Goal: Task Accomplishment & Management: Complete application form

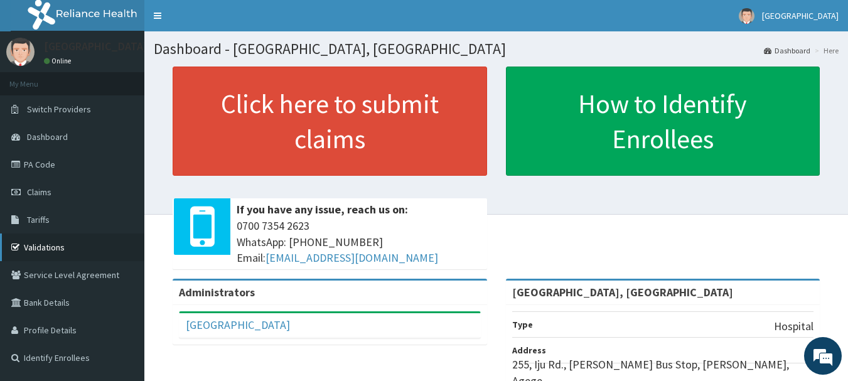
click at [38, 252] on link "Validations" at bounding box center [72, 247] width 144 height 28
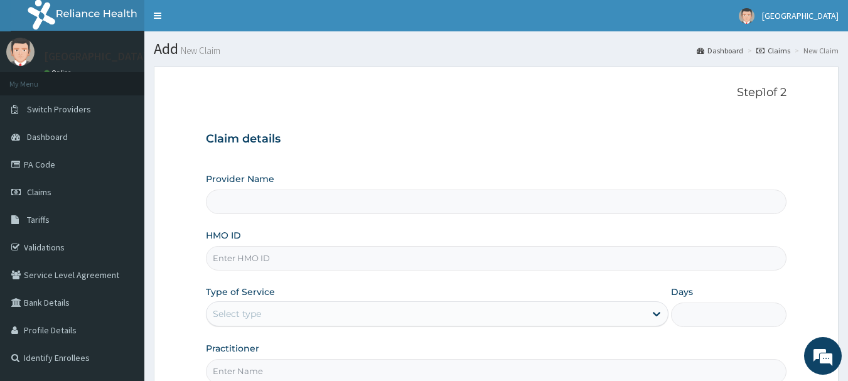
type input "[GEOGRAPHIC_DATA], [GEOGRAPHIC_DATA]"
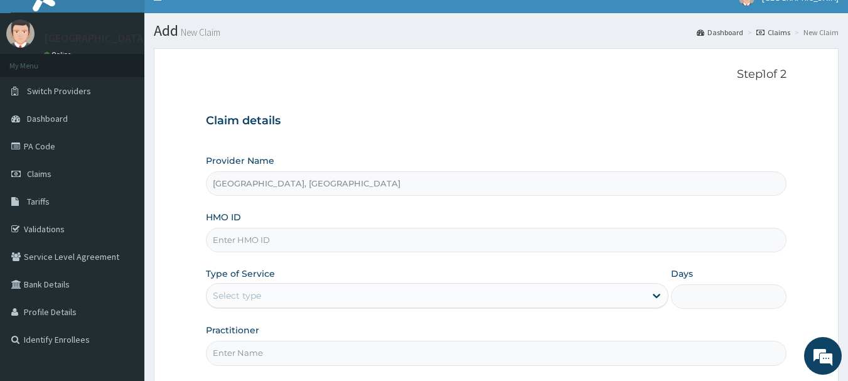
scroll to position [64, 0]
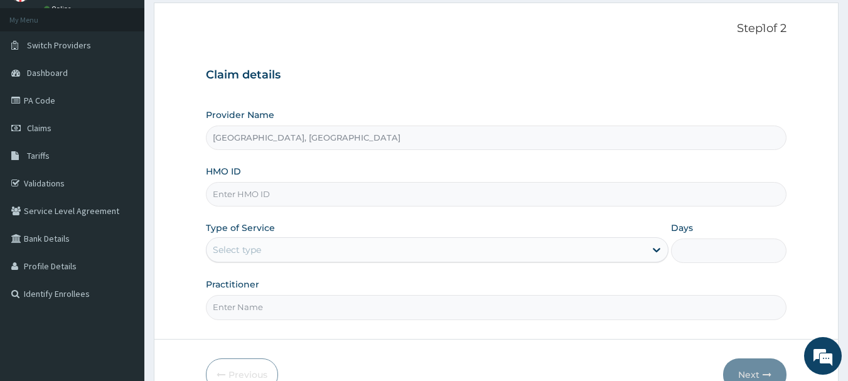
click at [317, 196] on input "HMO ID" at bounding box center [496, 194] width 581 height 24
paste input "CRH/10029/D"
type input "CRH/10029/D"
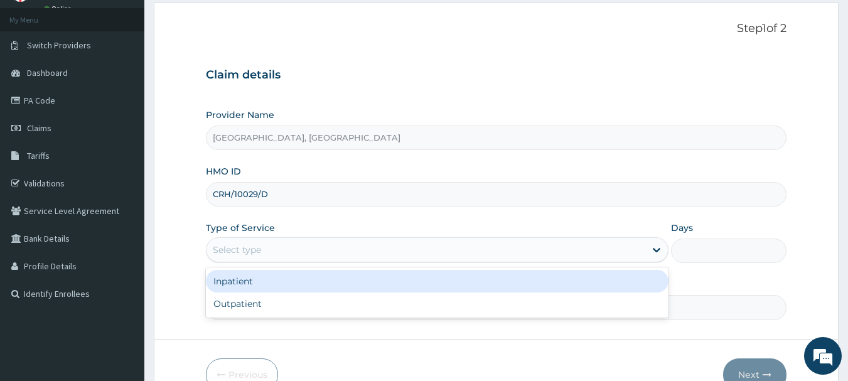
click at [238, 304] on div "Outpatient" at bounding box center [437, 303] width 462 height 23
type input "1"
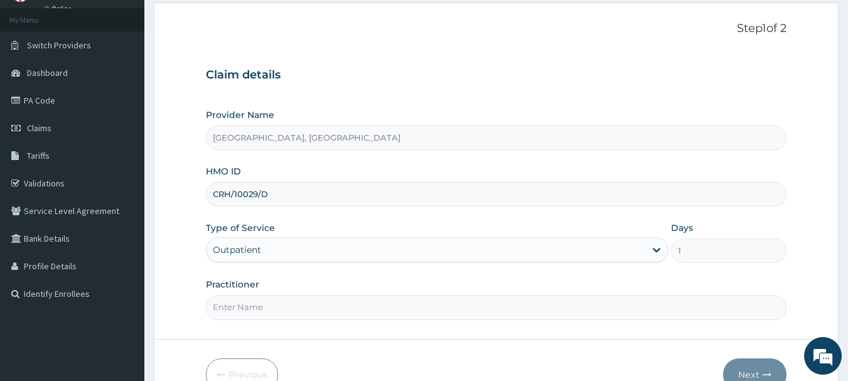
click at [269, 310] on input "Practitioner" at bounding box center [496, 307] width 581 height 24
type input "Dr Calista"
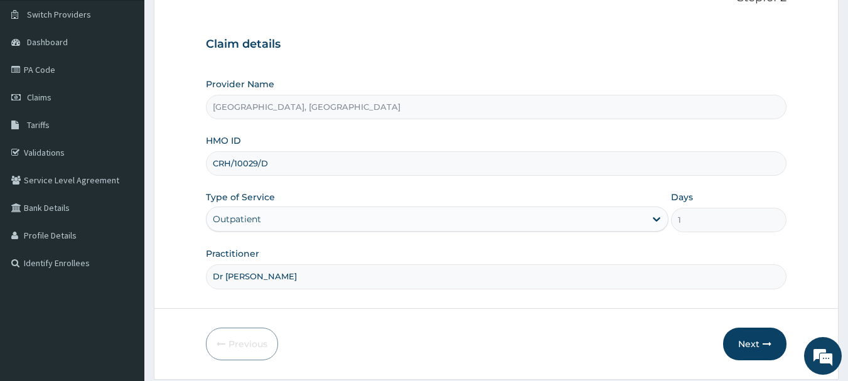
scroll to position [135, 0]
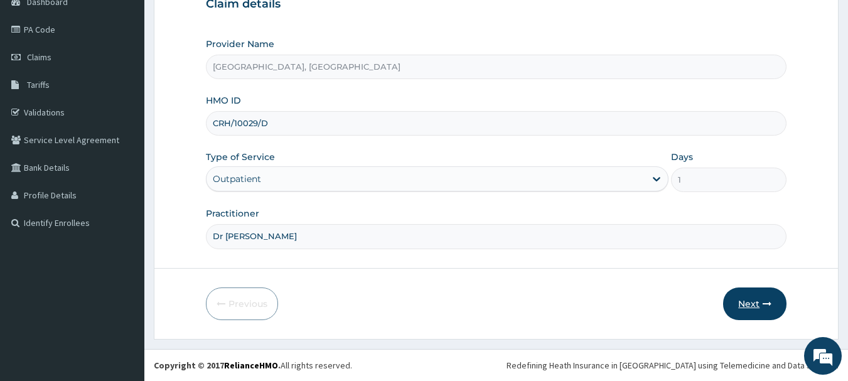
click at [762, 307] on icon "button" at bounding box center [766, 303] width 9 height 9
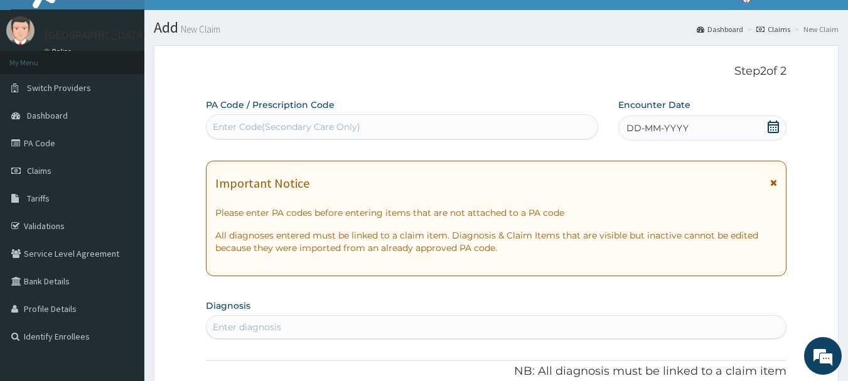
scroll to position [10, 0]
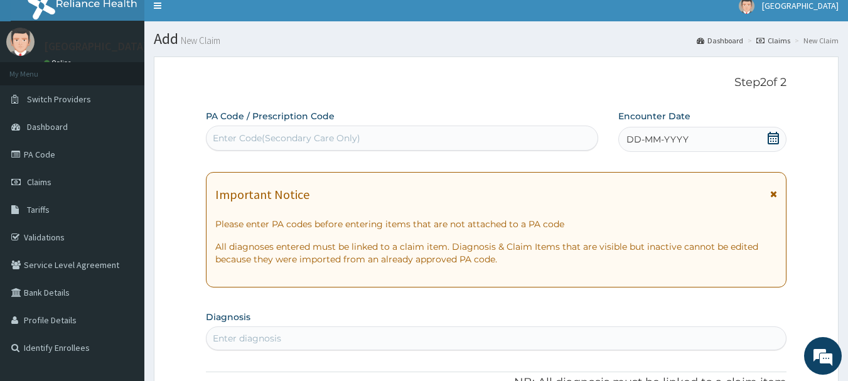
click at [654, 141] on span "DD-MM-YYYY" at bounding box center [657, 139] width 62 height 13
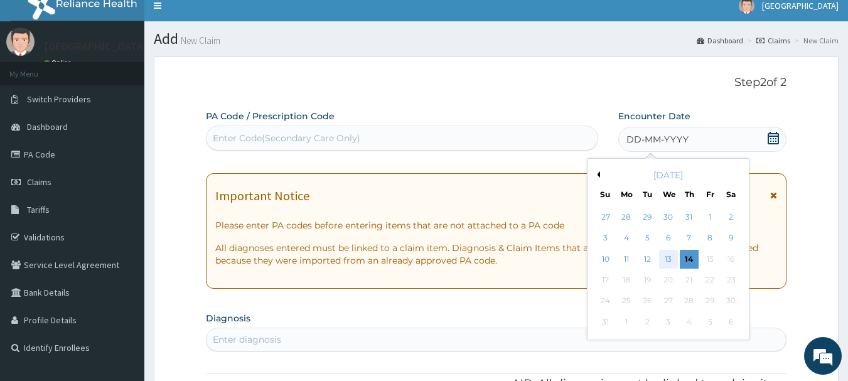
click at [665, 262] on div "13" at bounding box center [668, 259] width 19 height 19
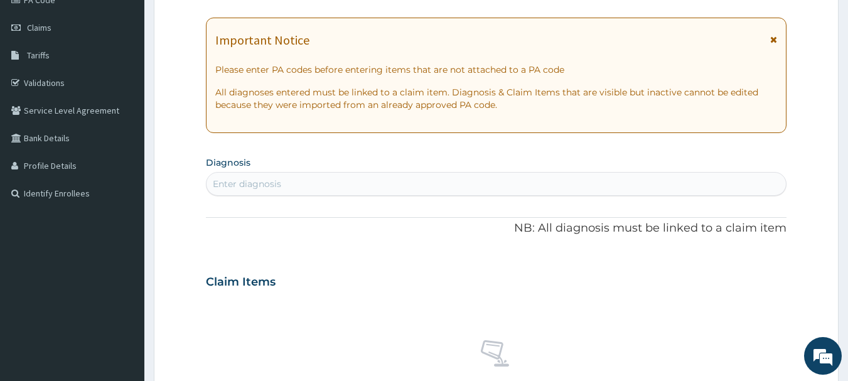
scroll to position [186, 0]
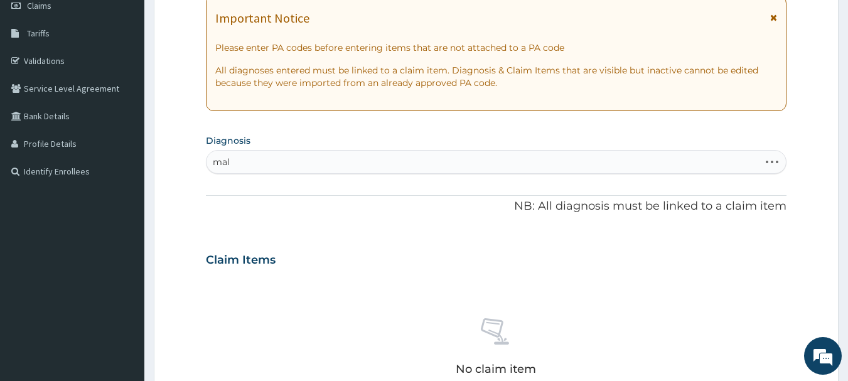
type input "mala"
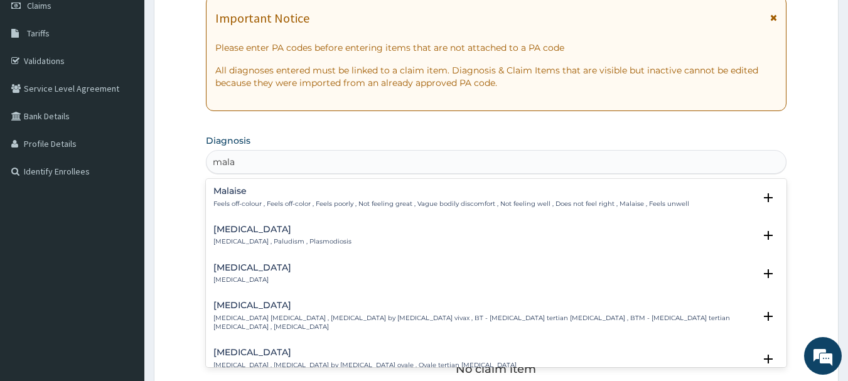
click at [278, 238] on p "Malaria , Paludism , Plasmodiosis" at bounding box center [282, 241] width 138 height 9
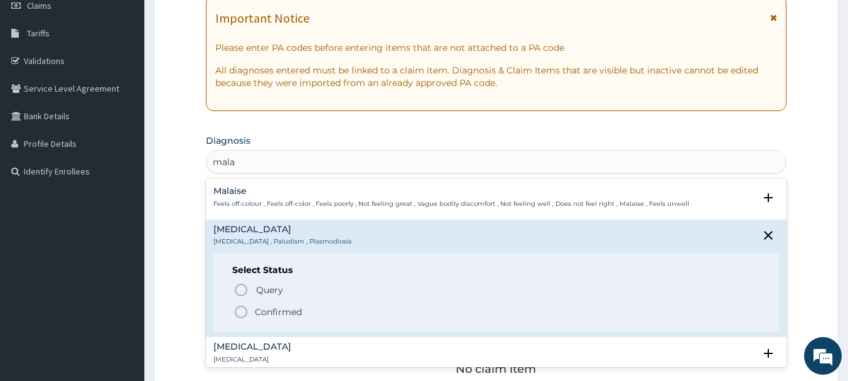
click at [237, 315] on icon "status option filled" at bounding box center [240, 311] width 15 height 15
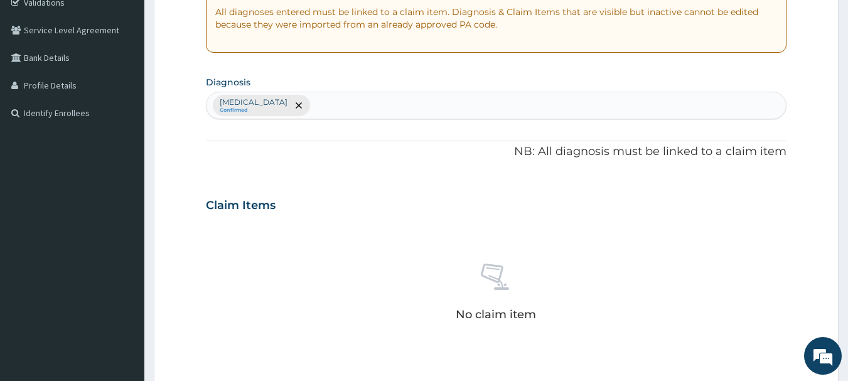
scroll to position [247, 0]
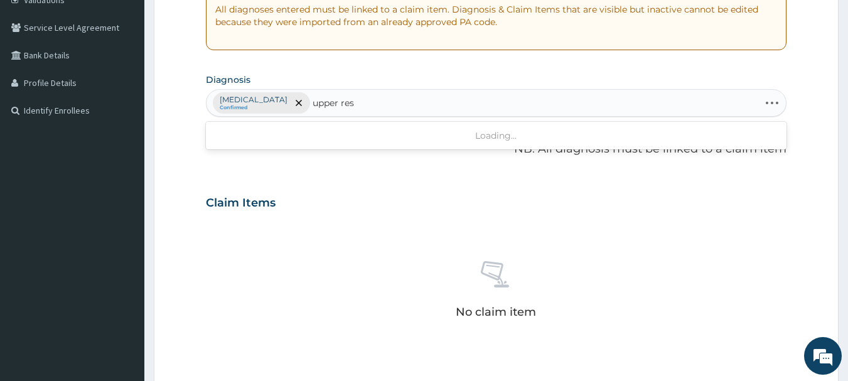
type input "upper resp"
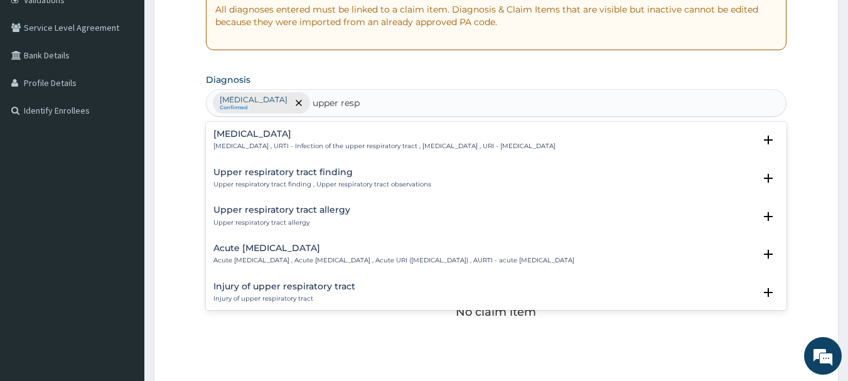
click at [302, 142] on p "[MEDICAL_DATA] , URTI - Infection of the upper respiratory tract , [MEDICAL_DAT…" at bounding box center [384, 146] width 342 height 9
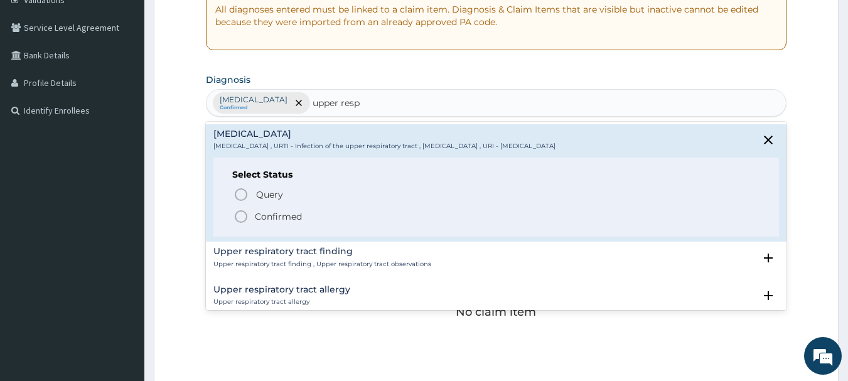
click at [242, 219] on icon "status option filled" at bounding box center [240, 216] width 15 height 15
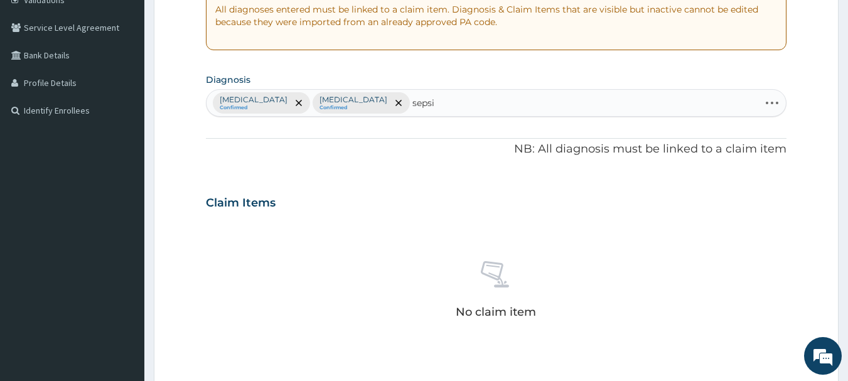
type input "[MEDICAL_DATA]"
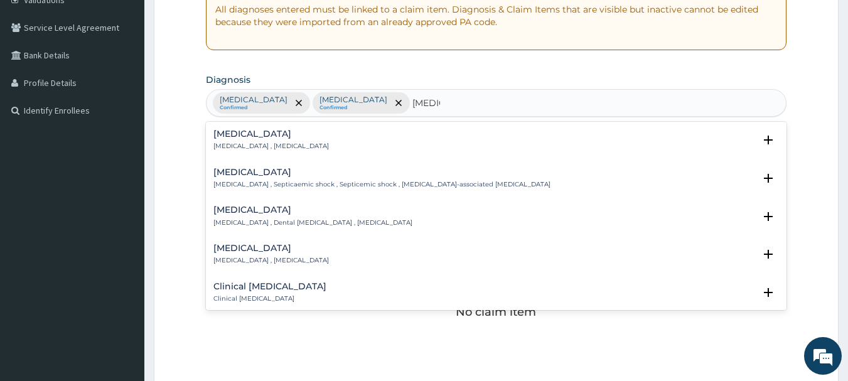
click at [269, 146] on p "[MEDICAL_DATA] , [MEDICAL_DATA]" at bounding box center [270, 146] width 115 height 9
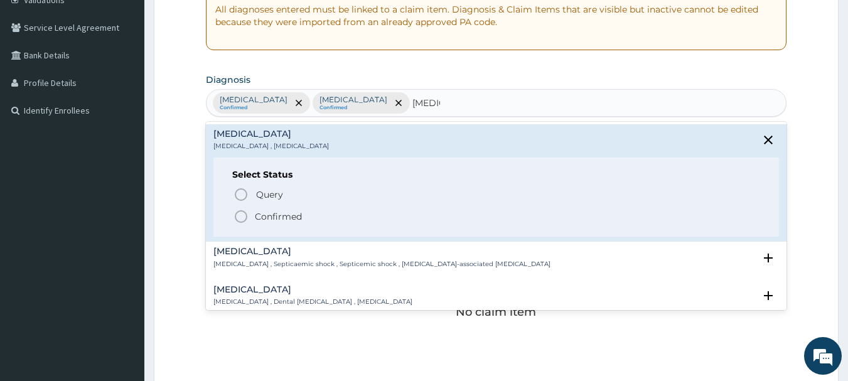
click at [243, 216] on icon "status option filled" at bounding box center [240, 216] width 15 height 15
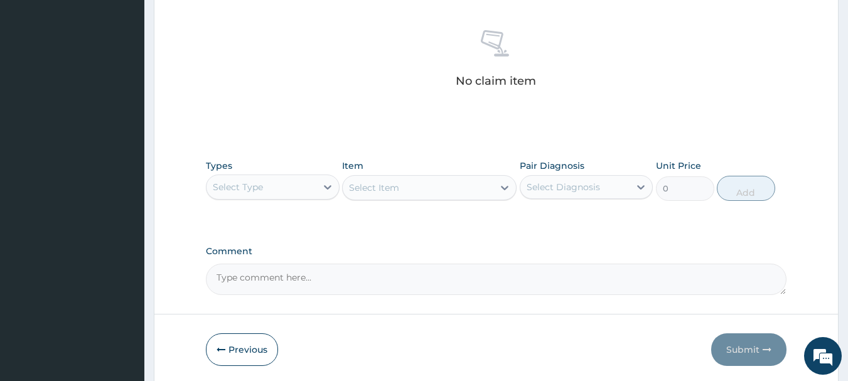
scroll to position [524, 0]
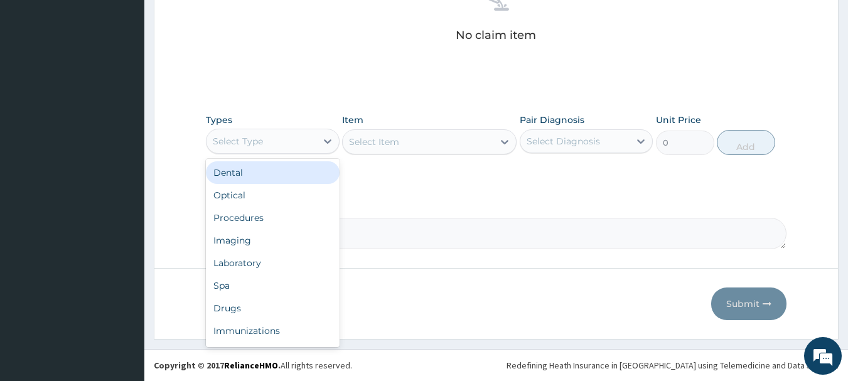
click at [231, 219] on div "Procedures" at bounding box center [273, 217] width 134 height 23
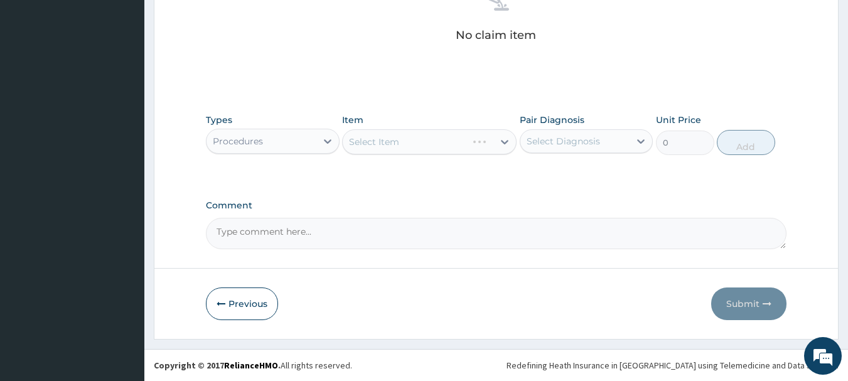
click at [461, 139] on div "Select Item" at bounding box center [429, 141] width 174 height 25
click at [477, 143] on div "Select Item" at bounding box center [429, 141] width 174 height 25
click at [477, 142] on div "Select Item" at bounding box center [429, 141] width 174 height 25
click at [484, 142] on div "Select Item" at bounding box center [429, 141] width 174 height 25
click at [486, 139] on div "Select Item" at bounding box center [429, 141] width 174 height 25
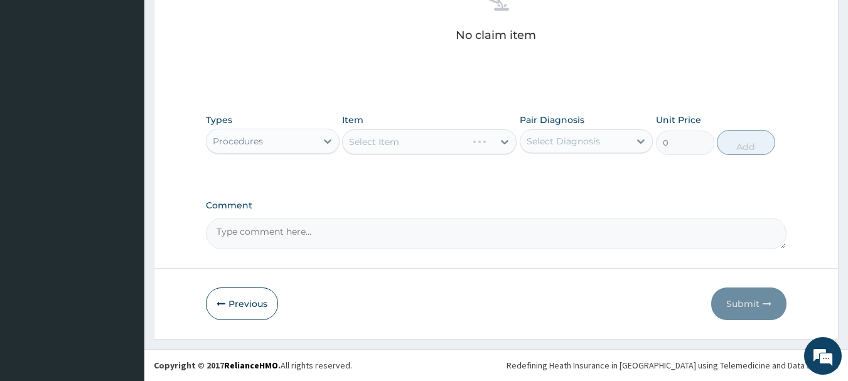
click at [484, 142] on div "Select Item" at bounding box center [429, 141] width 174 height 25
click at [471, 144] on div "Select Item" at bounding box center [429, 141] width 174 height 25
click at [466, 143] on div "Select Item" at bounding box center [429, 141] width 174 height 25
click at [451, 147] on div "Select Item" at bounding box center [429, 141] width 174 height 25
click at [461, 144] on div "Select Item" at bounding box center [429, 141] width 174 height 25
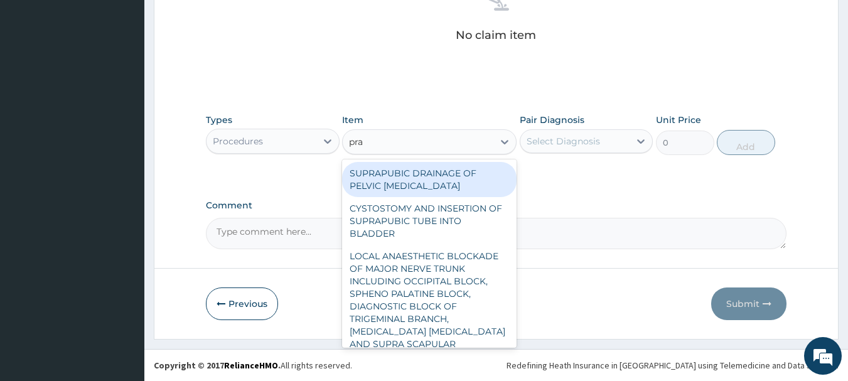
type input "prac"
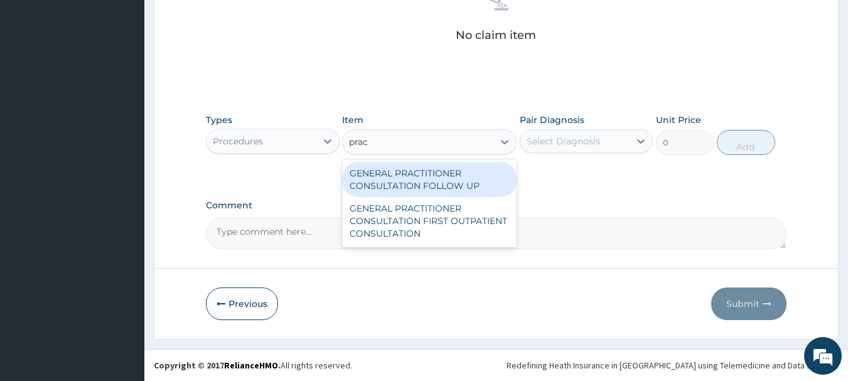
click at [454, 221] on div "GENERAL PRACTITIONER CONSULTATION FIRST OUTPATIENT CONSULTATION" at bounding box center [429, 221] width 174 height 48
type input "3000"
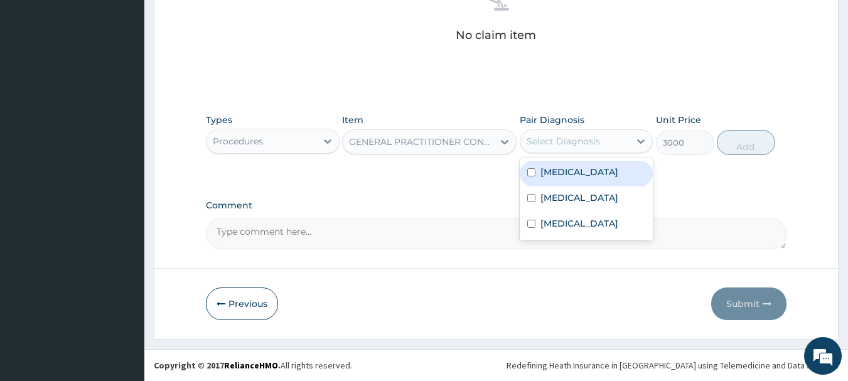
click at [558, 182] on div "Malaria" at bounding box center [587, 174] width 134 height 26
checkbox input "true"
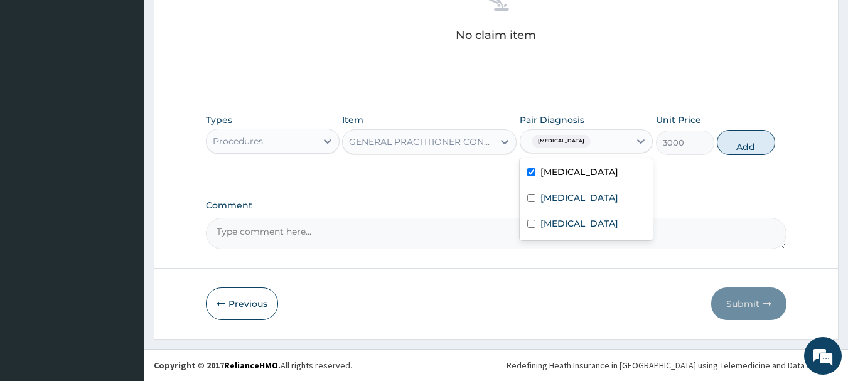
click at [745, 149] on button "Add" at bounding box center [746, 142] width 58 height 25
type input "0"
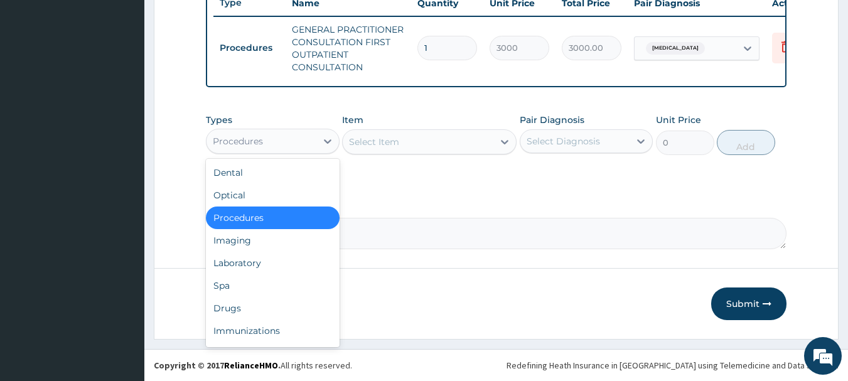
click at [237, 265] on div "Laboratory" at bounding box center [273, 263] width 134 height 23
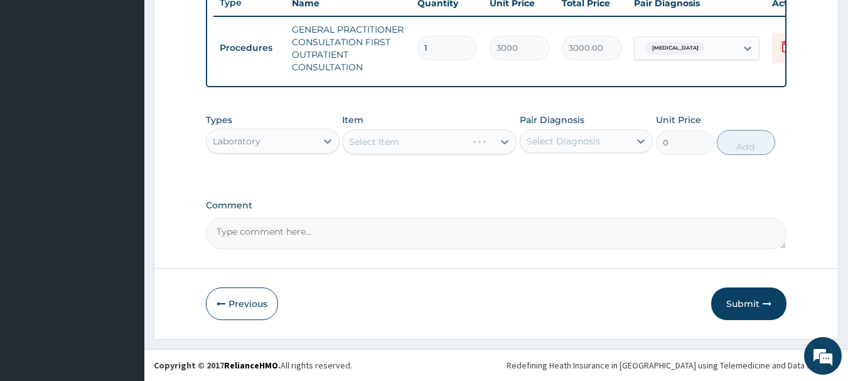
click at [484, 140] on div "Select Item" at bounding box center [429, 141] width 174 height 25
click at [494, 147] on div "Select Item" at bounding box center [429, 141] width 174 height 25
click at [491, 147] on div "Select Item" at bounding box center [429, 141] width 174 height 25
click at [492, 149] on div "Select Item" at bounding box center [429, 141] width 174 height 25
click at [462, 146] on div "Select Item" at bounding box center [429, 141] width 174 height 25
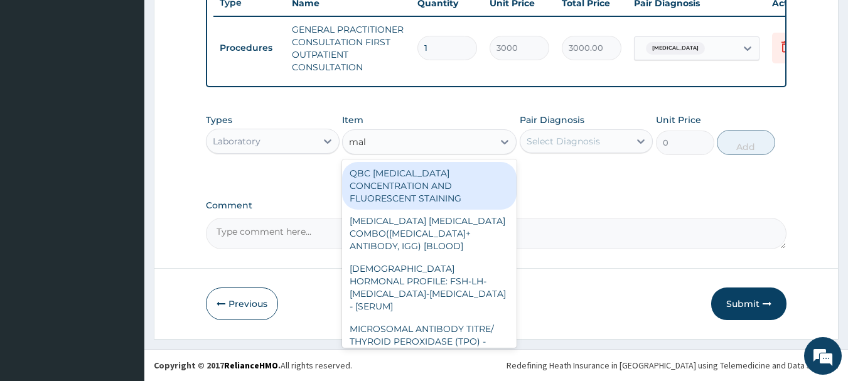
type input "mala"
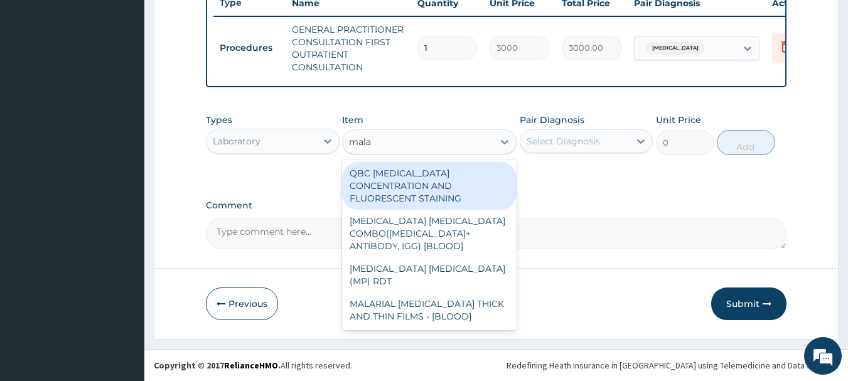
click at [428, 292] on div "MALARIAL [MEDICAL_DATA] THICK AND THIN FILMS - [BLOOD]" at bounding box center [429, 309] width 174 height 35
type input "1500"
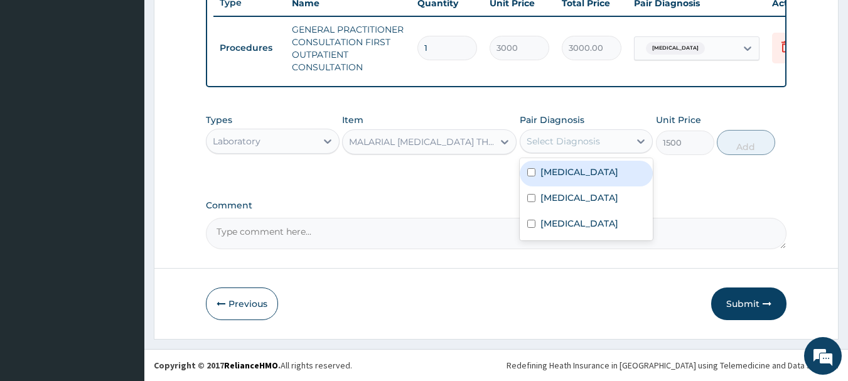
click at [558, 174] on label "[MEDICAL_DATA]" at bounding box center [579, 172] width 78 height 13
checkbox input "true"
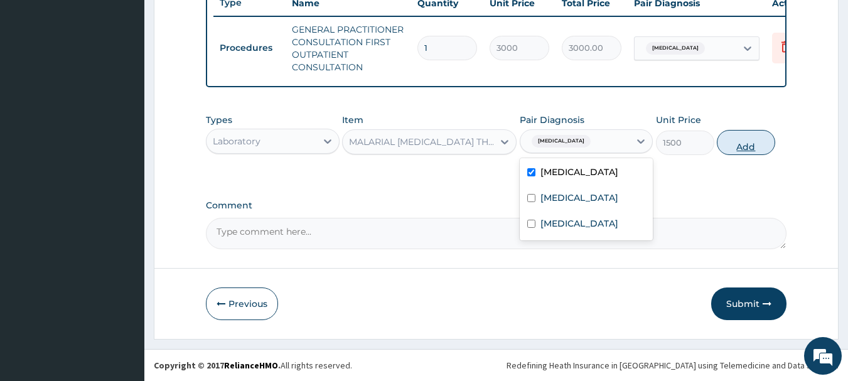
click at [743, 148] on button "Add" at bounding box center [746, 142] width 58 height 25
type input "0"
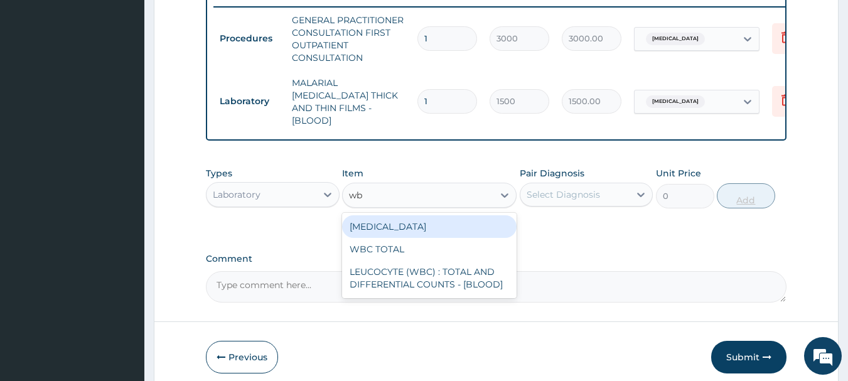
type input "wbc"
click at [461, 275] on div "LEUCOCYTE (WBC) : TOTAL AND DIFFERENTIAL COUNTS - [BLOOD]" at bounding box center [429, 277] width 174 height 35
type input "2000"
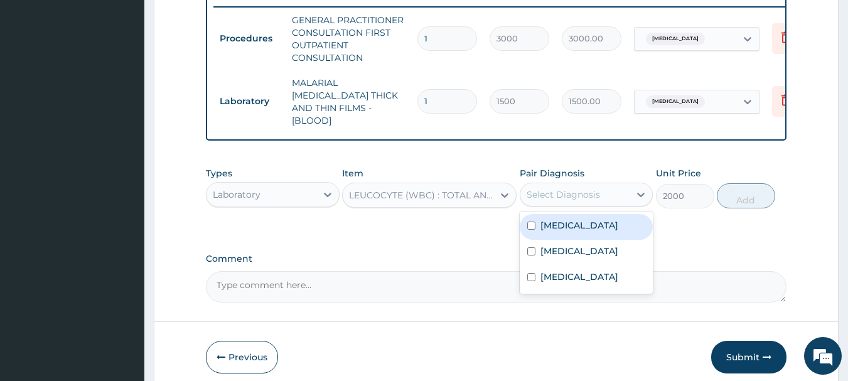
click at [553, 283] on label "[MEDICAL_DATA]" at bounding box center [579, 276] width 78 height 13
checkbox input "true"
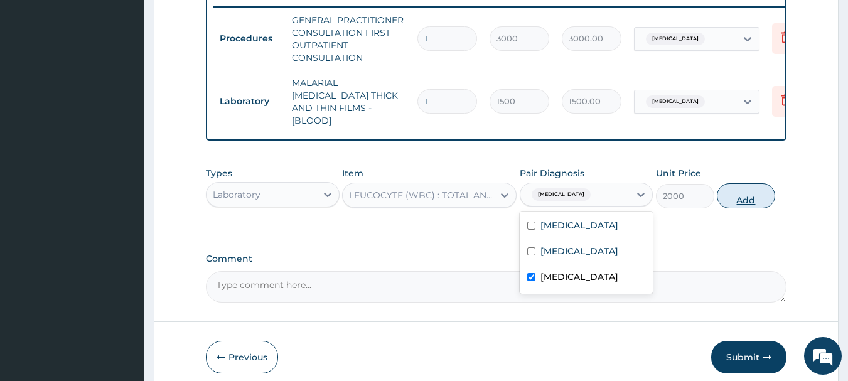
click at [762, 196] on button "Add" at bounding box center [746, 195] width 58 height 25
type input "0"
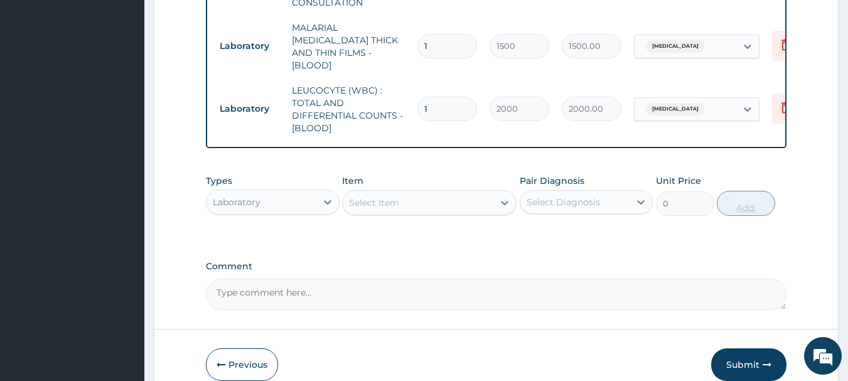
scroll to position [606, 0]
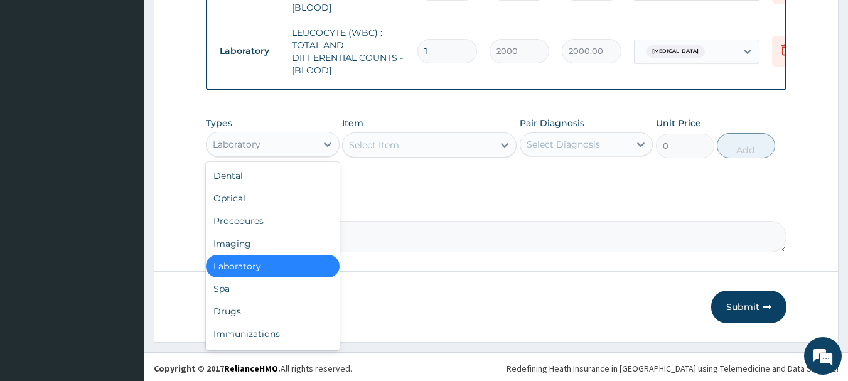
click at [228, 308] on div "Drugs" at bounding box center [273, 311] width 134 height 23
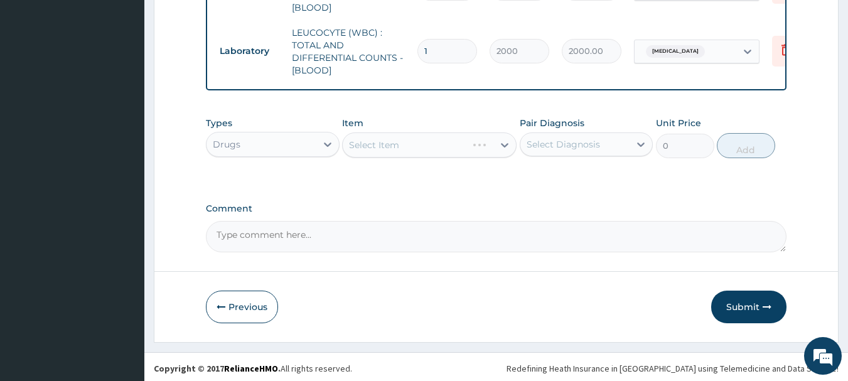
click at [459, 152] on div "Select Item" at bounding box center [429, 144] width 174 height 25
click at [471, 151] on div "Select Item" at bounding box center [429, 144] width 174 height 25
click at [474, 152] on div "Select Item" at bounding box center [429, 144] width 174 height 25
click at [479, 152] on div "Select Item" at bounding box center [429, 144] width 174 height 25
click at [464, 148] on div "Select Item" at bounding box center [429, 144] width 174 height 25
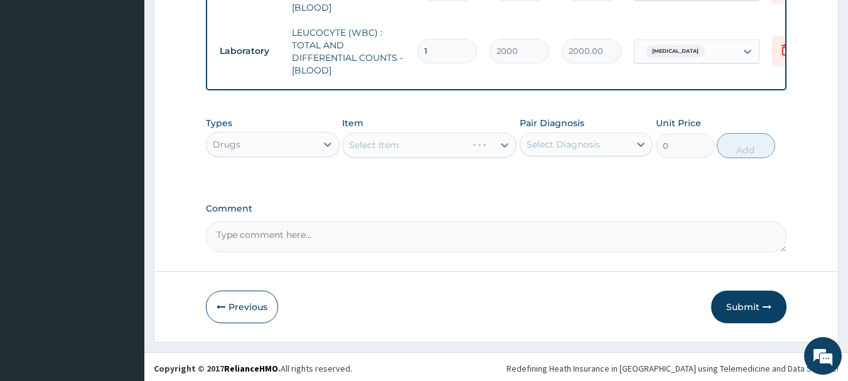
click at [470, 143] on div "Select Item" at bounding box center [429, 144] width 174 height 25
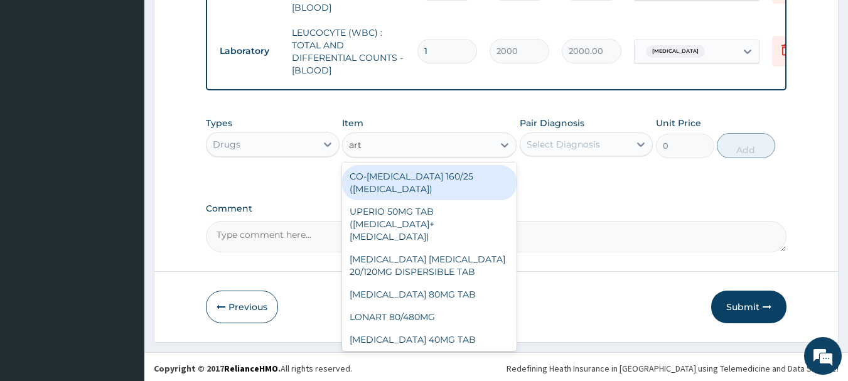
type input "arte"
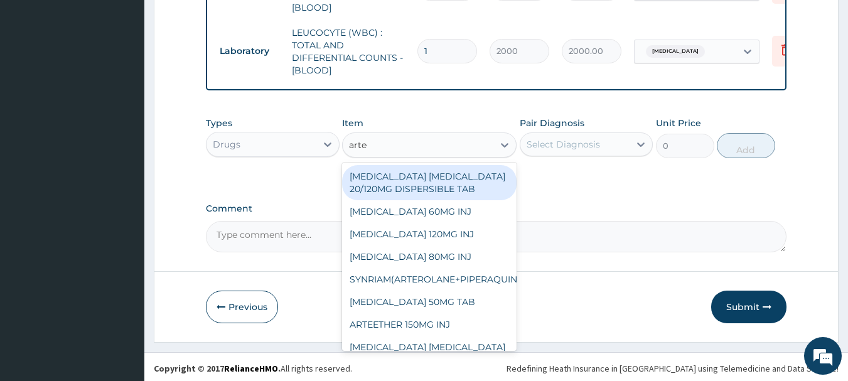
scroll to position [102, 0]
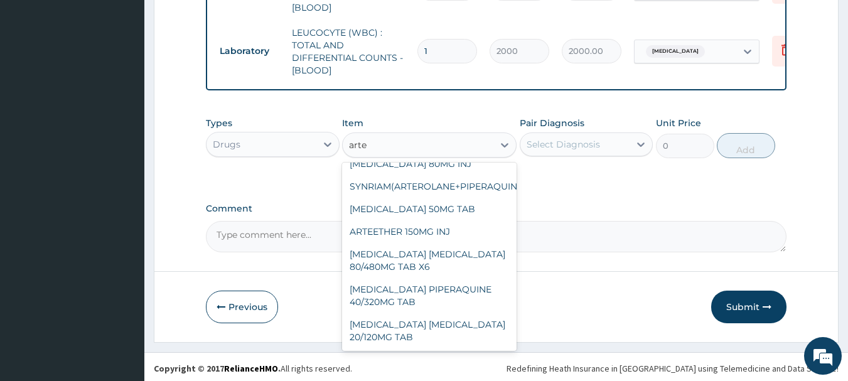
click at [426, 317] on div "[MEDICAL_DATA] [MEDICAL_DATA] 20/120MG TAB" at bounding box center [429, 330] width 174 height 35
type input "120"
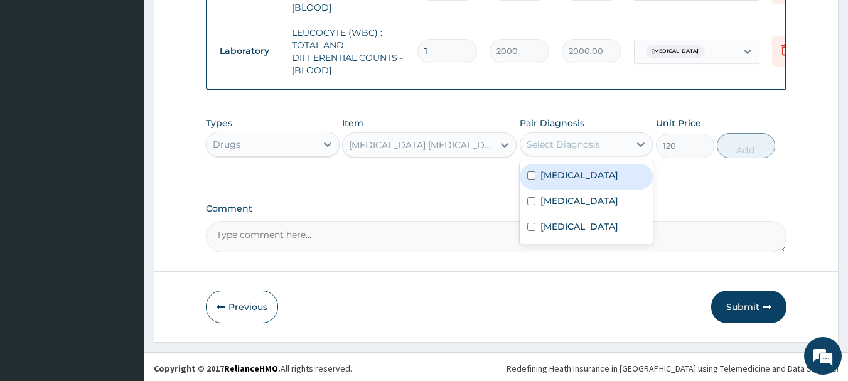
click at [562, 173] on label "Malaria" at bounding box center [579, 175] width 78 height 13
checkbox input "true"
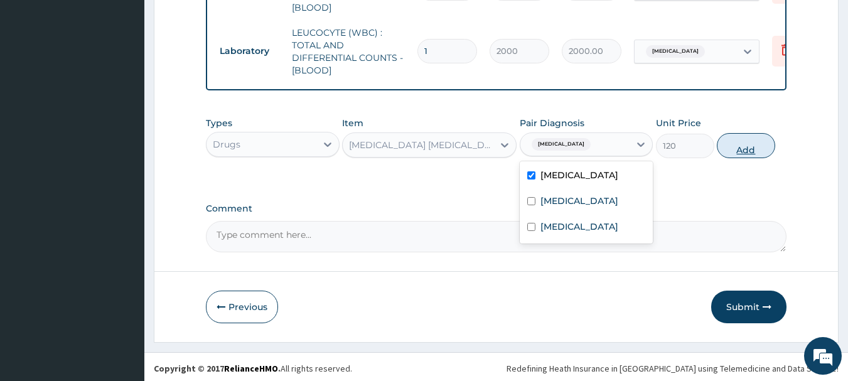
click at [760, 149] on button "Add" at bounding box center [746, 145] width 58 height 25
type input "0"
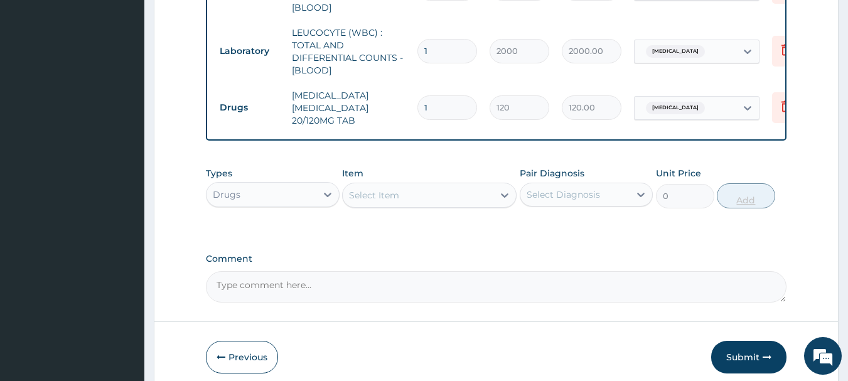
type input "18"
type input "2160.00"
type input "18"
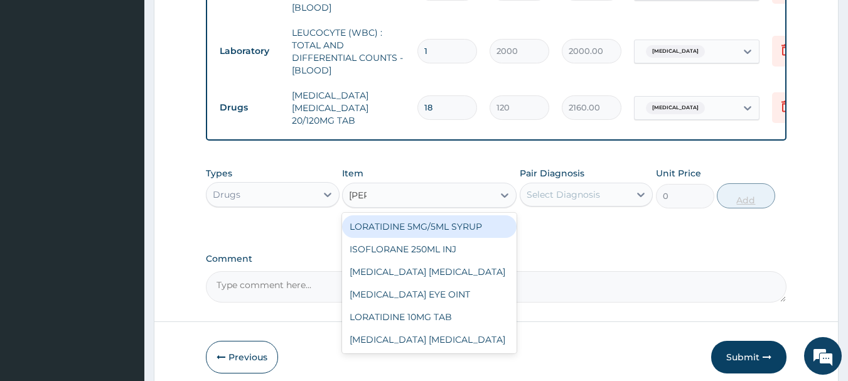
type input "lorat"
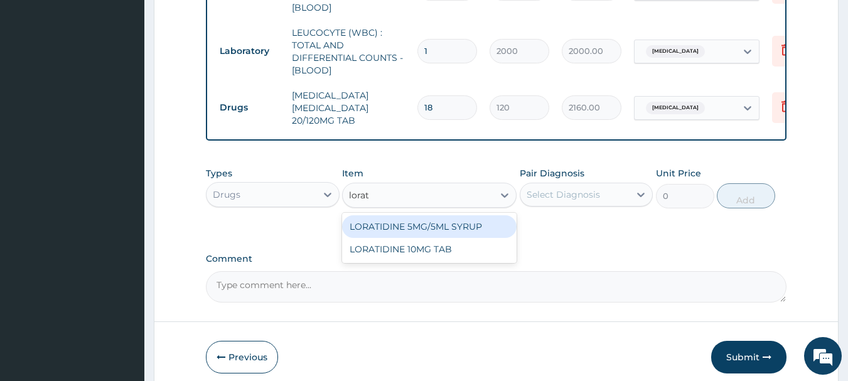
click at [442, 245] on div "LORATIDINE 10MG TAB" at bounding box center [429, 249] width 174 height 23
type input "75"
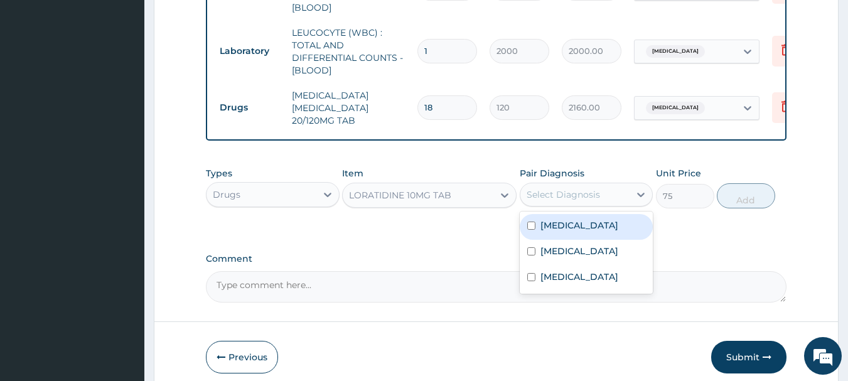
click at [590, 253] on label "Upper respiratory infection" at bounding box center [579, 251] width 78 height 13
checkbox input "true"
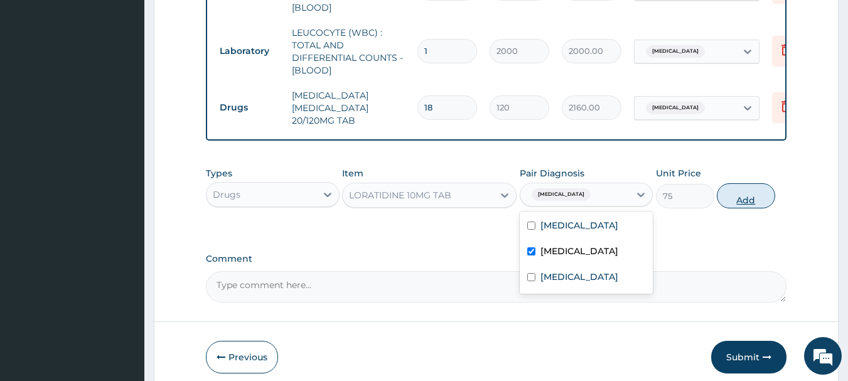
click at [772, 187] on button "Add" at bounding box center [746, 195] width 58 height 25
type input "0"
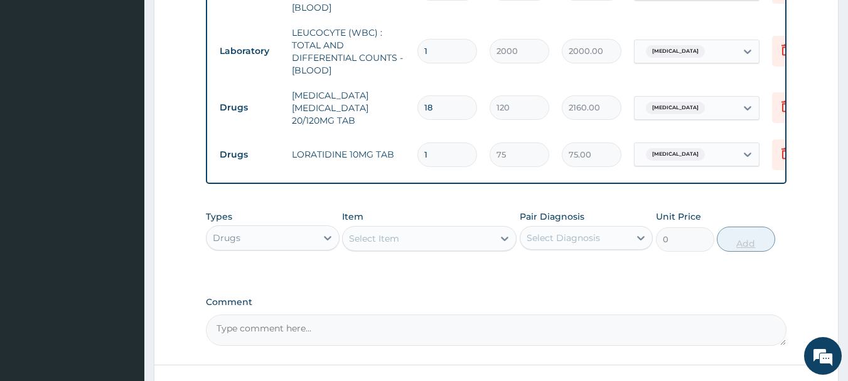
type input "0.00"
type input "5"
type input "375.00"
type input "5"
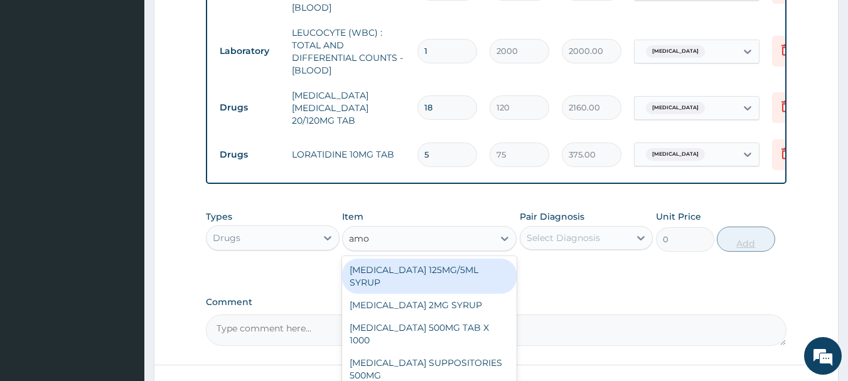
type input "amox"
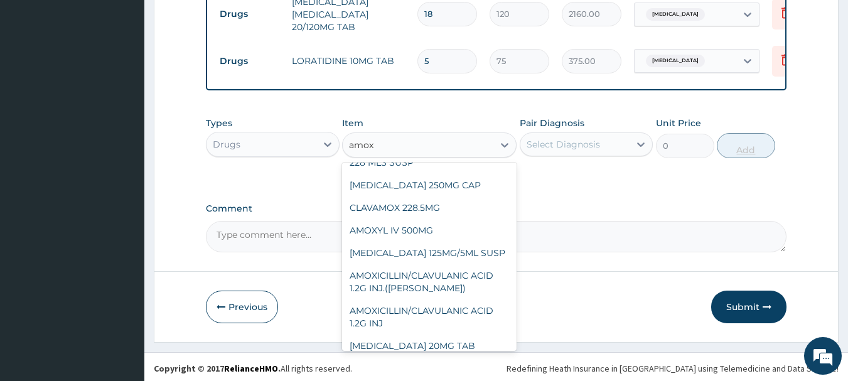
scroll to position [203, 0]
click at [437, 182] on div "AMOXICILLIN 250MG CAP" at bounding box center [429, 184] width 174 height 23
type input "50"
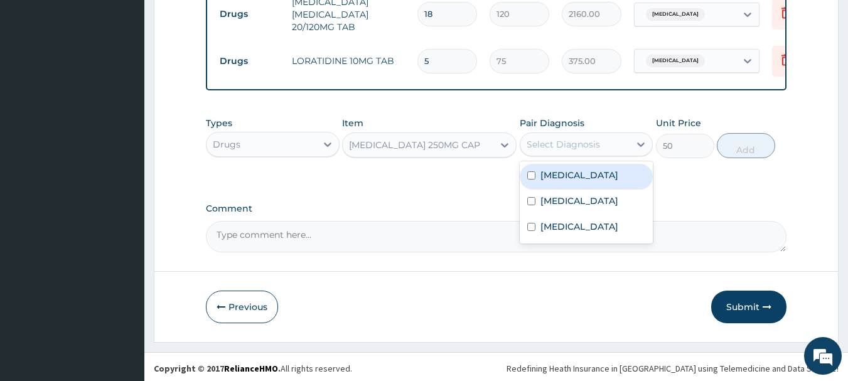
click at [555, 233] on label "Sepsis" at bounding box center [579, 226] width 78 height 13
checkbox input "true"
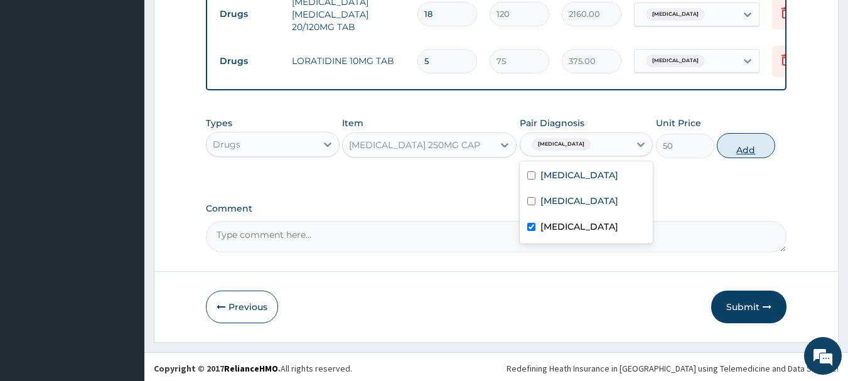
click at [745, 147] on button "Add" at bounding box center [746, 145] width 58 height 25
type input "0"
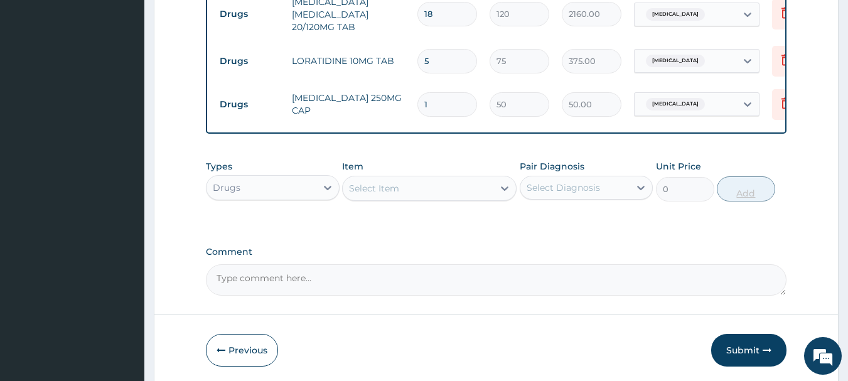
type input "15"
type input "750.00"
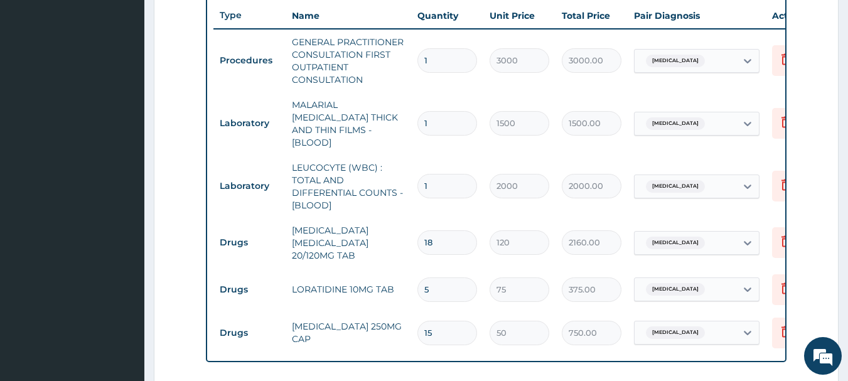
scroll to position [471, 0]
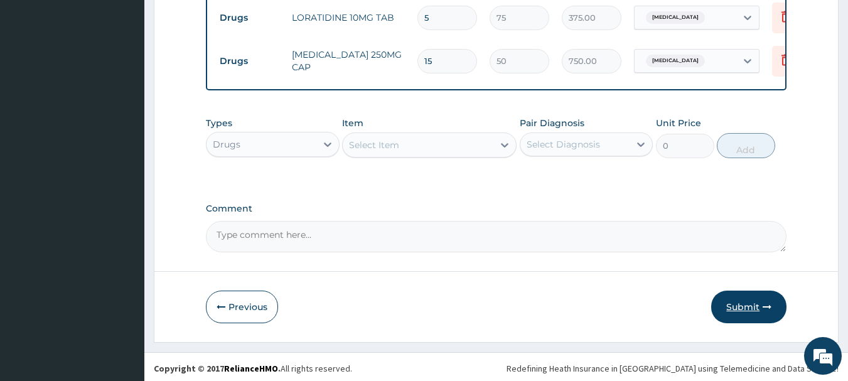
click at [764, 311] on button "Submit" at bounding box center [748, 307] width 75 height 33
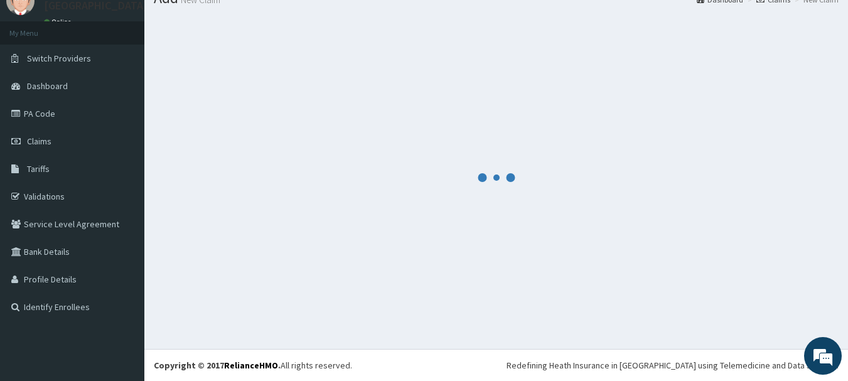
scroll to position [743, 0]
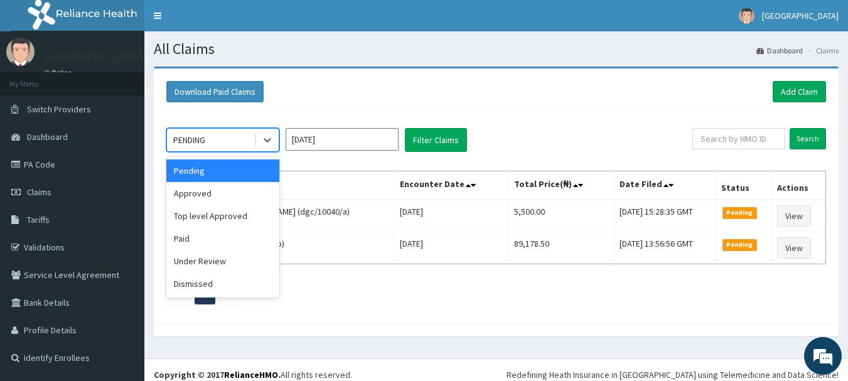
click at [193, 198] on div "Approved" at bounding box center [222, 193] width 113 height 23
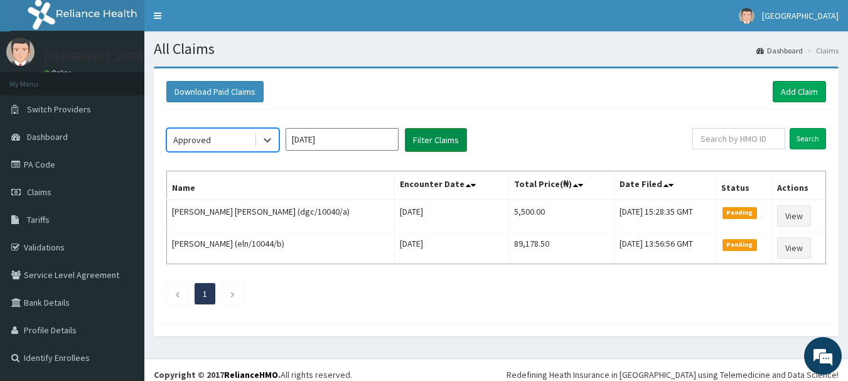
click at [454, 134] on button "Filter Claims" at bounding box center [436, 140] width 62 height 24
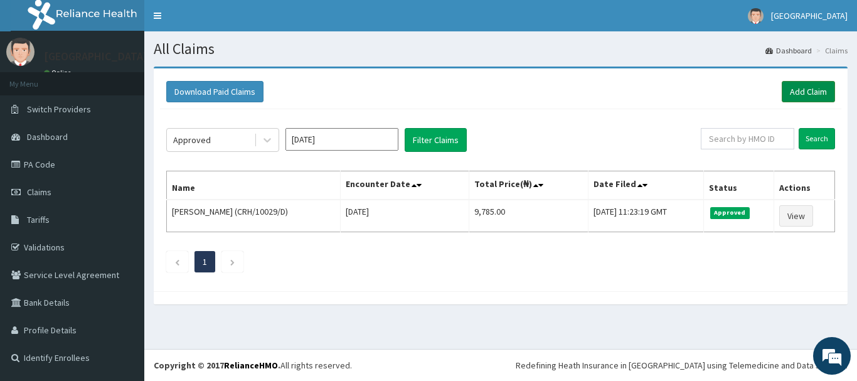
click at [820, 96] on link "Add Claim" at bounding box center [808, 91] width 53 height 21
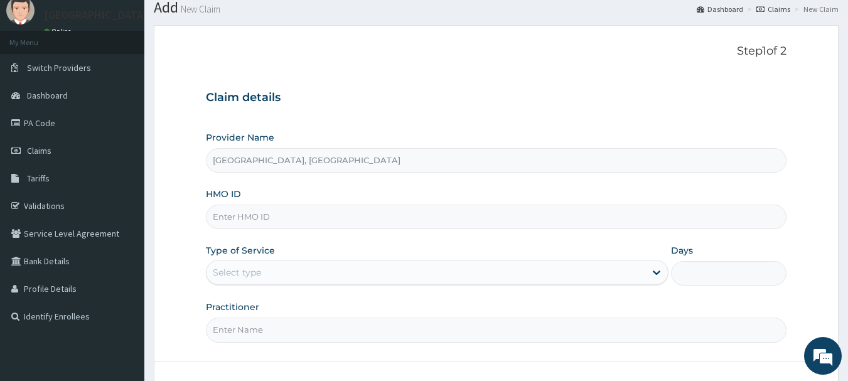
scroll to position [77, 0]
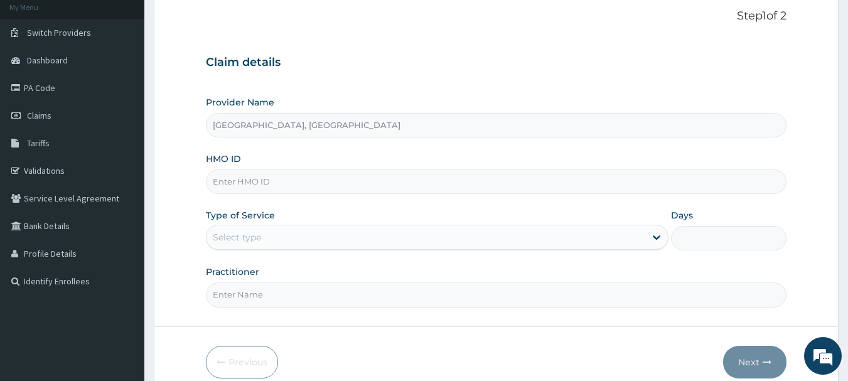
click at [308, 181] on input "HMO ID" at bounding box center [496, 181] width 581 height 24
paste input "CRH/10029/F"
type input "CRH/10029/F"
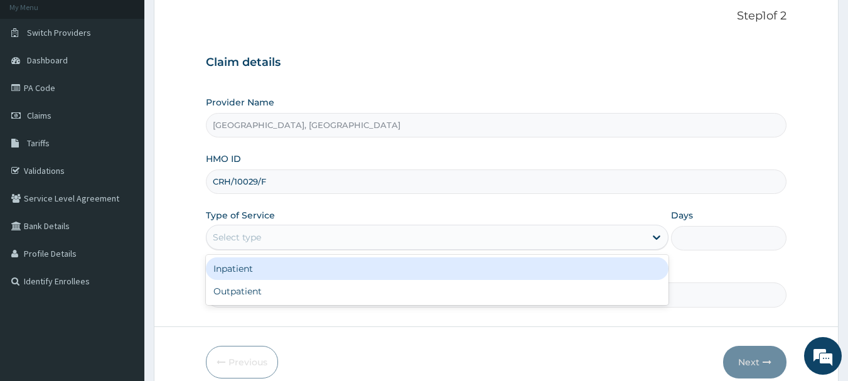
click at [230, 300] on div "Outpatient" at bounding box center [437, 291] width 462 height 23
type input "1"
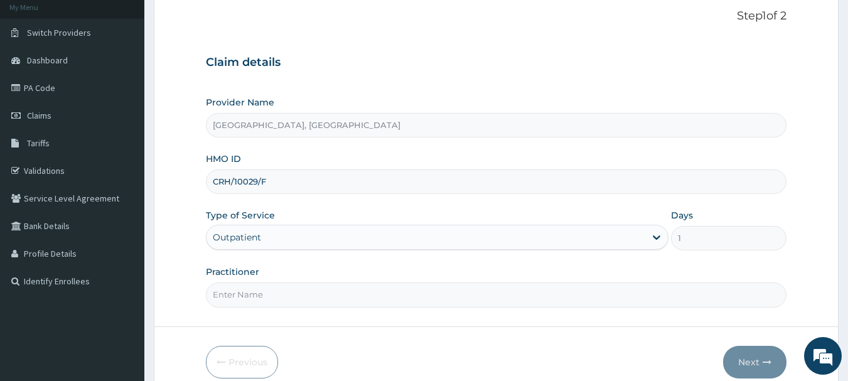
click at [278, 296] on input "Practitioner" at bounding box center [496, 294] width 581 height 24
type input "Dr [PERSON_NAME]"
click at [752, 360] on button "Next" at bounding box center [754, 362] width 63 height 33
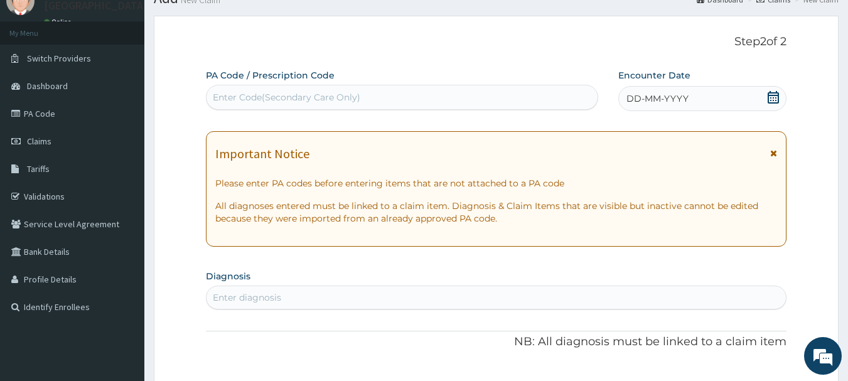
scroll to position [0, 0]
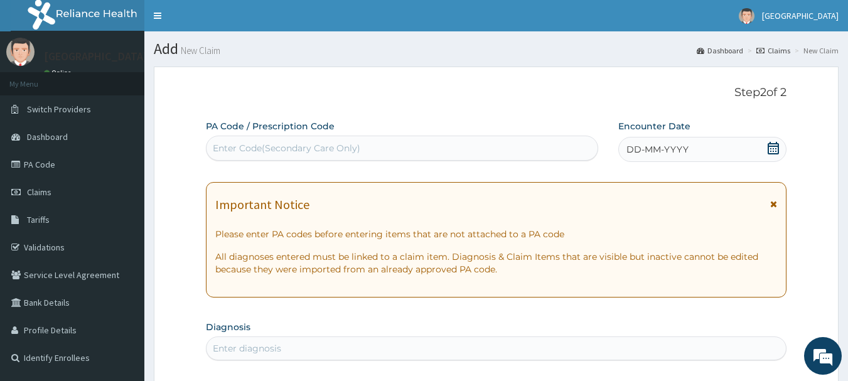
click at [676, 157] on div "DD-MM-YYYY" at bounding box center [702, 149] width 168 height 25
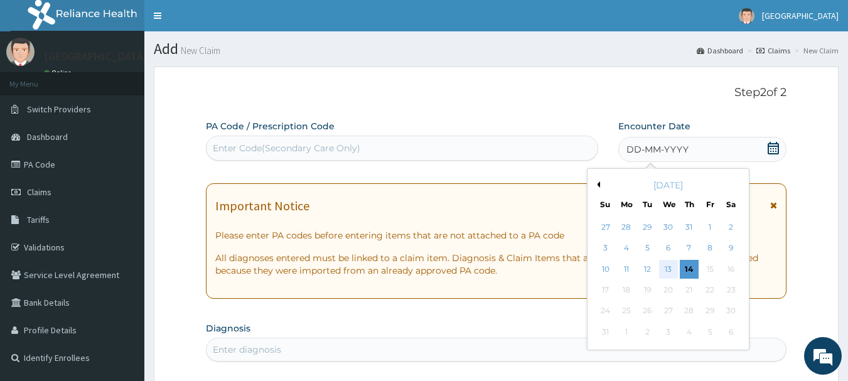
click at [666, 272] on div "13" at bounding box center [668, 269] width 19 height 19
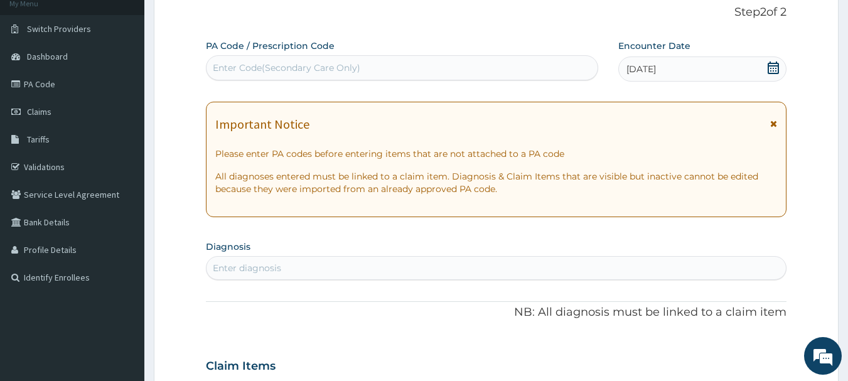
scroll to position [83, 0]
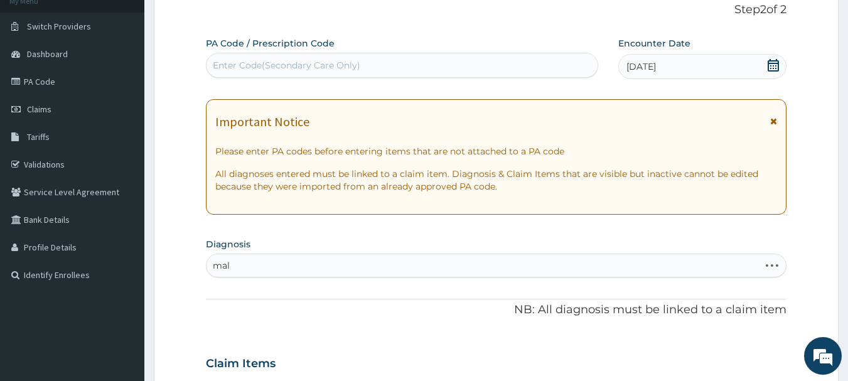
type input "mala"
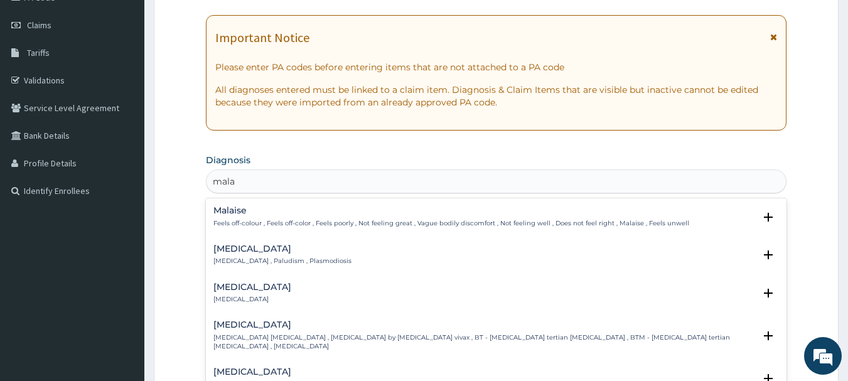
scroll to position [168, 0]
click at [272, 264] on p "Malaria , Paludism , Plasmodiosis" at bounding box center [282, 259] width 138 height 9
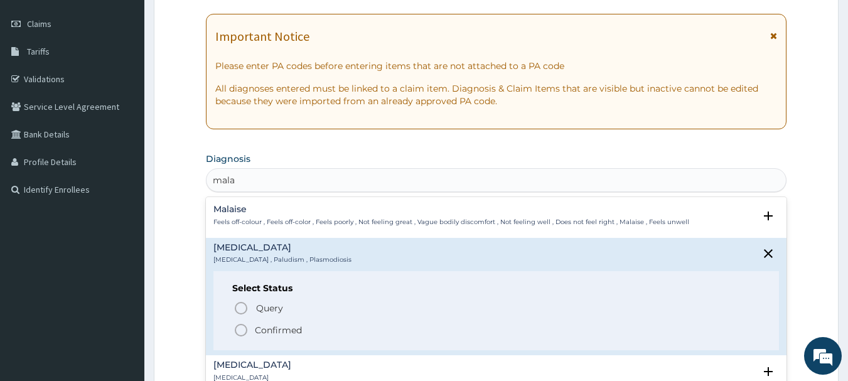
click at [242, 329] on icon "status option filled" at bounding box center [240, 330] width 15 height 15
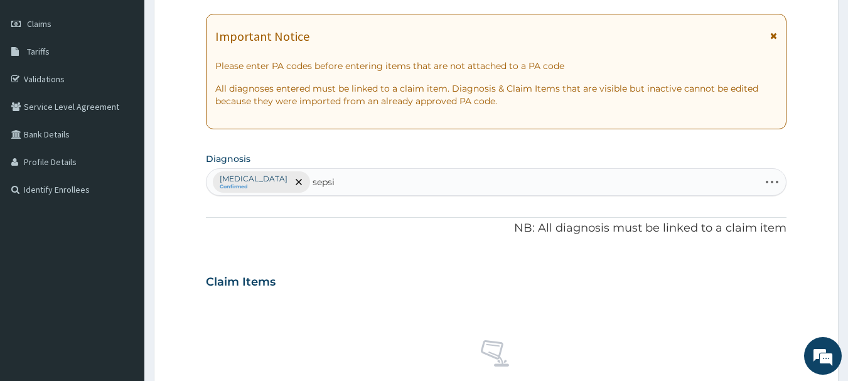
type input "sepsis"
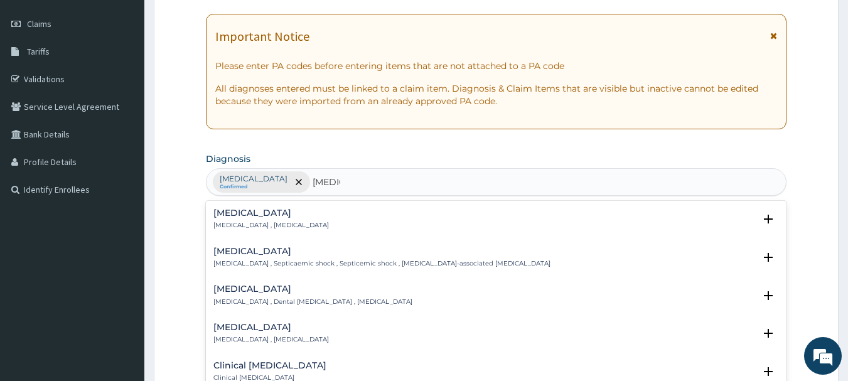
click at [276, 223] on p "Systemic infection , Sepsis" at bounding box center [270, 225] width 115 height 9
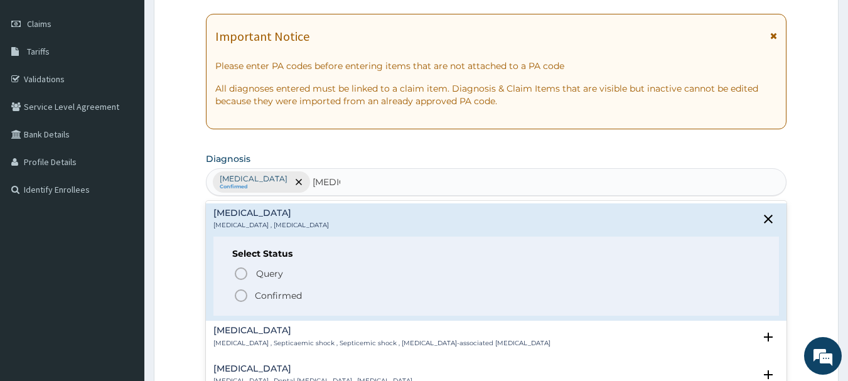
click at [244, 293] on icon "status option filled" at bounding box center [240, 295] width 15 height 15
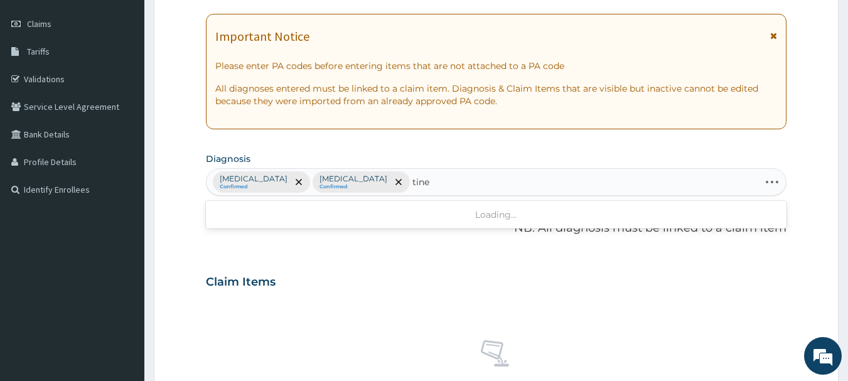
type input "tinea"
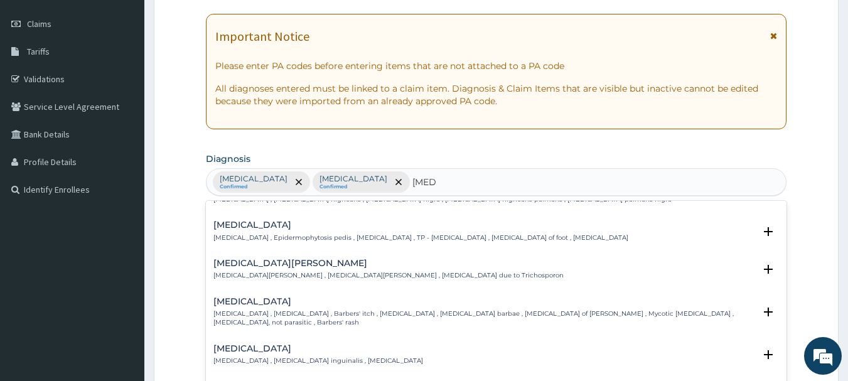
scroll to position [65, 0]
click at [338, 238] on p "Tinea pedis , Epidermophytosis pedis , Athlete's foot , TP - Tinea pedis , Ring…" at bounding box center [420, 236] width 415 height 9
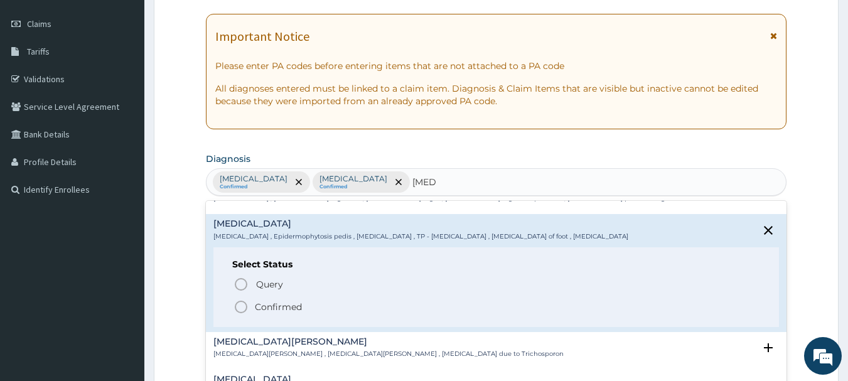
click at [240, 309] on icon "status option filled" at bounding box center [240, 306] width 15 height 15
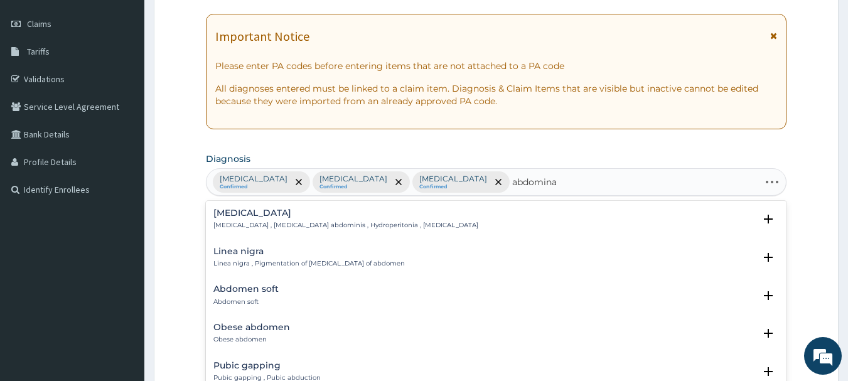
type input "abdominal"
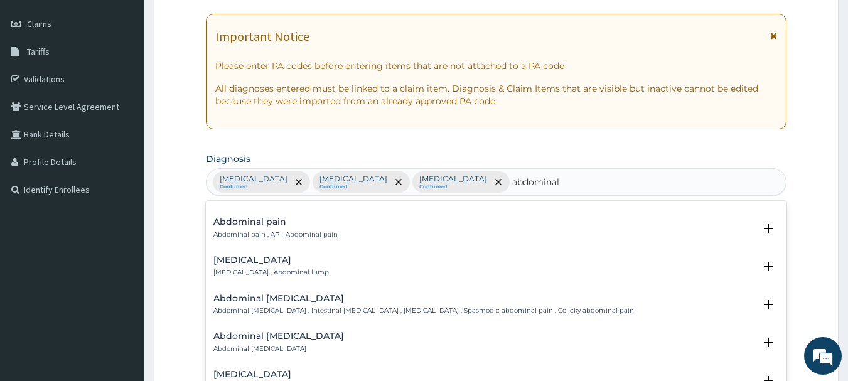
scroll to position [68, 0]
click at [279, 230] on p "Abdominal pain , AP - Abdominal pain" at bounding box center [275, 234] width 124 height 9
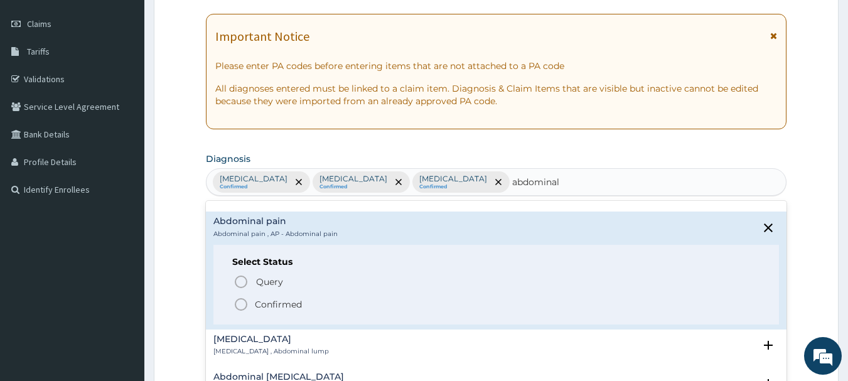
click at [238, 304] on icon "status option filled" at bounding box center [240, 304] width 15 height 15
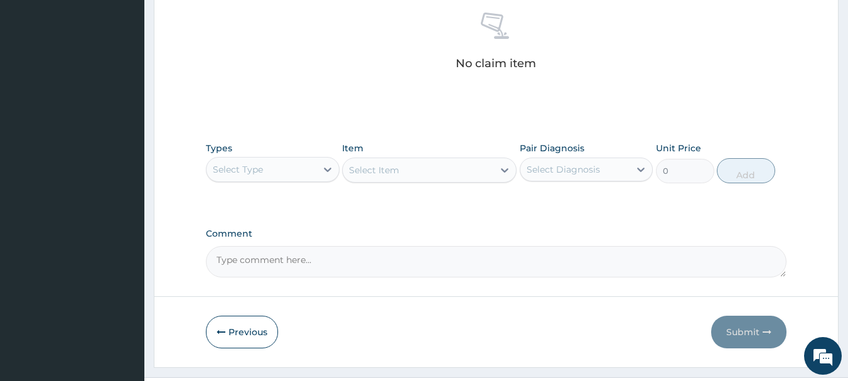
scroll to position [497, 0]
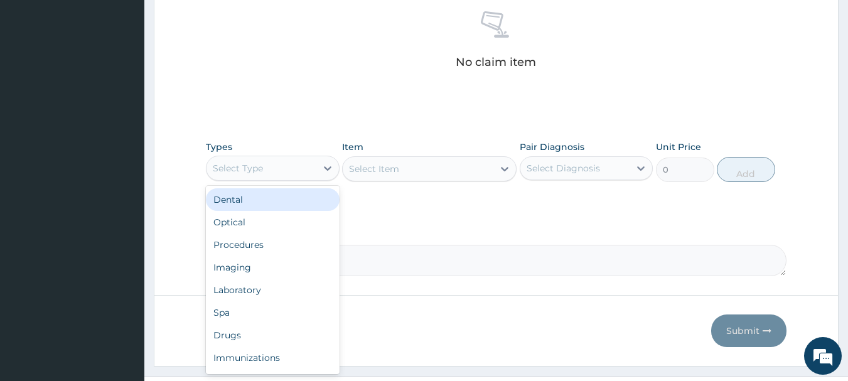
click at [243, 244] on div "Procedures" at bounding box center [273, 244] width 134 height 23
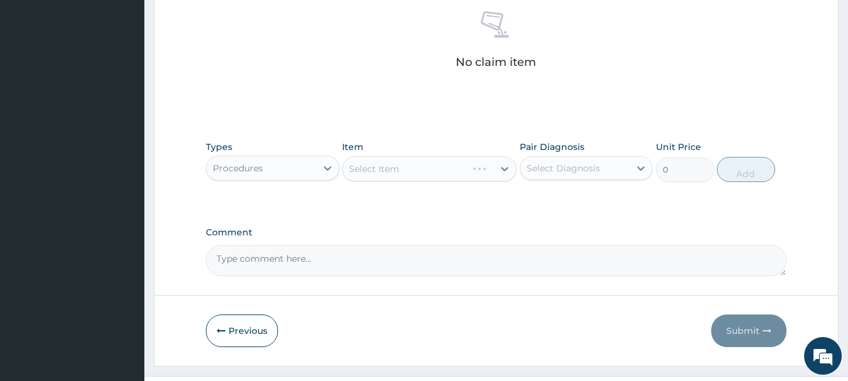
click at [496, 157] on div "Select Item" at bounding box center [429, 168] width 174 height 25
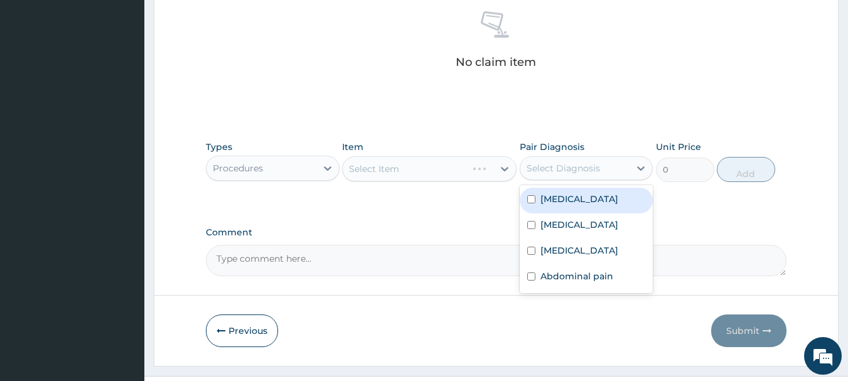
click at [492, 169] on div "Select Item" at bounding box center [429, 168] width 174 height 25
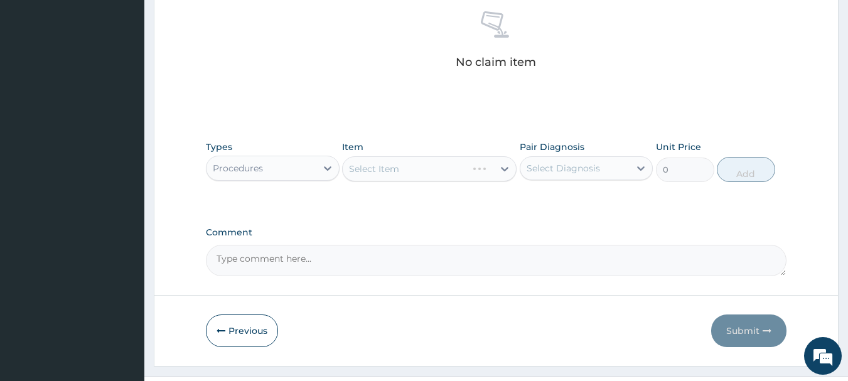
click at [494, 169] on div "Select Item" at bounding box center [429, 168] width 174 height 25
click at [496, 171] on div "Select Item" at bounding box center [429, 168] width 174 height 25
click at [492, 173] on div "Select Item" at bounding box center [429, 168] width 174 height 25
click at [495, 173] on div "Select Item" at bounding box center [429, 168] width 174 height 25
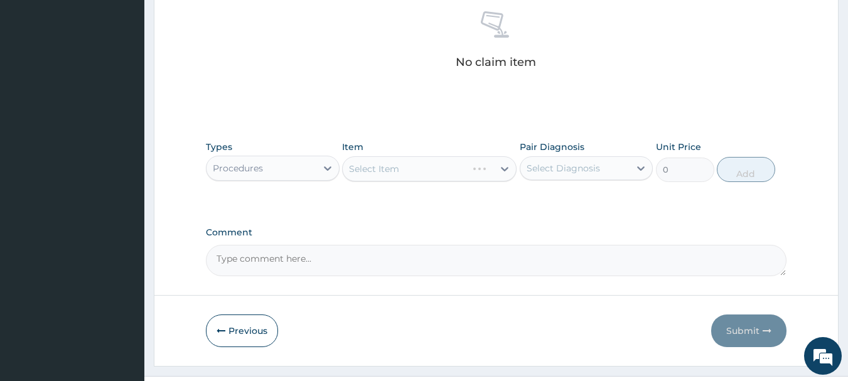
click at [494, 173] on div "Select Item" at bounding box center [429, 168] width 174 height 25
click at [477, 173] on div "Select Item" at bounding box center [429, 168] width 174 height 25
click at [481, 172] on div "Select Item" at bounding box center [429, 168] width 174 height 25
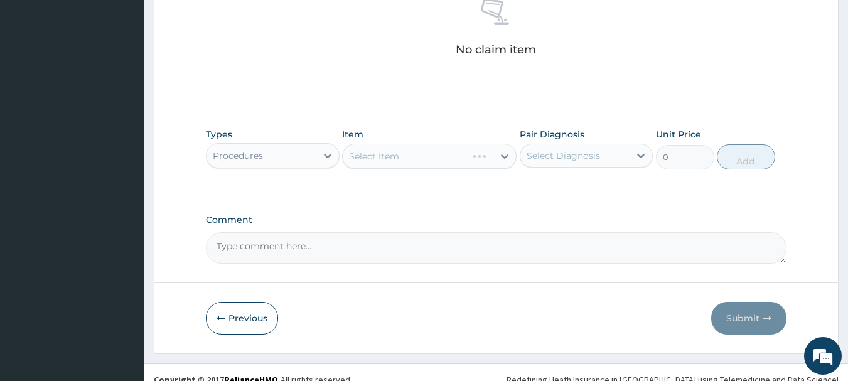
scroll to position [524, 0]
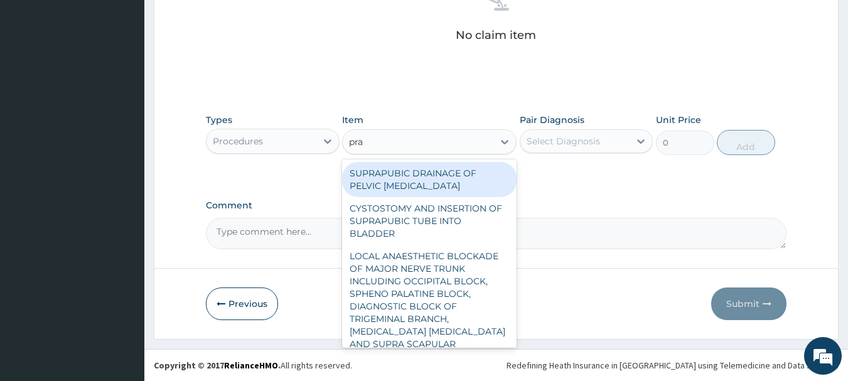
type input "prac"
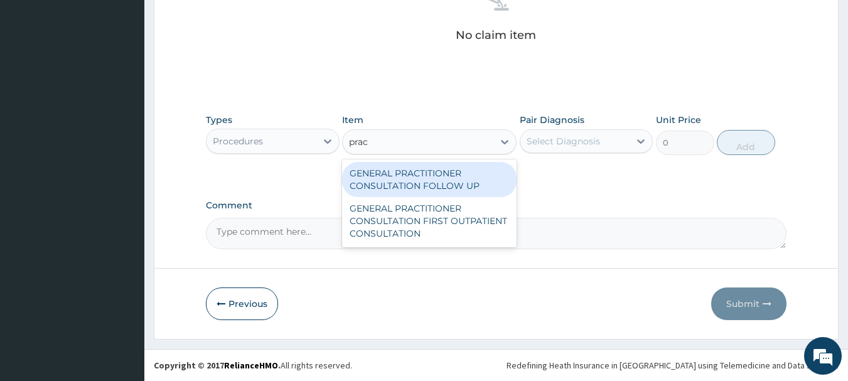
click at [442, 225] on div "GENERAL PRACTITIONER CONSULTATION FIRST OUTPATIENT CONSULTATION" at bounding box center [429, 221] width 174 height 48
type input "3000"
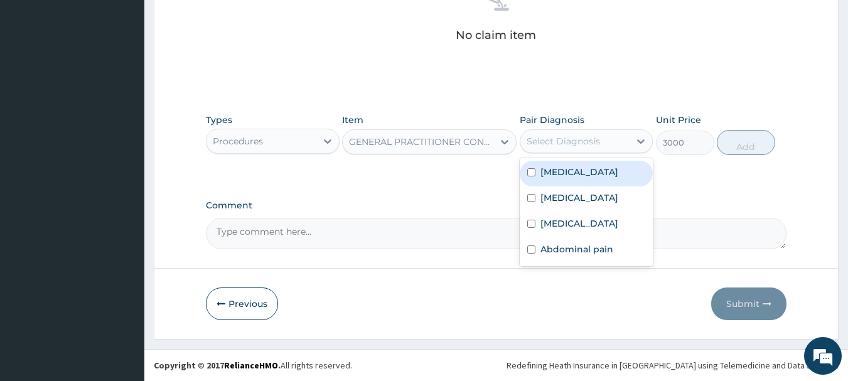
click at [559, 178] on div "[MEDICAL_DATA]" at bounding box center [587, 174] width 134 height 26
checkbox input "true"
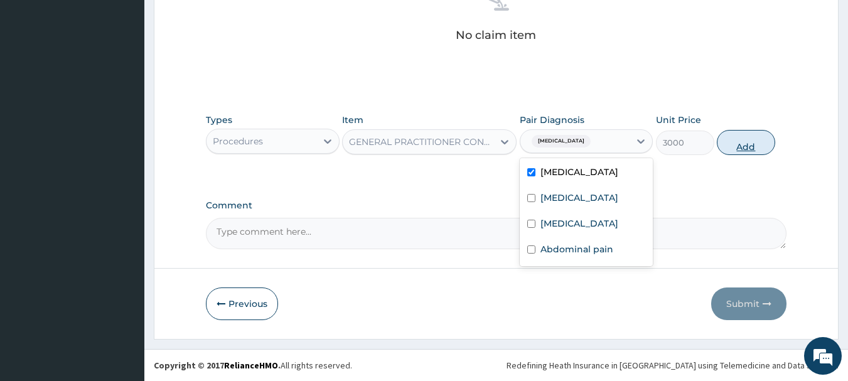
click at [754, 146] on button "Add" at bounding box center [746, 142] width 58 height 25
type input "0"
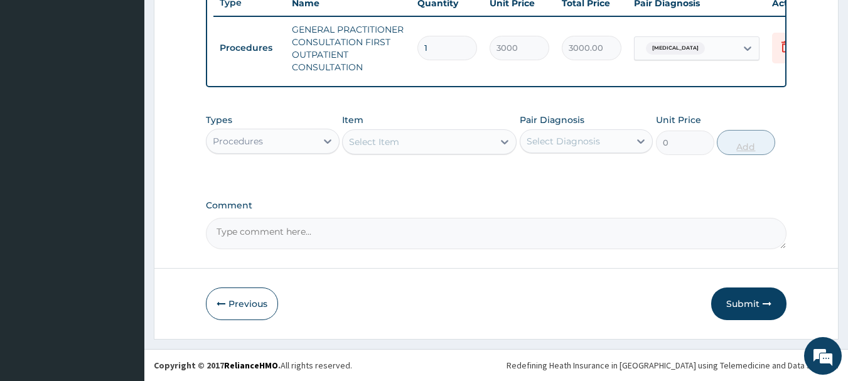
scroll to position [493, 0]
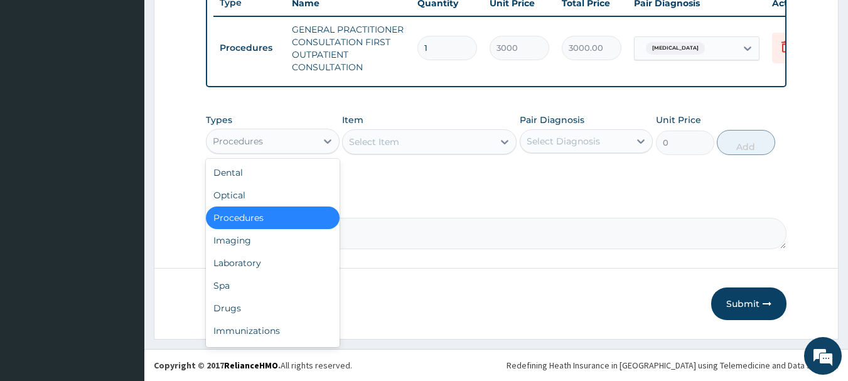
click at [231, 265] on div "Laboratory" at bounding box center [273, 263] width 134 height 23
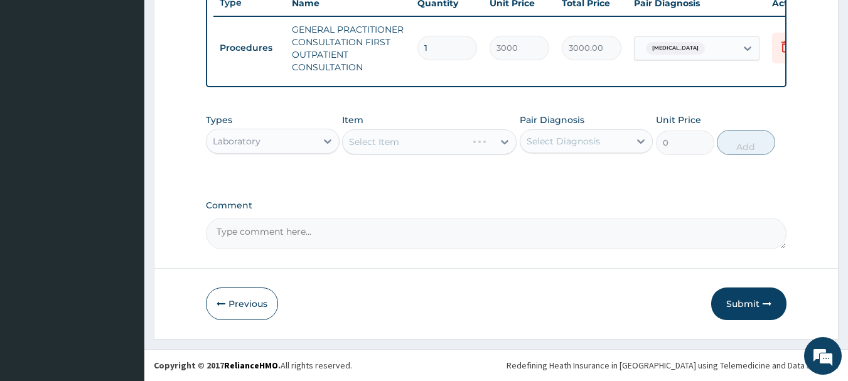
click at [476, 152] on div "Select Item" at bounding box center [429, 141] width 174 height 25
click at [488, 147] on div "Select Item" at bounding box center [429, 141] width 174 height 25
click at [491, 150] on div "Select Item" at bounding box center [429, 141] width 174 height 25
click at [491, 151] on div "Select Item" at bounding box center [429, 141] width 174 height 25
click at [492, 151] on div "Select Item" at bounding box center [429, 141] width 174 height 25
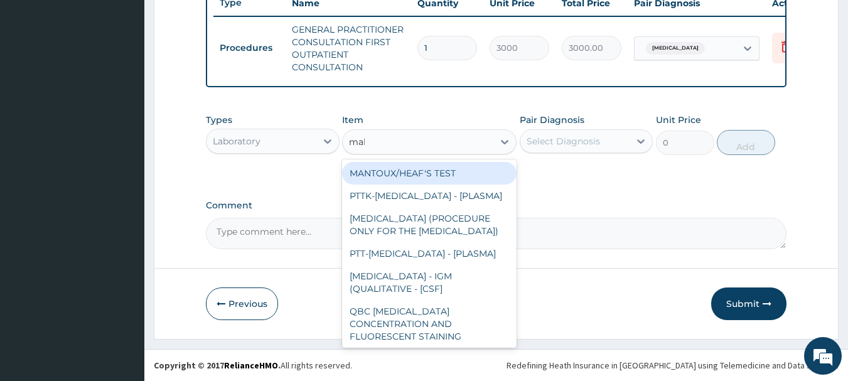
type input "mala"
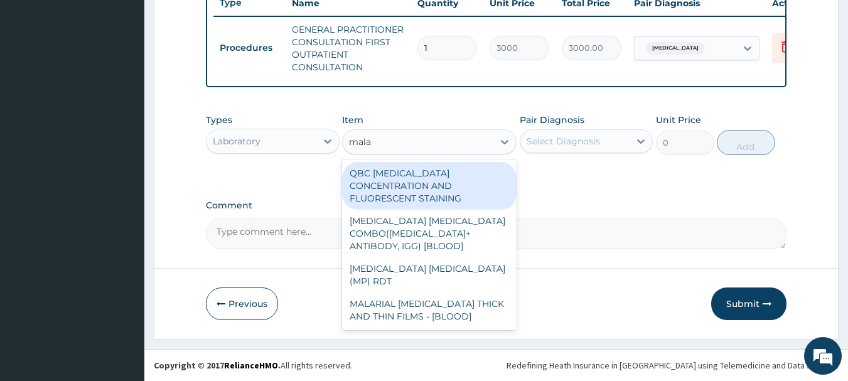
click at [430, 292] on div "MALARIAL [MEDICAL_DATA] THICK AND THIN FILMS - [BLOOD]" at bounding box center [429, 309] width 174 height 35
type input "1500"
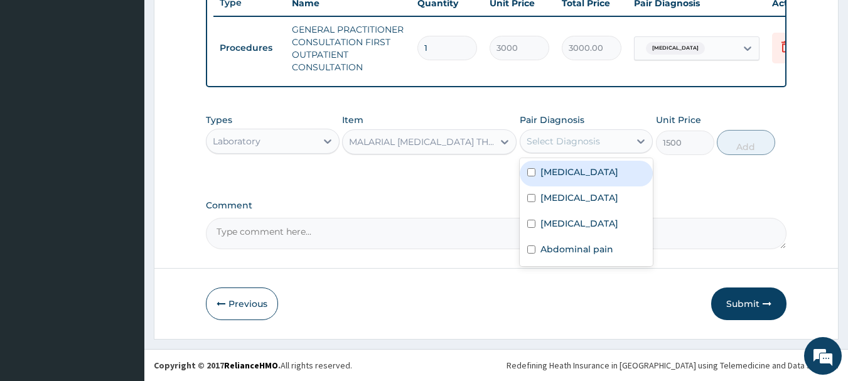
click at [562, 173] on label "[MEDICAL_DATA]" at bounding box center [579, 172] width 78 height 13
checkbox input "true"
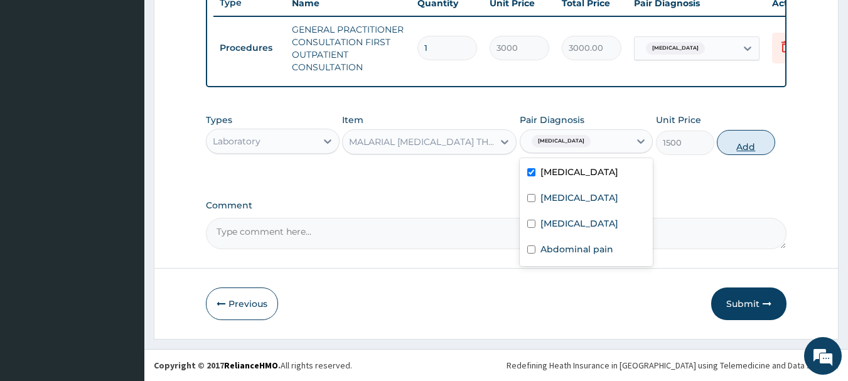
click at [754, 137] on button "Add" at bounding box center [746, 142] width 58 height 25
type input "0"
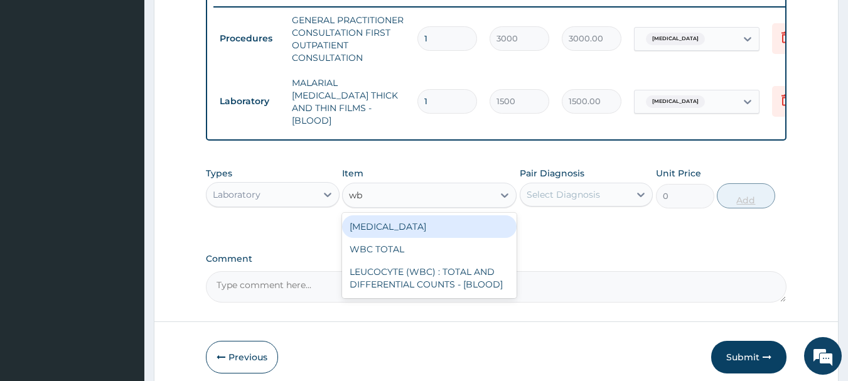
type input "wbc"
click at [442, 275] on div "LEUCOCYTE (WBC) : TOTAL AND DIFFERENTIAL COUNTS - [BLOOD]" at bounding box center [429, 277] width 174 height 35
type input "2000"
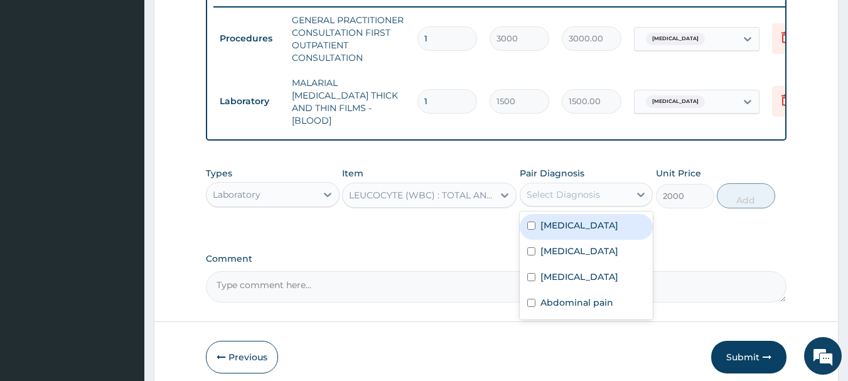
click at [560, 257] on div "[MEDICAL_DATA]" at bounding box center [587, 253] width 134 height 26
checkbox input "true"
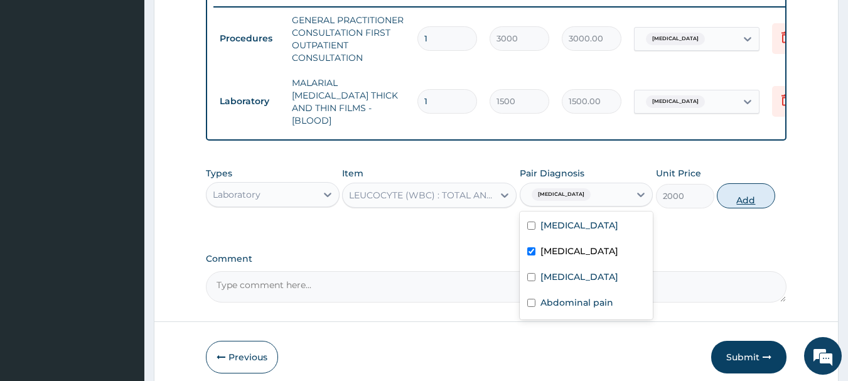
click at [749, 202] on button "Add" at bounding box center [746, 195] width 58 height 25
type input "0"
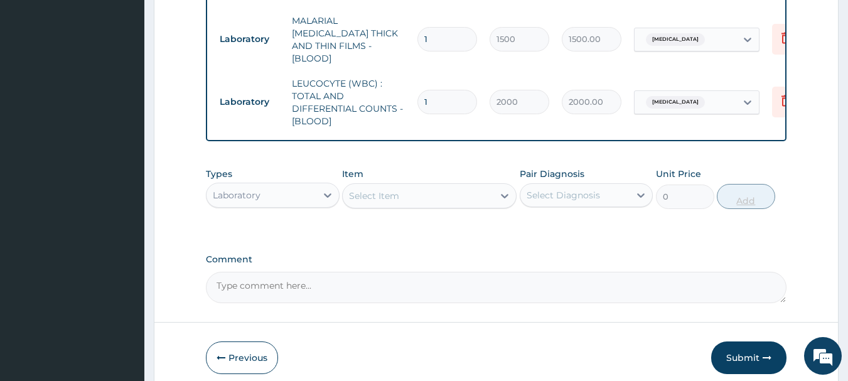
scroll to position [605, 0]
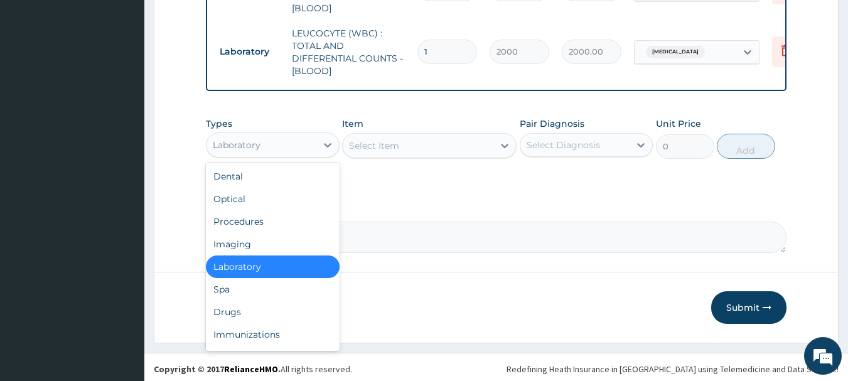
click at [225, 308] on div "Drugs" at bounding box center [273, 312] width 134 height 23
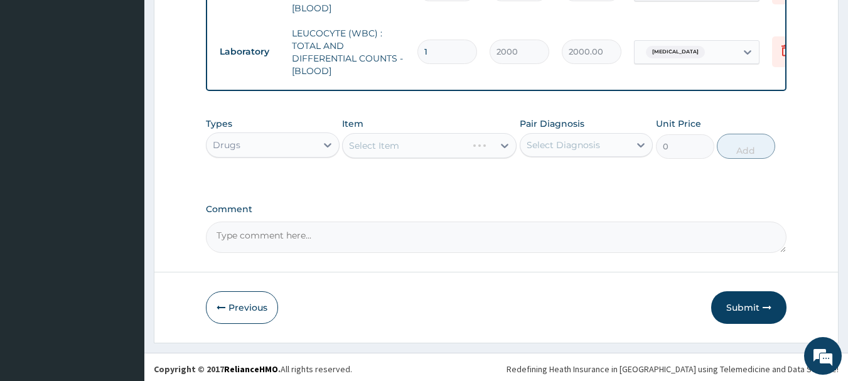
click at [462, 142] on div "Select Item" at bounding box center [429, 145] width 174 height 25
click at [463, 142] on div "Select Item" at bounding box center [405, 146] width 124 height 20
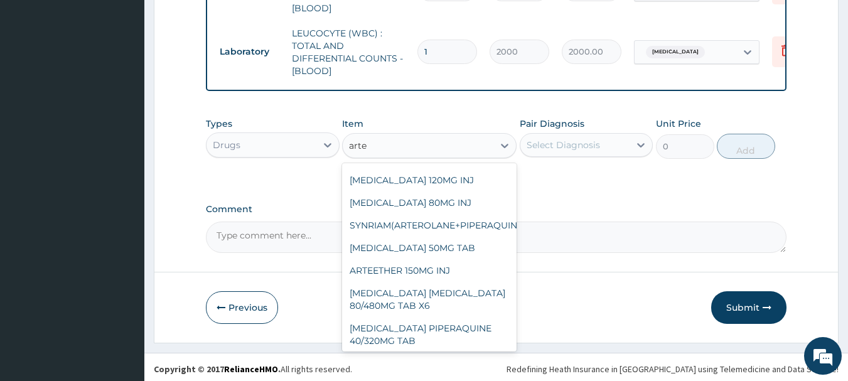
scroll to position [0, 0]
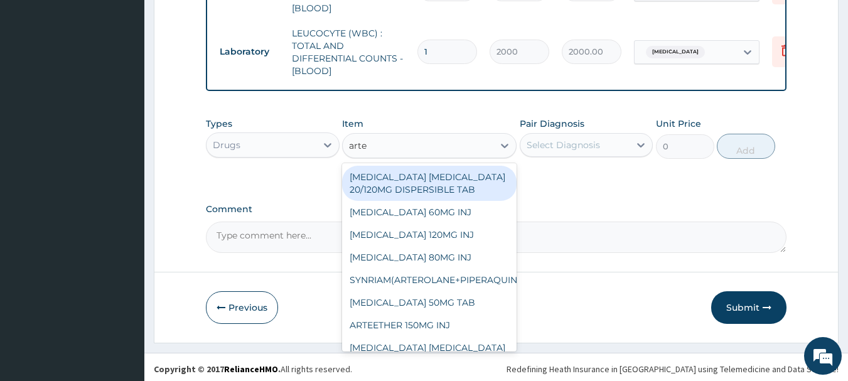
type input "[PERSON_NAME]"
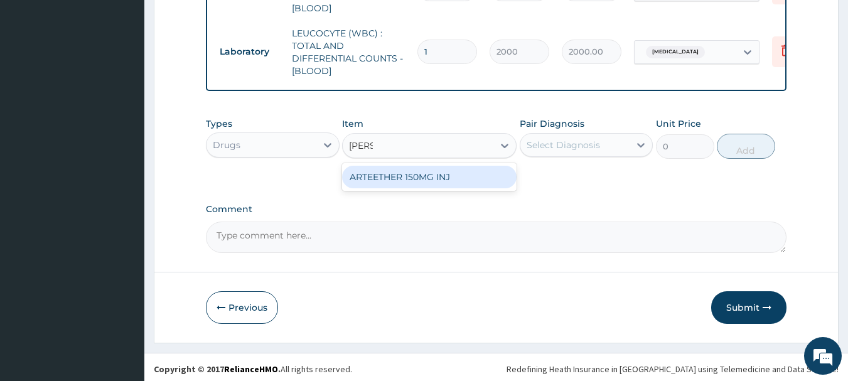
click at [449, 178] on div "ARTEETHER 150MG INJ" at bounding box center [429, 177] width 174 height 23
type input "2000"
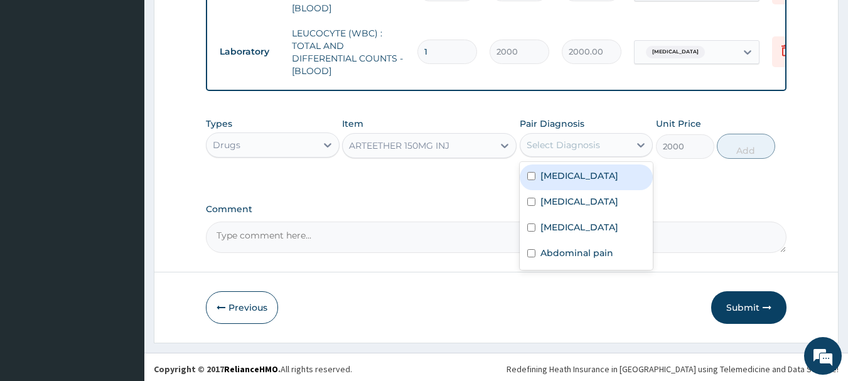
click at [565, 173] on label "[MEDICAL_DATA]" at bounding box center [579, 175] width 78 height 13
checkbox input "true"
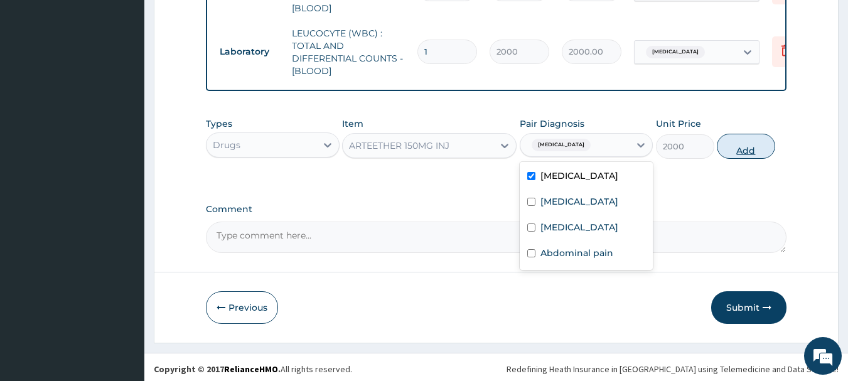
click at [754, 147] on button "Add" at bounding box center [746, 146] width 58 height 25
type input "0"
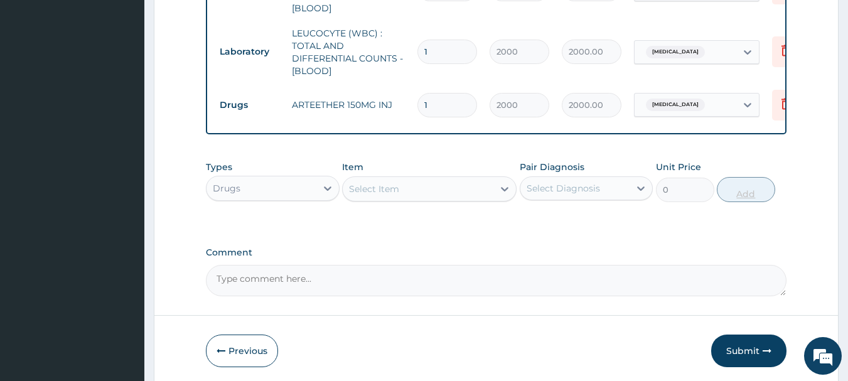
type input "0.00"
type input "3"
type input "6000.00"
type input "3"
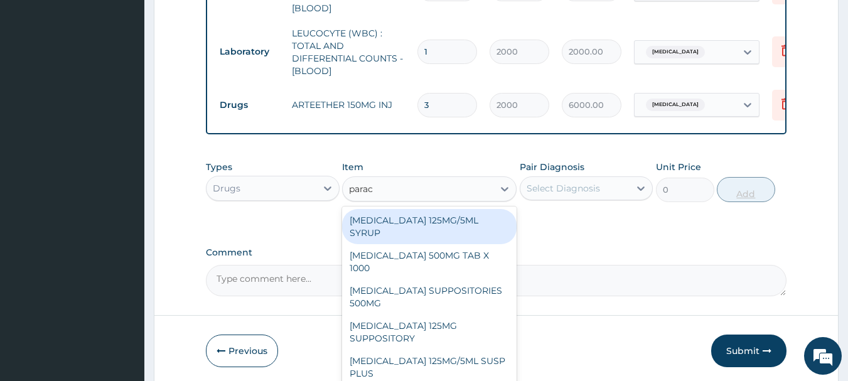
type input "parace"
click at [454, 258] on div "[MEDICAL_DATA] 500MG TAB X 1000" at bounding box center [429, 261] width 174 height 35
type input "15.75"
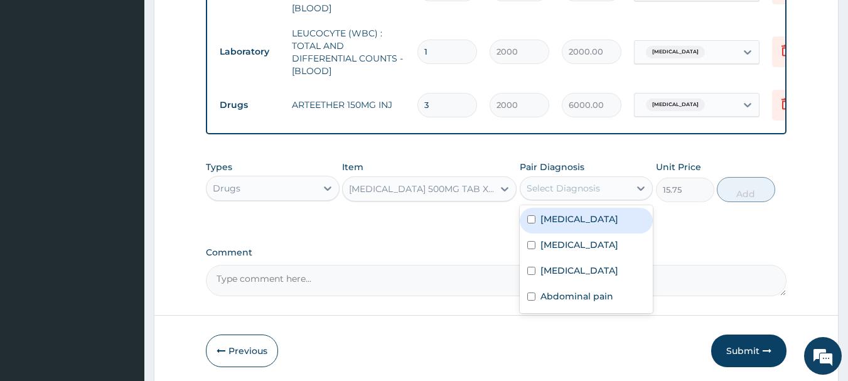
click at [563, 221] on label "[MEDICAL_DATA]" at bounding box center [579, 219] width 78 height 13
checkbox input "true"
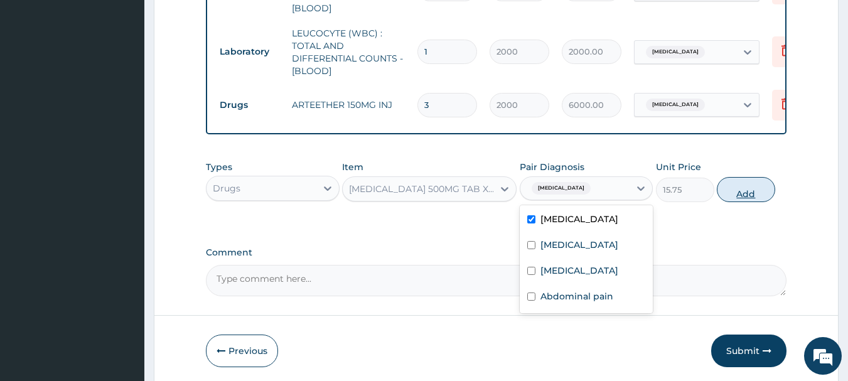
click at [749, 183] on button "Add" at bounding box center [746, 189] width 58 height 25
type input "0"
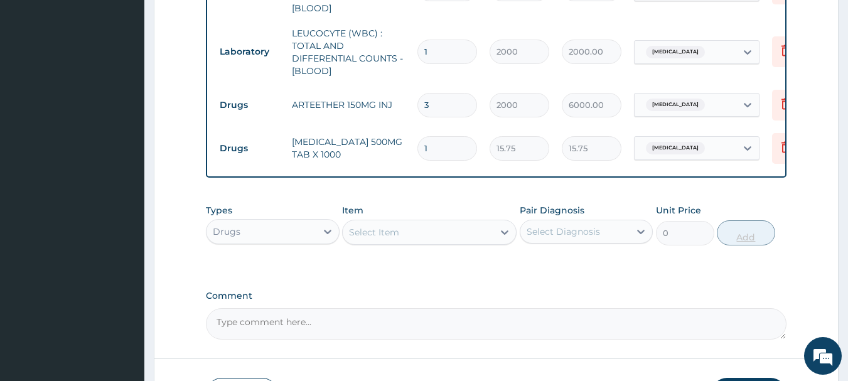
type input "18"
type input "283.50"
type input "18"
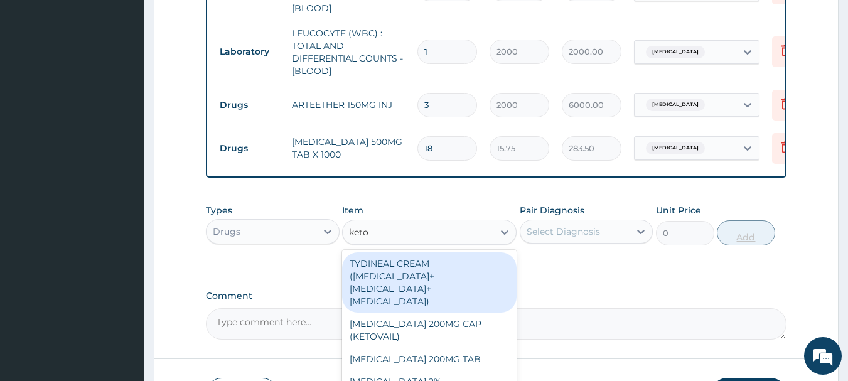
type input "ketoc"
click at [477, 370] on div "[MEDICAL_DATA] CREAM GENERIC" at bounding box center [429, 381] width 174 height 23
type input "900"
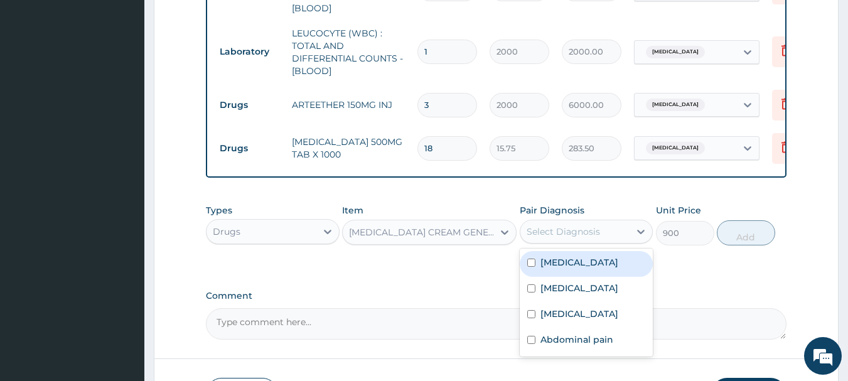
click at [567, 310] on label "Tinea pedis" at bounding box center [579, 313] width 78 height 13
checkbox input "true"
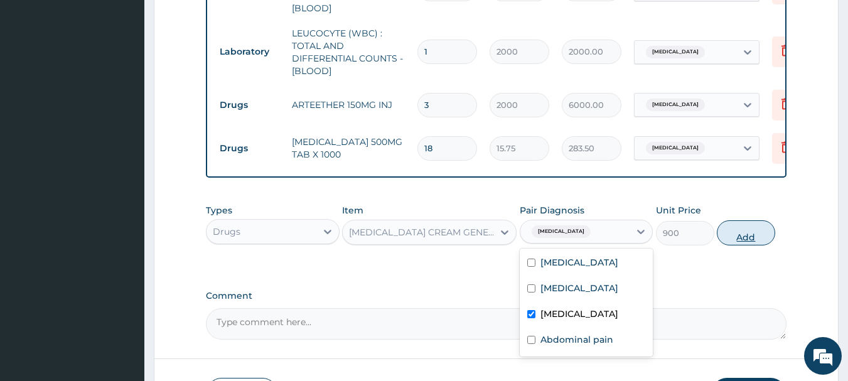
click at [760, 234] on button "Add" at bounding box center [746, 232] width 58 height 25
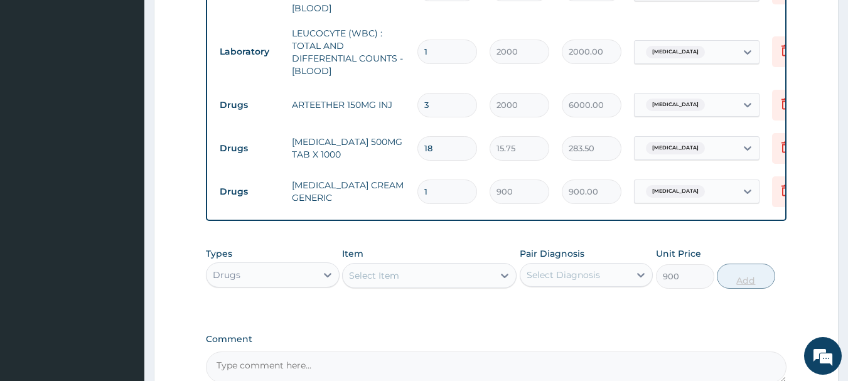
type input "0"
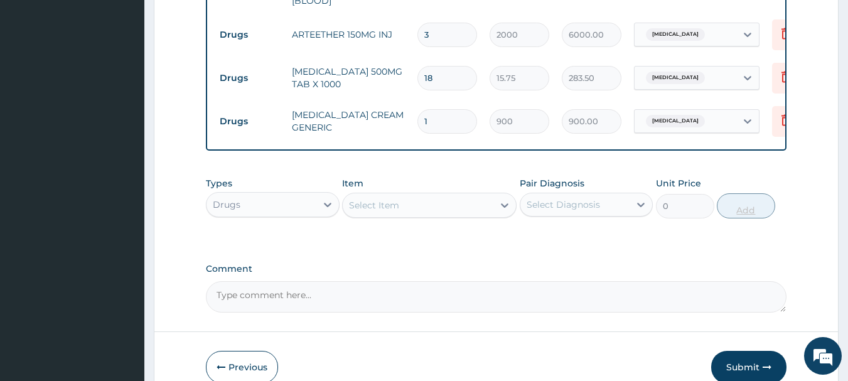
scroll to position [705, 0]
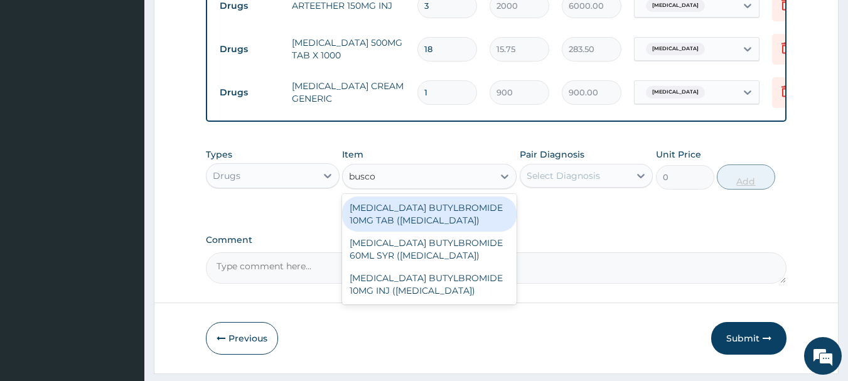
type input "buscop"
click at [447, 210] on div "[MEDICAL_DATA] BUTYLBROMIDE 10MG TAB ([MEDICAL_DATA])" at bounding box center [429, 213] width 174 height 35
type input "75"
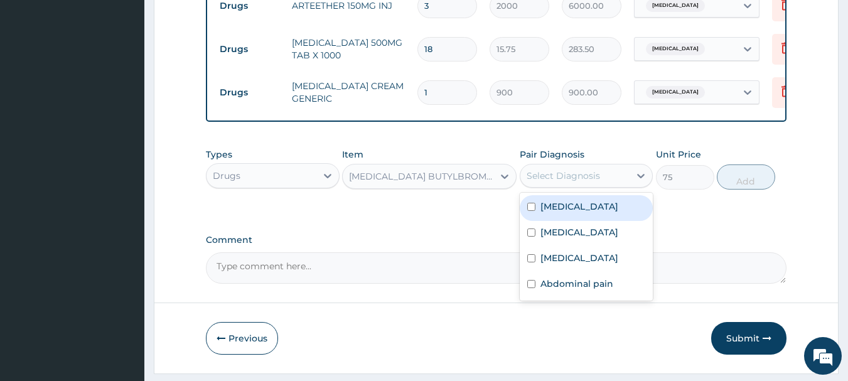
click at [589, 294] on div "Abdominal pain" at bounding box center [587, 285] width 134 height 26
checkbox input "true"
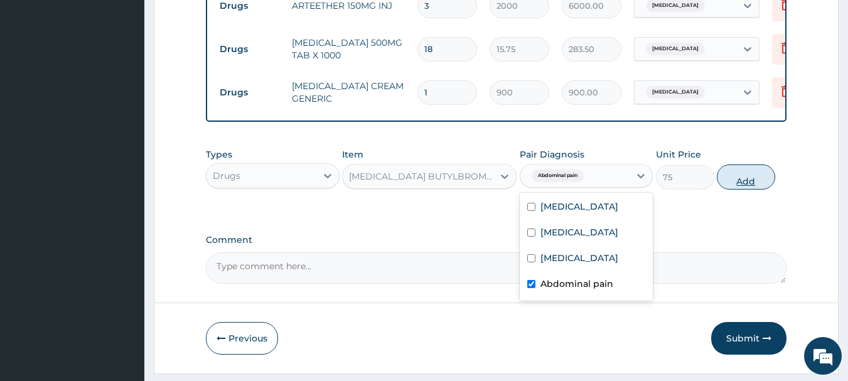
click at [753, 176] on button "Add" at bounding box center [746, 176] width 58 height 25
type input "0"
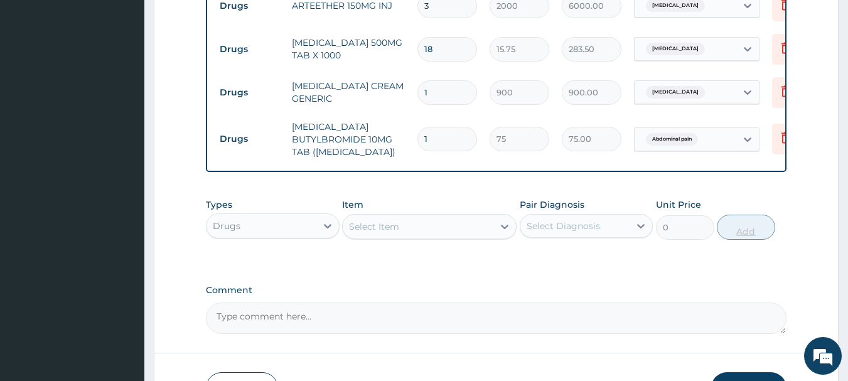
type input "0.00"
type input "4"
type input "300.00"
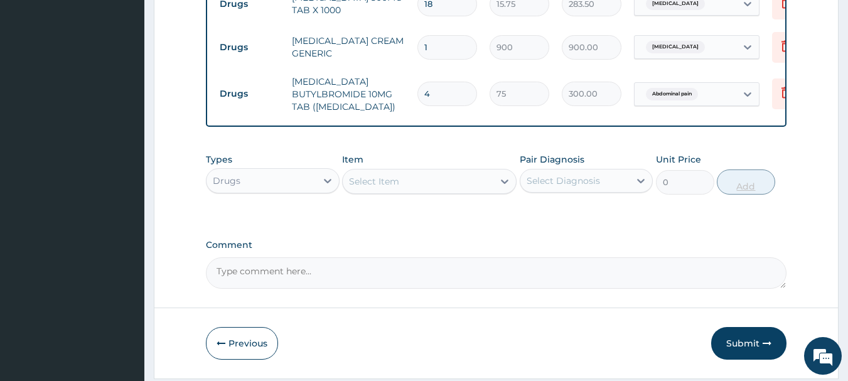
scroll to position [786, 0]
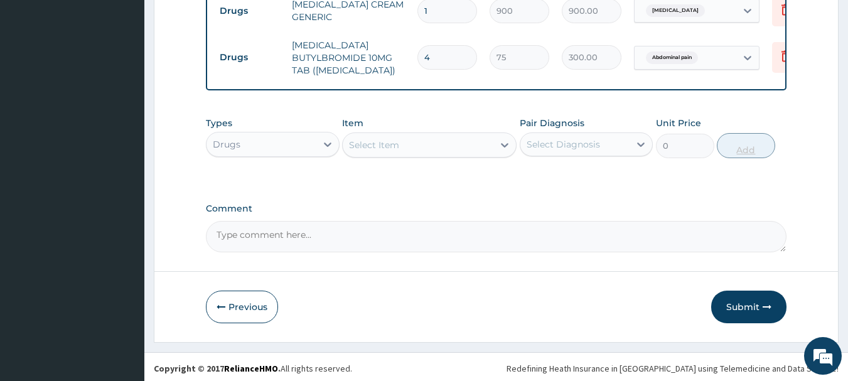
type input "4"
click at [752, 311] on button "Submit" at bounding box center [748, 307] width 75 height 33
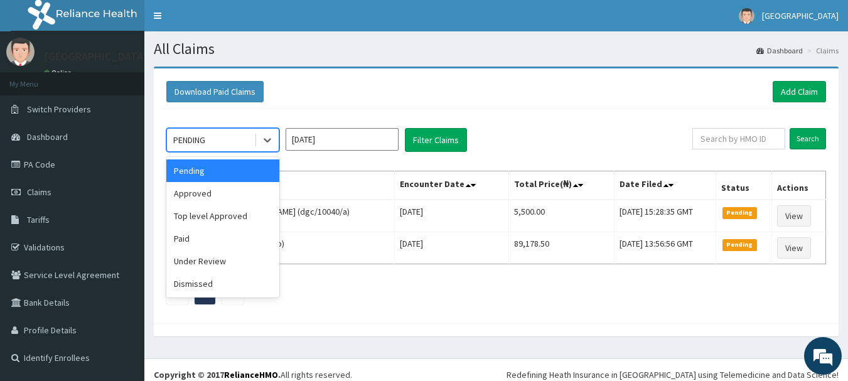
click at [193, 194] on div "Approved" at bounding box center [222, 193] width 113 height 23
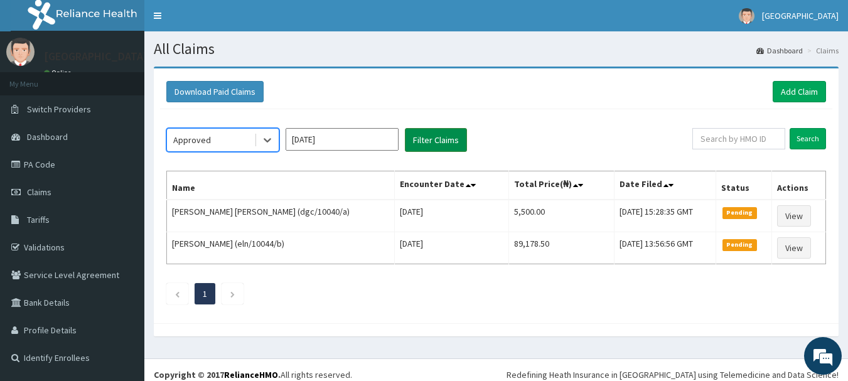
click at [458, 142] on button "Filter Claims" at bounding box center [436, 140] width 62 height 24
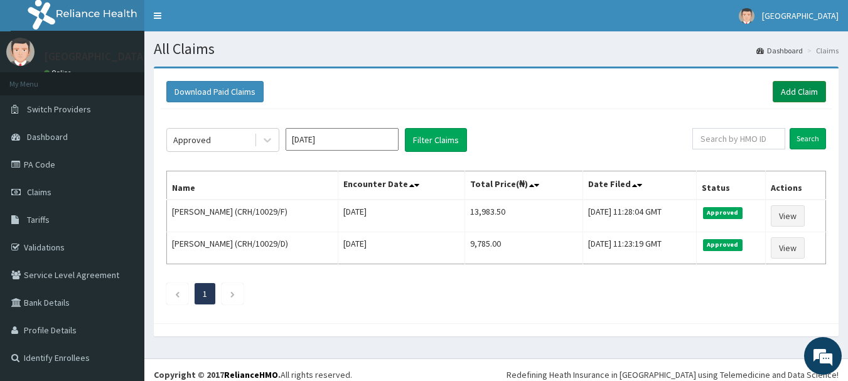
click at [807, 93] on link "Add Claim" at bounding box center [798, 91] width 53 height 21
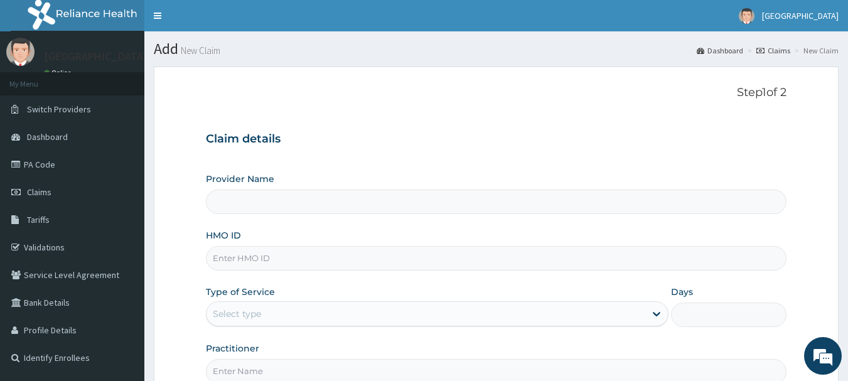
click at [307, 246] on input "HMO ID" at bounding box center [496, 258] width 581 height 24
paste input "CRH/10029/C"
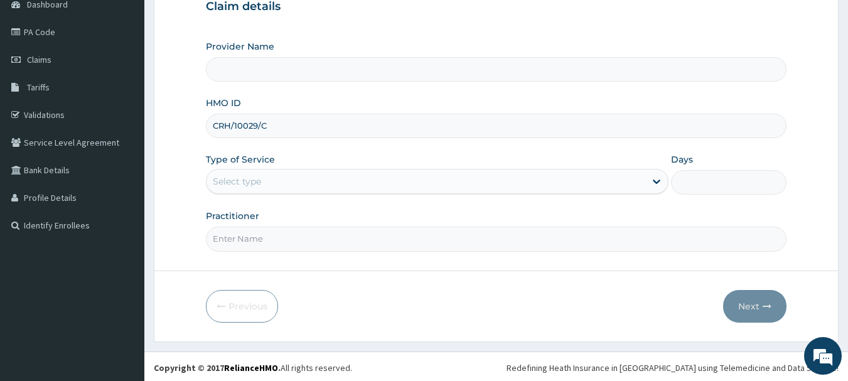
scroll to position [135, 0]
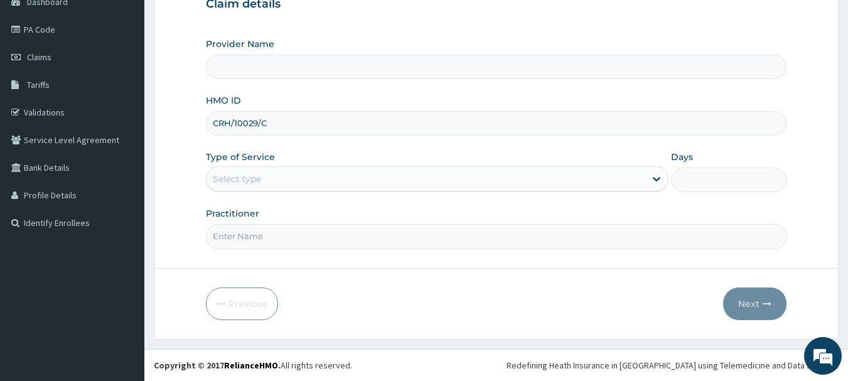
type input "CRH/10029/C"
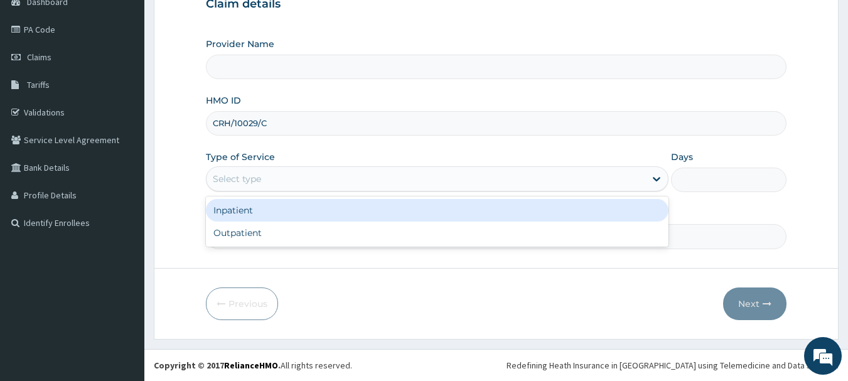
click at [238, 235] on div "Outpatient" at bounding box center [437, 232] width 462 height 23
type input "1"
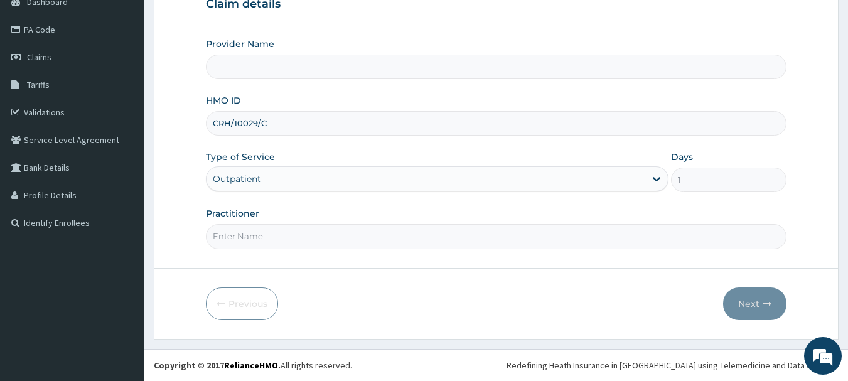
click at [279, 233] on input "Practitioner" at bounding box center [496, 236] width 581 height 24
type input "DR Adesipe"
click at [767, 309] on button "Next" at bounding box center [754, 303] width 63 height 33
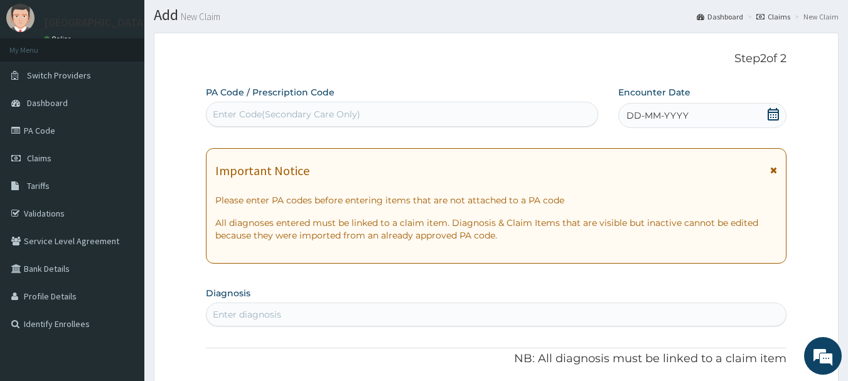
scroll to position [0, 0]
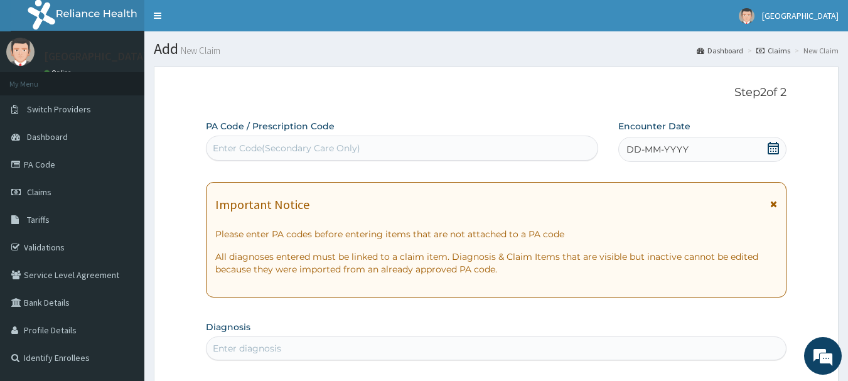
click at [661, 150] on span "DD-MM-YYYY" at bounding box center [657, 149] width 62 height 13
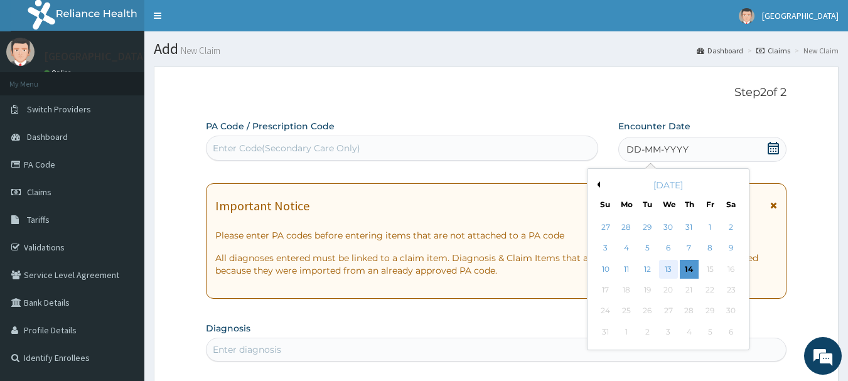
click at [665, 271] on div "13" at bounding box center [668, 269] width 19 height 19
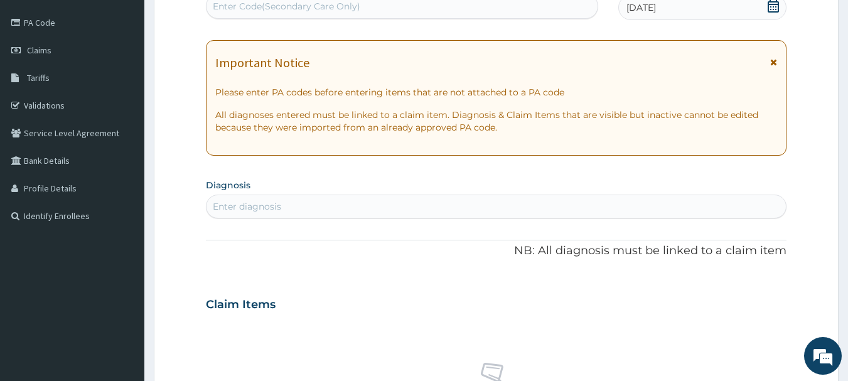
scroll to position [142, 0]
type input "mala"
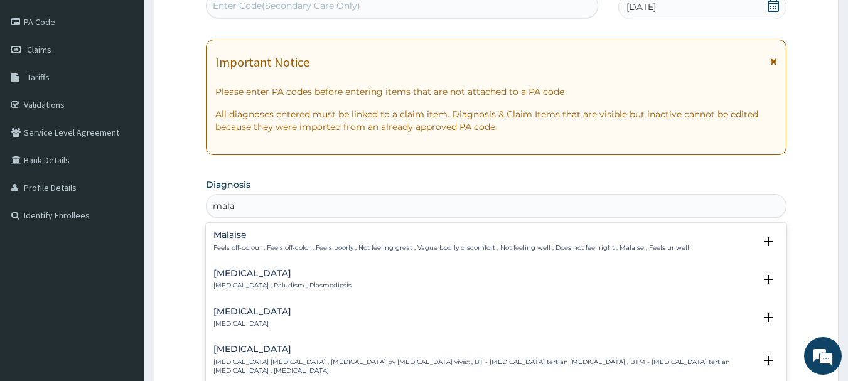
click at [288, 279] on div "[MEDICAL_DATA] [MEDICAL_DATA] , Paludism , Plasmodiosis" at bounding box center [282, 280] width 138 height 22
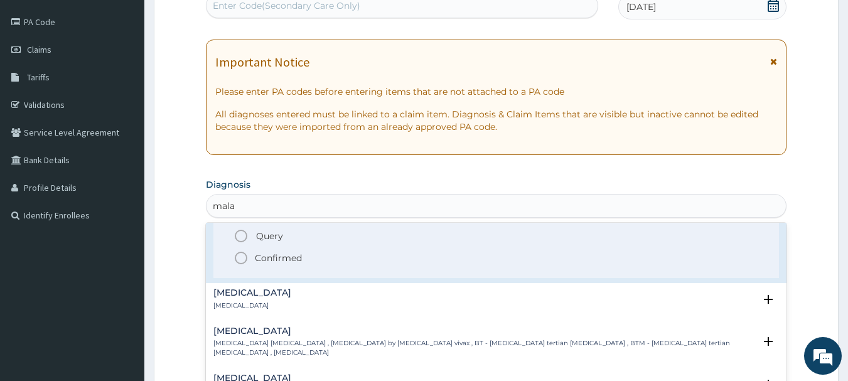
scroll to position [100, 0]
click at [237, 254] on icon "status option filled" at bounding box center [240, 255] width 15 height 15
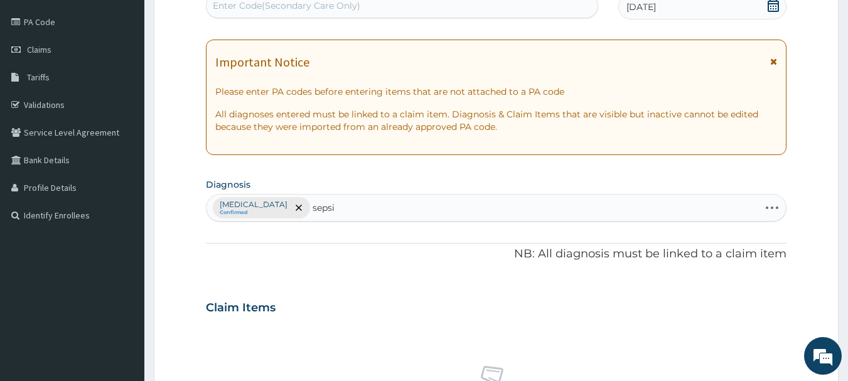
type input "sepsis"
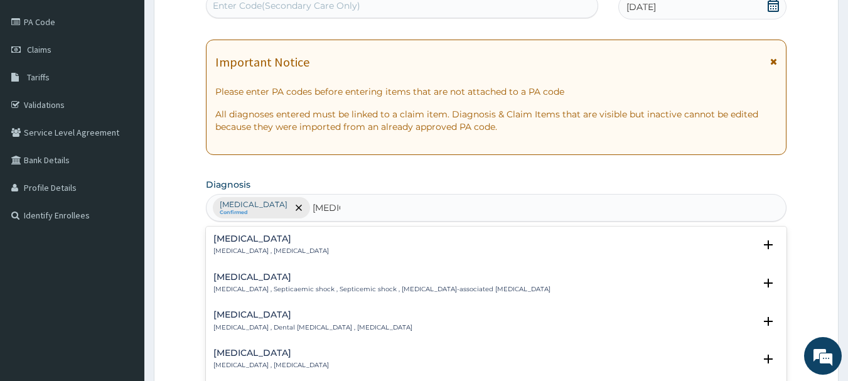
click at [260, 242] on h4 "[MEDICAL_DATA]" at bounding box center [270, 238] width 115 height 9
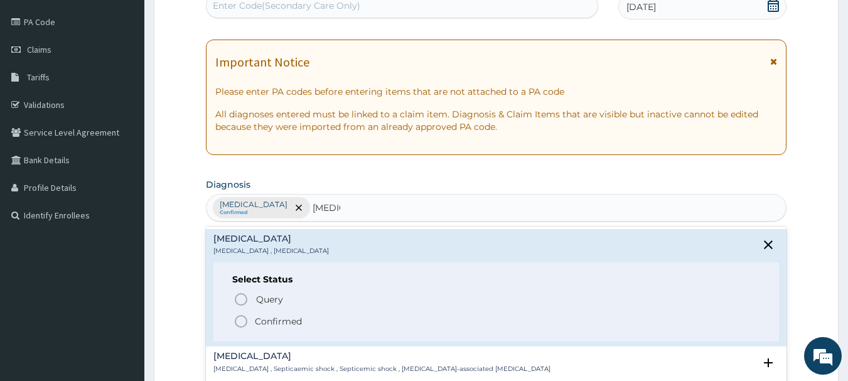
click at [246, 320] on circle "status option filled" at bounding box center [240, 321] width 11 height 11
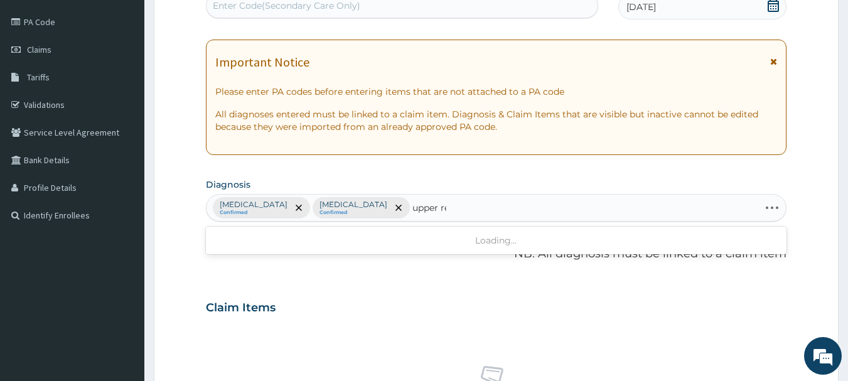
type input "upper res"
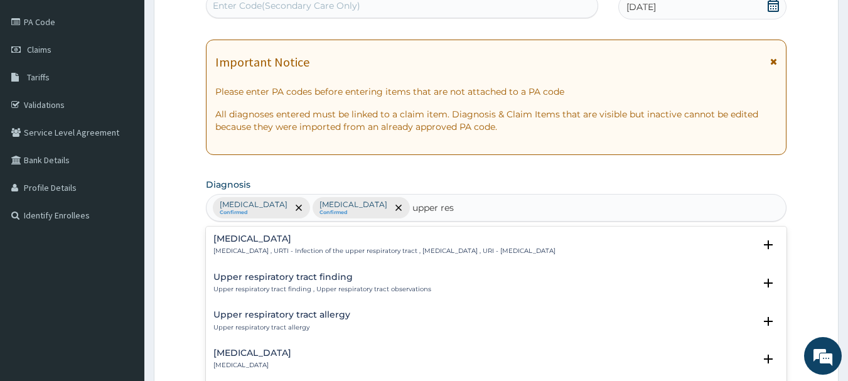
click at [318, 250] on p "Upper respiratory infection , URTI - Infection of the upper respiratory tract ,…" at bounding box center [384, 251] width 342 height 9
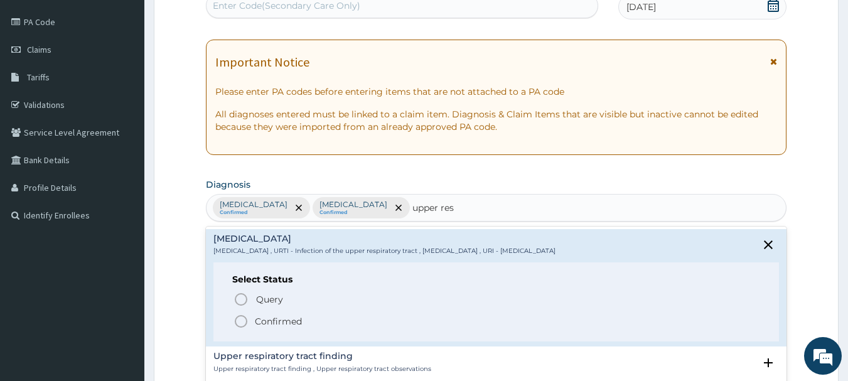
click at [237, 326] on icon "status option filled" at bounding box center [240, 321] width 15 height 15
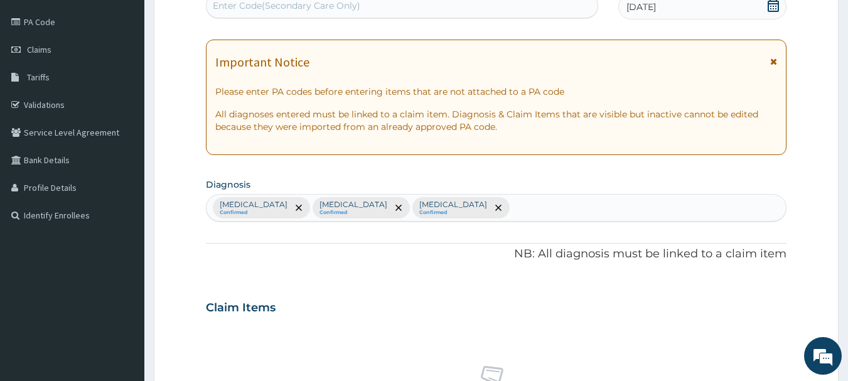
type input "g"
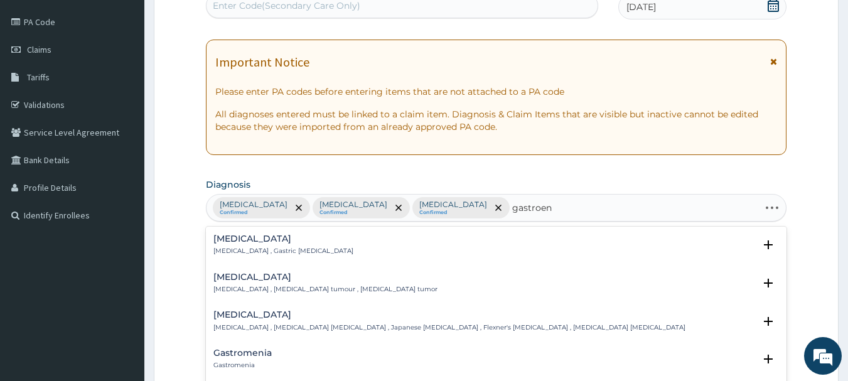
type input "gastroent"
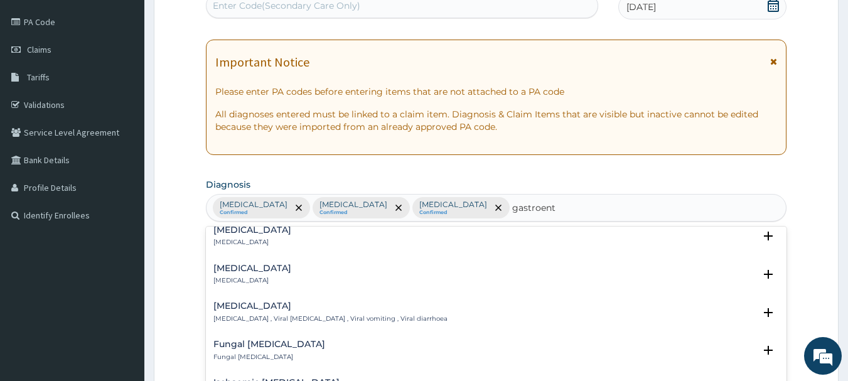
scroll to position [125, 0]
click at [276, 237] on p "Acute gastroenteritis" at bounding box center [252, 240] width 78 height 9
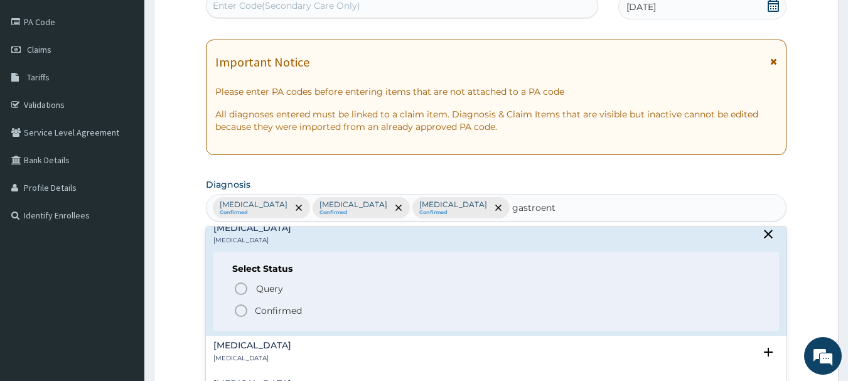
click at [243, 307] on icon "status option filled" at bounding box center [240, 310] width 15 height 15
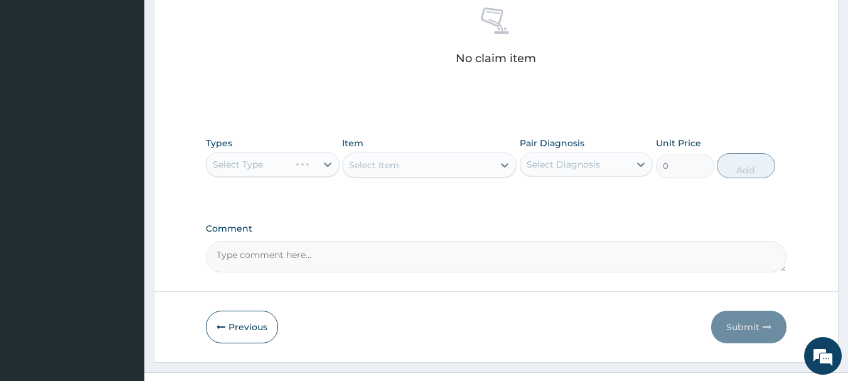
scroll to position [501, 0]
click at [300, 169] on div "Select Type" at bounding box center [273, 163] width 134 height 25
click at [310, 164] on div "Select Type" at bounding box center [273, 163] width 134 height 25
click at [307, 161] on div "Select Type" at bounding box center [273, 163] width 134 height 25
click at [314, 168] on div "Select Type" at bounding box center [273, 163] width 134 height 25
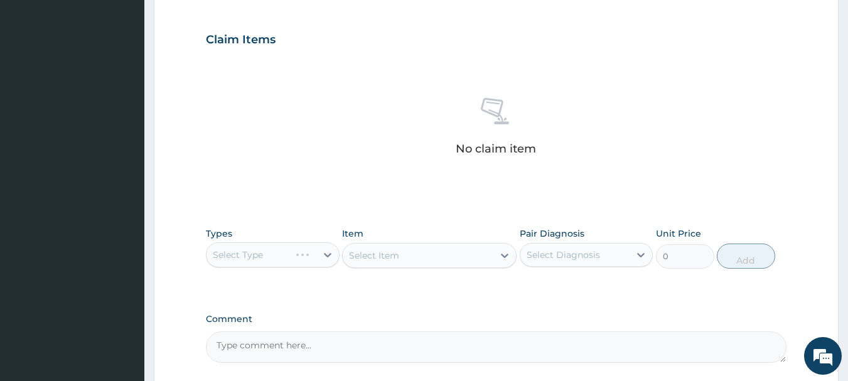
scroll to position [415, 0]
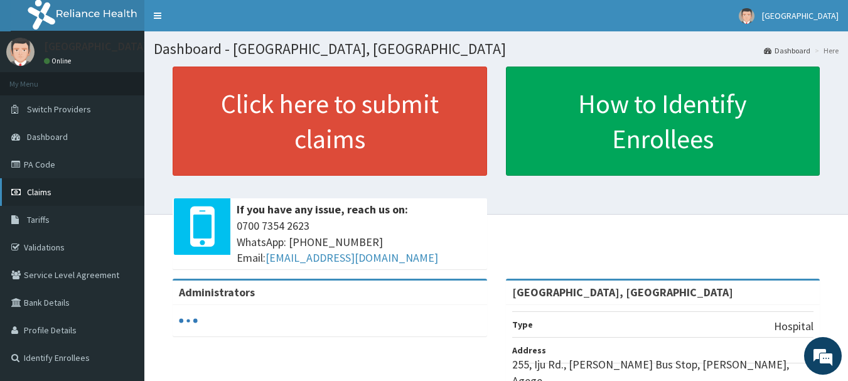
click at [37, 189] on span "Claims" at bounding box center [39, 191] width 24 height 11
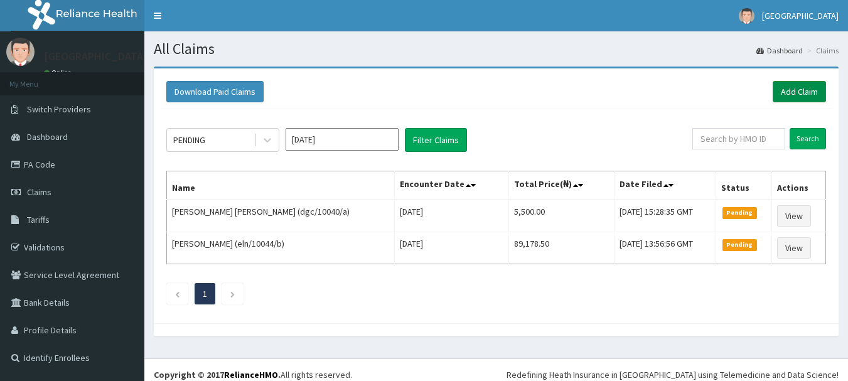
click at [805, 84] on link "Add Claim" at bounding box center [798, 91] width 53 height 21
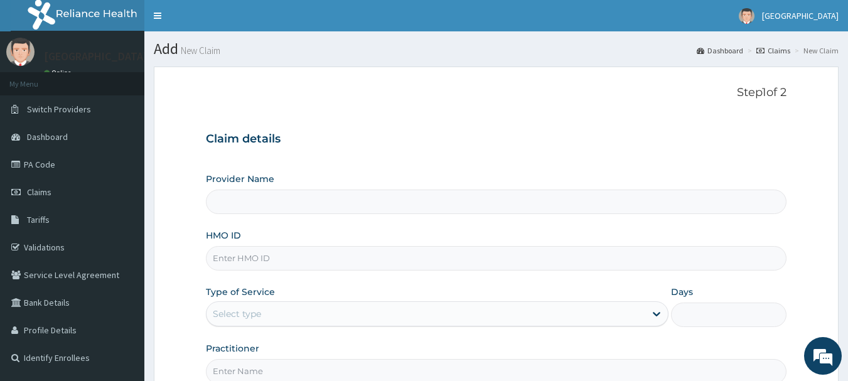
type input "[GEOGRAPHIC_DATA], [GEOGRAPHIC_DATA]"
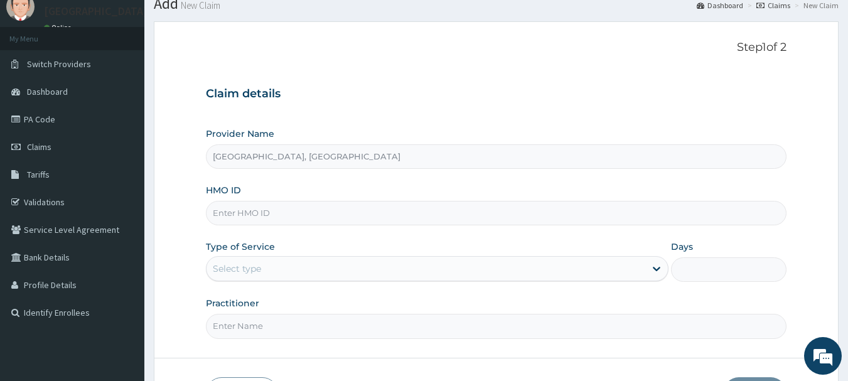
scroll to position [50, 0]
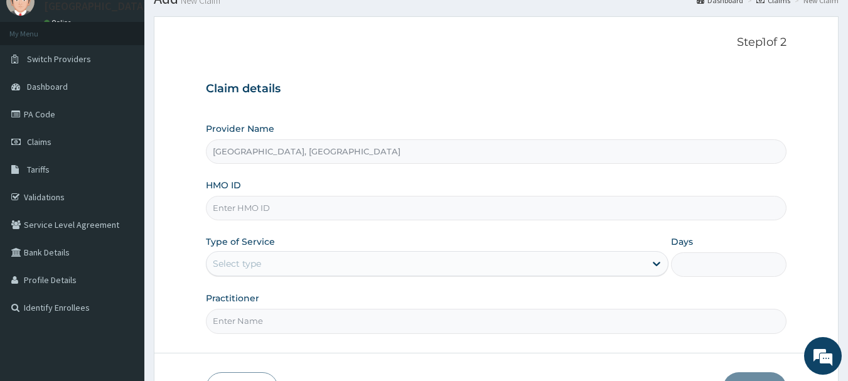
click at [333, 205] on input "HMO ID" at bounding box center [496, 208] width 581 height 24
click at [333, 203] on input "HMO ID" at bounding box center [496, 208] width 581 height 24
paste input "CRH/10029/C"
type input "CRH/10029/C"
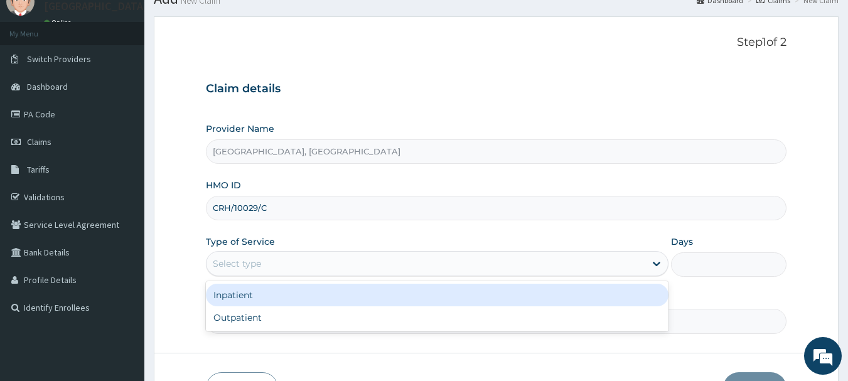
click at [240, 323] on div "Outpatient" at bounding box center [437, 317] width 462 height 23
type input "1"
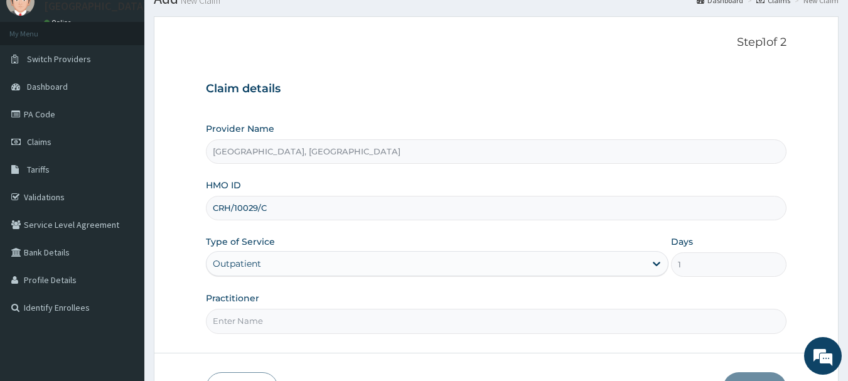
click at [274, 321] on input "Practitioner" at bounding box center [496, 321] width 581 height 24
type input "Dr [PERSON_NAME]"
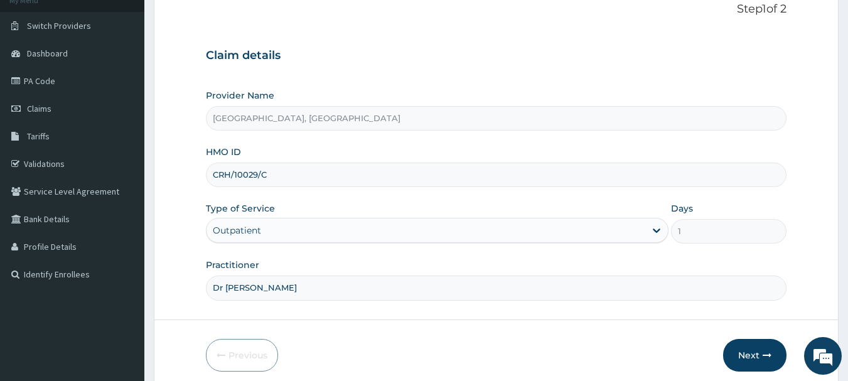
scroll to position [135, 0]
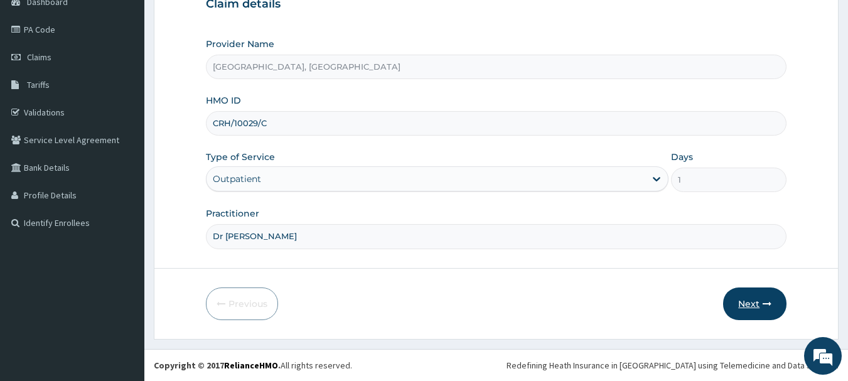
click at [760, 306] on button "Next" at bounding box center [754, 303] width 63 height 33
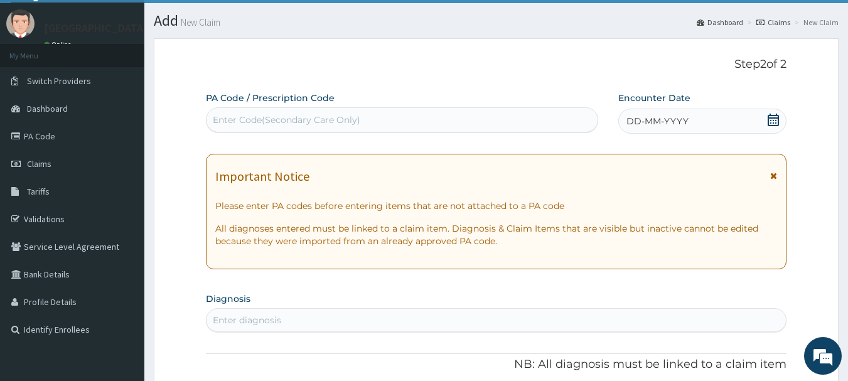
scroll to position [0, 0]
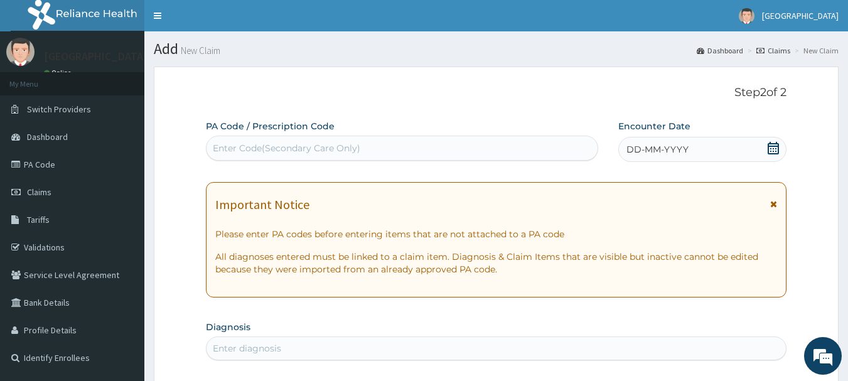
click at [653, 147] on span "DD-MM-YYYY" at bounding box center [657, 149] width 62 height 13
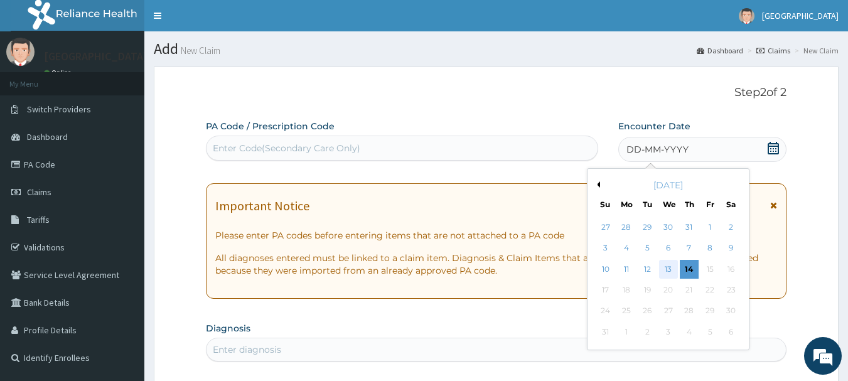
click at [664, 272] on div "13" at bounding box center [668, 269] width 19 height 19
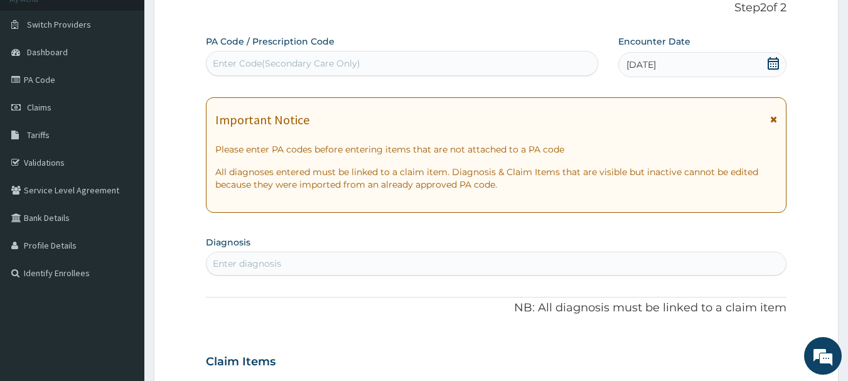
scroll to position [141, 0]
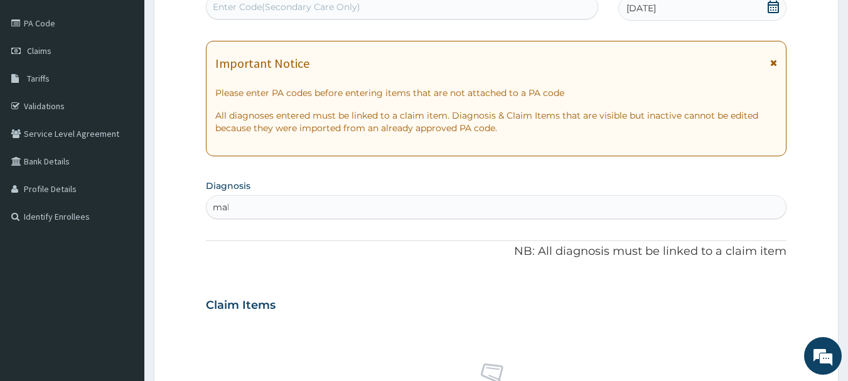
type input "mala"
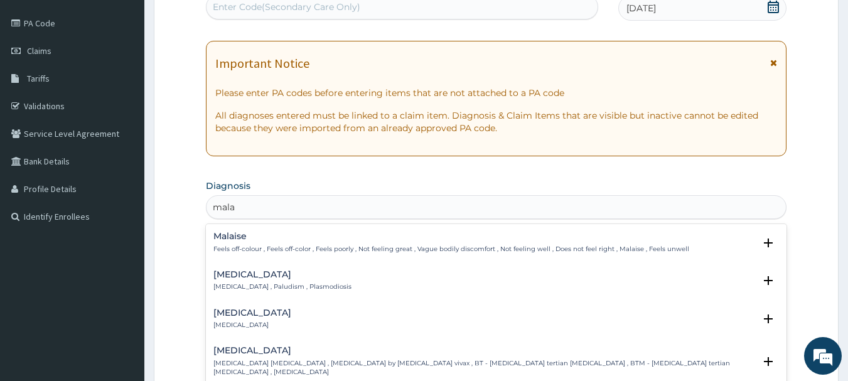
click at [284, 280] on div "[MEDICAL_DATA] [MEDICAL_DATA] , Paludism , Plasmodiosis" at bounding box center [282, 281] width 138 height 22
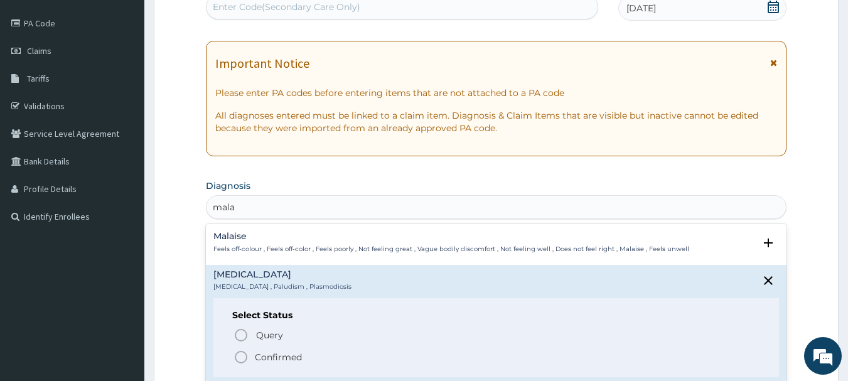
click at [245, 358] on icon "status option filled" at bounding box center [240, 356] width 15 height 15
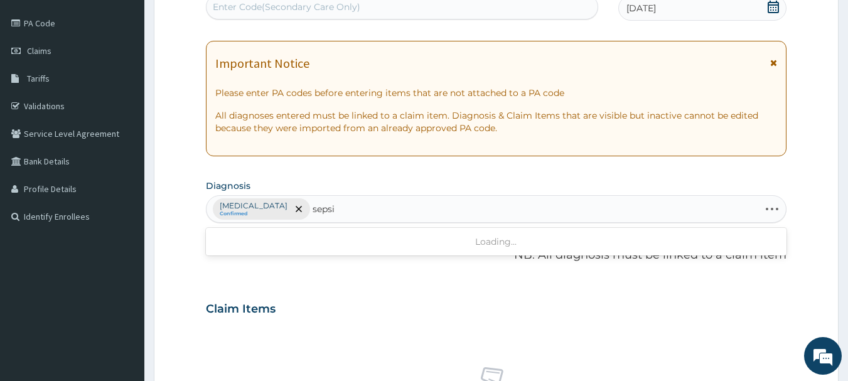
type input "[MEDICAL_DATA]"
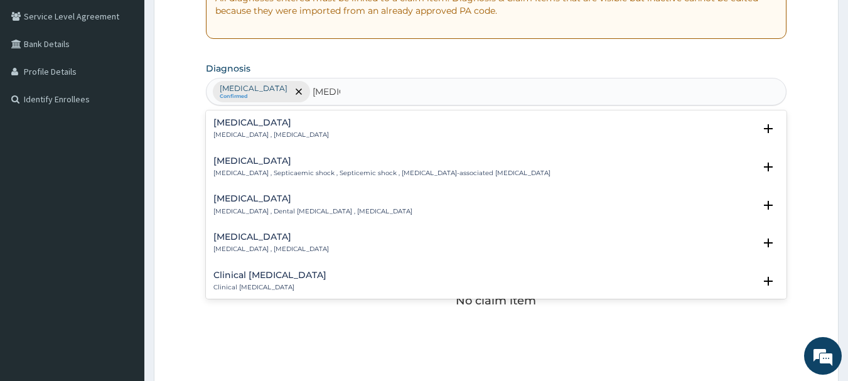
scroll to position [264, 0]
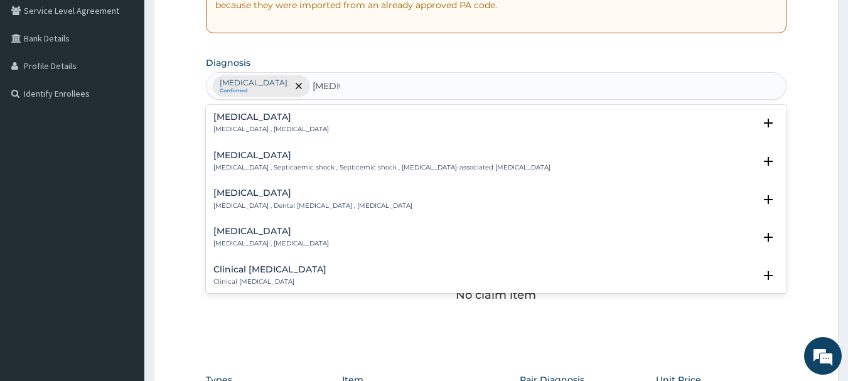
click at [262, 127] on p "[MEDICAL_DATA] , [MEDICAL_DATA]" at bounding box center [270, 129] width 115 height 9
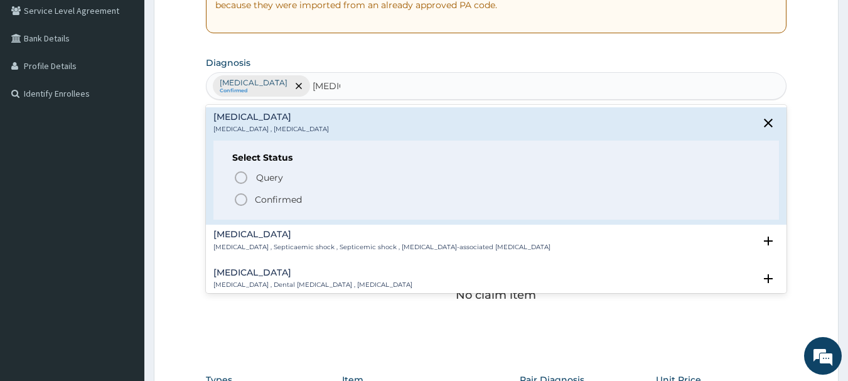
click at [238, 201] on icon "status option filled" at bounding box center [240, 199] width 15 height 15
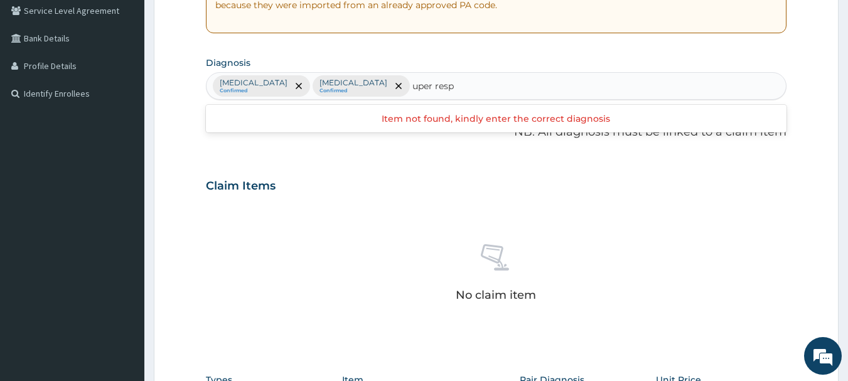
click at [412, 89] on input "uper resp" at bounding box center [433, 86] width 43 height 13
type input "upper resp"
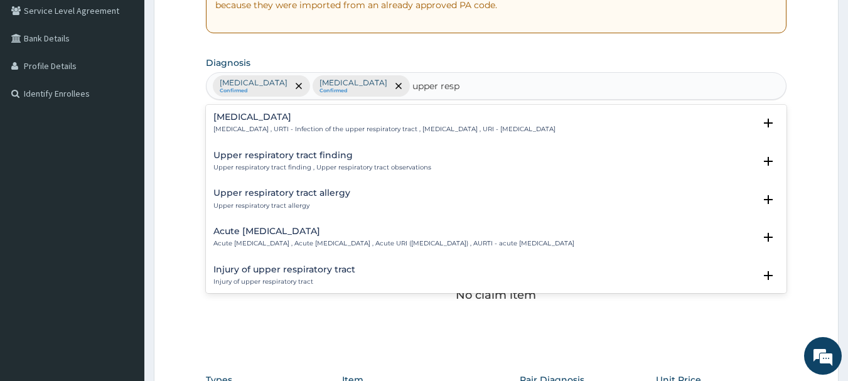
click at [289, 127] on p "Upper respiratory infection , URTI - Infection of the upper respiratory tract ,…" at bounding box center [384, 129] width 342 height 9
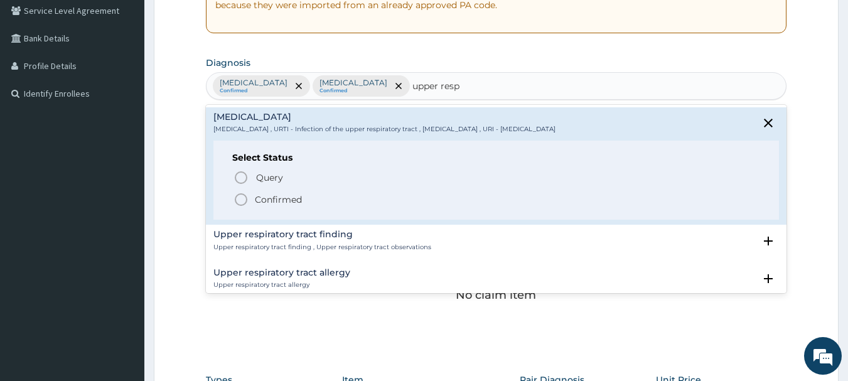
click at [245, 201] on icon "status option filled" at bounding box center [240, 199] width 15 height 15
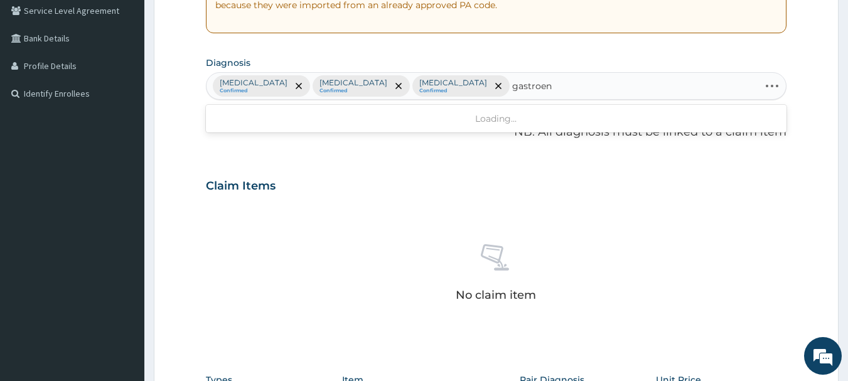
type input "gastroent"
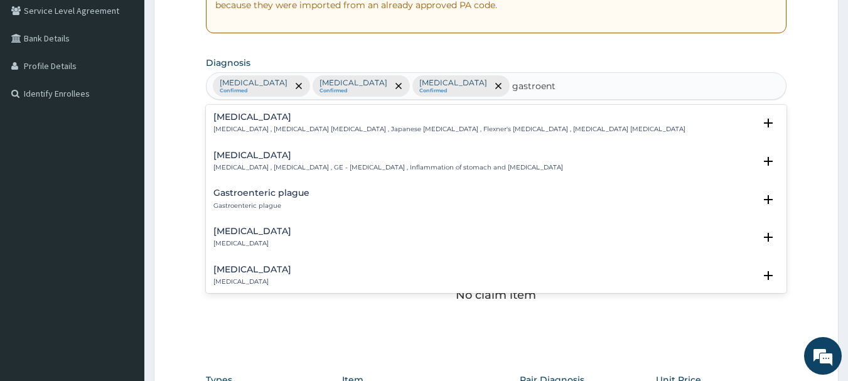
click at [259, 232] on h4 "Acute gastroenteritis" at bounding box center [252, 231] width 78 height 9
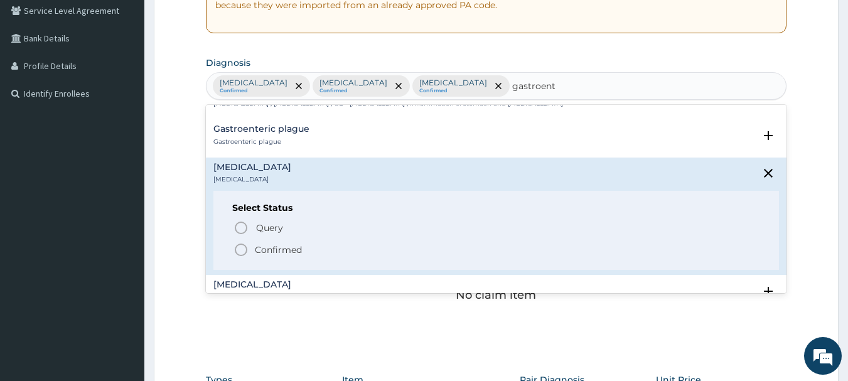
scroll to position [71, 0]
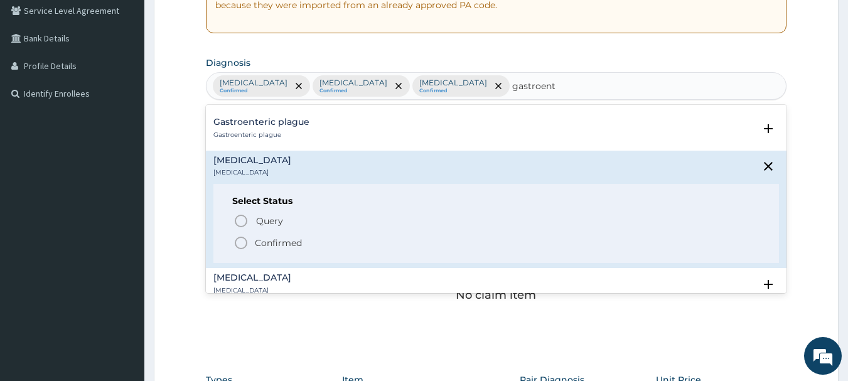
click at [238, 242] on icon "status option filled" at bounding box center [240, 242] width 15 height 15
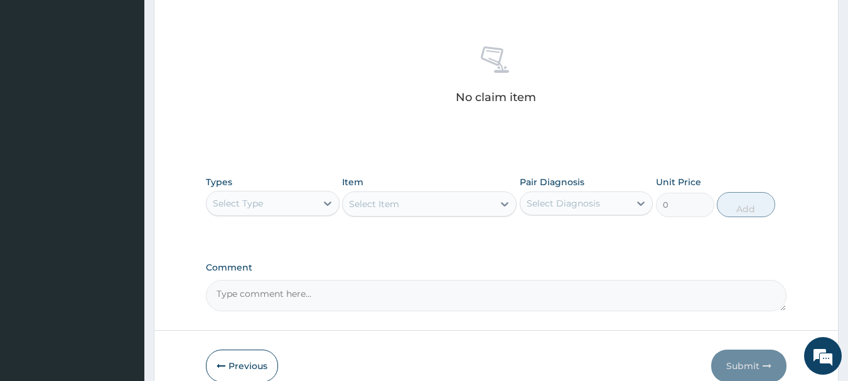
scroll to position [466, 0]
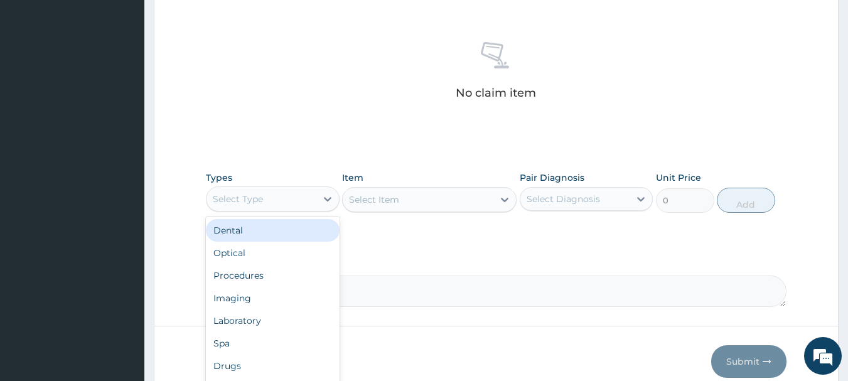
click at [243, 275] on div "Procedures" at bounding box center [273, 275] width 134 height 23
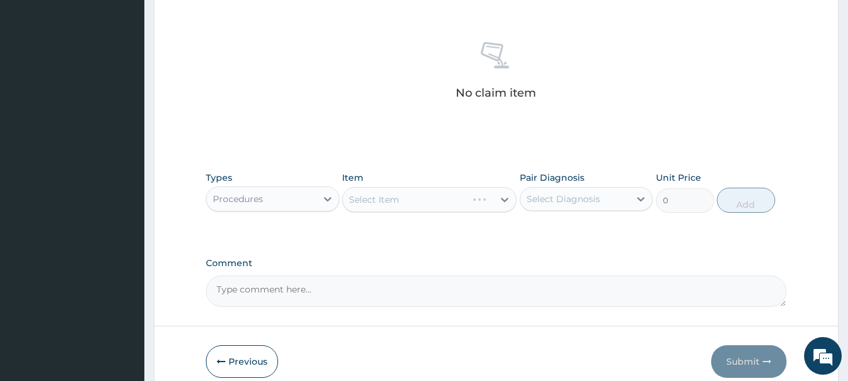
click at [447, 205] on div "Select Item" at bounding box center [429, 199] width 174 height 25
click at [471, 205] on div "Select Item" at bounding box center [429, 199] width 174 height 25
click at [462, 202] on div "Select Item" at bounding box center [429, 199] width 174 height 25
click at [469, 200] on div "Select Item" at bounding box center [429, 199] width 174 height 25
click at [469, 201] on div "Select Item" at bounding box center [429, 199] width 174 height 25
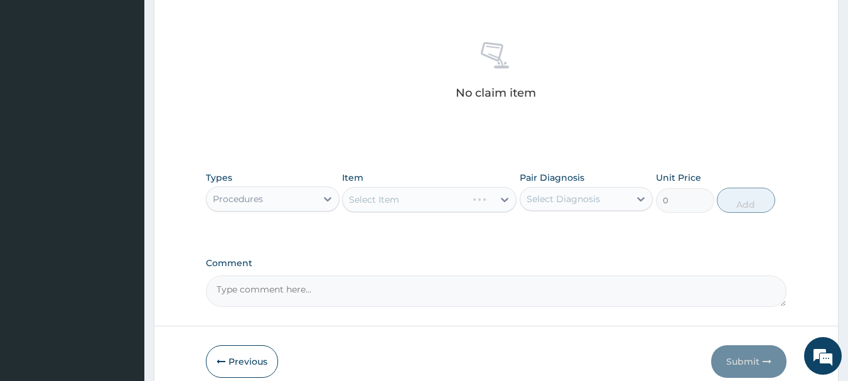
click at [470, 203] on div "Select Item" at bounding box center [429, 199] width 174 height 25
click at [467, 202] on div "Select Item" at bounding box center [429, 199] width 174 height 25
click at [469, 202] on div "Select Item" at bounding box center [429, 199] width 174 height 25
click at [465, 205] on div "Select Item" at bounding box center [429, 199] width 174 height 25
click at [452, 203] on div "Select Item" at bounding box center [429, 199] width 174 height 25
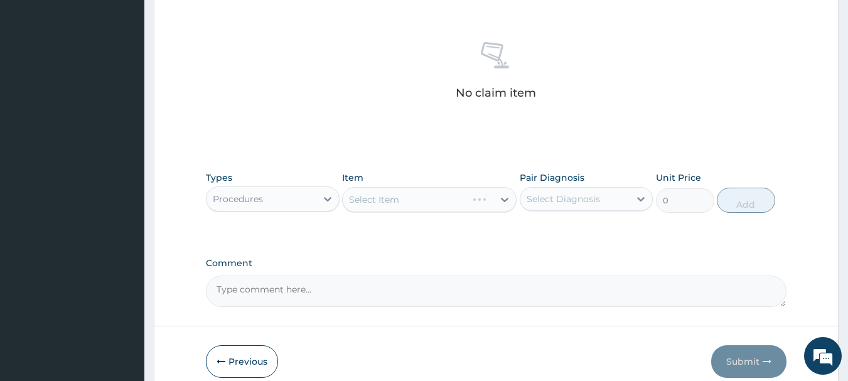
click at [462, 206] on div "Select Item" at bounding box center [429, 199] width 174 height 25
click at [463, 204] on div "Select Item" at bounding box center [429, 199] width 174 height 25
click at [468, 205] on div "Select Item" at bounding box center [429, 199] width 174 height 25
click at [483, 200] on div "Select Item" at bounding box center [429, 199] width 174 height 25
click at [468, 201] on div "Select Item" at bounding box center [429, 199] width 174 height 25
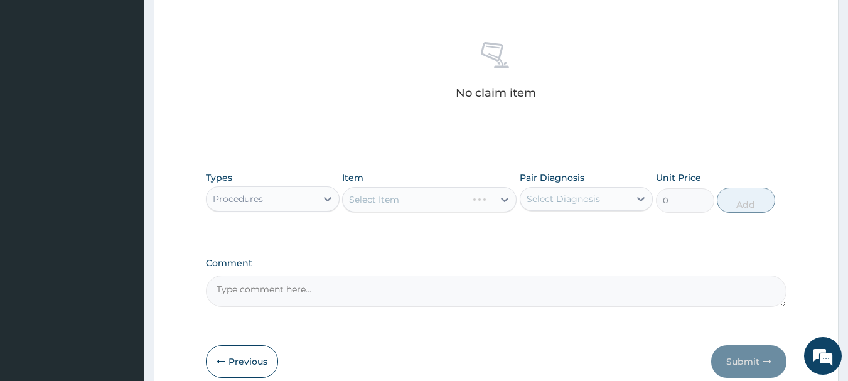
click at [462, 203] on div "Select Item" at bounding box center [429, 199] width 174 height 25
click at [462, 206] on div "Select Item" at bounding box center [429, 199] width 174 height 25
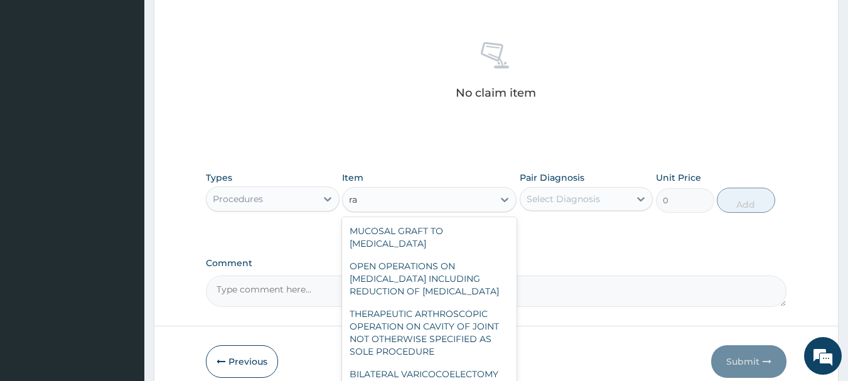
type input "r"
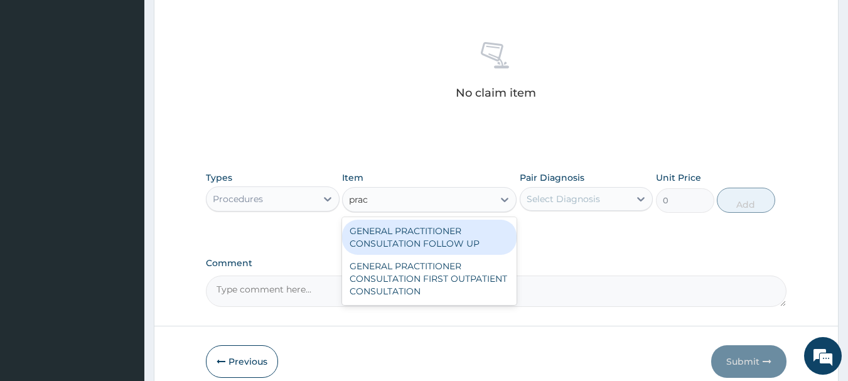
type input "pract"
click at [450, 275] on div "GENERAL PRACTITIONER CONSULTATION FIRST OUTPATIENT CONSULTATION" at bounding box center [429, 279] width 174 height 48
type input "3000"
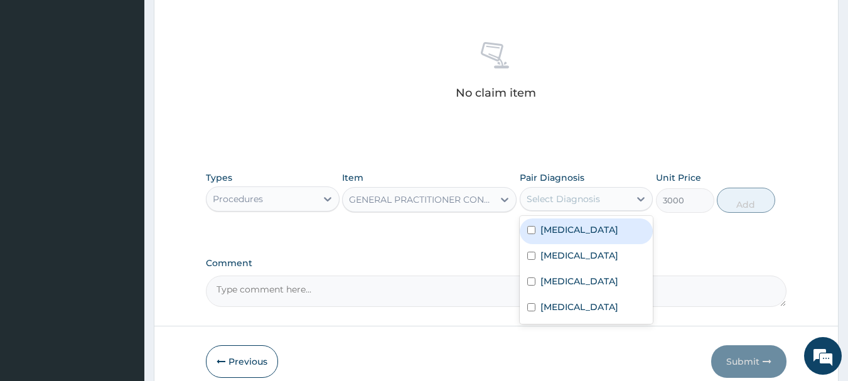
click at [558, 237] on div "Malaria" at bounding box center [587, 231] width 134 height 26
checkbox input "true"
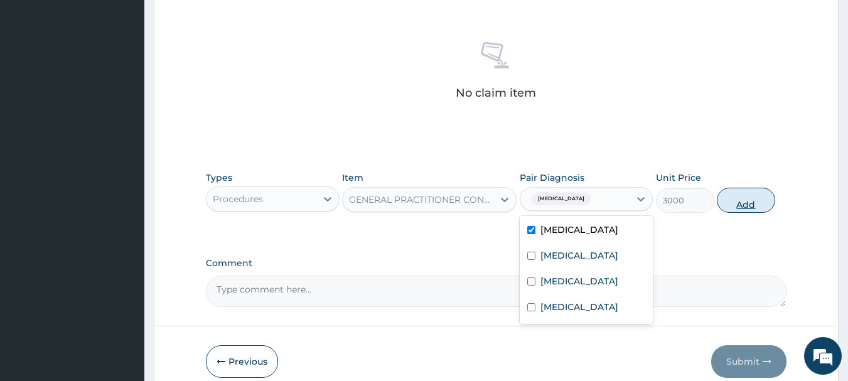
click at [757, 199] on button "Add" at bounding box center [746, 200] width 58 height 25
type input "0"
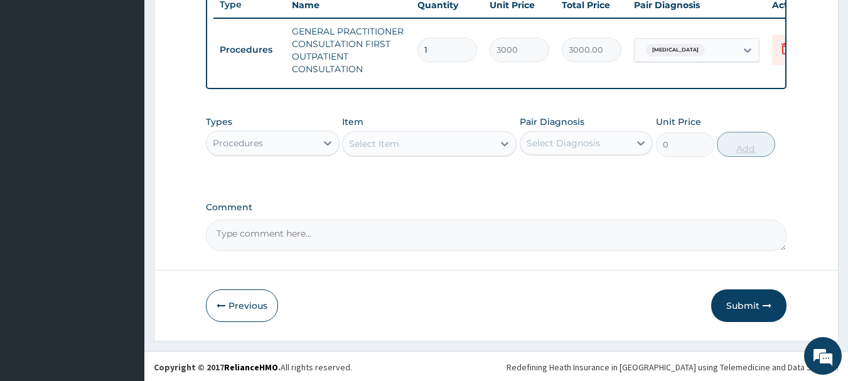
scroll to position [493, 0]
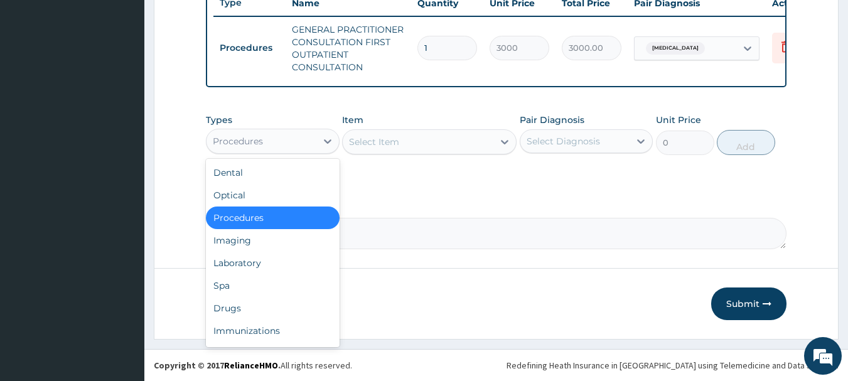
click at [240, 264] on div "Laboratory" at bounding box center [273, 263] width 134 height 23
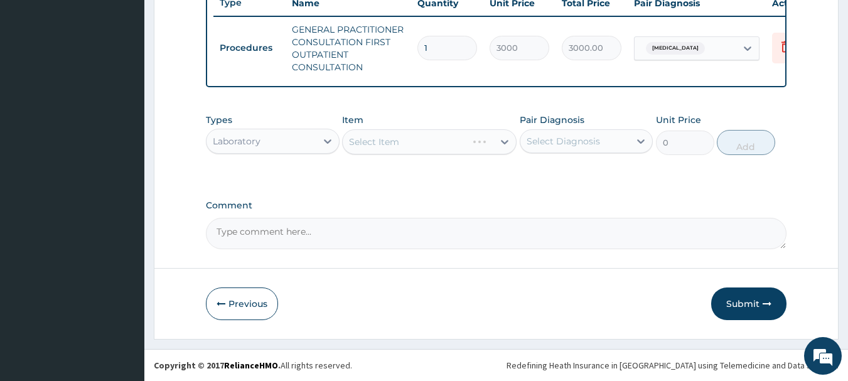
click at [472, 144] on div "Select Item" at bounding box center [429, 141] width 174 height 25
click at [478, 149] on div "Select Item" at bounding box center [429, 141] width 174 height 25
click at [474, 151] on div "Select Item" at bounding box center [429, 141] width 174 height 25
click at [481, 147] on div "Select Item" at bounding box center [429, 141] width 174 height 25
click at [484, 147] on div "Select Item" at bounding box center [429, 141] width 174 height 25
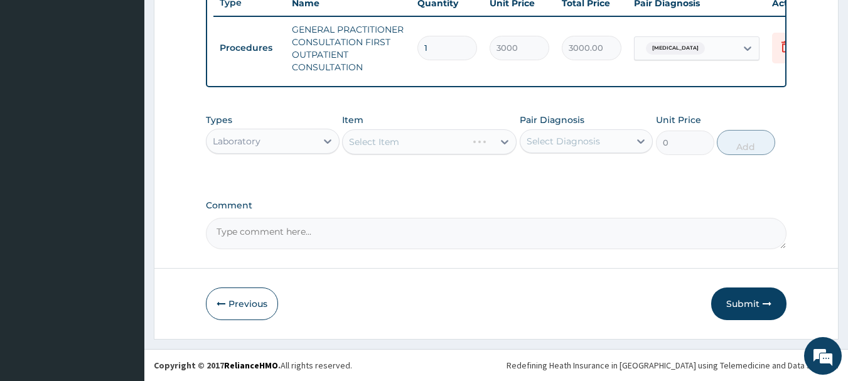
click at [487, 149] on div "Select Item" at bounding box center [429, 141] width 174 height 25
click at [490, 149] on div "Select Item" at bounding box center [429, 141] width 174 height 25
click at [458, 151] on div "Select Item" at bounding box center [429, 141] width 174 height 25
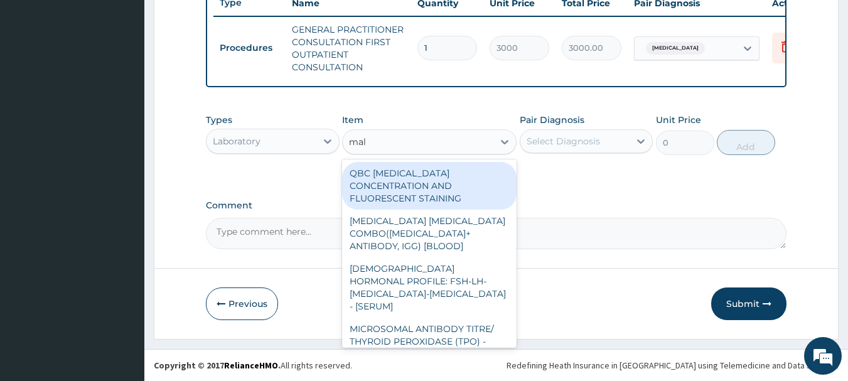
type input "mala"
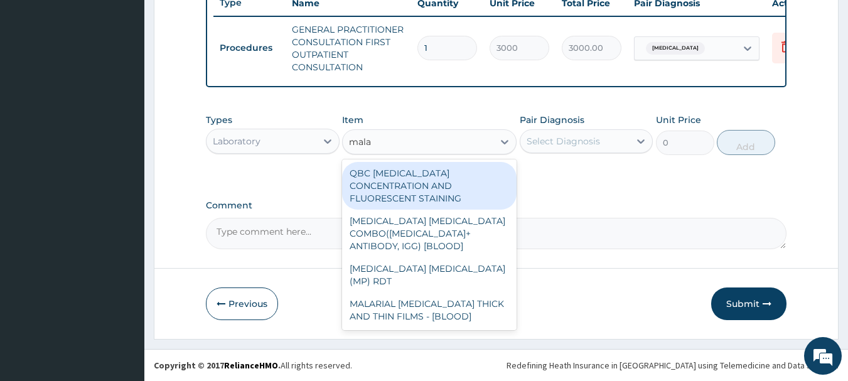
click at [428, 292] on div "MALARIAL PARASITE THICK AND THIN FILMS - [BLOOD]" at bounding box center [429, 309] width 174 height 35
type input "1500"
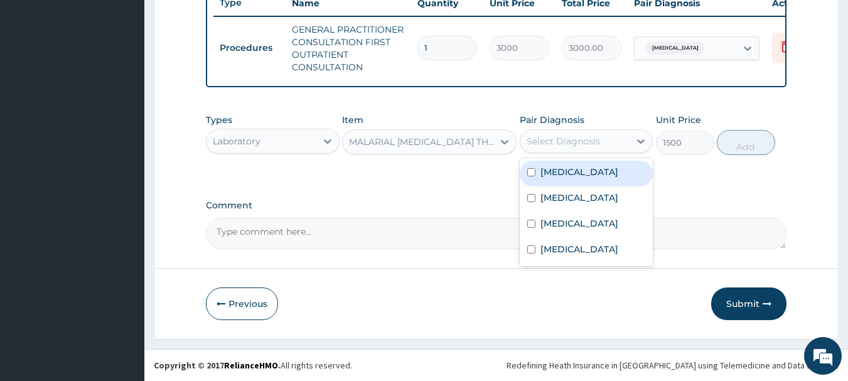
click at [553, 177] on label "Malaria" at bounding box center [579, 172] width 78 height 13
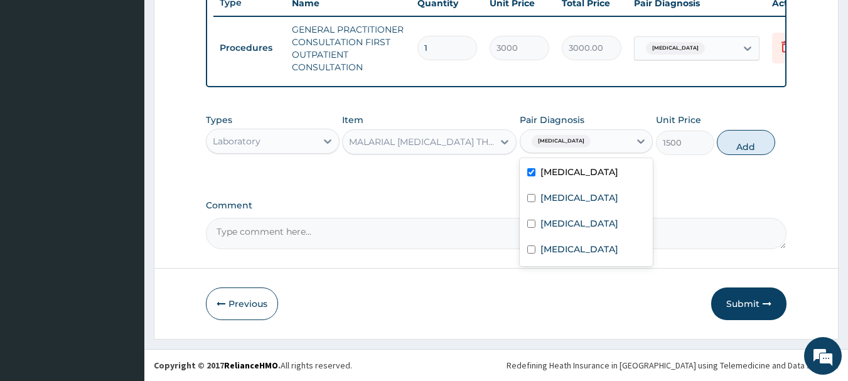
checkbox input "true"
click at [758, 140] on button "Add" at bounding box center [746, 142] width 58 height 25
type input "0"
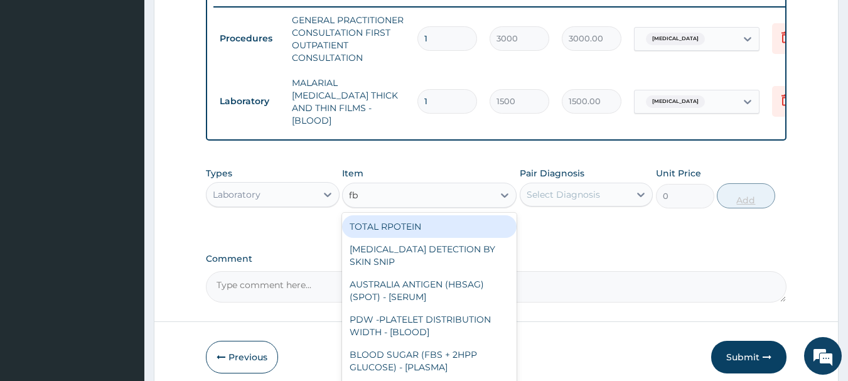
type input "fbc"
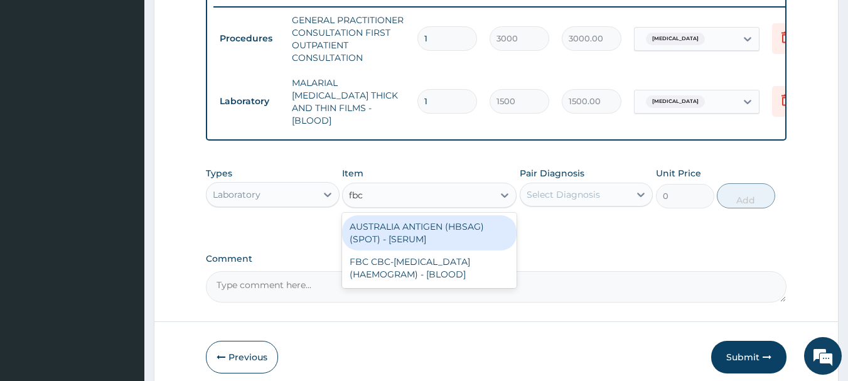
click at [440, 264] on div "FBC CBC-COMPLETE BLOOD COUNT (HAEMOGRAM) - [BLOOD]" at bounding box center [429, 267] width 174 height 35
type input "3000"
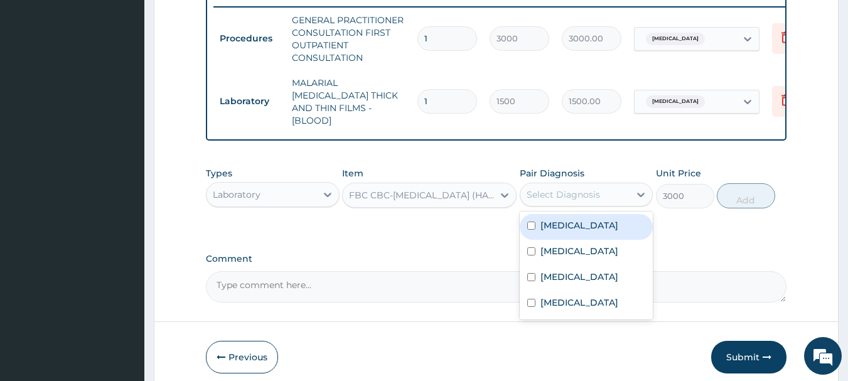
click at [557, 249] on label "Sepsis" at bounding box center [579, 251] width 78 height 13
checkbox input "true"
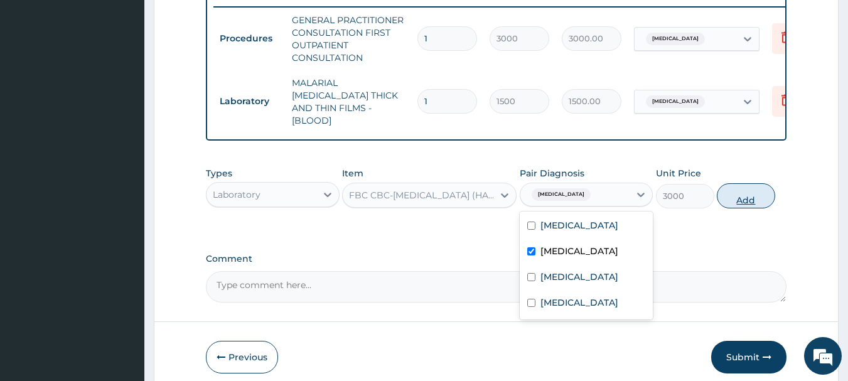
click at [759, 195] on button "Add" at bounding box center [746, 195] width 58 height 25
type input "0"
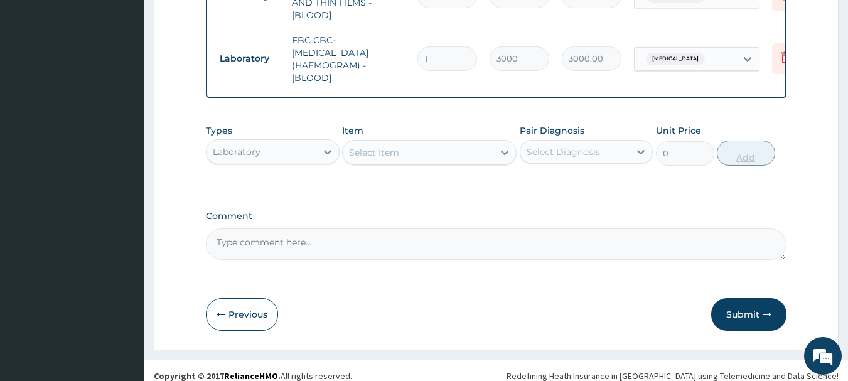
scroll to position [604, 0]
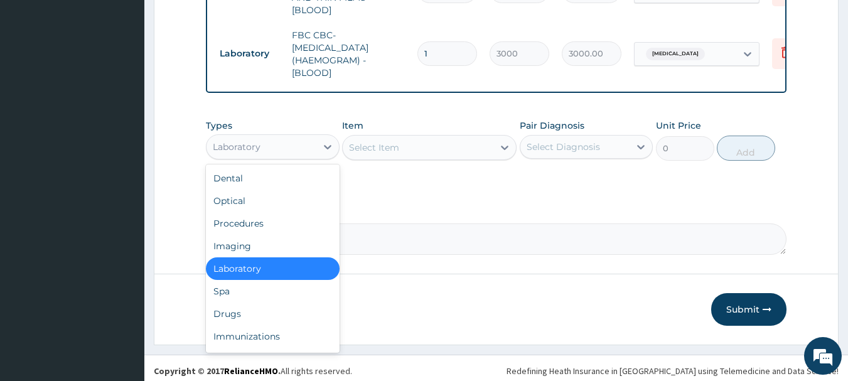
click at [226, 311] on div "Drugs" at bounding box center [273, 313] width 134 height 23
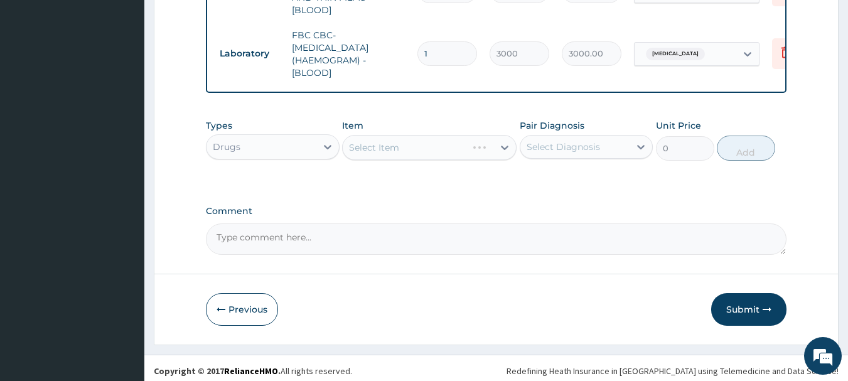
click at [463, 144] on div "Select Item" at bounding box center [429, 147] width 174 height 25
click at [470, 150] on div "Select Item" at bounding box center [429, 147] width 174 height 25
click at [470, 149] on div "Select Item" at bounding box center [429, 147] width 174 height 25
click at [474, 146] on div "Select Item" at bounding box center [429, 147] width 174 height 25
click at [473, 147] on div "Select Item" at bounding box center [429, 147] width 174 height 25
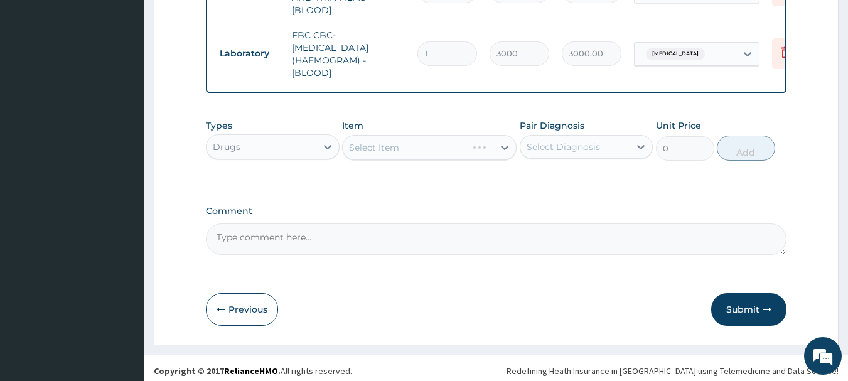
click at [484, 147] on div "Select Item" at bounding box center [429, 147] width 174 height 25
click at [455, 148] on div "Select Item" at bounding box center [429, 147] width 174 height 25
click at [472, 148] on div "Select Item" at bounding box center [429, 147] width 174 height 25
click at [476, 152] on div "Select Item" at bounding box center [429, 147] width 174 height 25
click at [477, 146] on div "Select Item" at bounding box center [429, 147] width 174 height 25
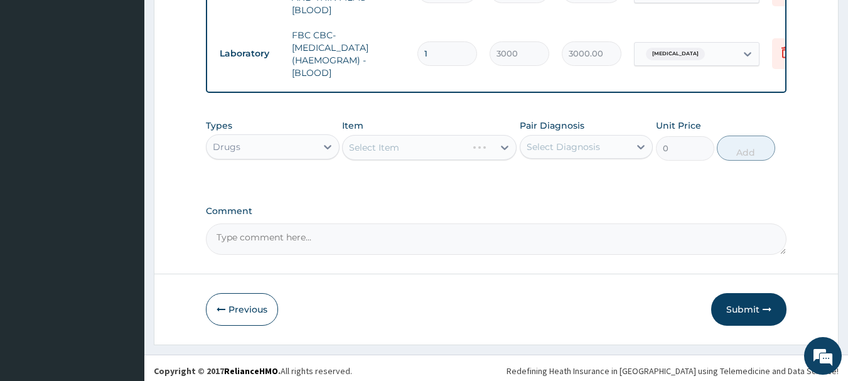
click at [474, 147] on div "Select Item" at bounding box center [429, 147] width 174 height 25
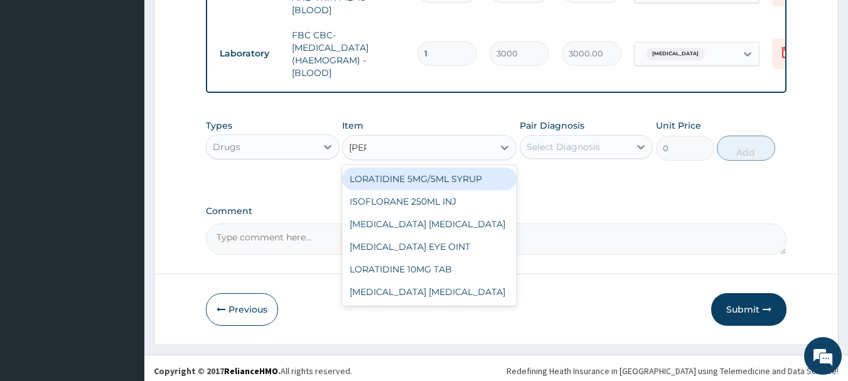
type input "lorat"
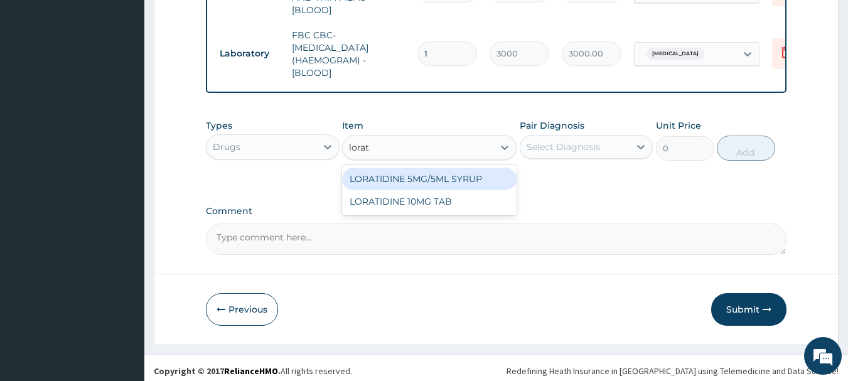
click at [427, 206] on div "LORATIDINE 10MG TAB" at bounding box center [429, 201] width 174 height 23
type input "75"
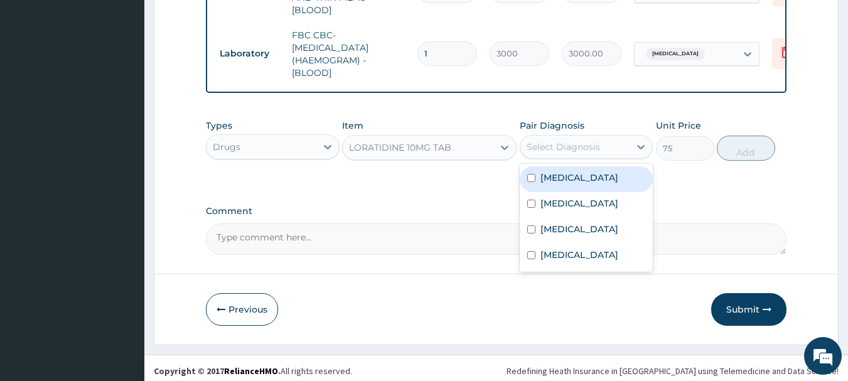
click at [580, 233] on label "Upper respiratory infection" at bounding box center [579, 229] width 78 height 13
checkbox input "true"
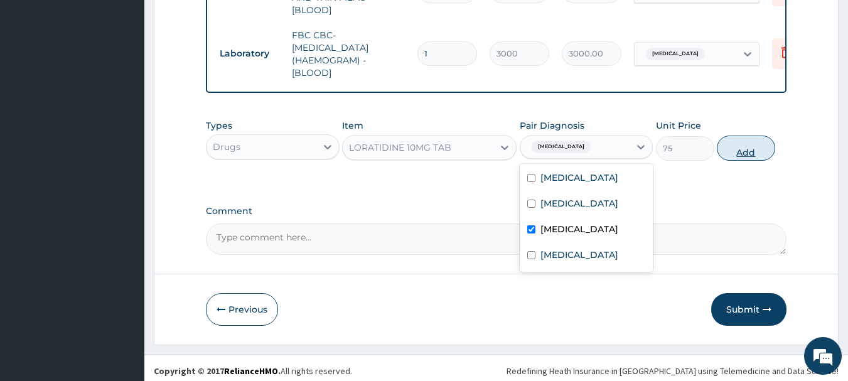
click at [746, 148] on button "Add" at bounding box center [746, 148] width 58 height 25
type input "0"
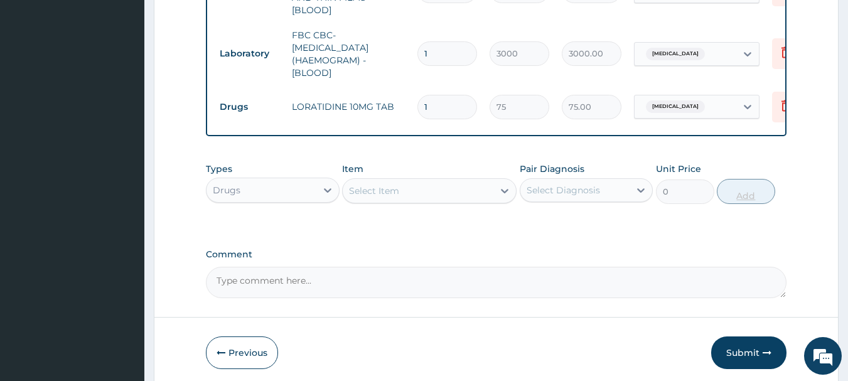
type input "0.00"
type input "5"
type input "375.00"
type input "5"
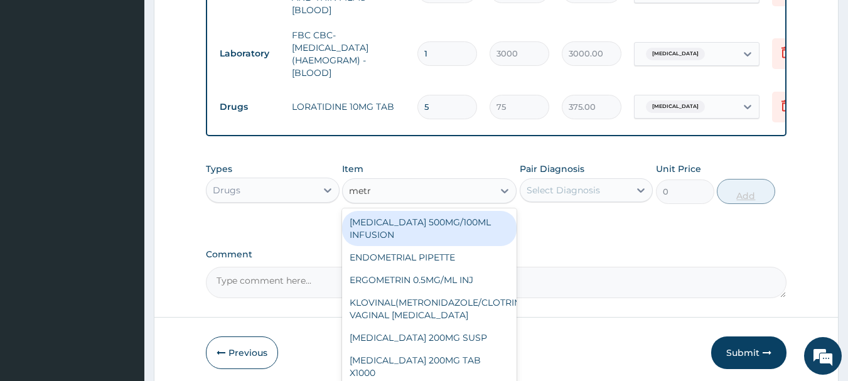
type input "metro"
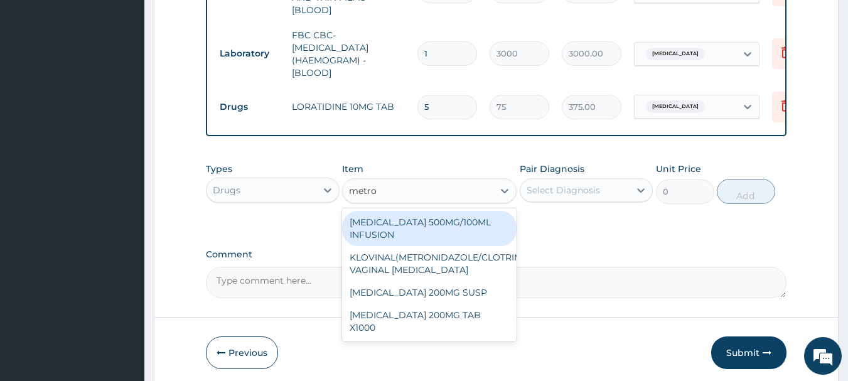
click at [439, 313] on div "METRONIDAZOLE 200MG TAB X1000" at bounding box center [429, 321] width 174 height 35
type input "75"
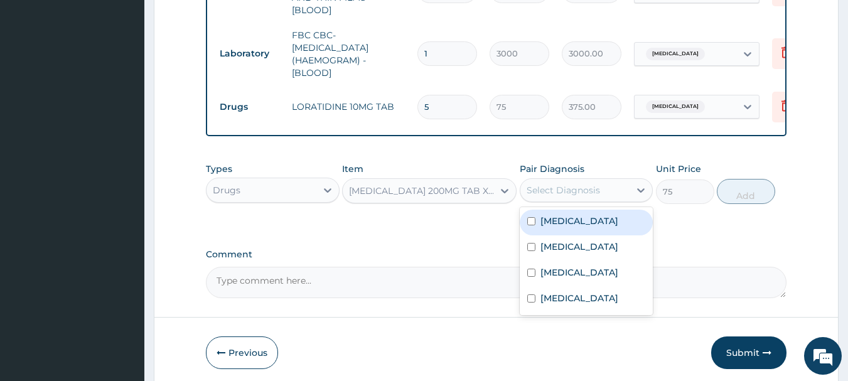
click at [596, 312] on div "Acute gastroenteritis" at bounding box center [587, 300] width 134 height 26
checkbox input "true"
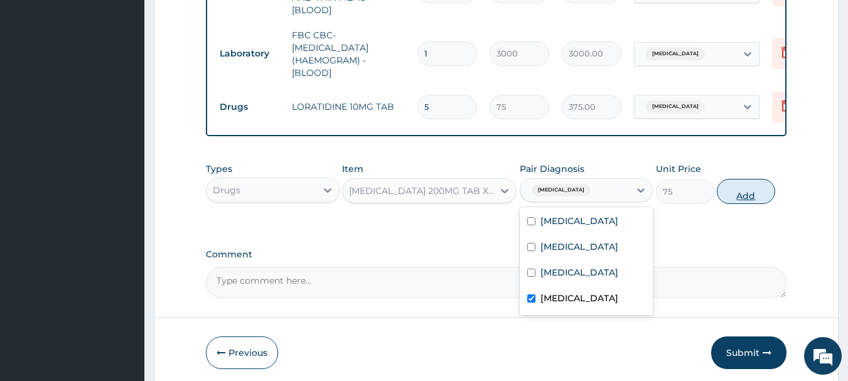
click at [754, 182] on button "Add" at bounding box center [746, 191] width 58 height 25
type input "0"
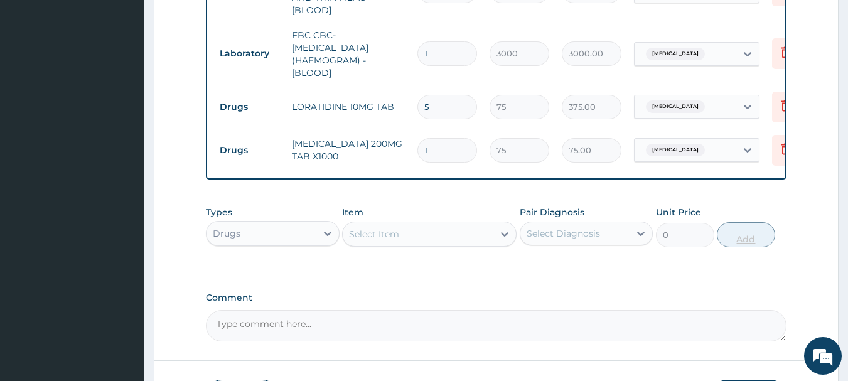
type input "15"
type input "1125.00"
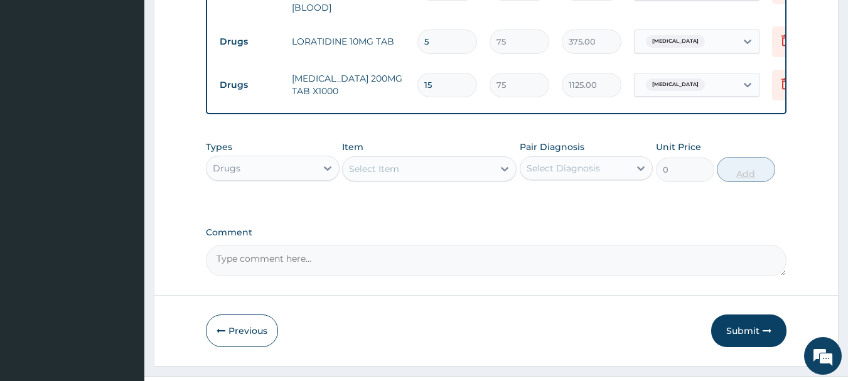
scroll to position [685, 0]
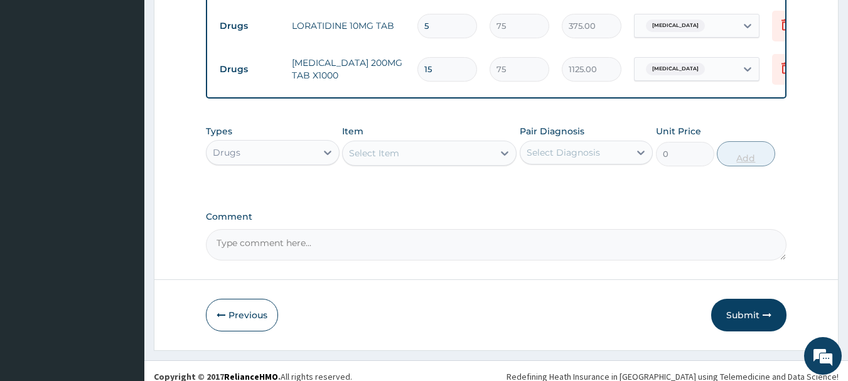
type input "15"
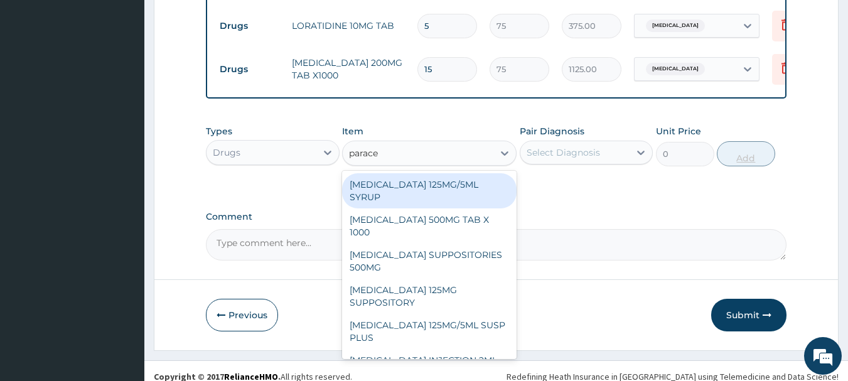
type input "paracet"
click at [462, 220] on div "PARACETAMOL 500MG TAB X 1000" at bounding box center [429, 225] width 174 height 35
type input "15.75"
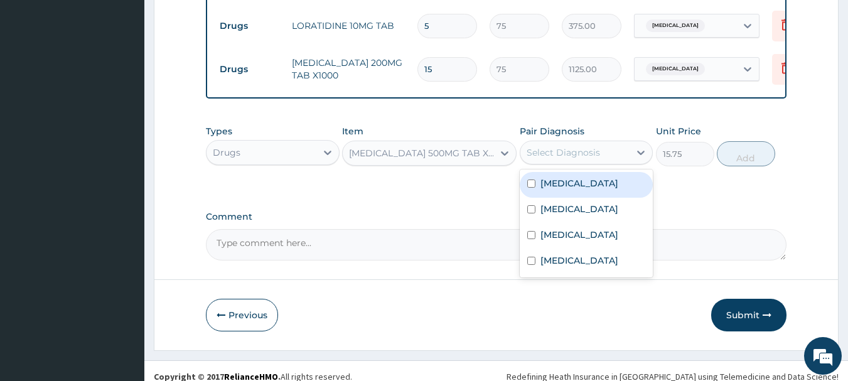
click at [580, 241] on label "Upper respiratory infection" at bounding box center [579, 234] width 78 height 13
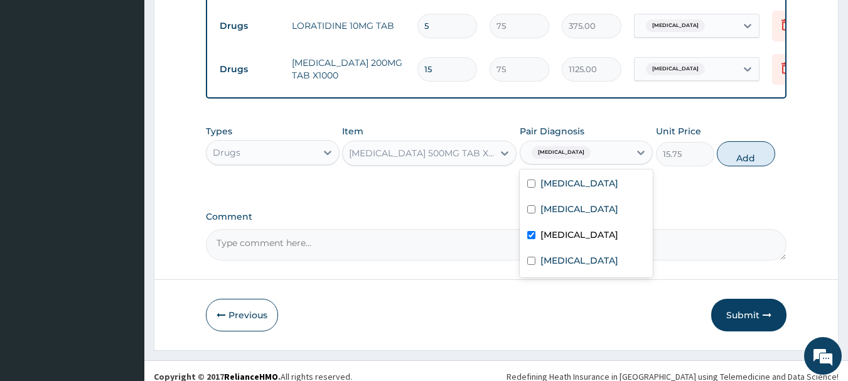
checkbox input "false"
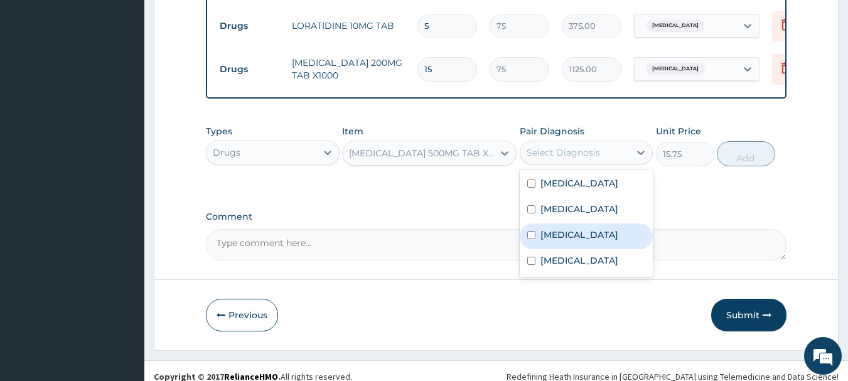
click at [558, 185] on label "Malaria" at bounding box center [579, 183] width 78 height 13
checkbox input "true"
click at [772, 147] on button "Add" at bounding box center [746, 153] width 58 height 25
type input "0"
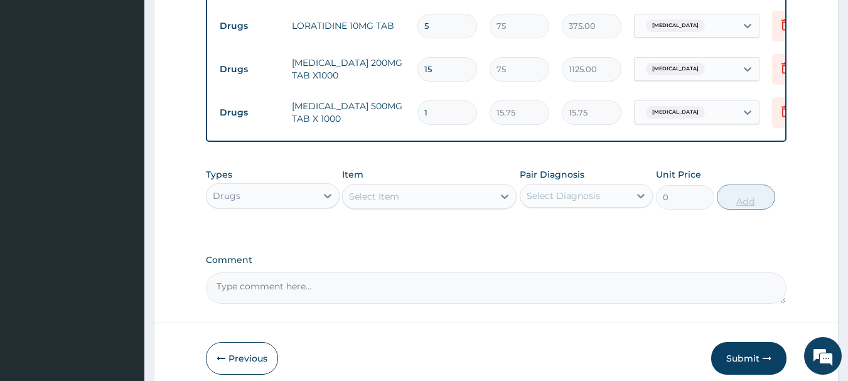
type input "0.00"
type input "9"
type input "141.75"
type input "9"
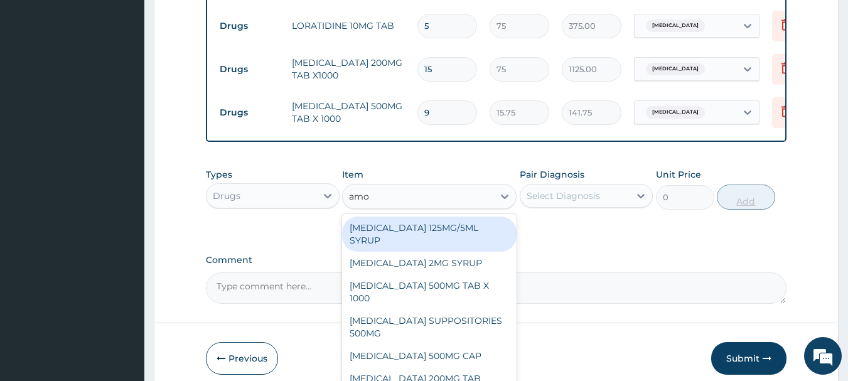
type input "amox"
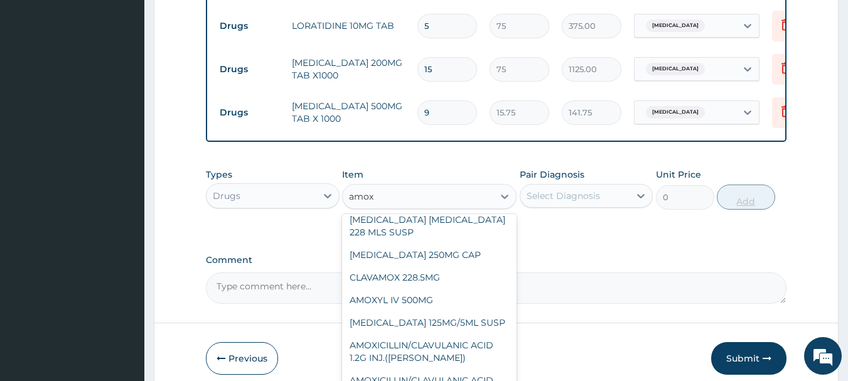
scroll to position [179, 0]
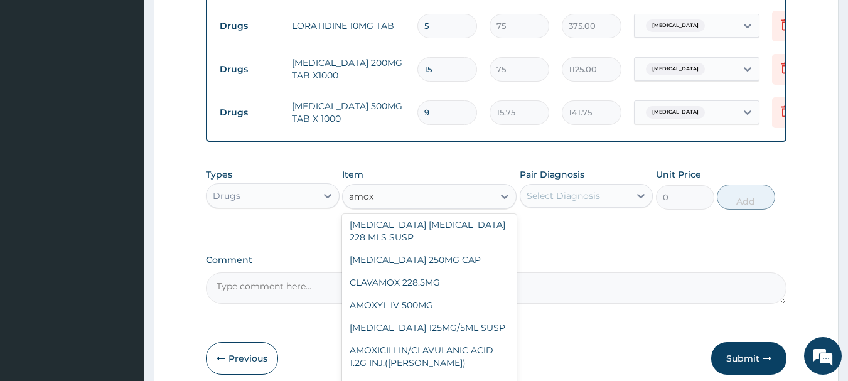
click at [432, 260] on div "AMOXICILLIN 250MG CAP" at bounding box center [429, 259] width 174 height 23
type input "50"
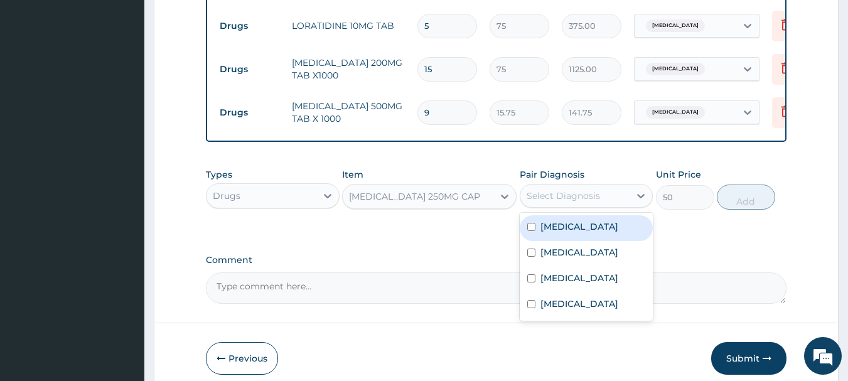
click at [563, 251] on label "Sepsis" at bounding box center [579, 252] width 78 height 13
checkbox input "true"
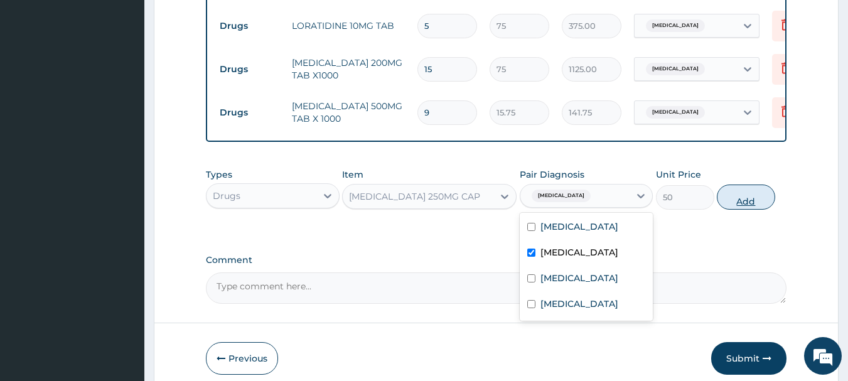
click at [756, 200] on button "Add" at bounding box center [746, 196] width 58 height 25
type input "0"
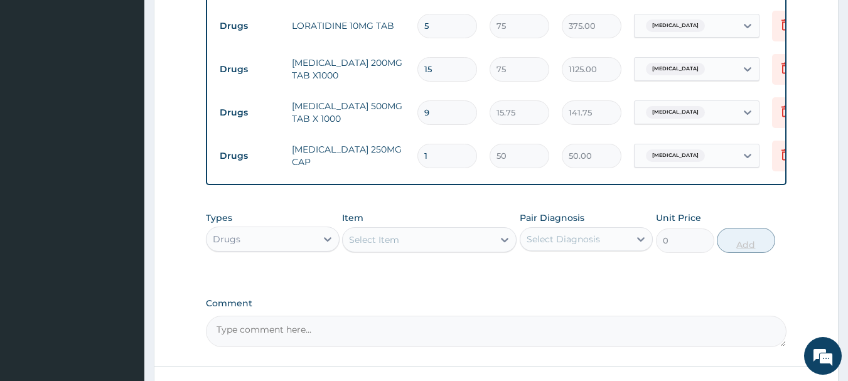
type input "15"
type input "750.00"
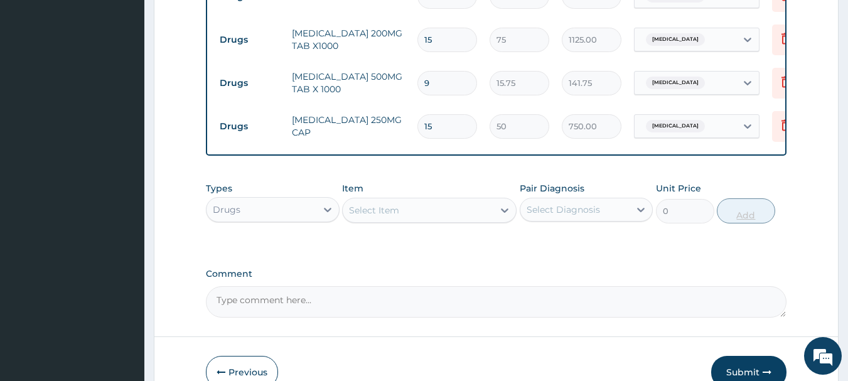
scroll to position [719, 0]
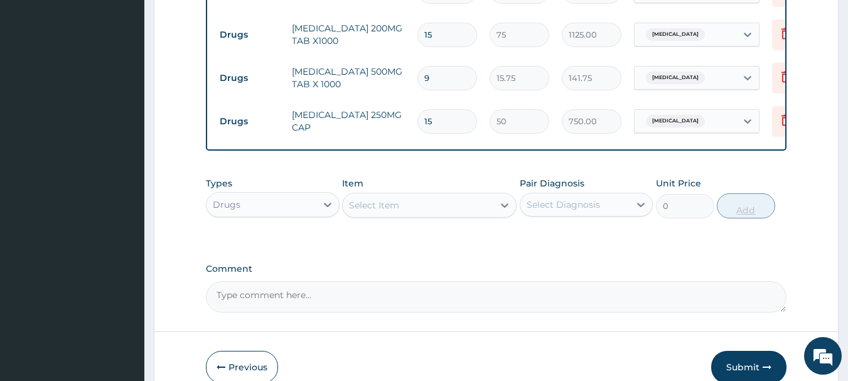
type input "15"
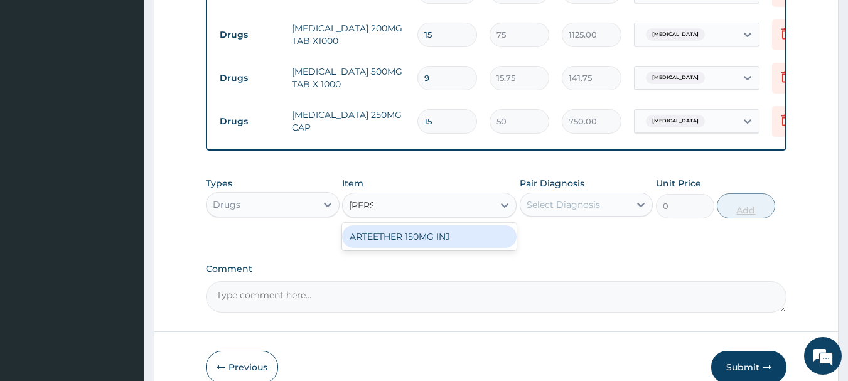
type input "arte"
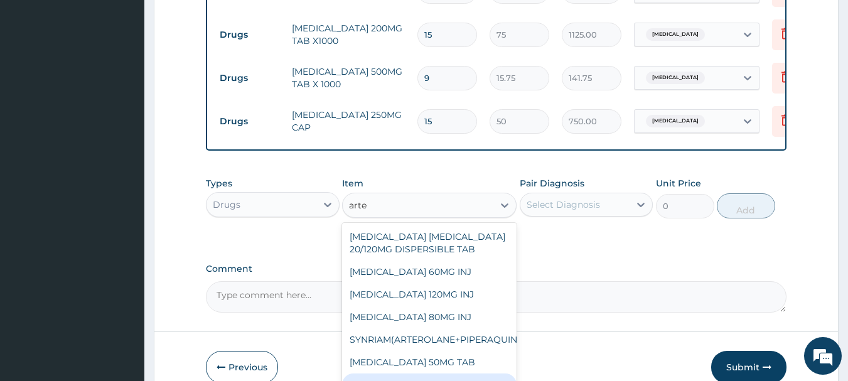
click at [425, 315] on div "ARTEMETHER 80MG INJ" at bounding box center [429, 317] width 174 height 23
type input "2000"
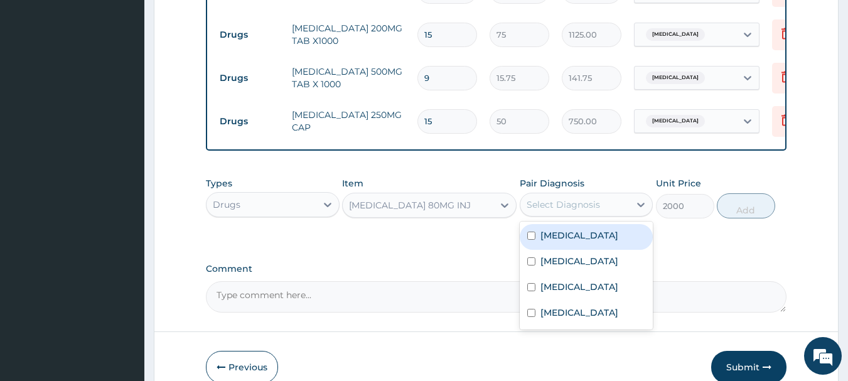
click at [556, 237] on label "Malaria" at bounding box center [579, 235] width 78 height 13
checkbox input "true"
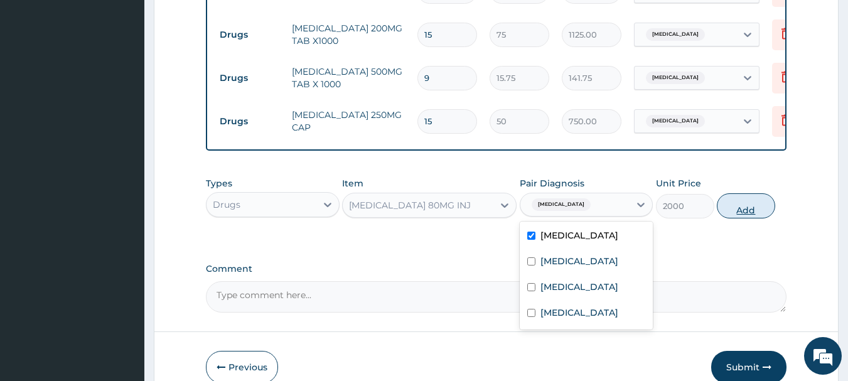
click at [763, 213] on button "Add" at bounding box center [746, 205] width 58 height 25
type input "0"
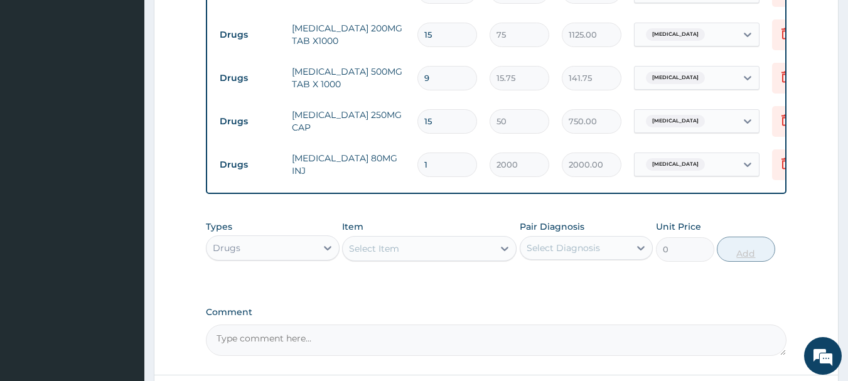
type input "0.00"
type input "3"
type input "6000.00"
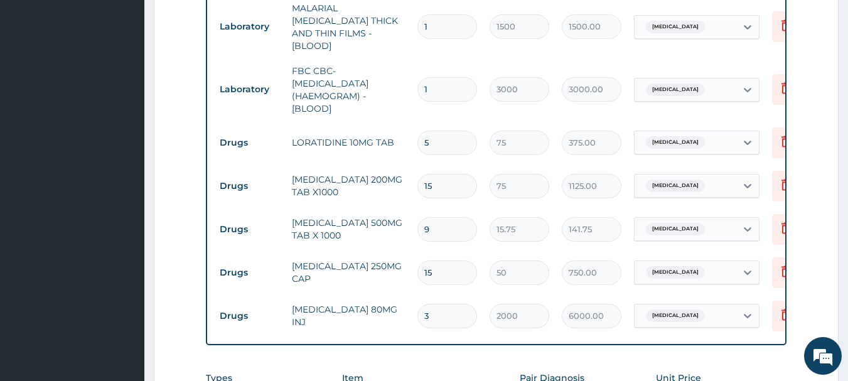
scroll to position [567, 0]
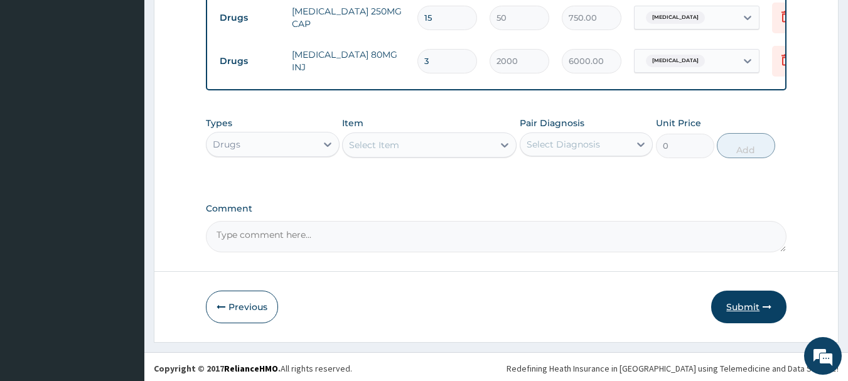
click at [755, 305] on button "Submit" at bounding box center [748, 307] width 75 height 33
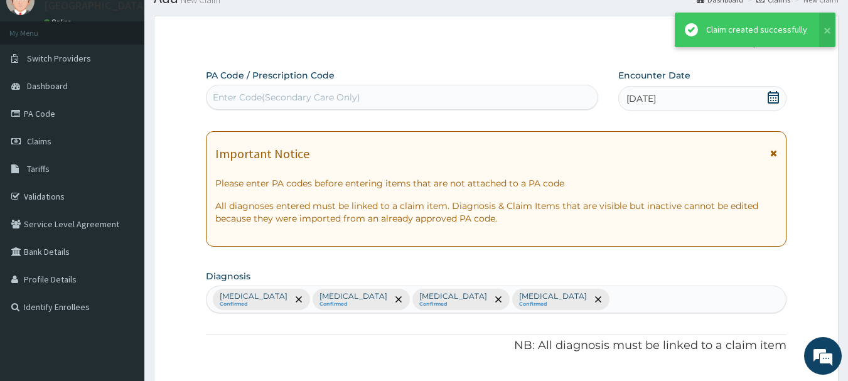
scroll to position [823, 0]
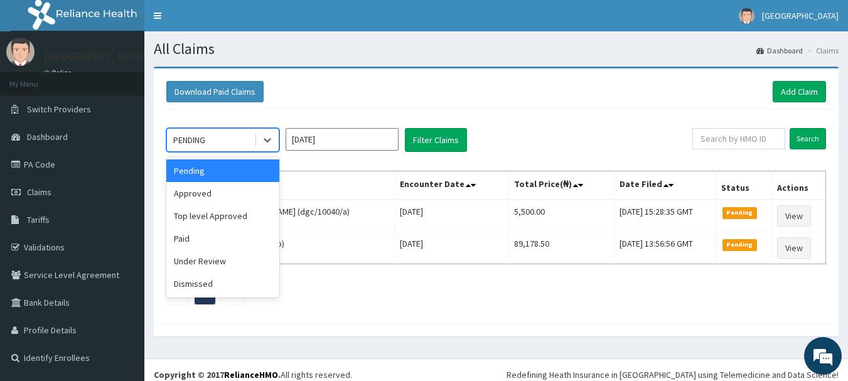
click at [207, 199] on div "Approved" at bounding box center [222, 193] width 113 height 23
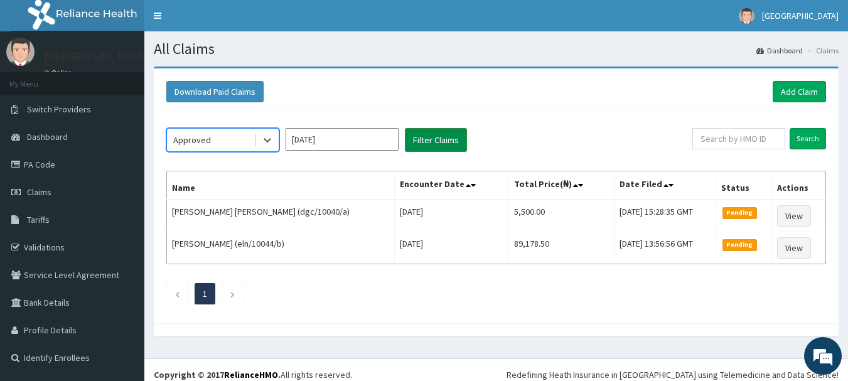
click at [427, 134] on button "Filter Claims" at bounding box center [436, 140] width 62 height 24
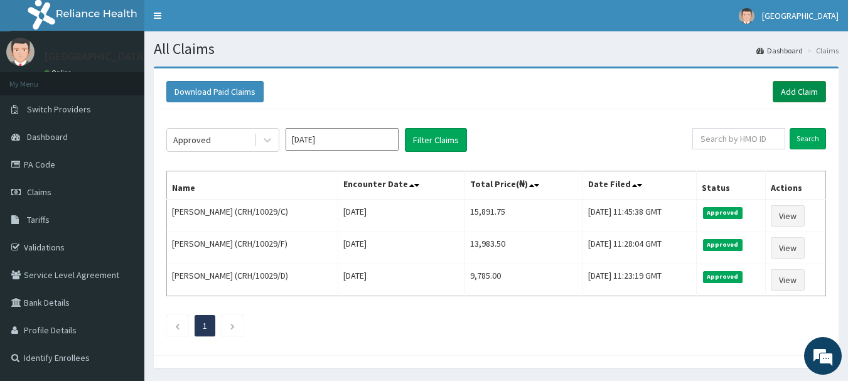
click at [797, 97] on link "Add Claim" at bounding box center [798, 91] width 53 height 21
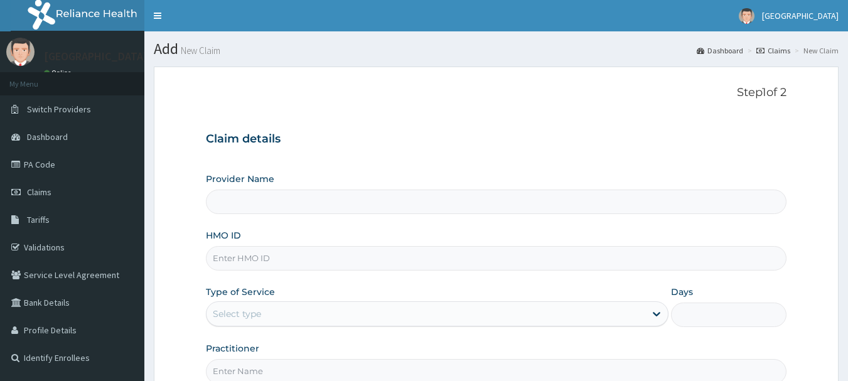
type input "[GEOGRAPHIC_DATA], [GEOGRAPHIC_DATA]"
click at [300, 254] on input "HMO ID" at bounding box center [496, 258] width 581 height 24
paste input "CRH/10029/B"
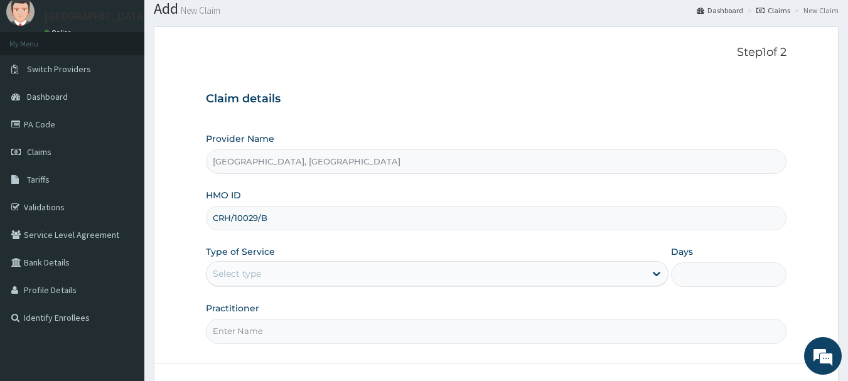
scroll to position [135, 0]
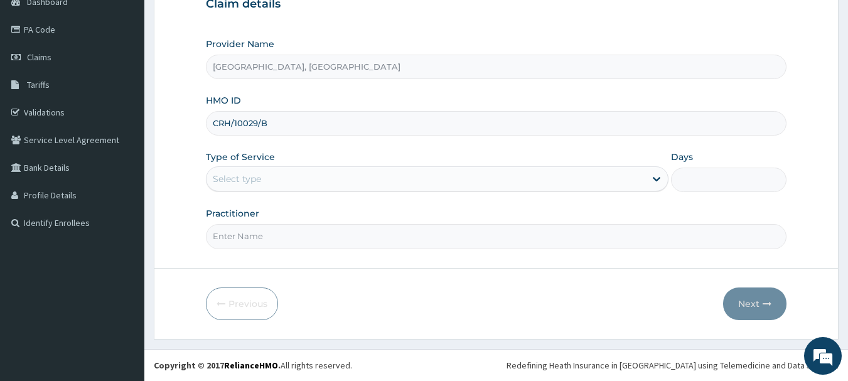
type input "CRH/10029/B"
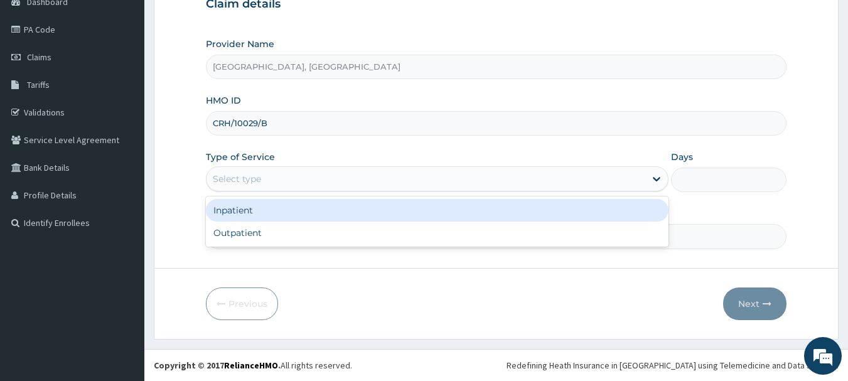
click at [240, 233] on div "Outpatient" at bounding box center [437, 232] width 462 height 23
type input "1"
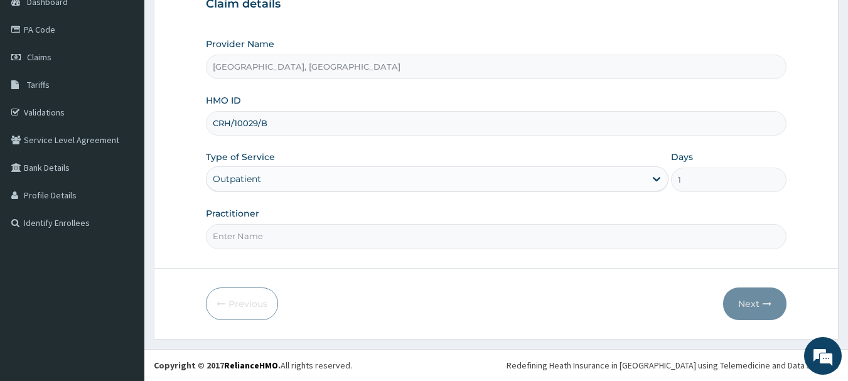
click at [277, 232] on input "Practitioner" at bounding box center [496, 236] width 581 height 24
type input "Dr [PERSON_NAME]"
click at [761, 311] on button "Next" at bounding box center [754, 303] width 63 height 33
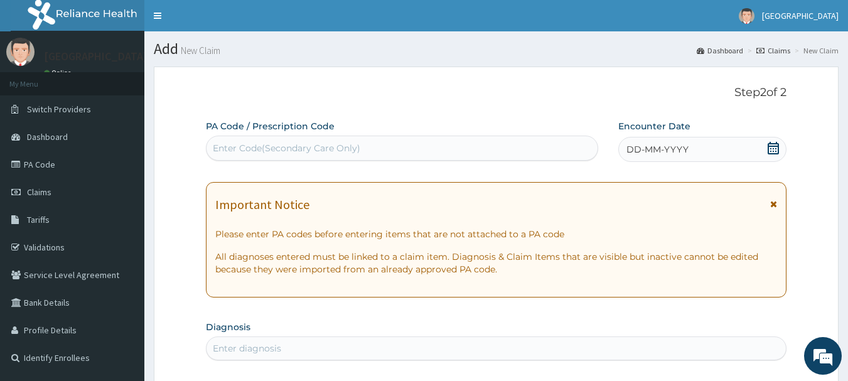
scroll to position [1, 0]
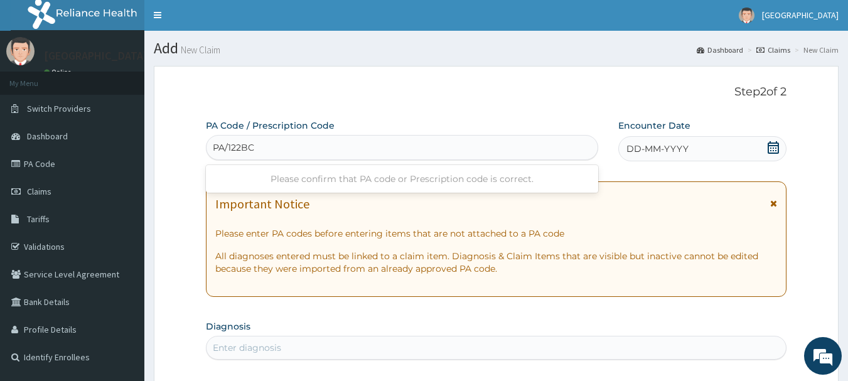
type input "PA/122BC6"
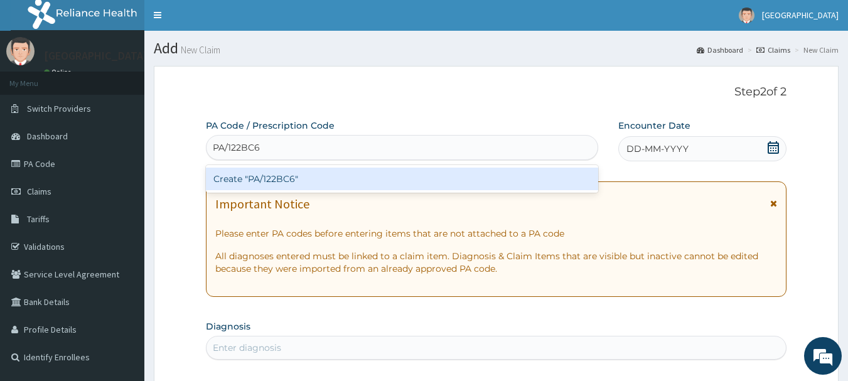
click at [332, 183] on div "Create "PA/122BC6"" at bounding box center [402, 179] width 393 height 23
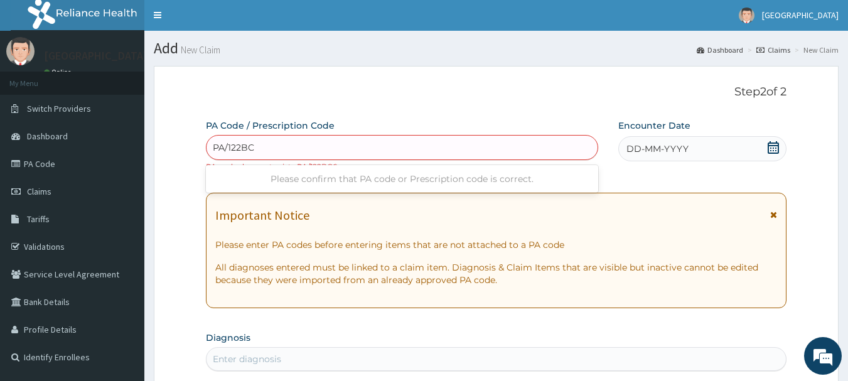
type input "PA/122BC6"
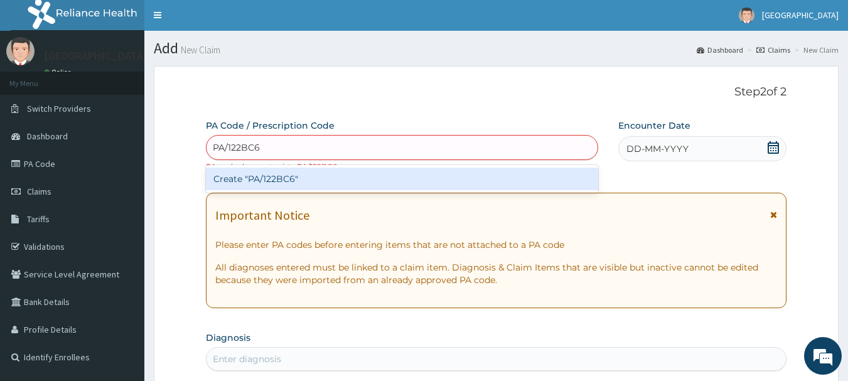
click at [350, 179] on div "Create "PA/122BC6"" at bounding box center [402, 179] width 393 height 23
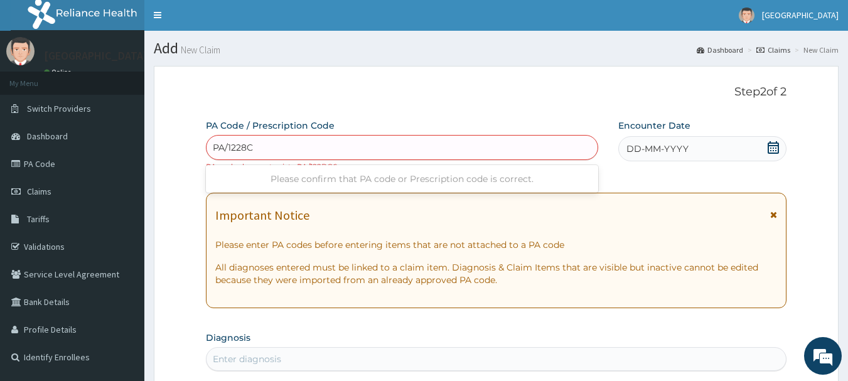
type input "PA/1228C6"
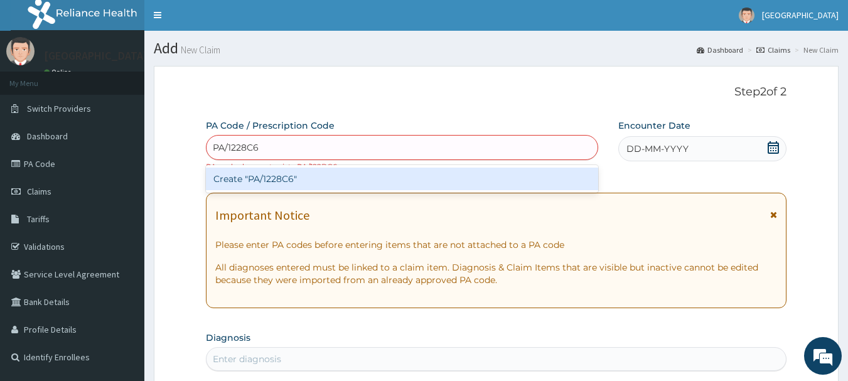
click at [342, 170] on div "Create "PA/1228C6"" at bounding box center [402, 179] width 393 height 23
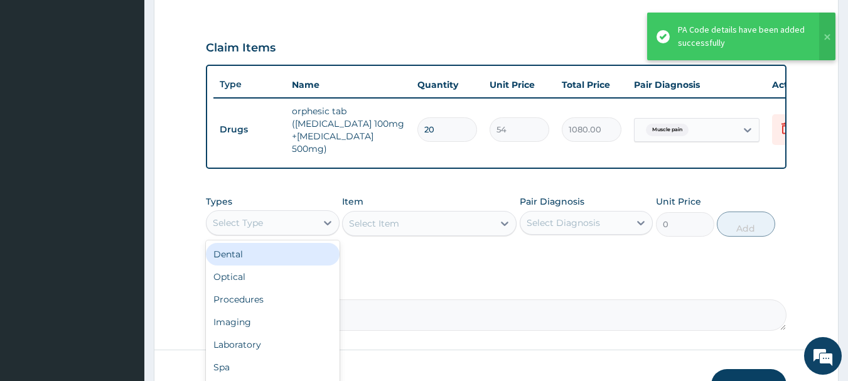
scroll to position [427, 0]
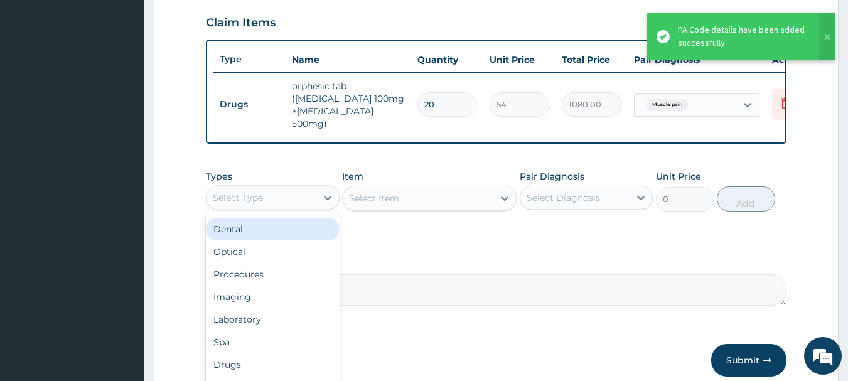
click at [235, 269] on div "Procedures" at bounding box center [273, 274] width 134 height 23
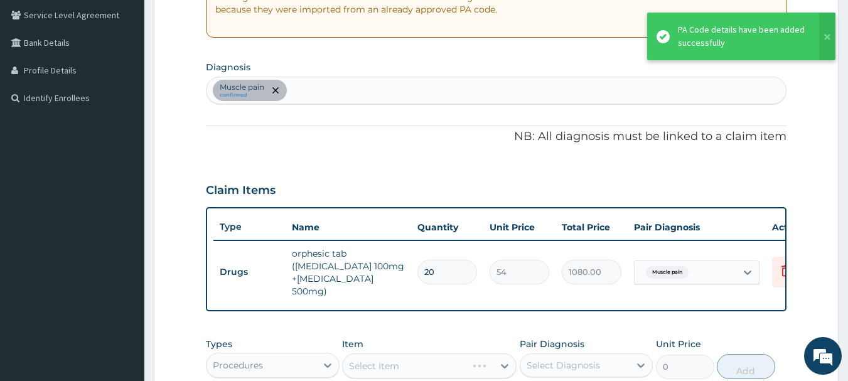
scroll to position [259, 0]
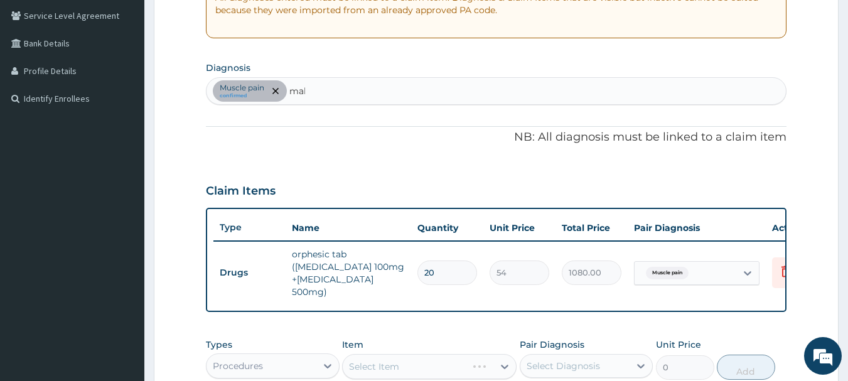
type input "mala"
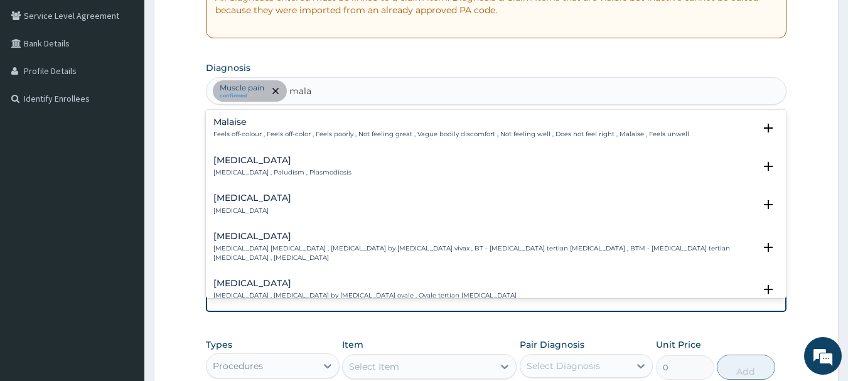
click at [274, 168] on div "[MEDICAL_DATA] [MEDICAL_DATA] , Paludism , Plasmodiosis" at bounding box center [282, 167] width 138 height 22
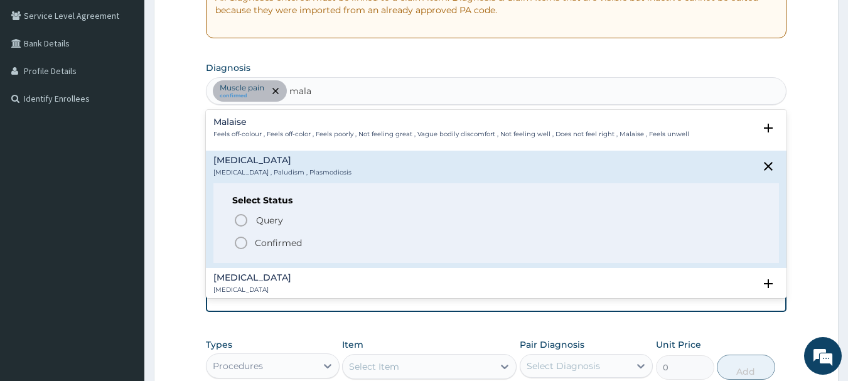
click at [238, 241] on icon "status option filled" at bounding box center [240, 242] width 15 height 15
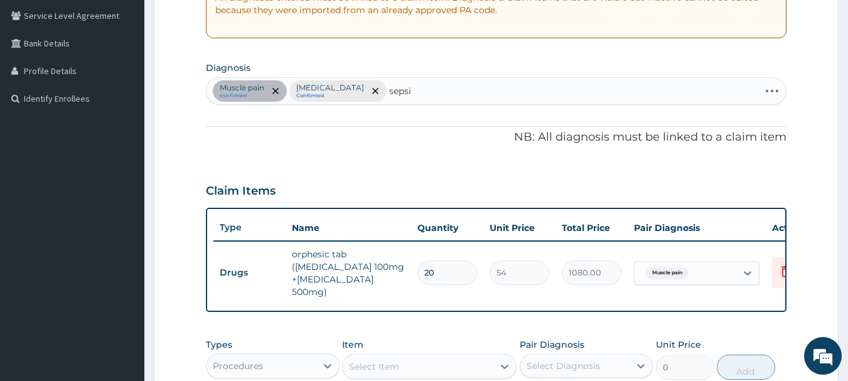
type input "[MEDICAL_DATA]"
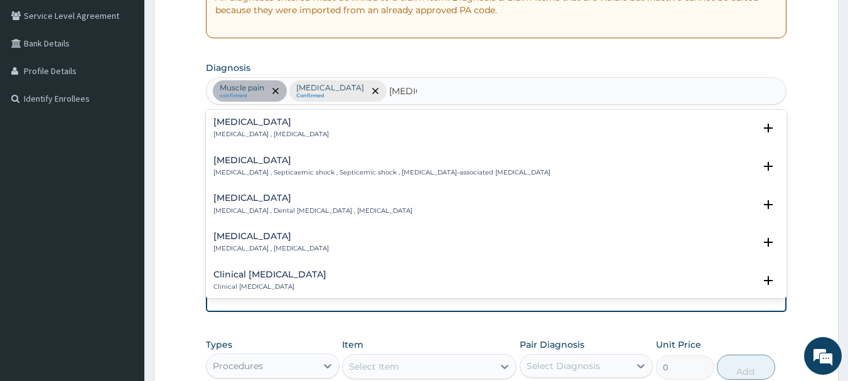
click at [268, 132] on p "[MEDICAL_DATA] , [MEDICAL_DATA]" at bounding box center [270, 134] width 115 height 9
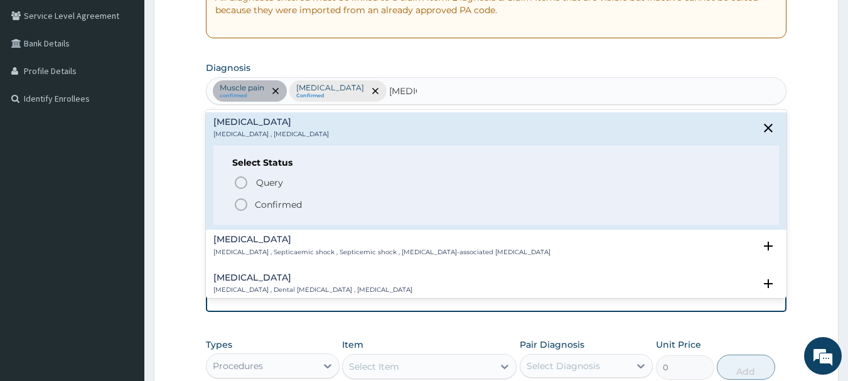
click at [243, 205] on icon "status option filled" at bounding box center [240, 204] width 15 height 15
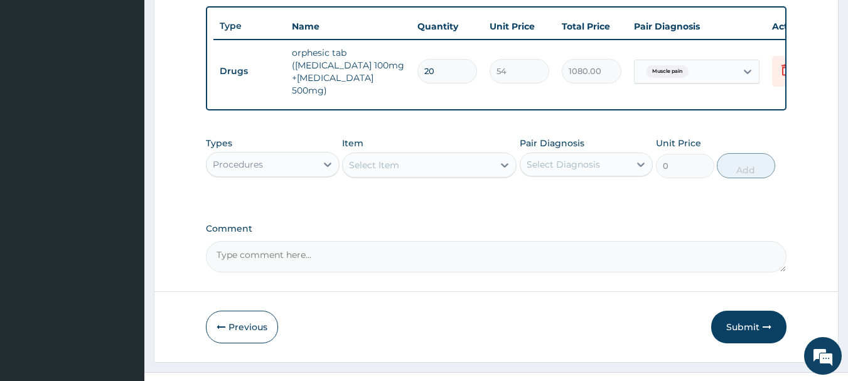
scroll to position [404, 0]
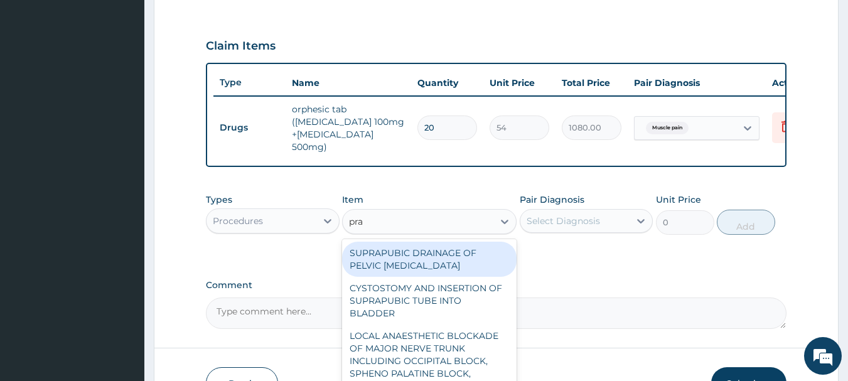
type input "prac"
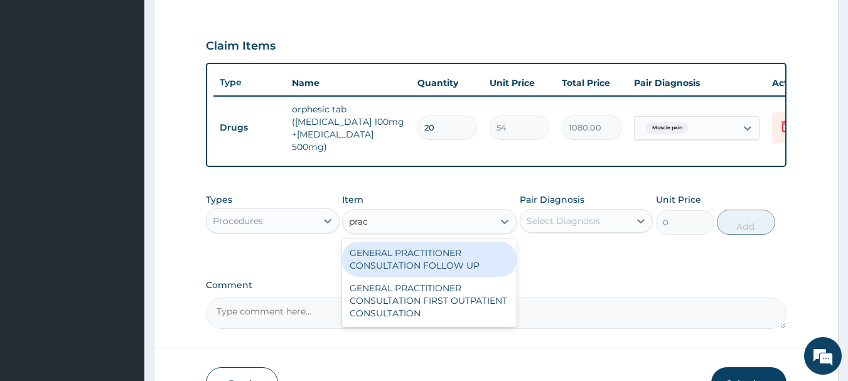
click at [445, 305] on div "GENERAL PRACTITIONER CONSULTATION FIRST OUTPATIENT CONSULTATION" at bounding box center [429, 301] width 174 height 48
type input "3000"
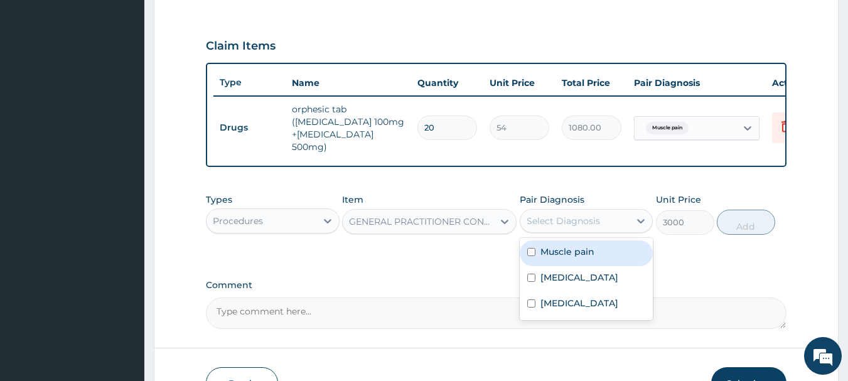
click at [563, 275] on label "[MEDICAL_DATA]" at bounding box center [579, 277] width 78 height 13
checkbox input "true"
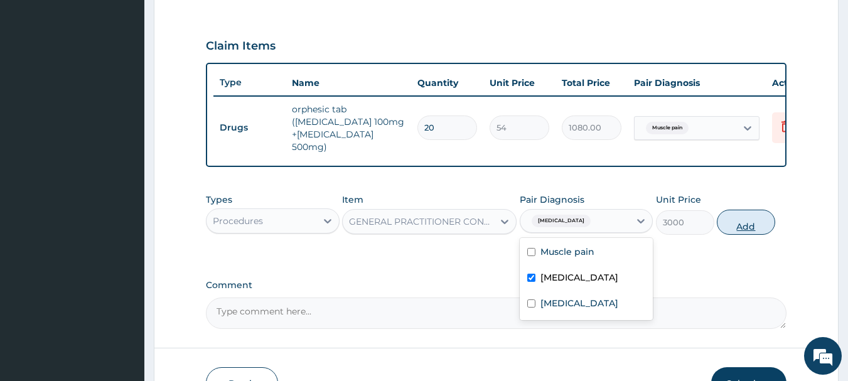
click at [759, 225] on button "Add" at bounding box center [746, 222] width 58 height 25
type input "0"
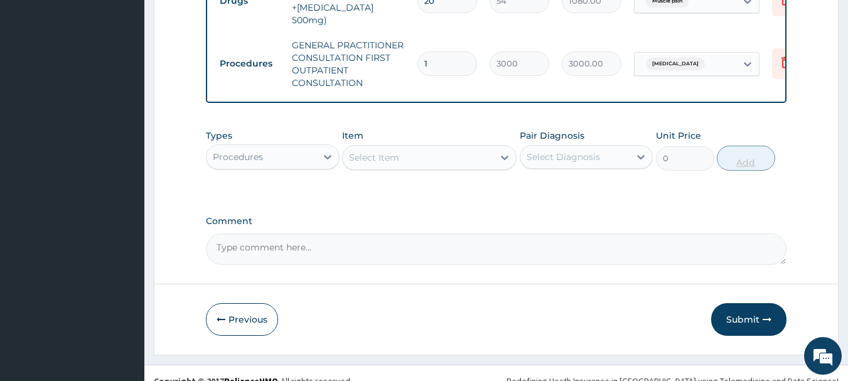
scroll to position [543, 0]
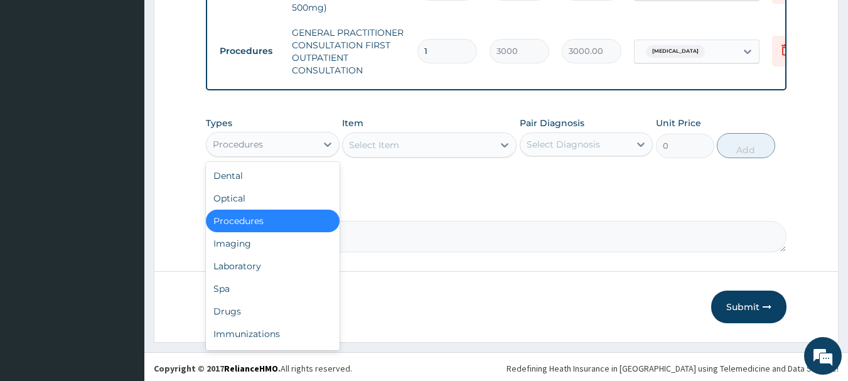
click at [230, 316] on div "Drugs" at bounding box center [273, 311] width 134 height 23
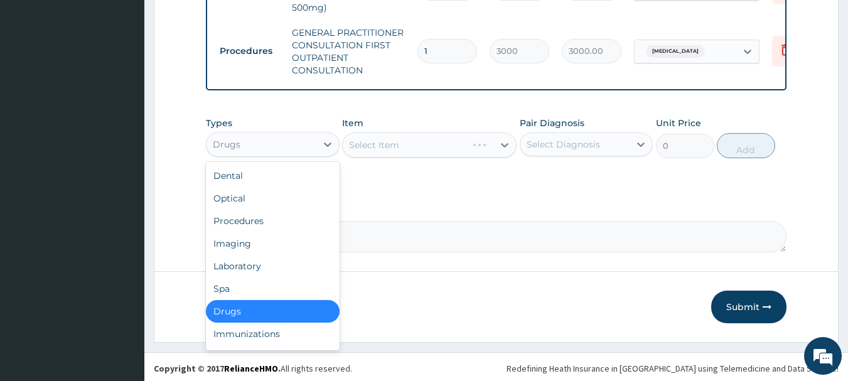
click at [233, 265] on div "Laboratory" at bounding box center [273, 266] width 134 height 23
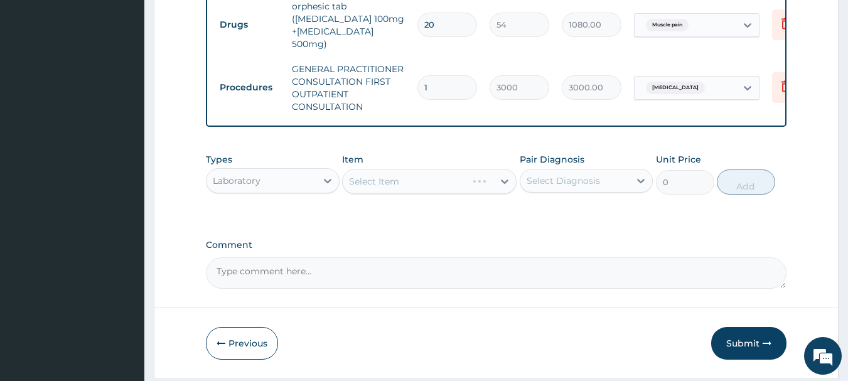
scroll to position [508, 0]
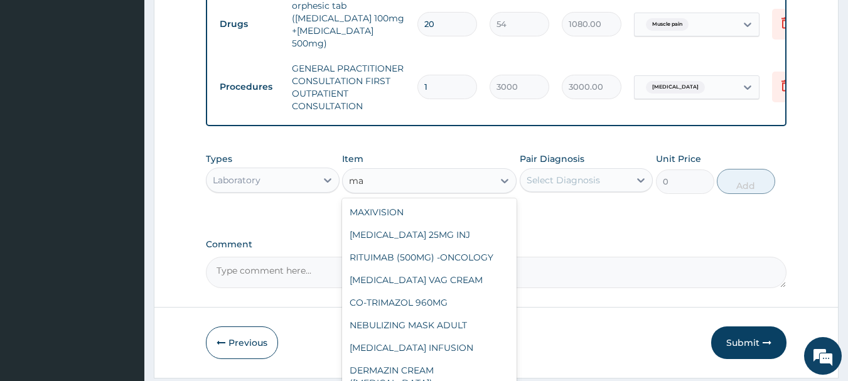
type input "m"
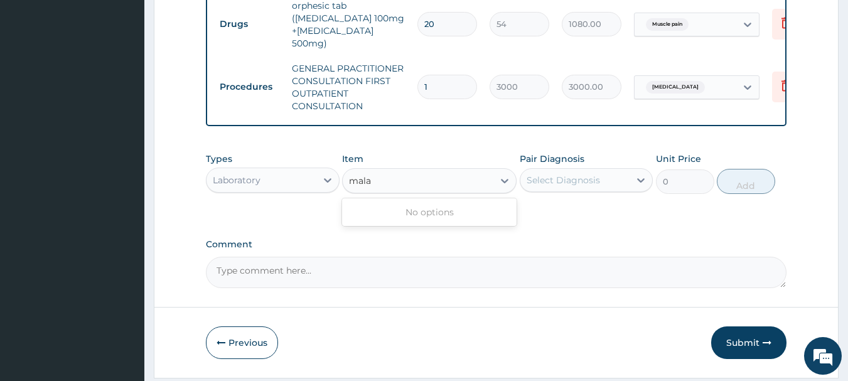
type input "mala"
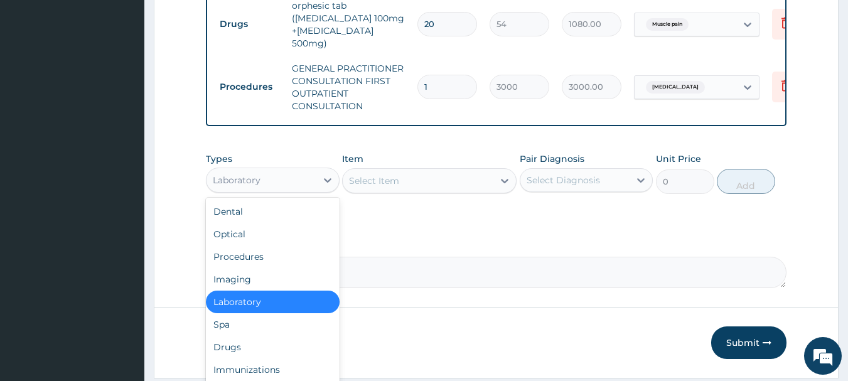
click at [230, 347] on div "Drugs" at bounding box center [273, 347] width 134 height 23
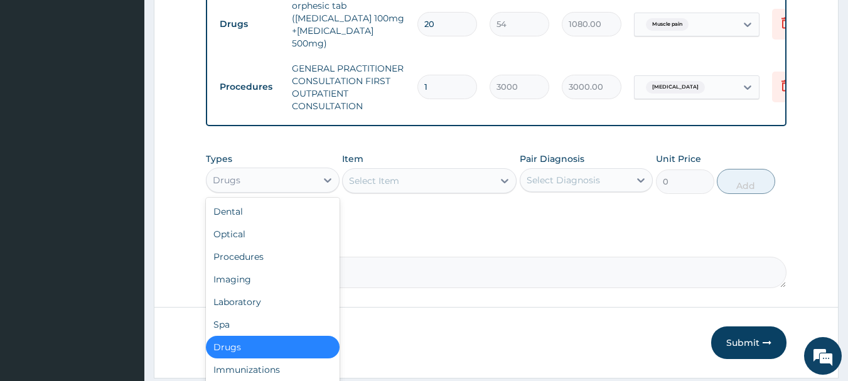
click at [238, 297] on div "Laboratory" at bounding box center [273, 302] width 134 height 23
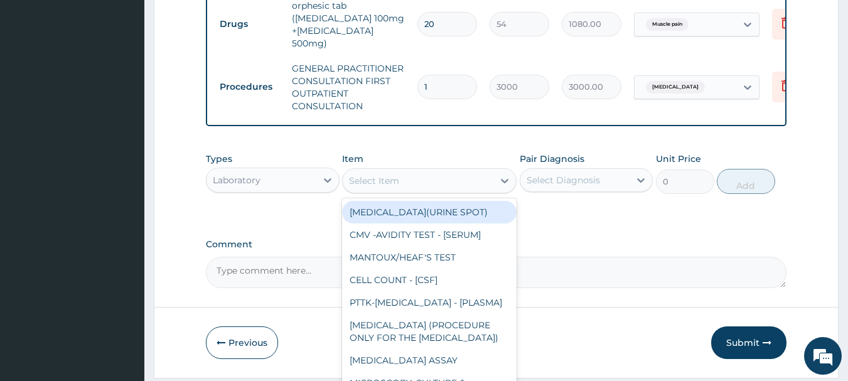
scroll to position [543, 0]
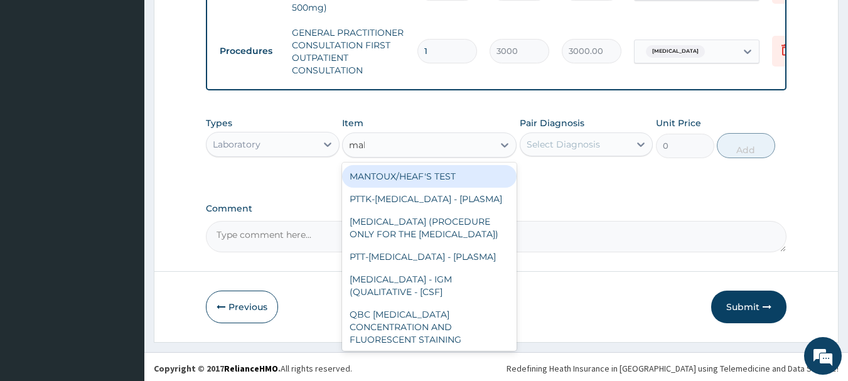
type input "mala"
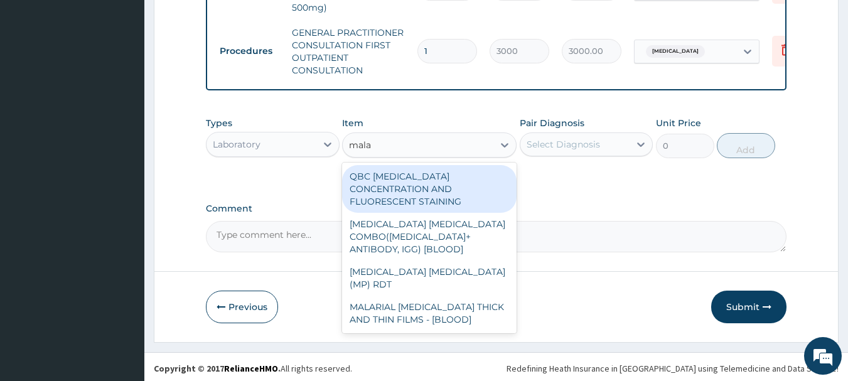
click at [429, 296] on div "MALARIAL [MEDICAL_DATA] THICK AND THIN FILMS - [BLOOD]" at bounding box center [429, 313] width 174 height 35
type input "1500"
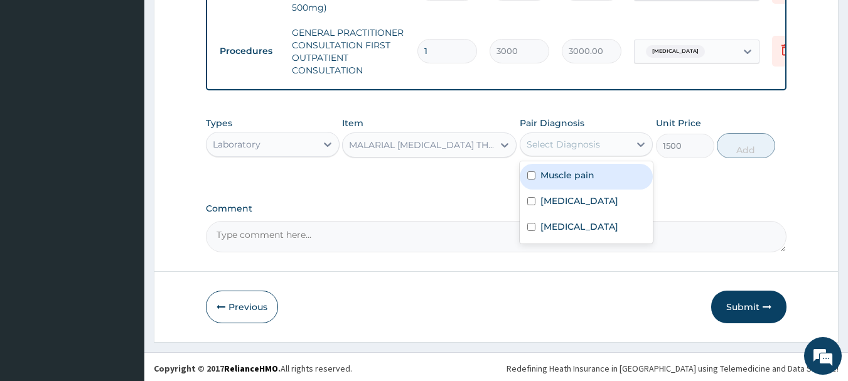
click at [562, 200] on label "[MEDICAL_DATA]" at bounding box center [579, 201] width 78 height 13
checkbox input "true"
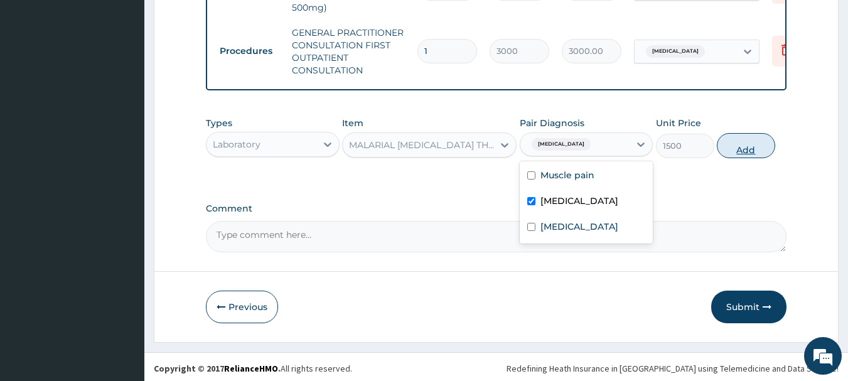
click at [754, 145] on button "Add" at bounding box center [746, 145] width 58 height 25
type input "0"
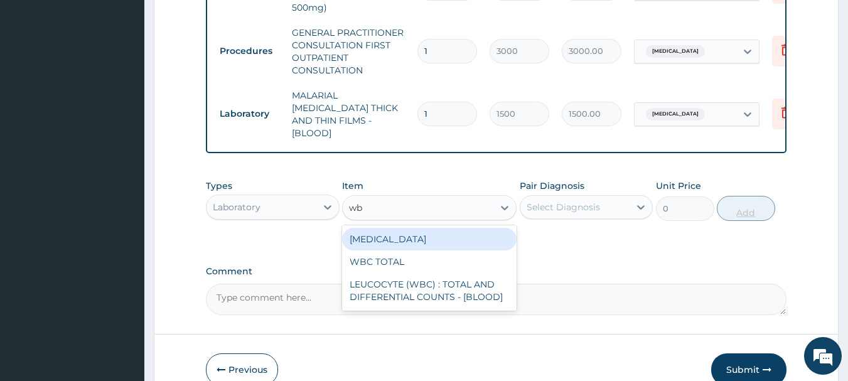
type input "wbc"
click at [457, 273] on div "LEUCOCYTE (WBC) : TOTAL AND DIFFERENTIAL COUNTS - [BLOOD]" at bounding box center [429, 290] width 174 height 35
type input "2000"
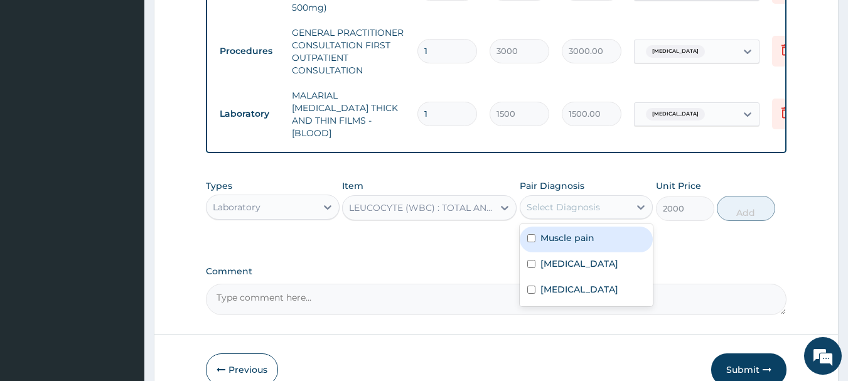
click at [562, 283] on label "[MEDICAL_DATA]" at bounding box center [579, 289] width 78 height 13
checkbox input "true"
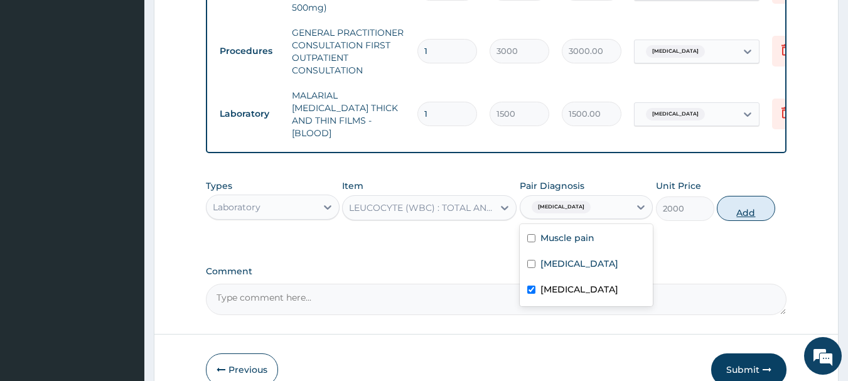
click at [755, 198] on button "Add" at bounding box center [746, 208] width 58 height 25
type input "0"
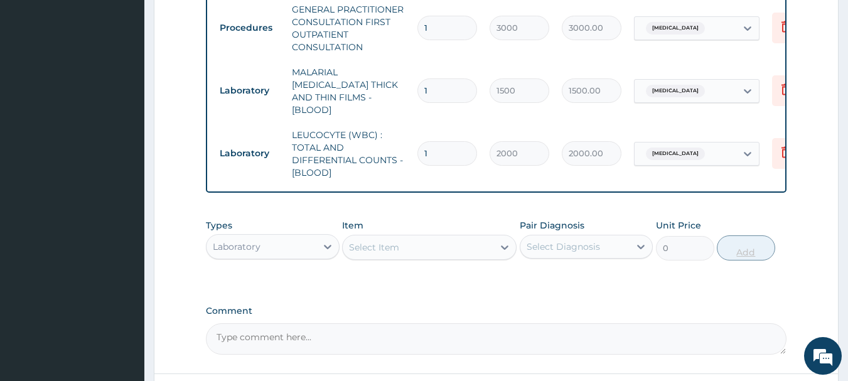
scroll to position [647, 0]
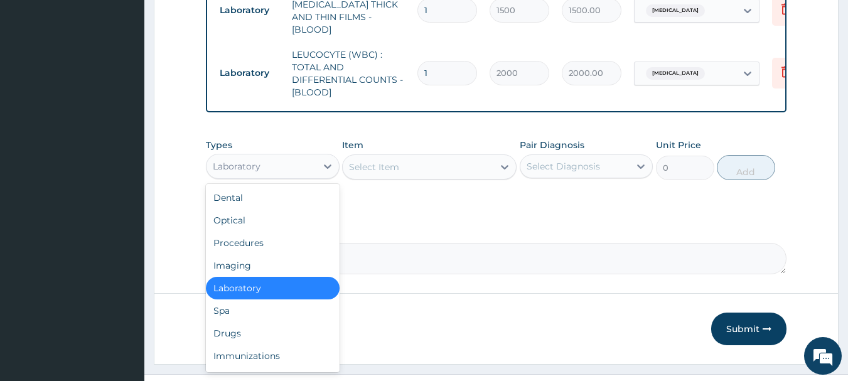
click at [227, 325] on div "Drugs" at bounding box center [273, 333] width 134 height 23
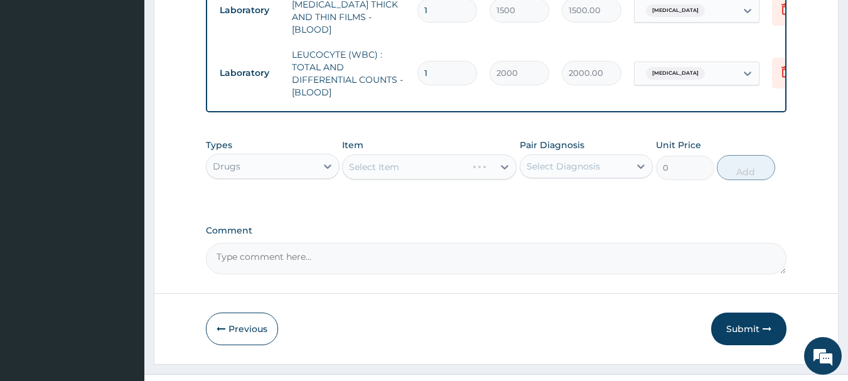
click at [494, 157] on div "Select Item" at bounding box center [429, 166] width 174 height 25
click at [489, 163] on div "Select Item" at bounding box center [429, 166] width 174 height 25
click at [492, 165] on div "Types Drugs Item Select Item Pair Diagnosis Select Diagnosis Unit Price 0 Add" at bounding box center [496, 159] width 581 height 54
click at [490, 156] on div "Select Item" at bounding box center [429, 166] width 174 height 25
click at [463, 155] on div "Select Item" at bounding box center [429, 166] width 174 height 25
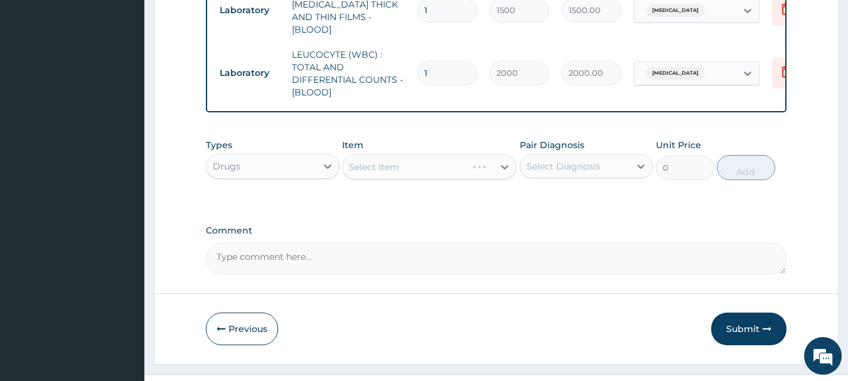
click at [447, 154] on div "Select Item" at bounding box center [429, 166] width 174 height 25
click at [459, 154] on div "Select Item" at bounding box center [429, 166] width 174 height 25
click at [447, 154] on div "Select Item" at bounding box center [429, 166] width 174 height 25
click at [468, 158] on div "Select Item" at bounding box center [429, 166] width 174 height 25
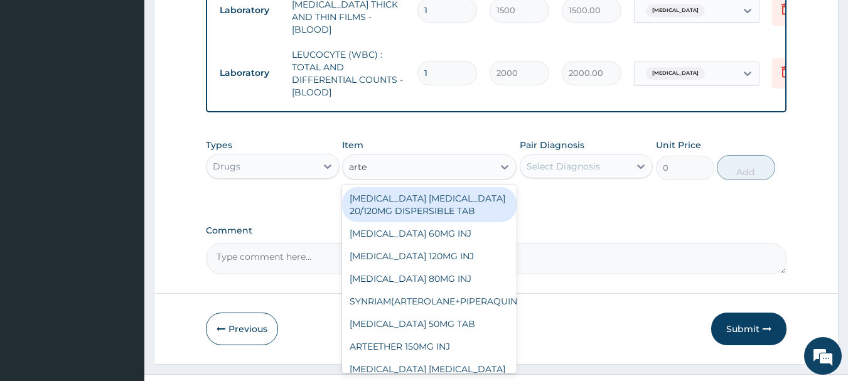
type input "[PERSON_NAME]"
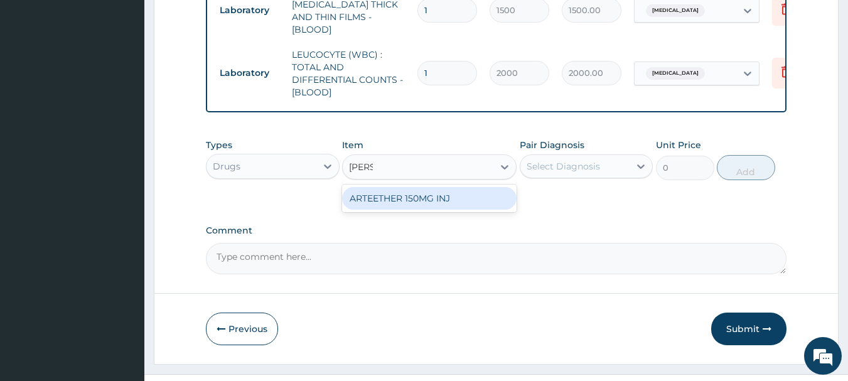
click at [462, 187] on div "ARTEETHER 150MG INJ" at bounding box center [429, 198] width 174 height 23
type input "2000"
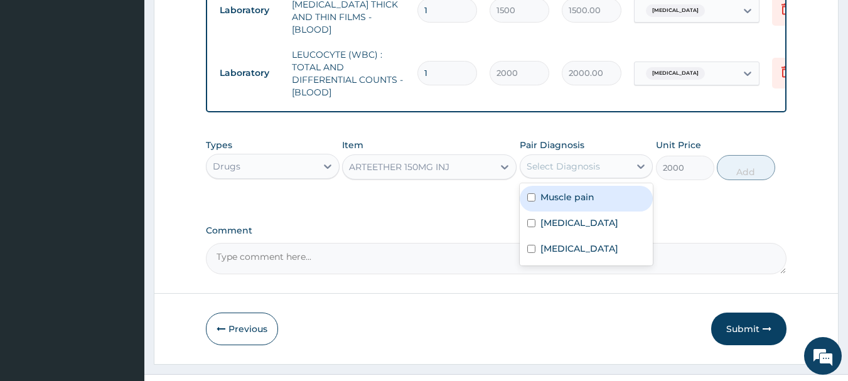
click at [560, 216] on label "[MEDICAL_DATA]" at bounding box center [579, 222] width 78 height 13
checkbox input "true"
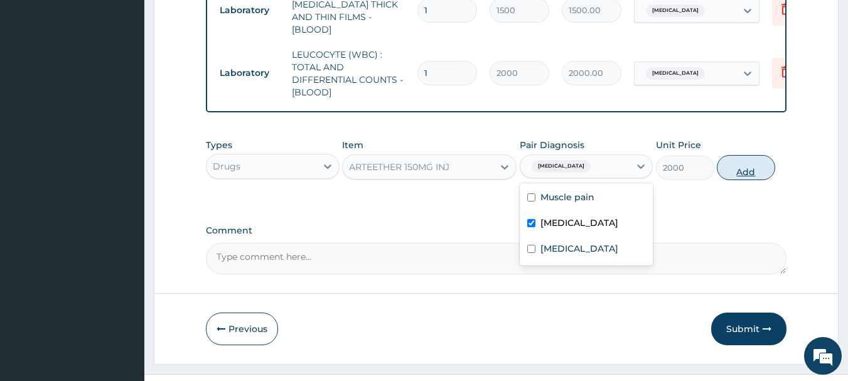
click at [749, 160] on button "Add" at bounding box center [746, 167] width 58 height 25
type input "0"
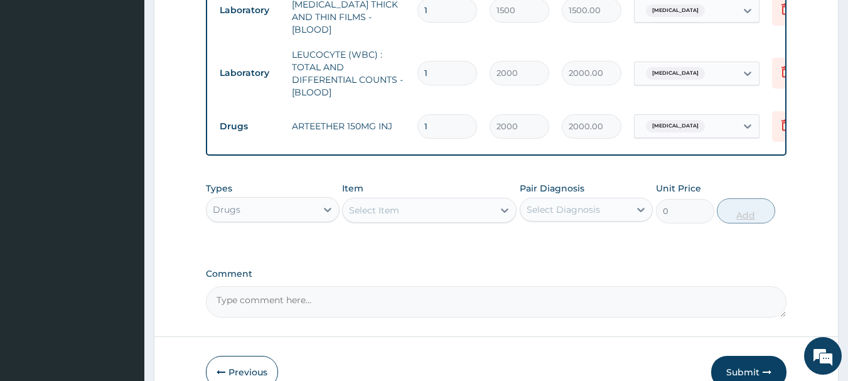
type input "0.00"
type input "3"
type input "6000.00"
type input "3"
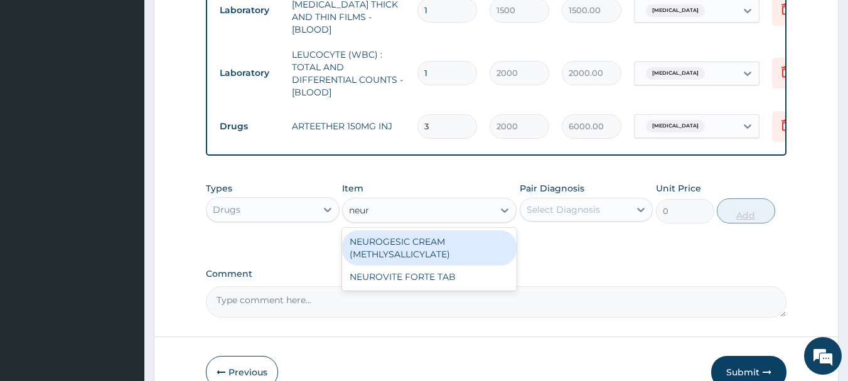
type input "neuro"
click at [437, 235] on div "NEUROGESIC CREAM (METHLYSALLICYLATE)" at bounding box center [429, 247] width 174 height 35
type input "1687.5"
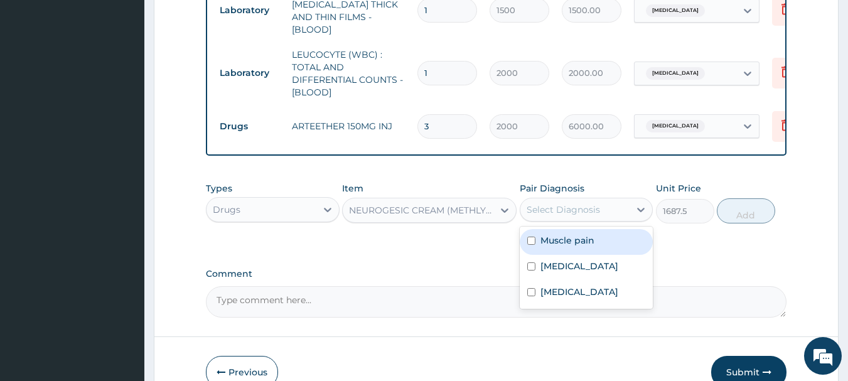
click at [573, 234] on label "Muscle pain" at bounding box center [567, 240] width 54 height 13
checkbox input "true"
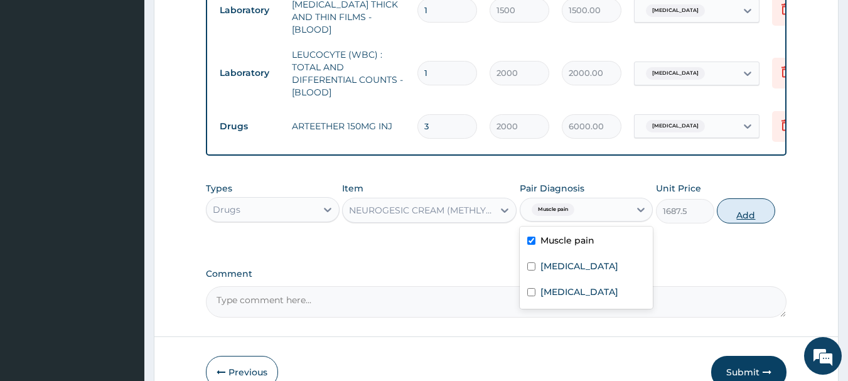
click at [762, 198] on button "Add" at bounding box center [746, 210] width 58 height 25
type input "0"
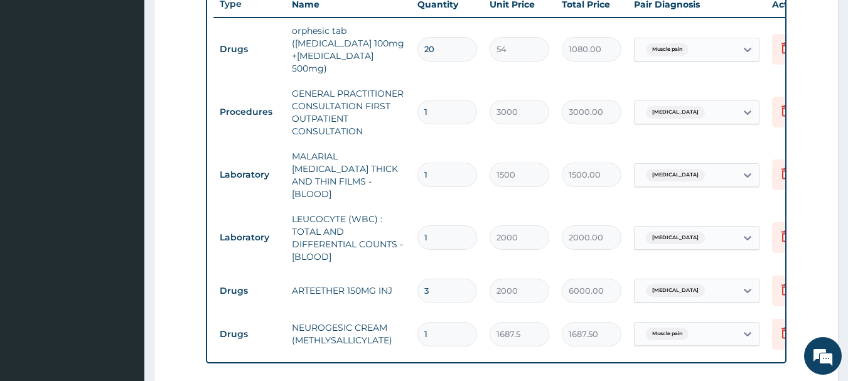
scroll to position [482, 0]
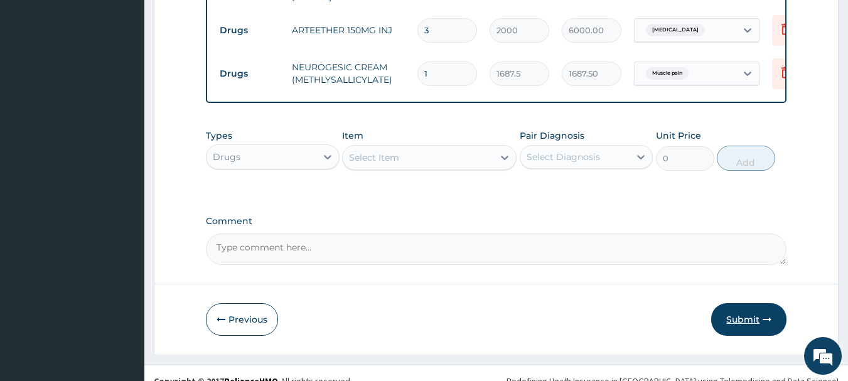
click at [751, 306] on button "Submit" at bounding box center [748, 319] width 75 height 33
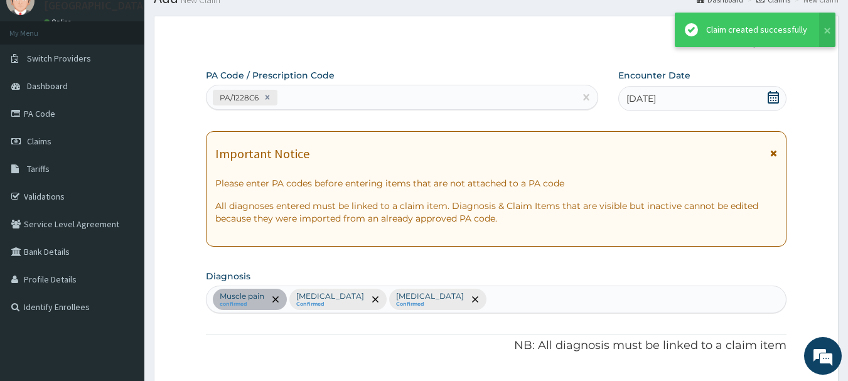
scroll to position [743, 0]
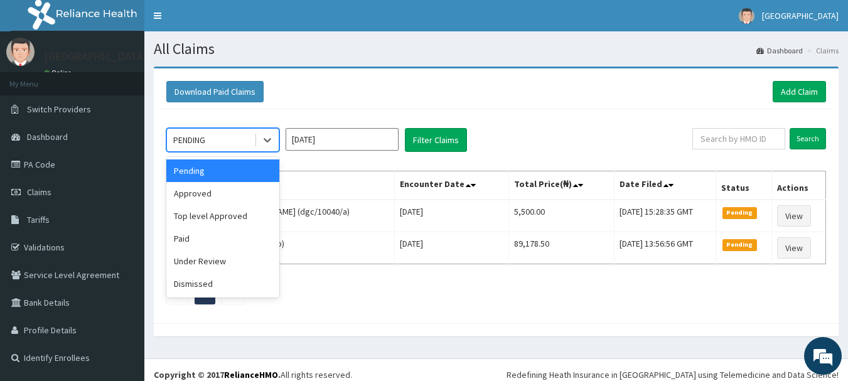
click at [187, 200] on div "Approved" at bounding box center [222, 193] width 113 height 23
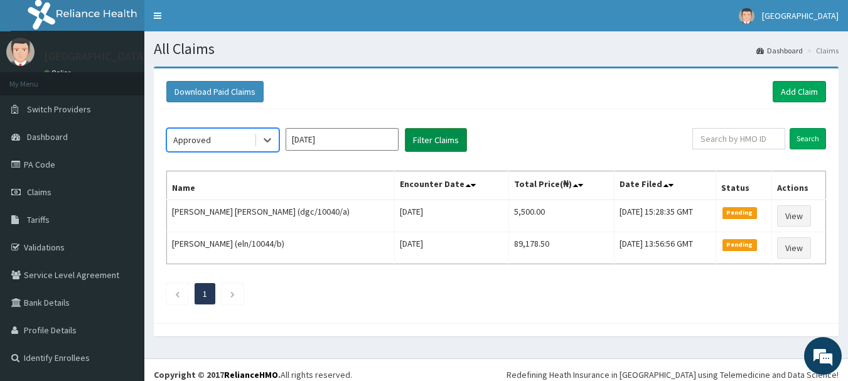
click at [429, 138] on button "Filter Claims" at bounding box center [436, 140] width 62 height 24
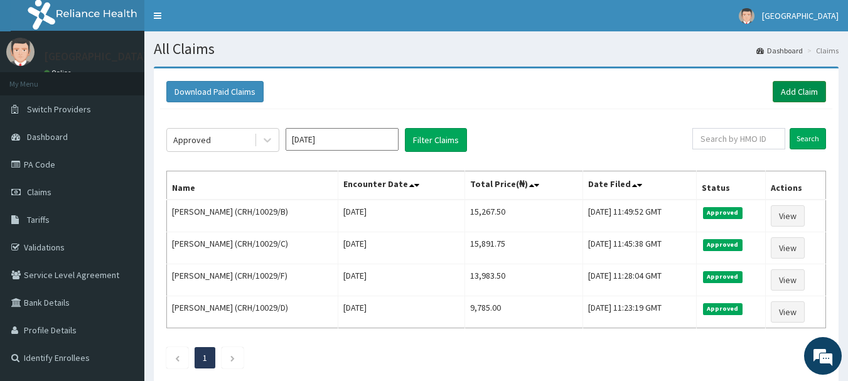
click at [812, 100] on link "Add Claim" at bounding box center [798, 91] width 53 height 21
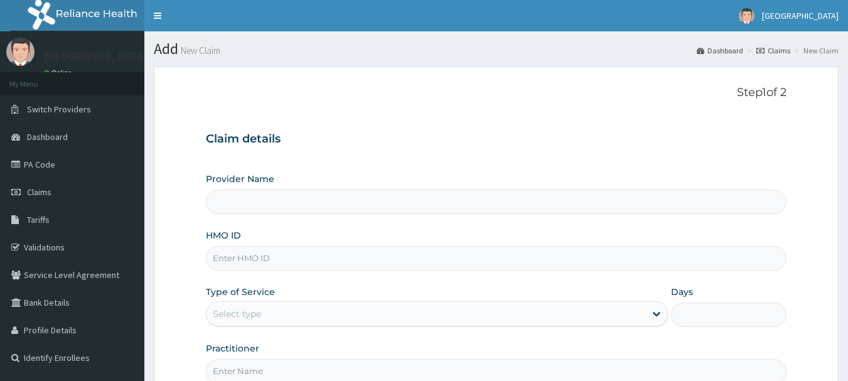
type input "[GEOGRAPHIC_DATA], [GEOGRAPHIC_DATA]"
click at [314, 260] on input "HMO ID" at bounding box center [496, 258] width 581 height 24
paste input "CRH/10029/E"
type input "CRH/10029/E"
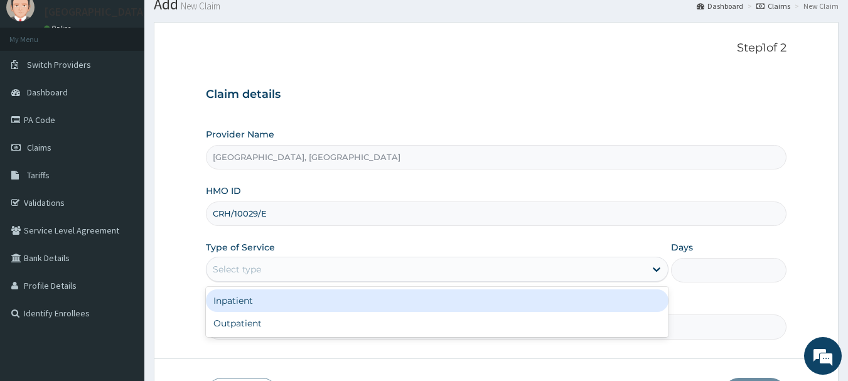
scroll to position [100, 0]
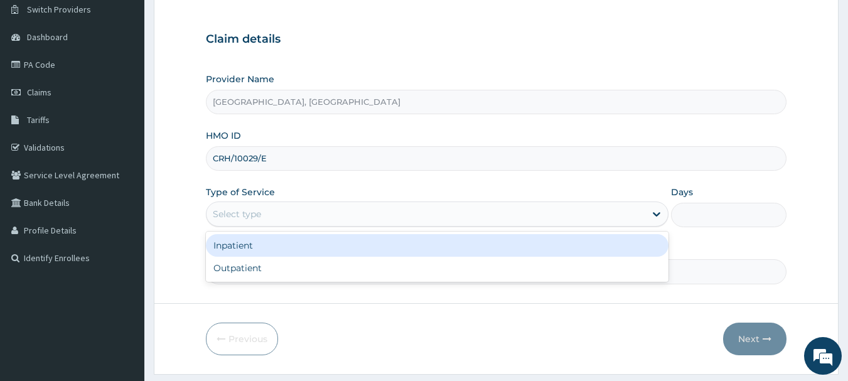
click at [247, 271] on div "Outpatient" at bounding box center [437, 268] width 462 height 23
type input "1"
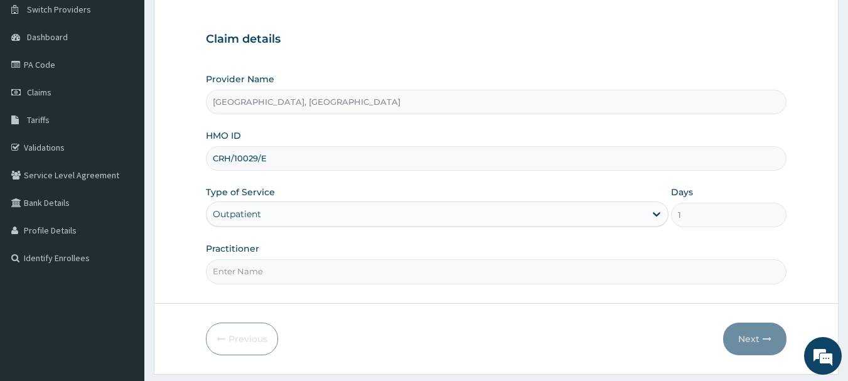
scroll to position [135, 0]
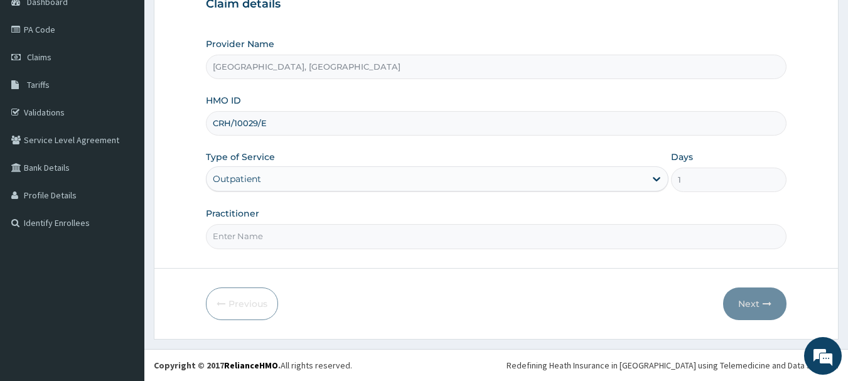
click at [306, 237] on input "Practitioner" at bounding box center [496, 236] width 581 height 24
type input "Dr [PERSON_NAME]"
click at [760, 316] on button "Next" at bounding box center [754, 303] width 63 height 33
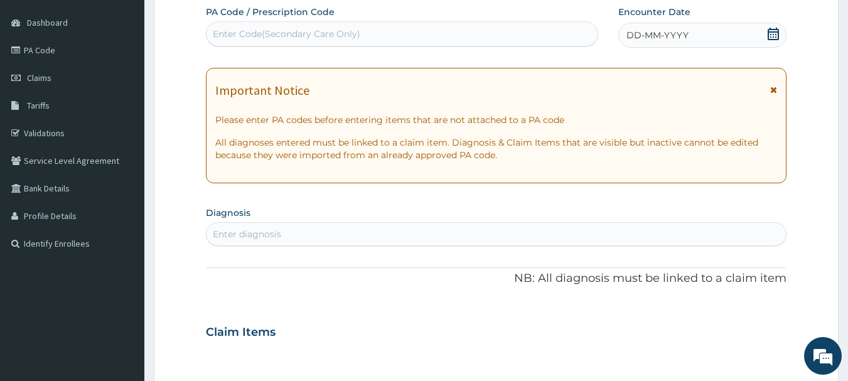
scroll to position [0, 0]
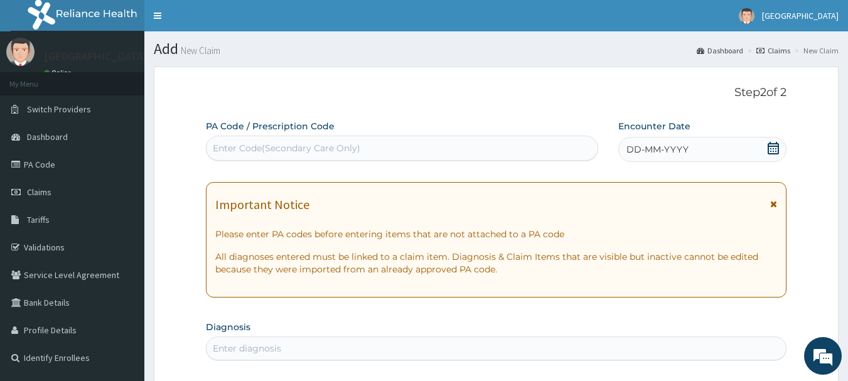
click at [659, 148] on span "DD-MM-YYYY" at bounding box center [657, 149] width 62 height 13
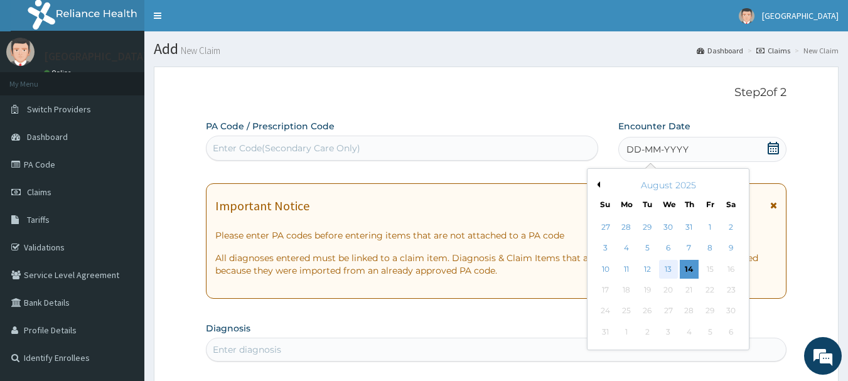
click at [664, 272] on div "13" at bounding box center [668, 269] width 19 height 19
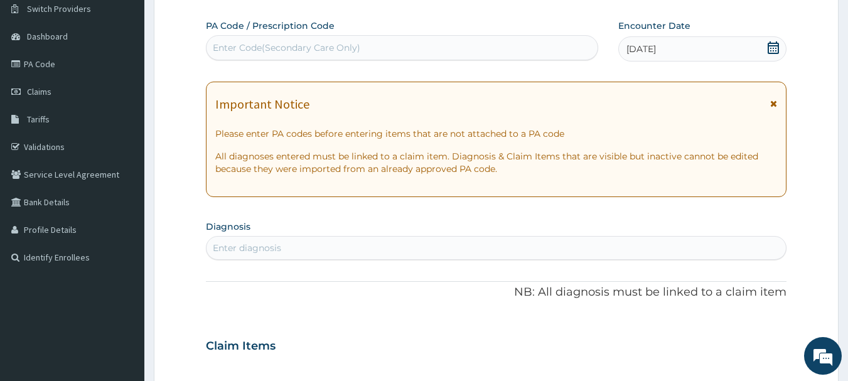
scroll to position [136, 0]
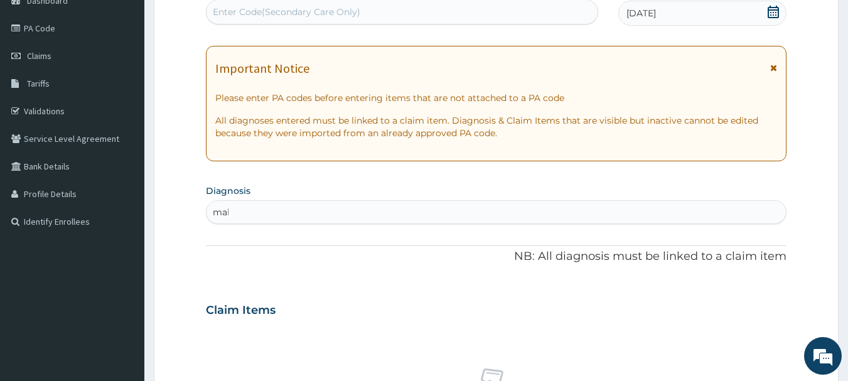
type input "mala"
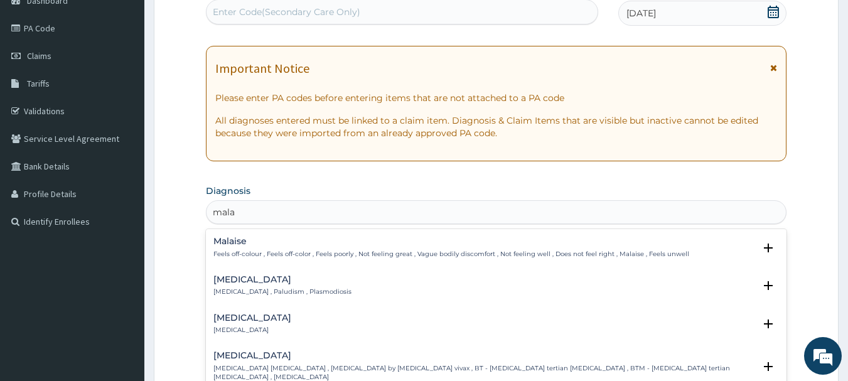
click at [277, 287] on div "Malaria Malaria , Paludism , Plasmodiosis" at bounding box center [282, 286] width 138 height 22
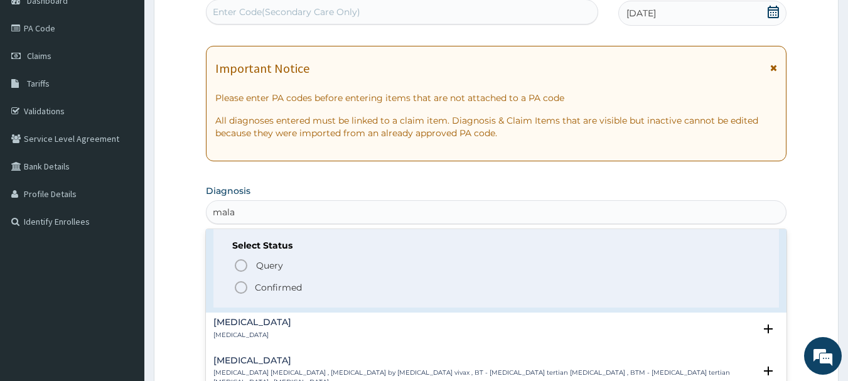
scroll to position [91, 0]
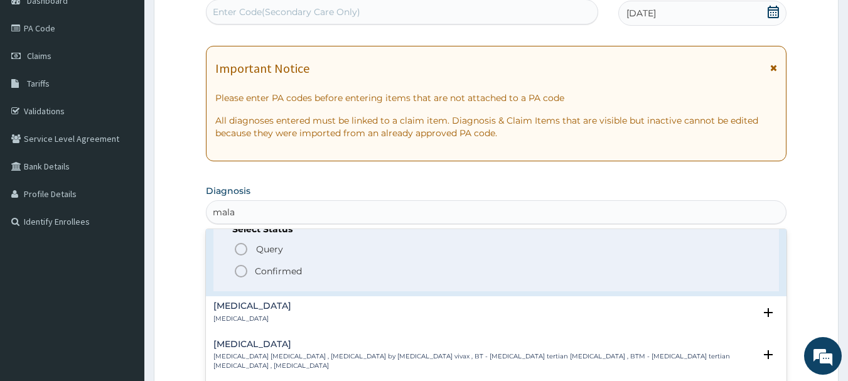
click at [243, 277] on circle "status option filled" at bounding box center [240, 270] width 11 height 11
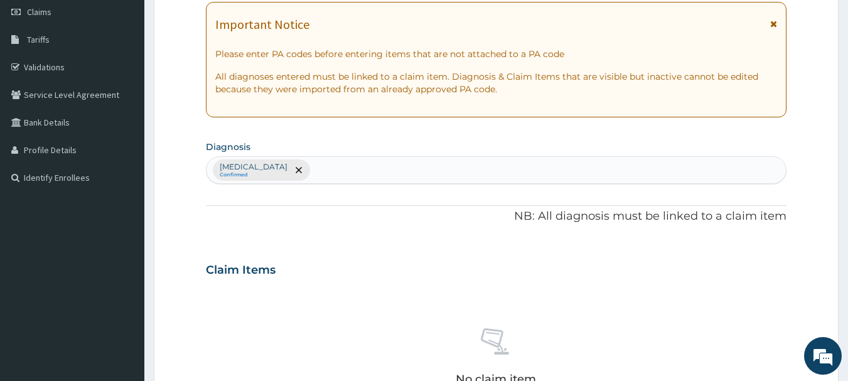
scroll to position [183, 0]
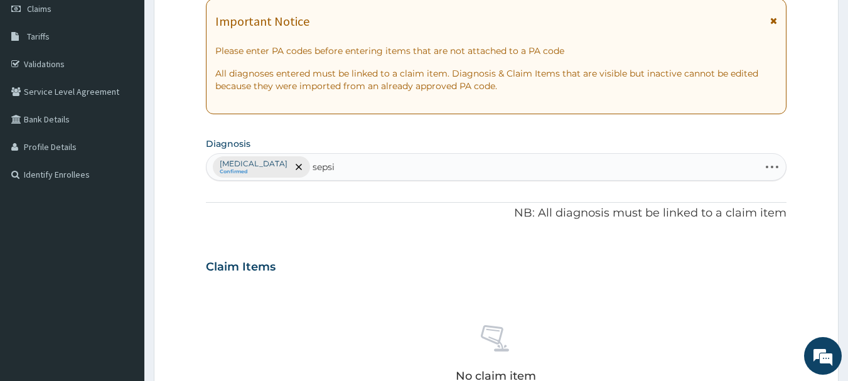
type input "sepsis"
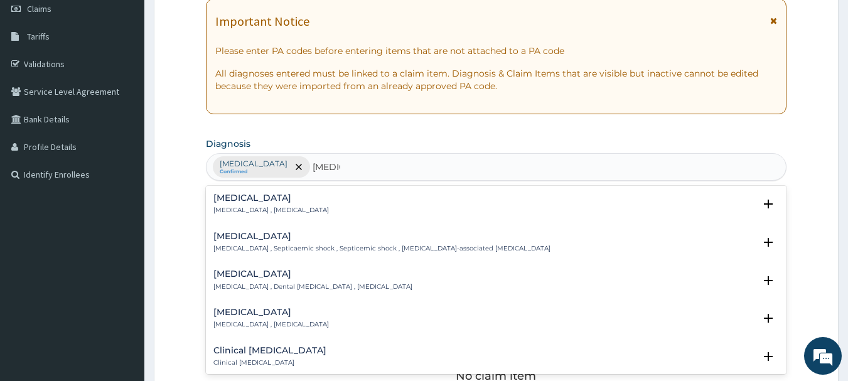
click at [259, 211] on p "Systemic infection , Sepsis" at bounding box center [270, 210] width 115 height 9
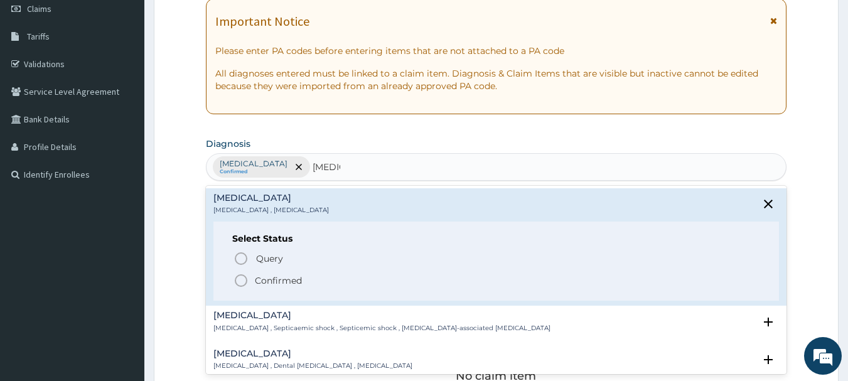
click at [239, 282] on icon "status option filled" at bounding box center [240, 280] width 15 height 15
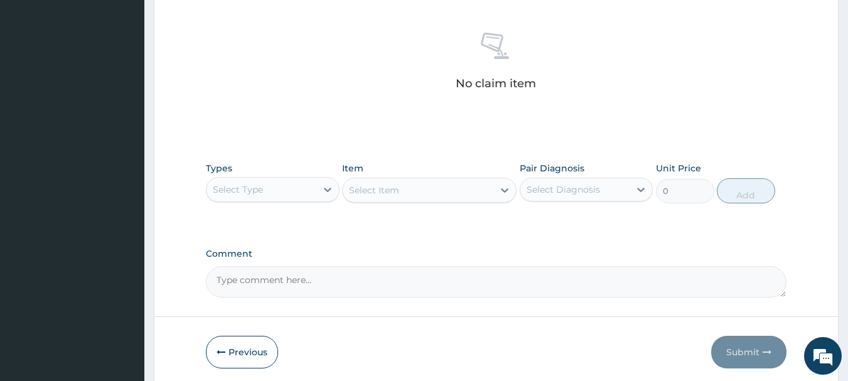
scroll to position [477, 0]
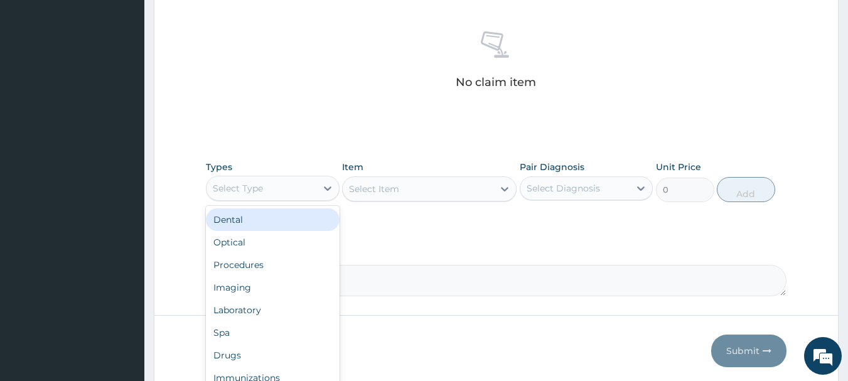
click at [237, 267] on div "Procedures" at bounding box center [273, 264] width 134 height 23
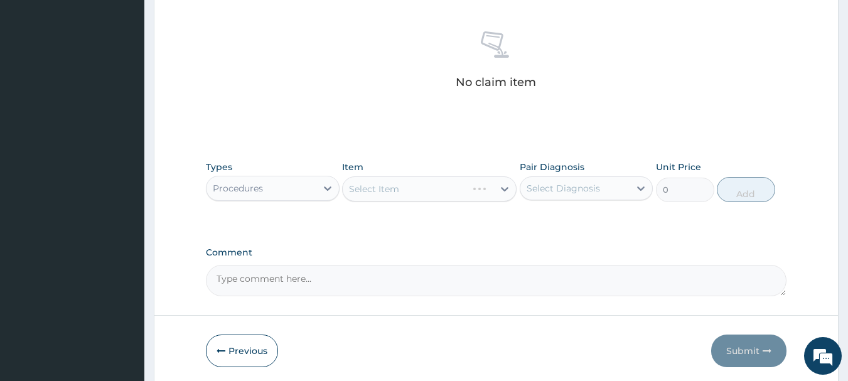
click at [453, 191] on div "Select Item" at bounding box center [429, 188] width 174 height 25
click at [466, 195] on div "Select Item" at bounding box center [429, 188] width 174 height 25
click at [466, 192] on div "Select Item" at bounding box center [429, 188] width 174 height 25
click at [462, 190] on div "Select Item" at bounding box center [429, 188] width 174 height 25
click at [474, 186] on div "Select Item" at bounding box center [429, 188] width 174 height 25
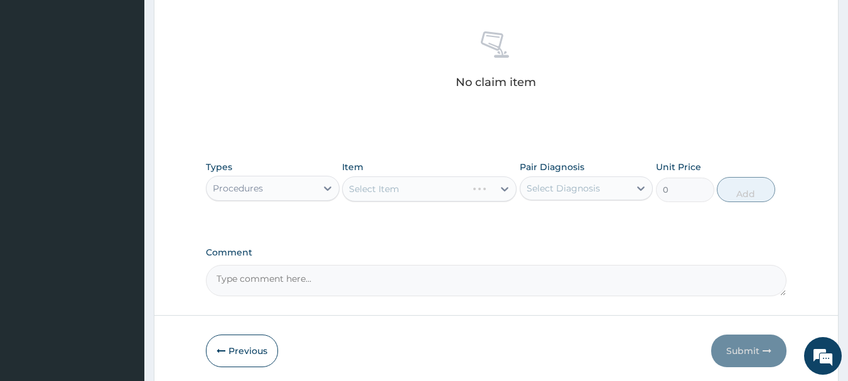
click at [466, 194] on div "Select Item" at bounding box center [429, 188] width 174 height 25
click at [462, 193] on div "Select Item" at bounding box center [429, 188] width 174 height 25
click at [483, 189] on div "Select Item" at bounding box center [429, 188] width 174 height 25
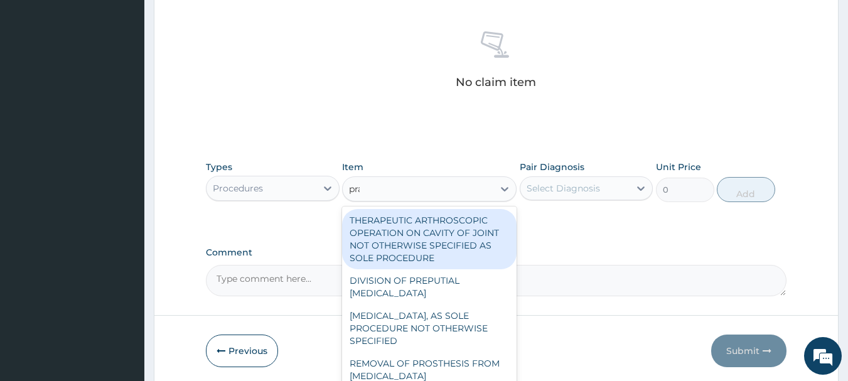
type input "prac"
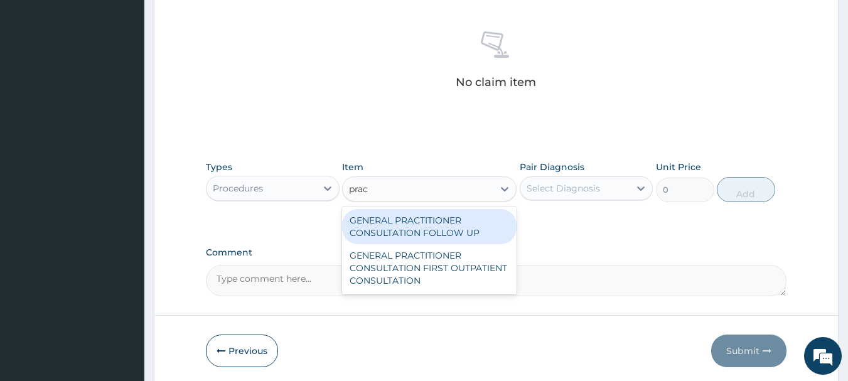
click at [462, 277] on div "GENERAL PRACTITIONER CONSULTATION FIRST OUTPATIENT CONSULTATION" at bounding box center [429, 268] width 174 height 48
type input "3000"
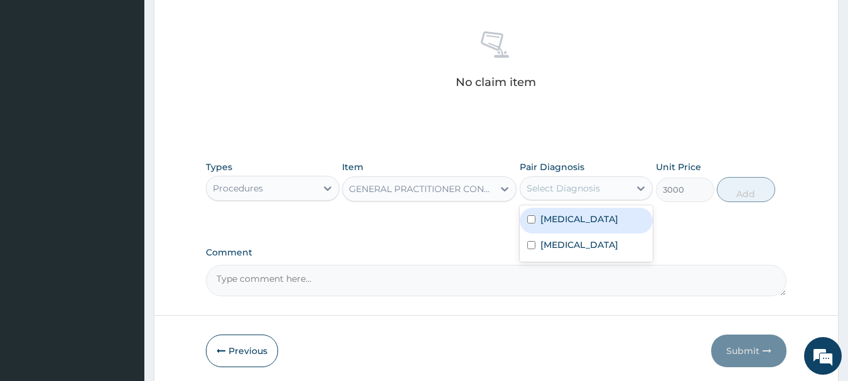
click at [561, 248] on label "Sepsis" at bounding box center [579, 244] width 78 height 13
checkbox input "true"
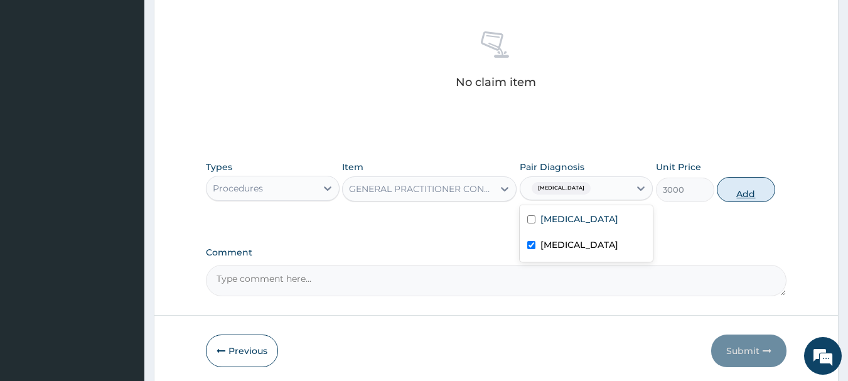
click at [764, 193] on button "Add" at bounding box center [746, 189] width 58 height 25
type input "0"
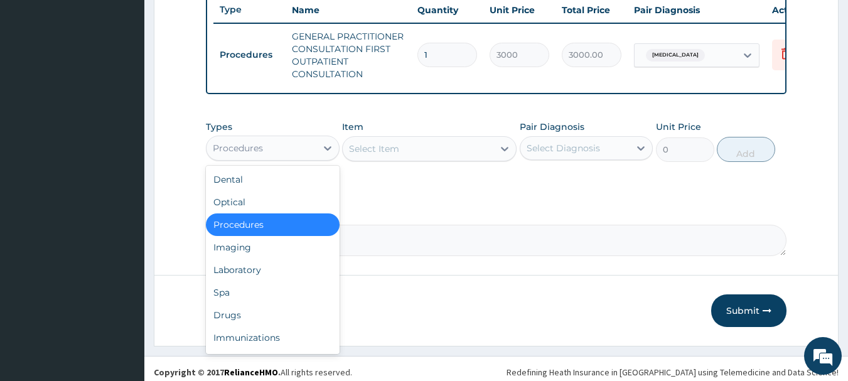
click at [237, 281] on div "Laboratory" at bounding box center [273, 270] width 134 height 23
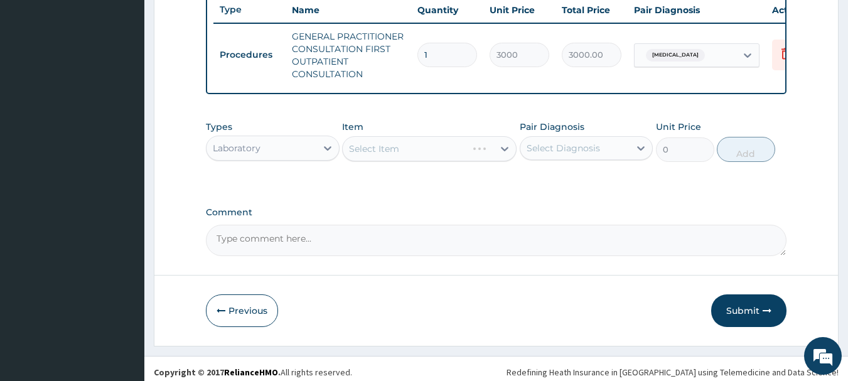
click at [457, 168] on div "Types option Laboratory, selected. Select is focused ,type to refine list, pres…" at bounding box center [496, 141] width 581 height 54
click at [469, 161] on div "Select Item" at bounding box center [429, 148] width 174 height 25
click at [468, 161] on div "Select Item" at bounding box center [429, 148] width 174 height 25
click at [477, 161] on div "Select Item" at bounding box center [429, 148] width 174 height 25
click at [480, 161] on div "Select Item" at bounding box center [429, 148] width 174 height 25
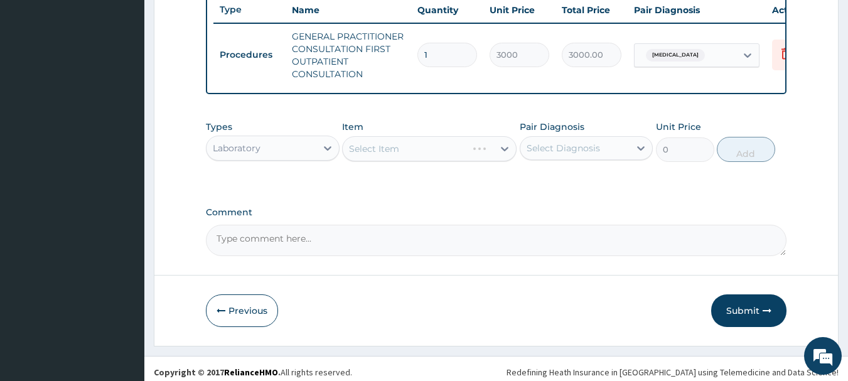
click at [486, 161] on div "Select Item" at bounding box center [429, 148] width 174 height 25
click at [493, 161] on div "Select Item" at bounding box center [429, 148] width 174 height 25
click at [462, 161] on div "Select Item" at bounding box center [429, 148] width 174 height 25
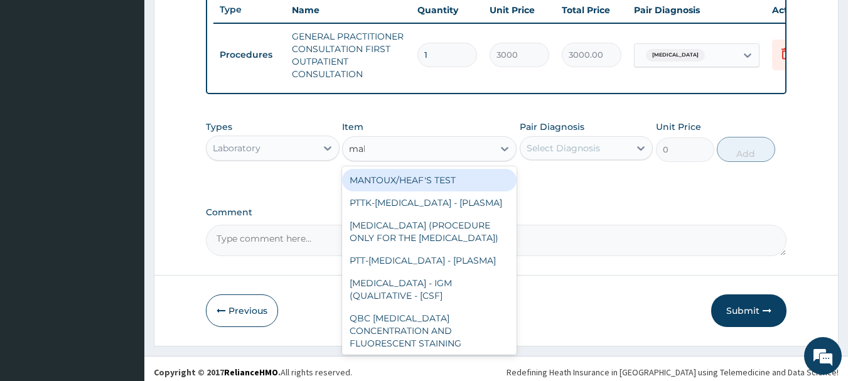
type input "mala"
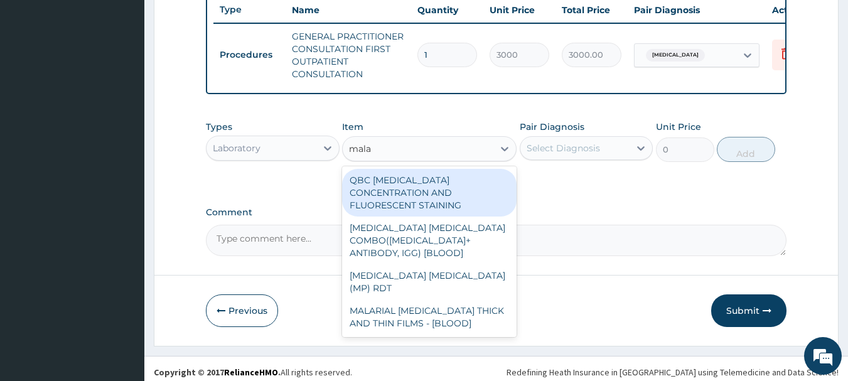
click at [428, 301] on div "MALARIAL PARASITE THICK AND THIN FILMS - [BLOOD]" at bounding box center [429, 316] width 174 height 35
type input "1500"
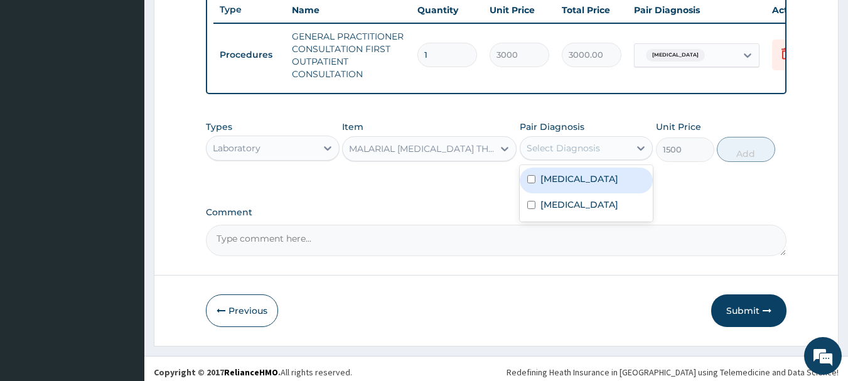
click at [561, 185] on label "Malaria" at bounding box center [579, 179] width 78 height 13
checkbox input "true"
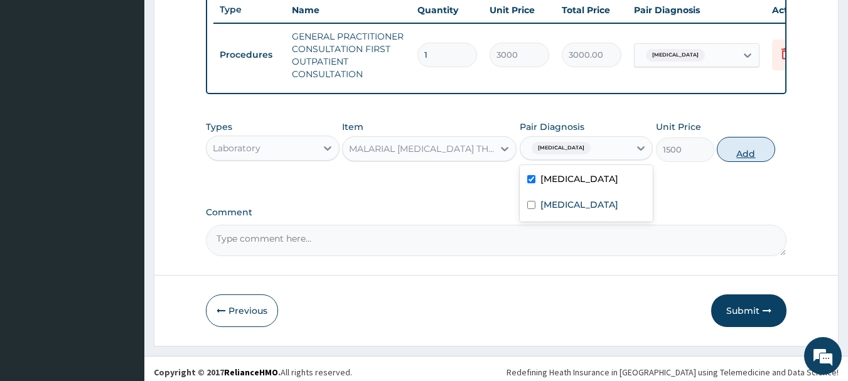
click at [755, 162] on button "Add" at bounding box center [746, 149] width 58 height 25
type input "0"
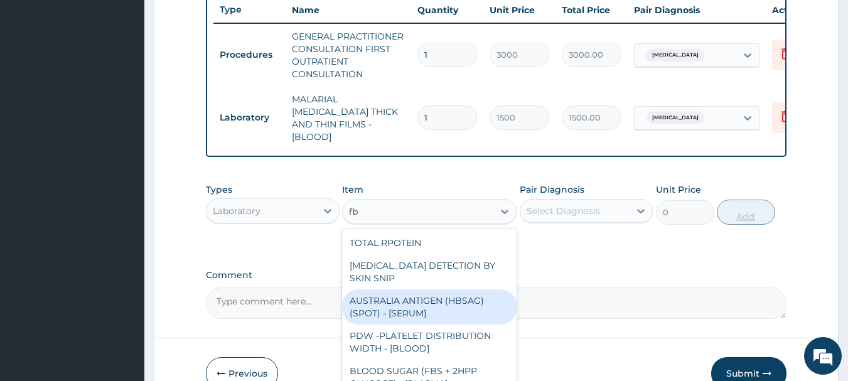
type input "f"
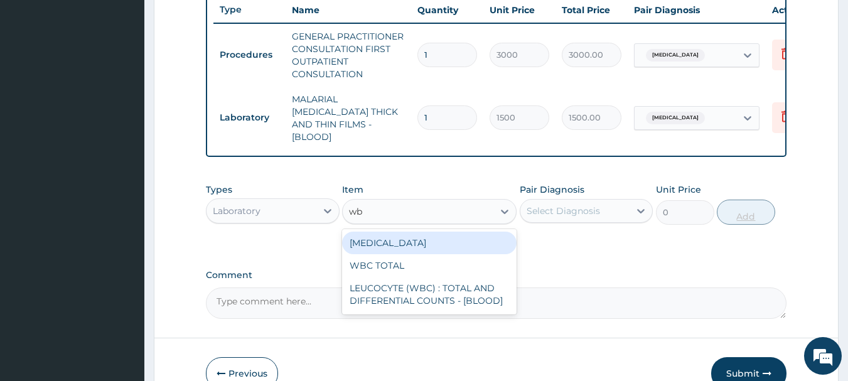
type input "wbc"
click at [464, 292] on div "LEUCOCYTE (WBC) : TOTAL AND DIFFERENTIAL COUNTS - [BLOOD]" at bounding box center [429, 294] width 174 height 35
type input "2000"
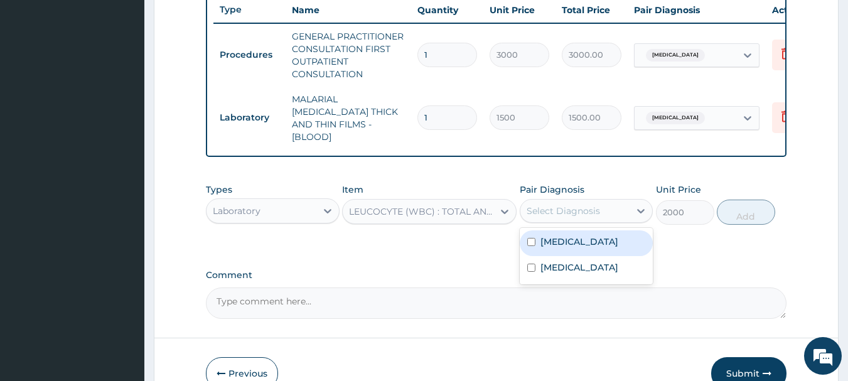
click at [562, 267] on label "Sepsis" at bounding box center [579, 267] width 78 height 13
checkbox input "true"
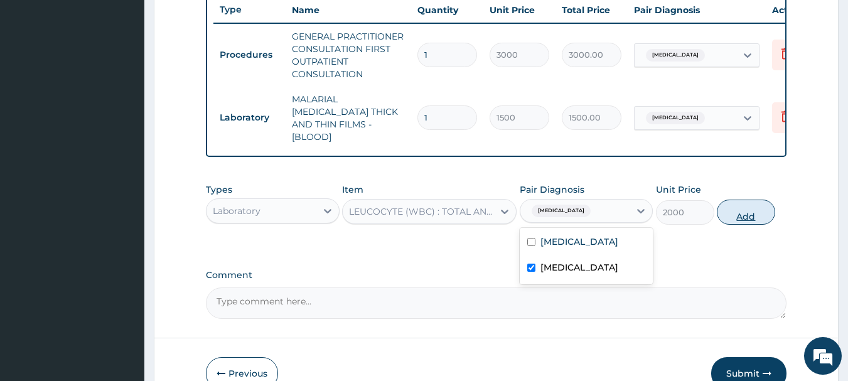
click at [750, 218] on button "Add" at bounding box center [746, 212] width 58 height 25
type input "0"
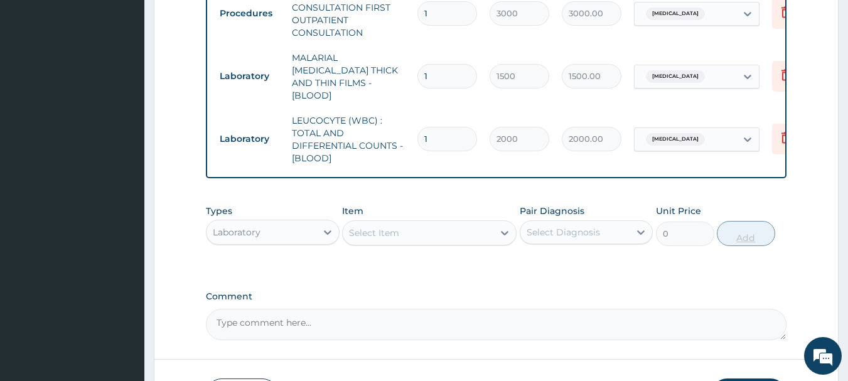
scroll to position [606, 0]
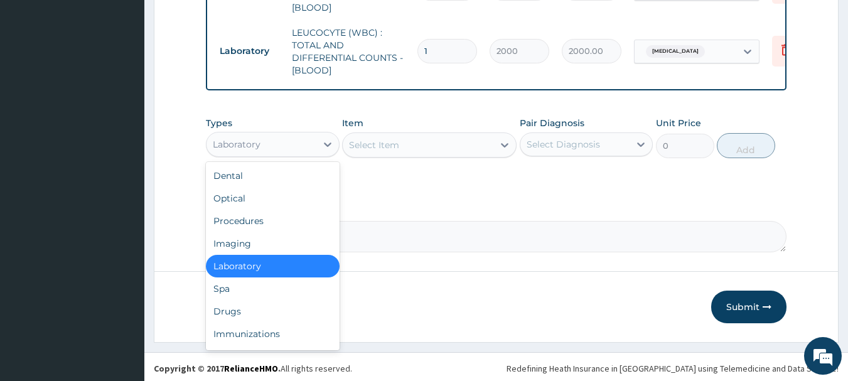
click at [228, 311] on div "Drugs" at bounding box center [273, 311] width 134 height 23
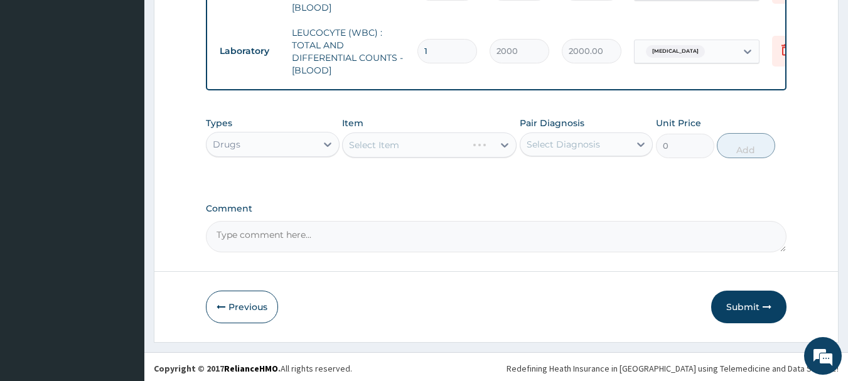
click at [466, 152] on div "Select Item" at bounding box center [429, 144] width 174 height 25
click at [463, 156] on div "Types Drugs Item Select Item Pair Diagnosis Select Diagnosis Unit Price 0 Add" at bounding box center [496, 137] width 581 height 54
click at [469, 154] on div "Select Item" at bounding box center [429, 144] width 174 height 25
click at [471, 155] on div "Types Drugs Item Select Item Pair Diagnosis Select Diagnosis Unit Price 0 Add" at bounding box center [496, 137] width 581 height 54
click at [476, 153] on div "Select Item" at bounding box center [429, 144] width 174 height 25
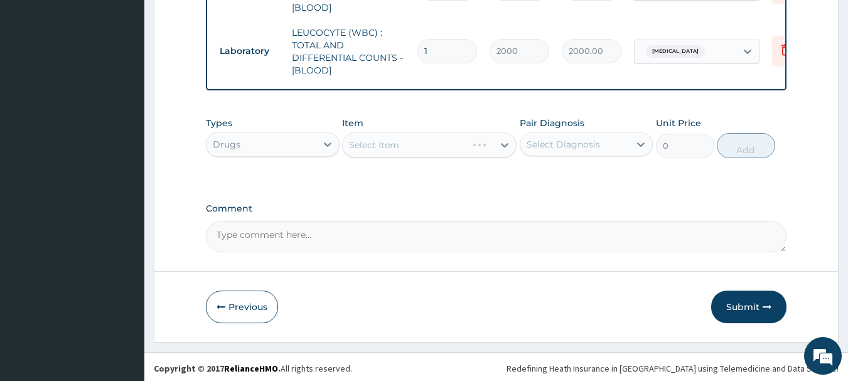
click at [481, 156] on div "Types Drugs Item Select Item Pair Diagnosis Select Diagnosis Unit Price 0 Add" at bounding box center [496, 137] width 581 height 54
click at [479, 157] on div "Types Drugs Item Select Item Pair Diagnosis Select Diagnosis Unit Price 0 Add" at bounding box center [496, 137] width 581 height 54
click at [483, 157] on div "Types Drugs Item Select Item Pair Diagnosis Select Diagnosis Unit Price 0 Add" at bounding box center [496, 137] width 581 height 54
click at [484, 142] on div "Select Item" at bounding box center [429, 144] width 174 height 25
click at [463, 147] on div "Select Item" at bounding box center [429, 144] width 174 height 25
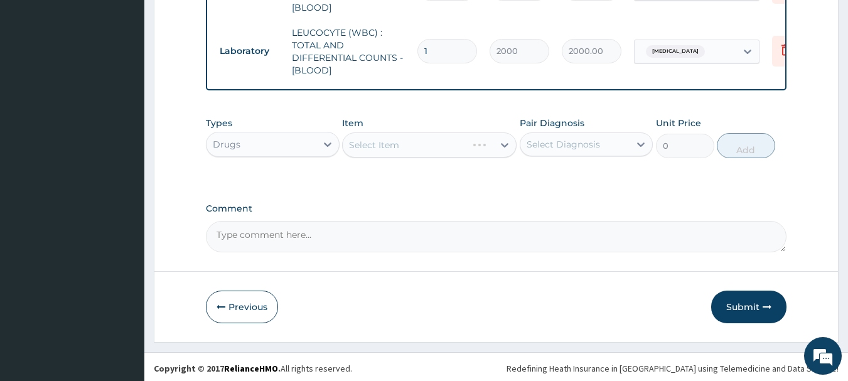
click at [471, 134] on div "Select Item" at bounding box center [429, 144] width 174 height 25
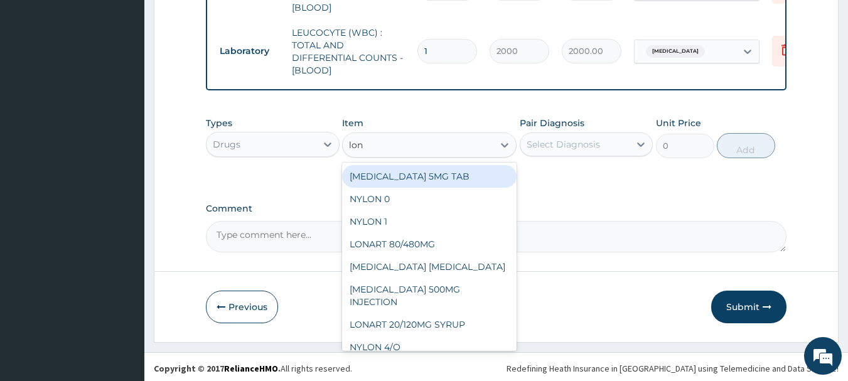
type input "lona"
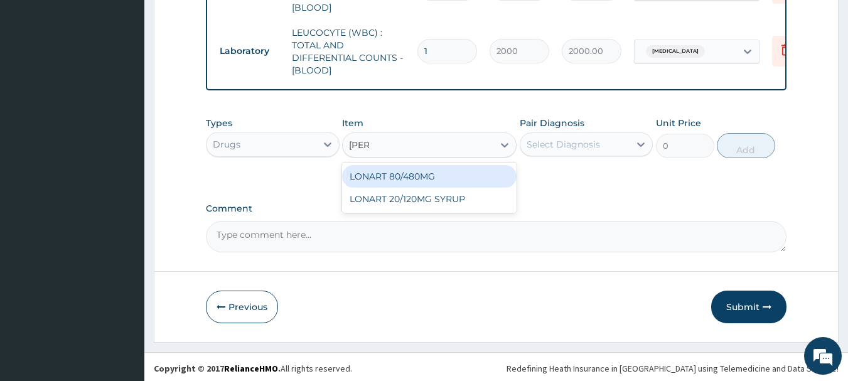
click at [447, 194] on div "LONART 20/120MG SYRUP" at bounding box center [429, 199] width 174 height 23
type input "4275"
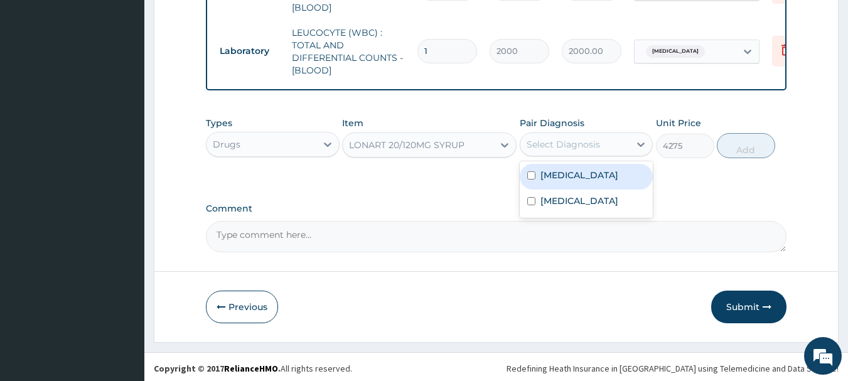
click at [559, 174] on label "Malaria" at bounding box center [579, 175] width 78 height 13
checkbox input "true"
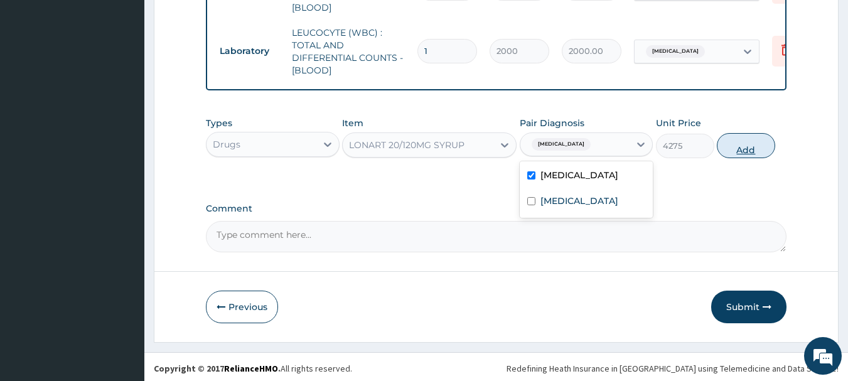
click at [759, 149] on button "Add" at bounding box center [746, 145] width 58 height 25
type input "0"
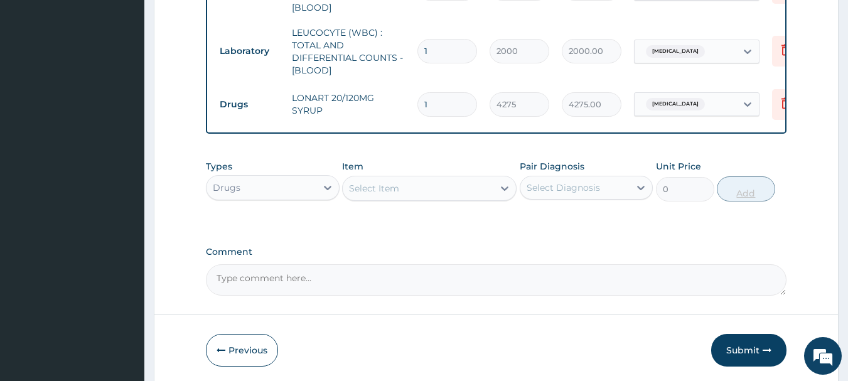
type input "0.00"
type input "1"
type input "4275.00"
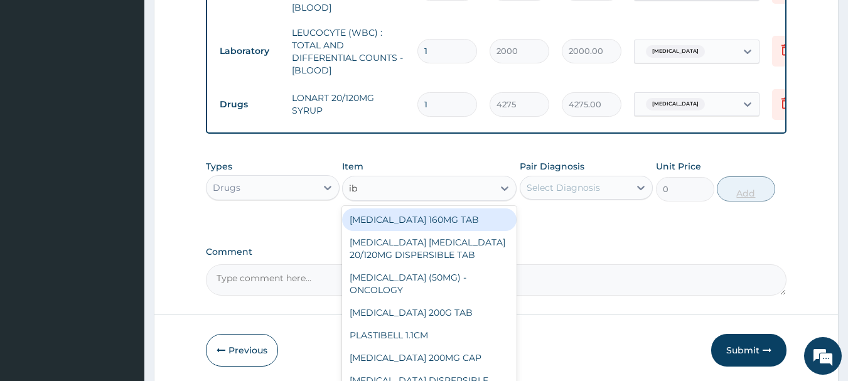
type input "ibu"
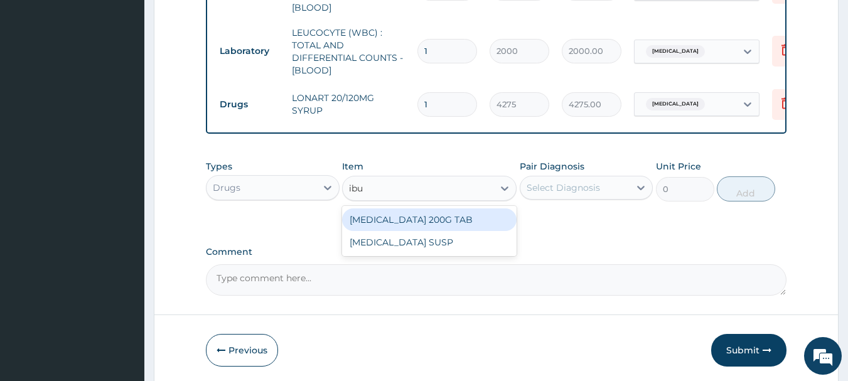
click at [440, 242] on div "IBUPROFEN SUSP" at bounding box center [429, 242] width 174 height 23
type input "750"
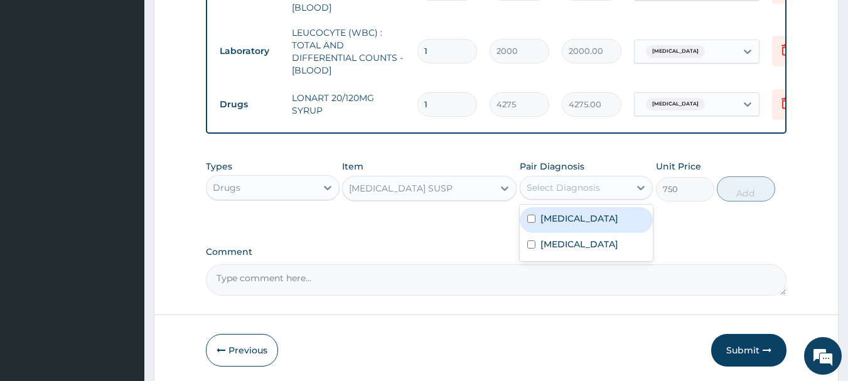
click at [560, 218] on label "Malaria" at bounding box center [579, 218] width 78 height 13
checkbox input "true"
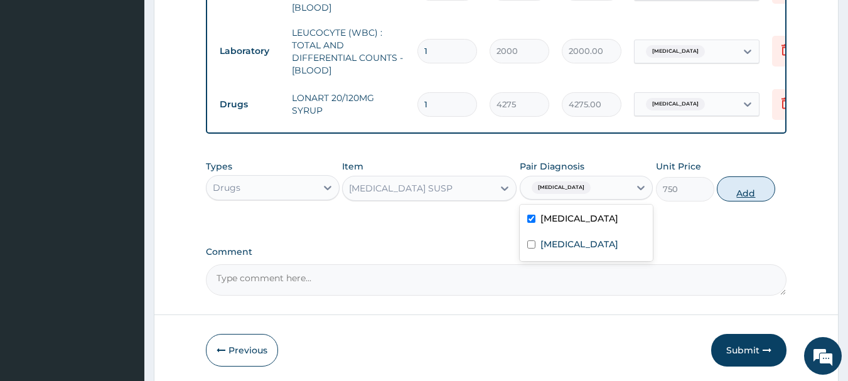
click at [748, 185] on button "Add" at bounding box center [746, 188] width 58 height 25
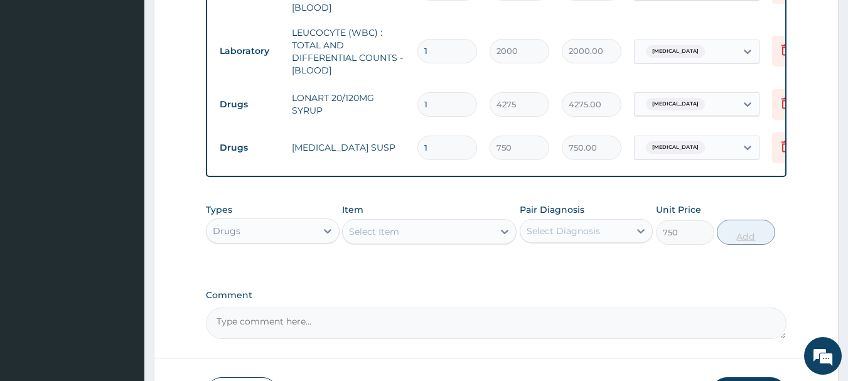
type input "0"
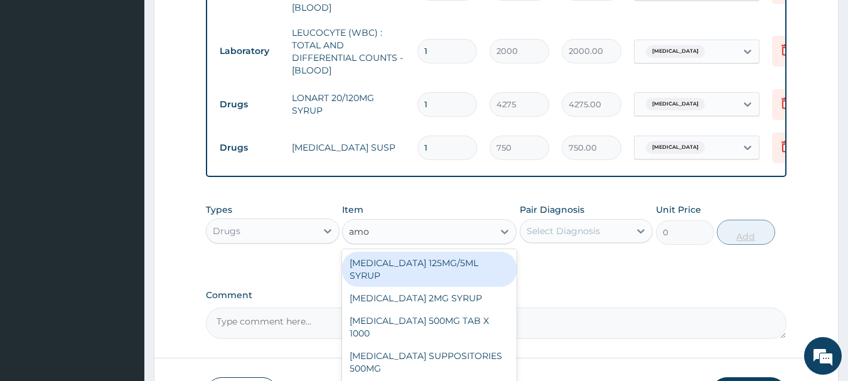
type input "amox"
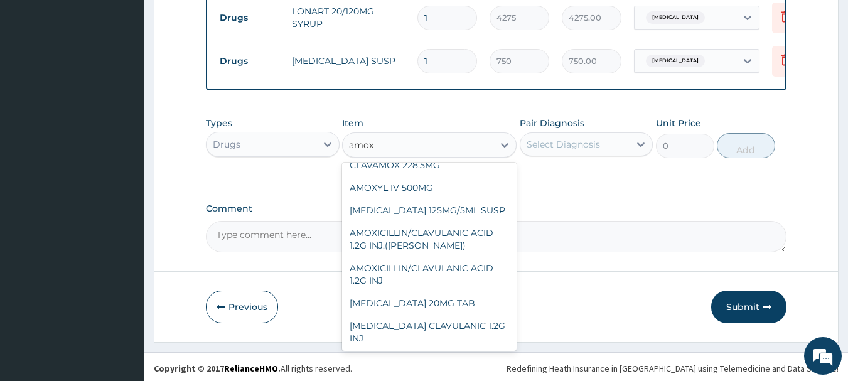
scroll to position [244, 0]
click at [461, 209] on div "AMOXICILLIN 125MG/5ML SUSP" at bounding box center [429, 211] width 174 height 23
type input "1200"
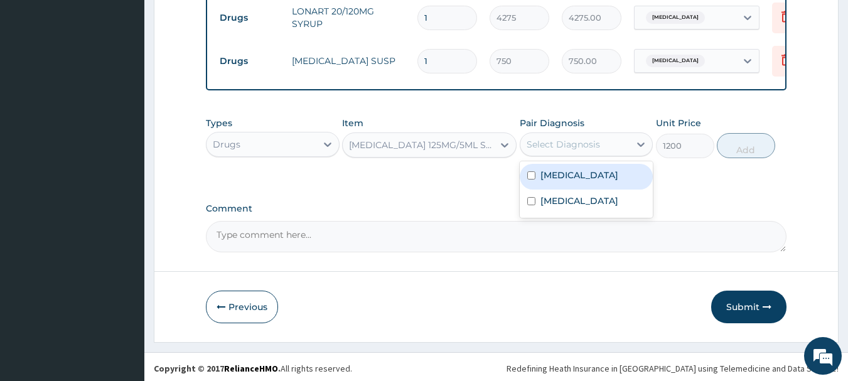
click at [556, 196] on label "Sepsis" at bounding box center [579, 201] width 78 height 13
checkbox input "true"
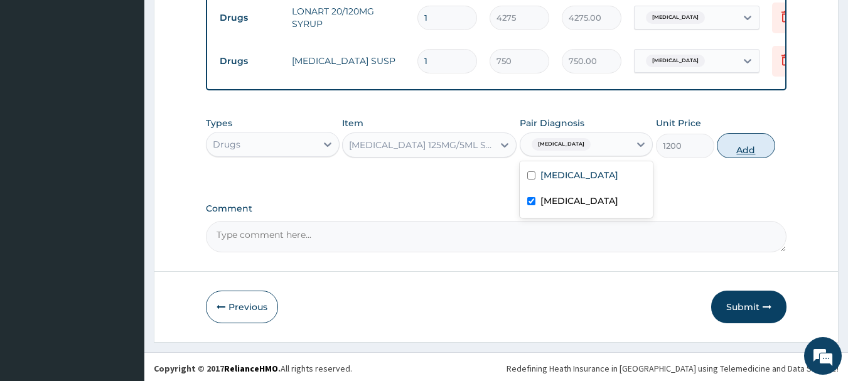
click at [752, 147] on button "Add" at bounding box center [746, 145] width 58 height 25
type input "0"
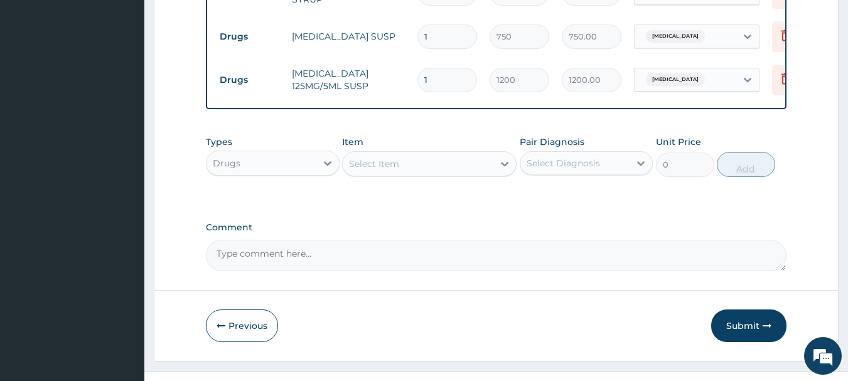
scroll to position [736, 0]
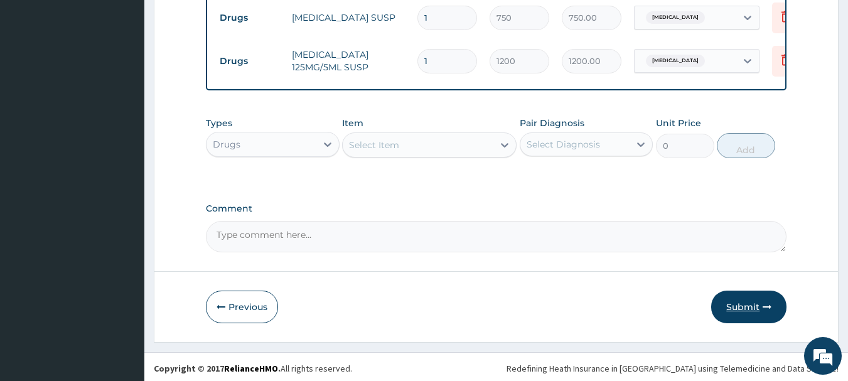
click at [745, 311] on button "Submit" at bounding box center [748, 307] width 75 height 33
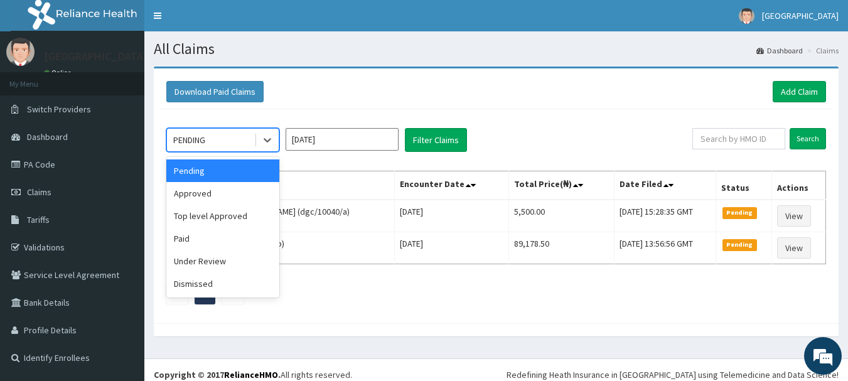
click at [195, 201] on div "Approved" at bounding box center [222, 193] width 113 height 23
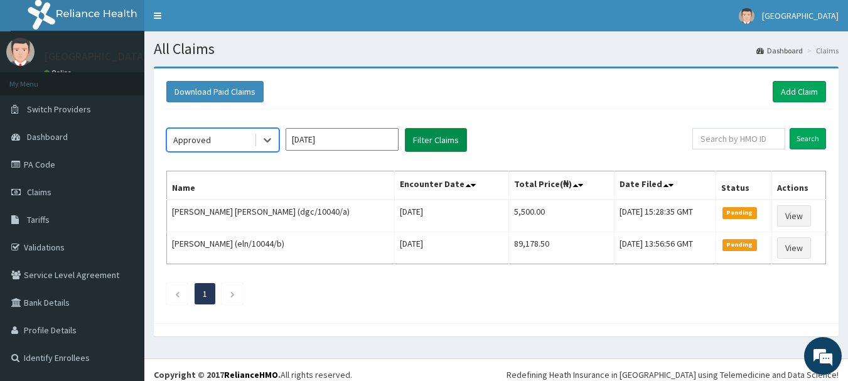
click at [451, 144] on button "Filter Claims" at bounding box center [436, 140] width 62 height 24
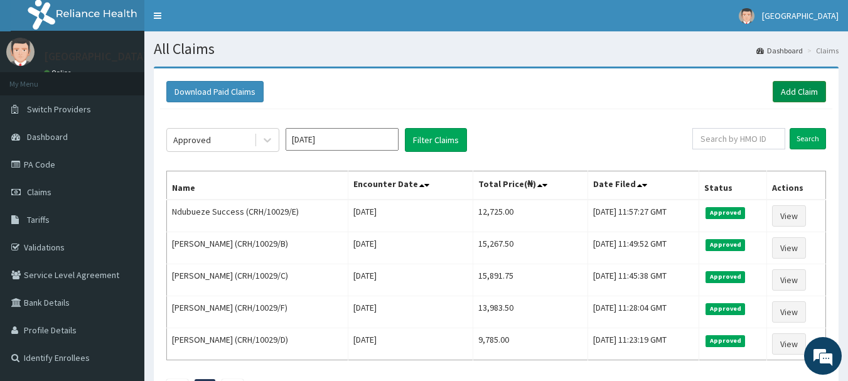
click at [811, 83] on link "Add Claim" at bounding box center [798, 91] width 53 height 21
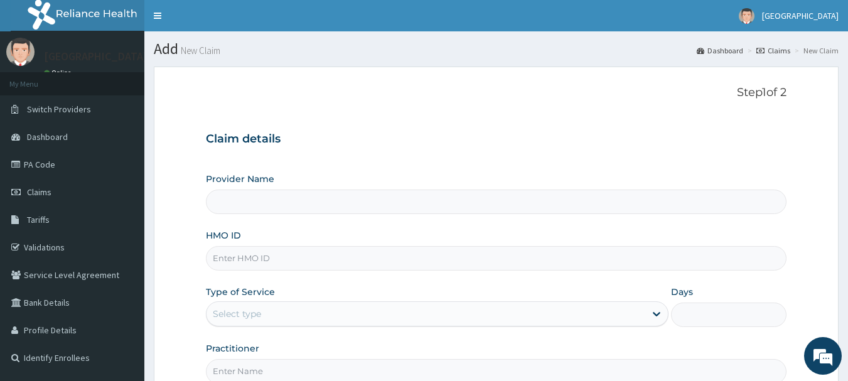
type input "[GEOGRAPHIC_DATA], [GEOGRAPHIC_DATA]"
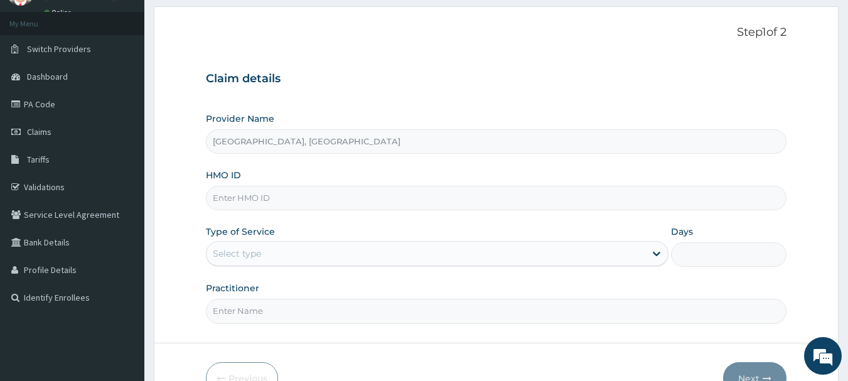
scroll to position [61, 0]
click at [330, 196] on input "HMO ID" at bounding box center [496, 197] width 581 height 24
paste input "ACQ/10111/B"
type input "ACQ/10111/B"
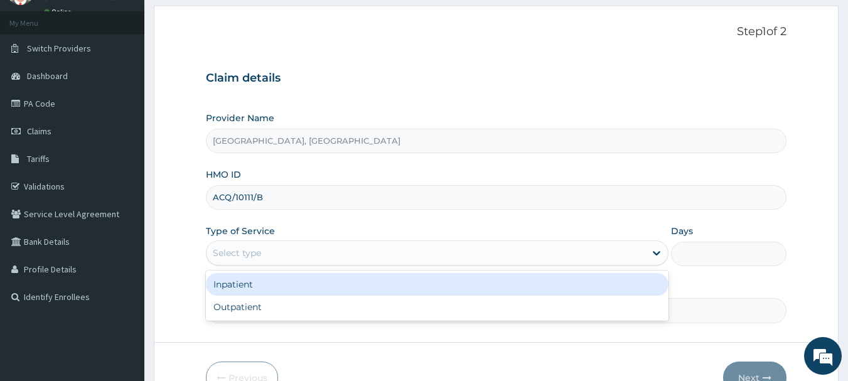
click at [230, 309] on div "Outpatient" at bounding box center [437, 307] width 462 height 23
type input "1"
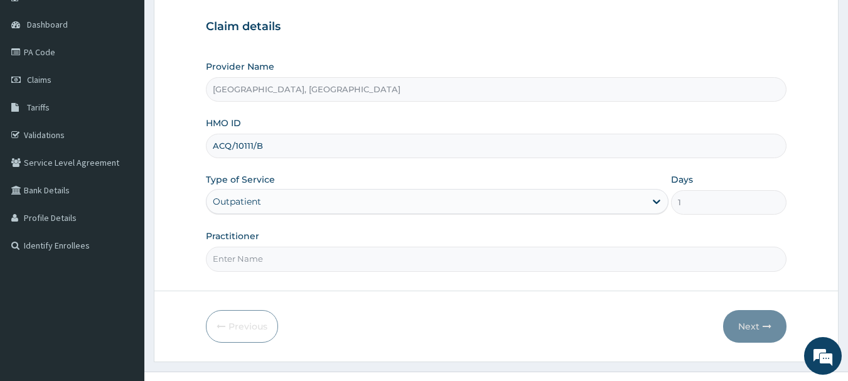
scroll to position [135, 0]
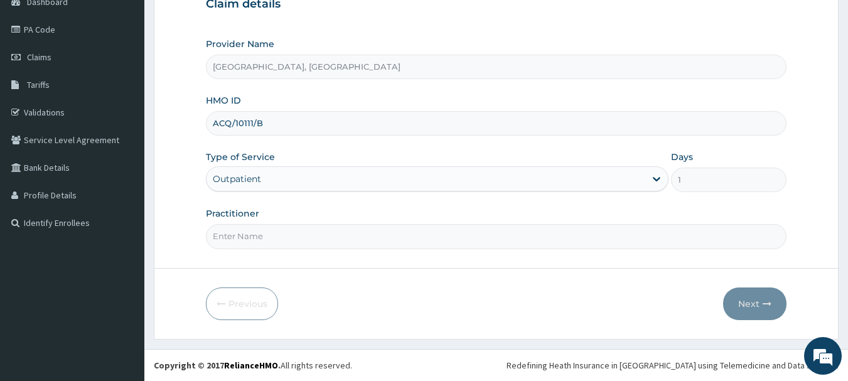
click at [257, 235] on input "Practitioner" at bounding box center [496, 236] width 581 height 24
type input "Dr [PERSON_NAME]"
click at [767, 304] on icon "button" at bounding box center [766, 303] width 9 height 9
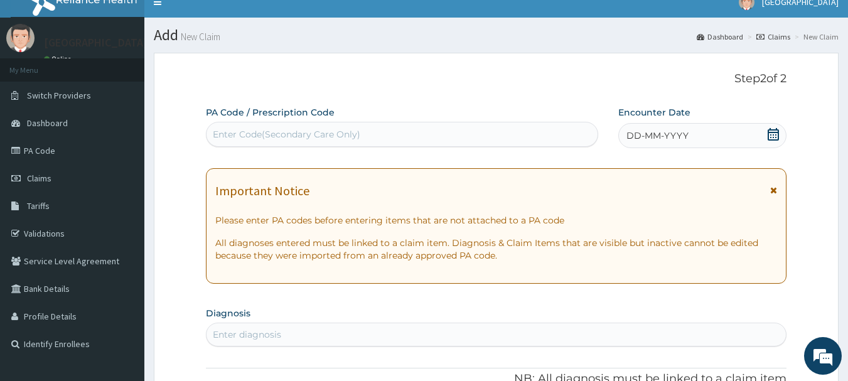
scroll to position [0, 0]
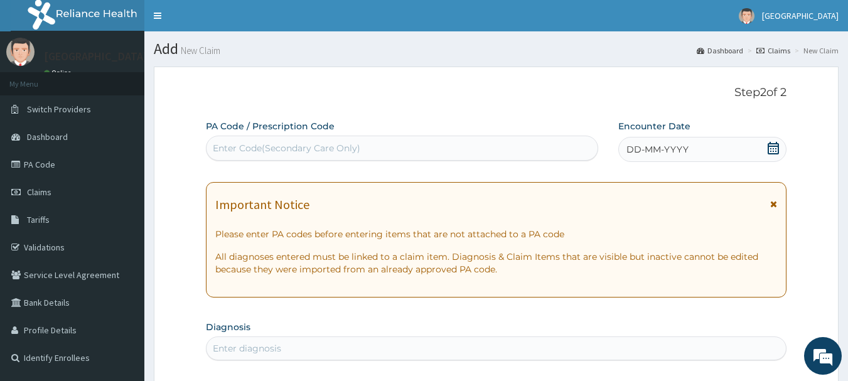
click at [659, 146] on span "DD-MM-YYYY" at bounding box center [657, 149] width 62 height 13
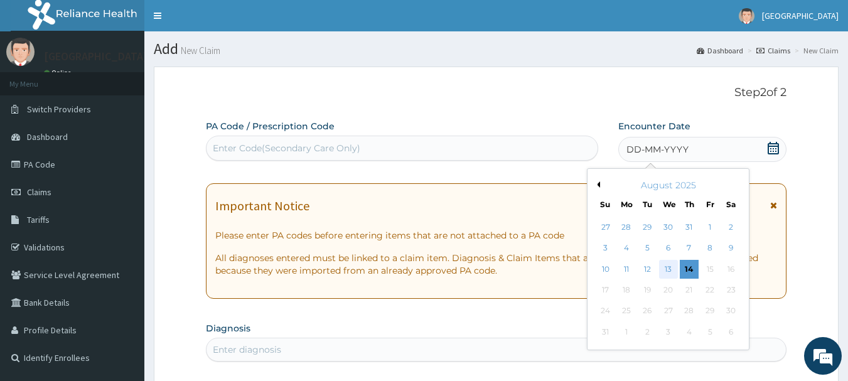
click at [669, 272] on div "13" at bounding box center [668, 269] width 19 height 19
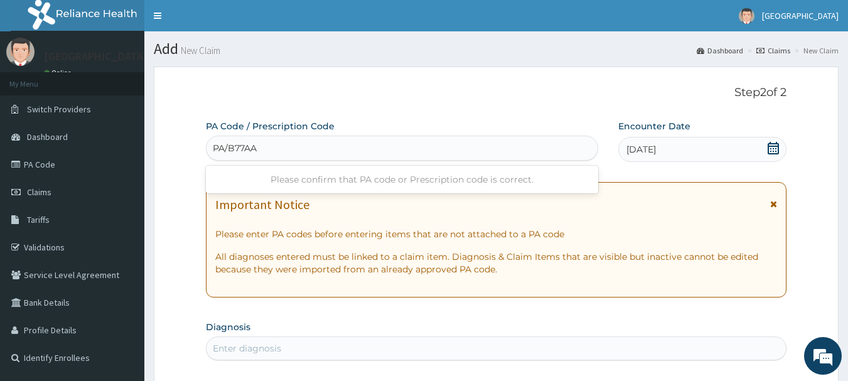
type input "PA/B77AAE"
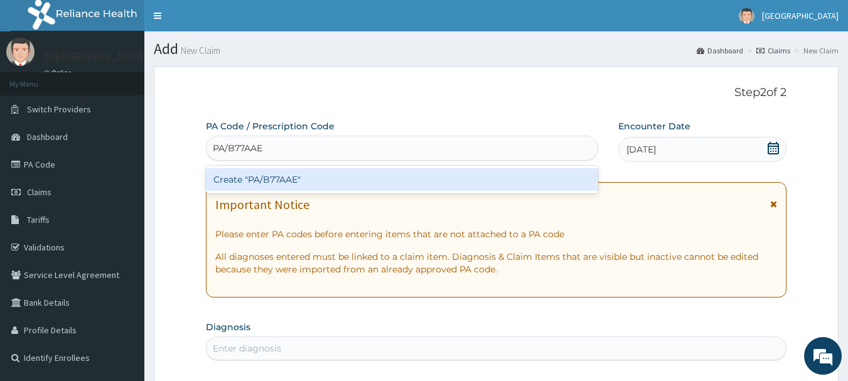
click at [334, 181] on div "Create "PA/B77AAE"" at bounding box center [402, 179] width 393 height 23
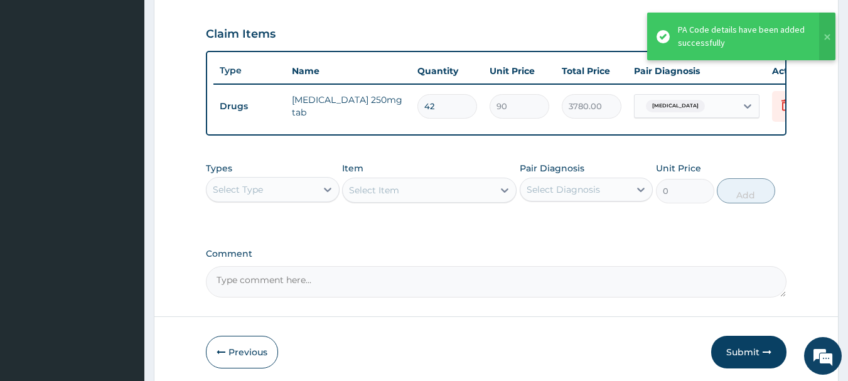
scroll to position [423, 0]
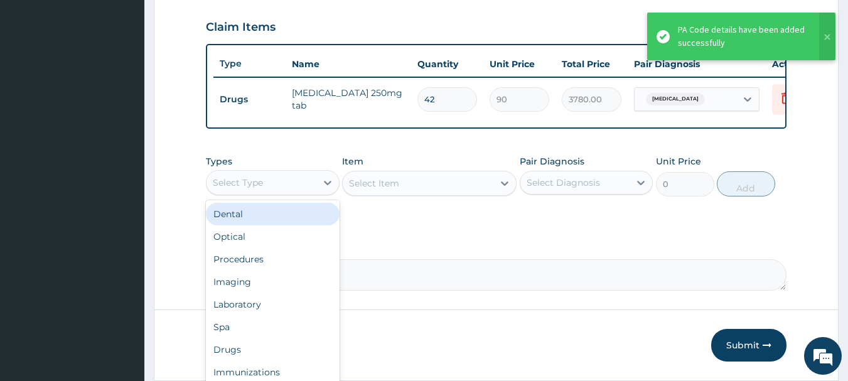
click at [241, 267] on div "Procedures" at bounding box center [273, 259] width 134 height 23
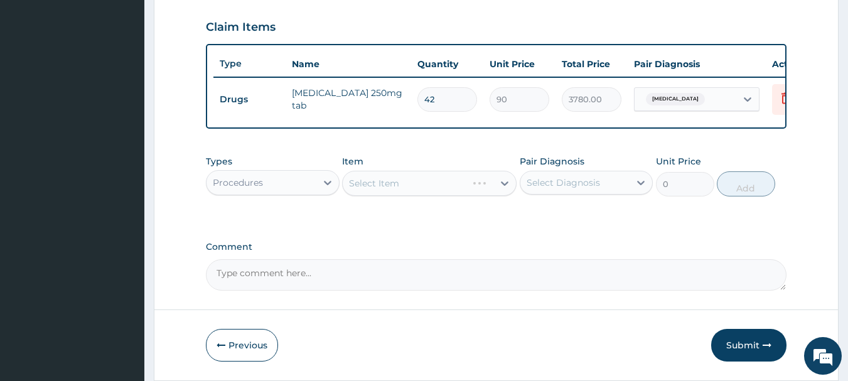
click at [471, 185] on div "Select Item" at bounding box center [429, 183] width 174 height 25
click at [472, 193] on div "Select Item" at bounding box center [429, 183] width 174 height 25
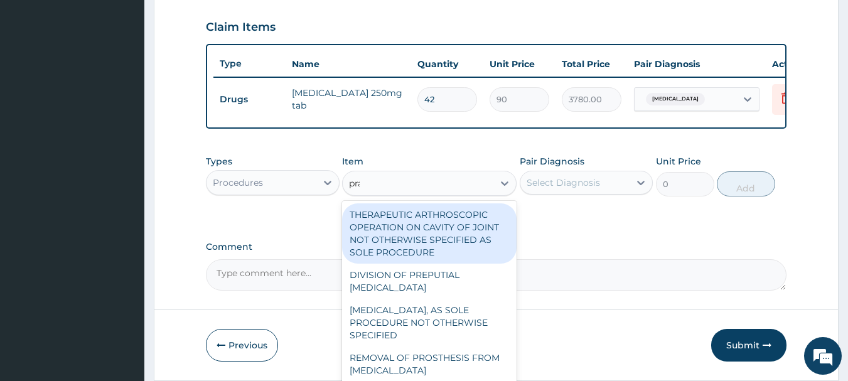
type input "prac"
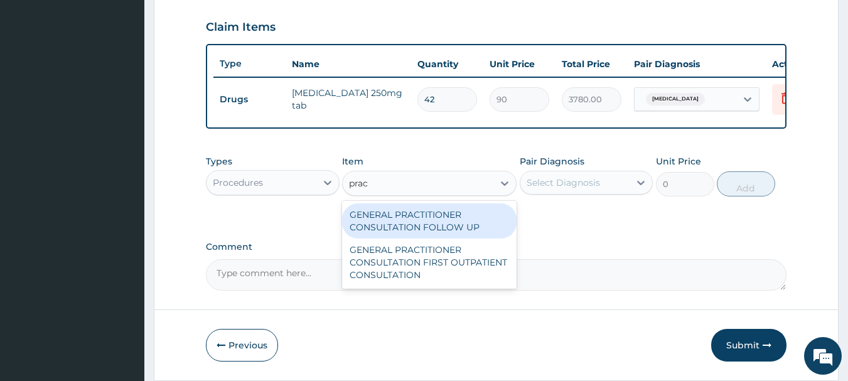
click at [450, 268] on div "GENERAL PRACTITIONER CONSULTATION FIRST OUTPATIENT CONSULTATION" at bounding box center [429, 262] width 174 height 48
type input "3000"
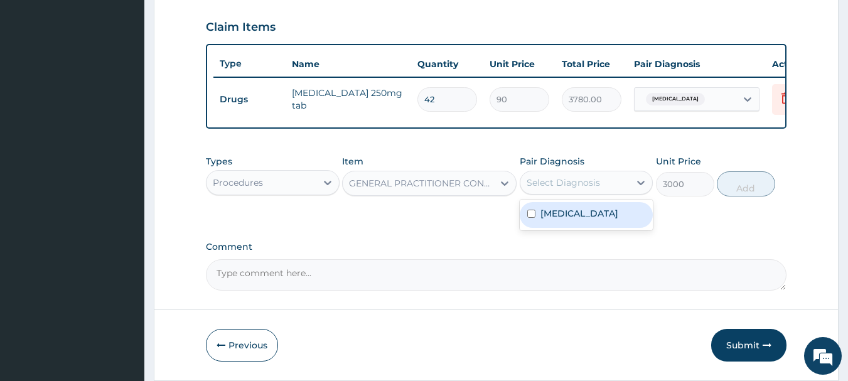
click at [604, 220] on label "[MEDICAL_DATA]" at bounding box center [579, 213] width 78 height 13
checkbox input "true"
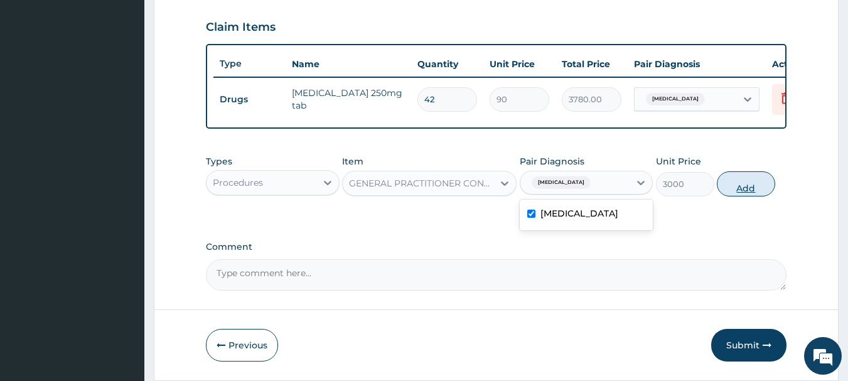
click at [755, 196] on button "Add" at bounding box center [746, 183] width 58 height 25
type input "0"
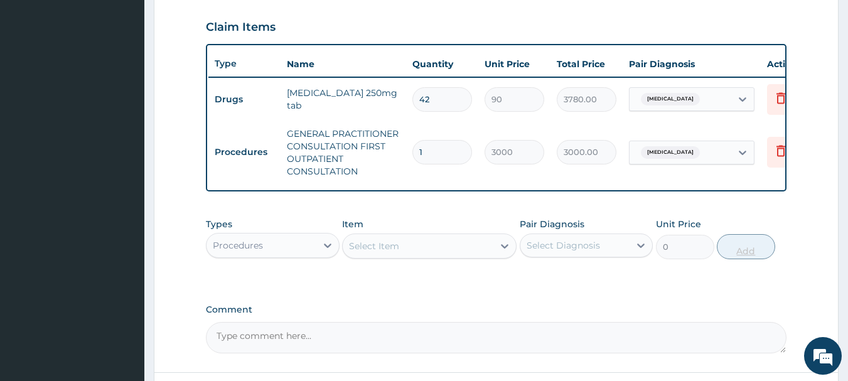
scroll to position [0, 28]
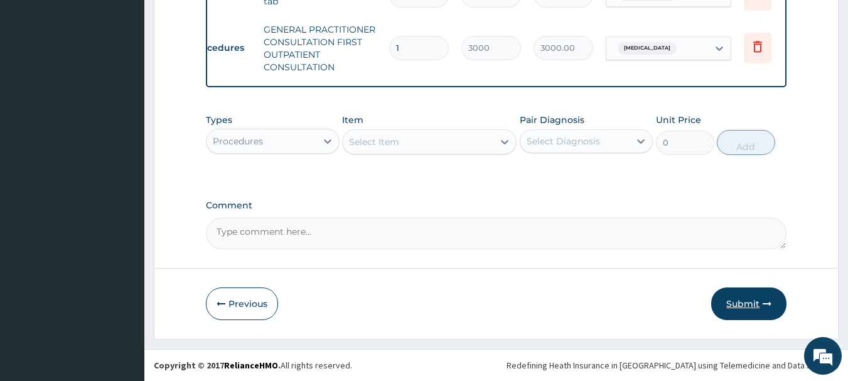
click at [740, 310] on button "Submit" at bounding box center [748, 303] width 75 height 33
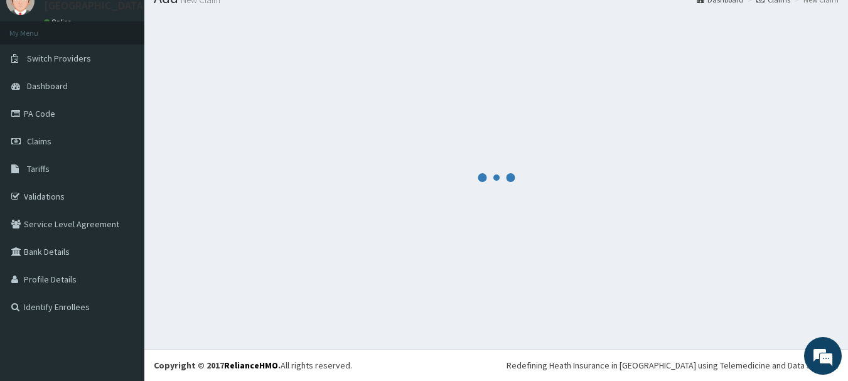
scroll to position [536, 0]
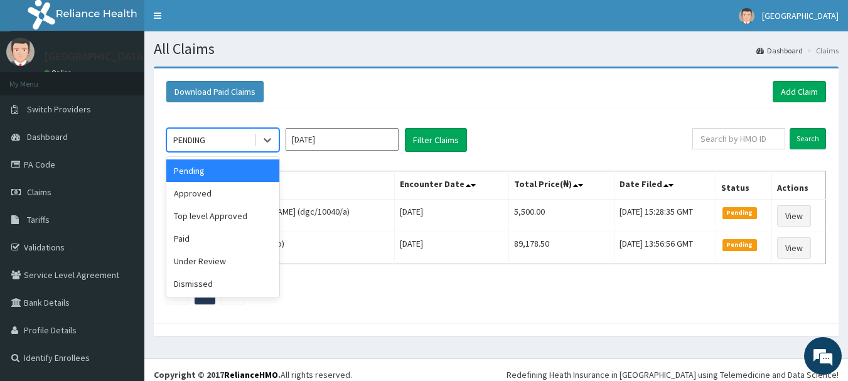
click at [195, 199] on div "Approved" at bounding box center [222, 193] width 113 height 23
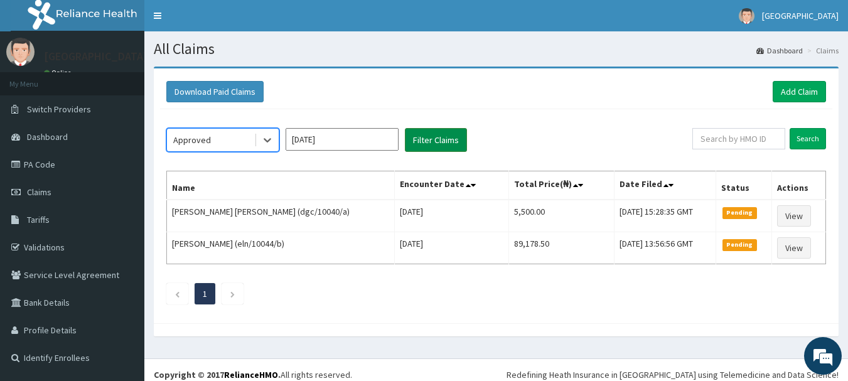
click at [450, 144] on button "Filter Claims" at bounding box center [436, 140] width 62 height 24
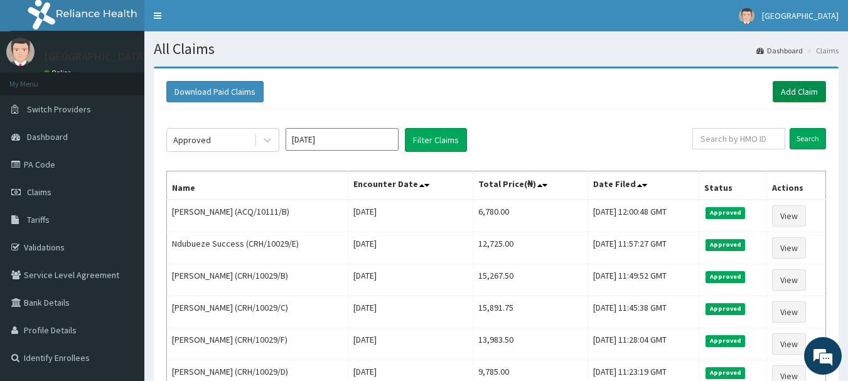
click at [803, 96] on link "Add Claim" at bounding box center [798, 91] width 53 height 21
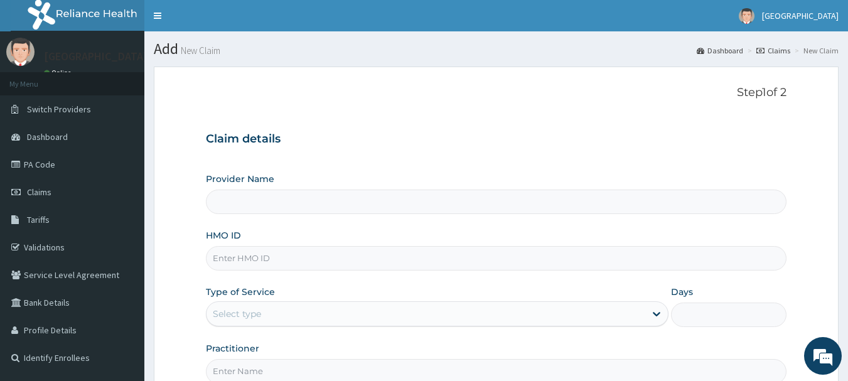
type input "[GEOGRAPHIC_DATA], [GEOGRAPHIC_DATA]"
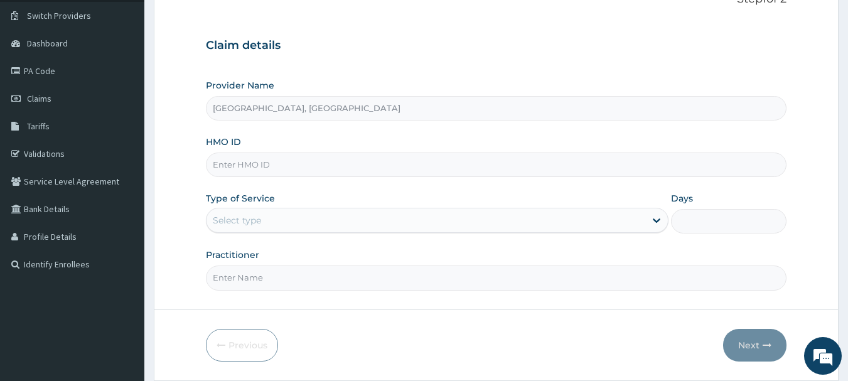
scroll to position [109, 0]
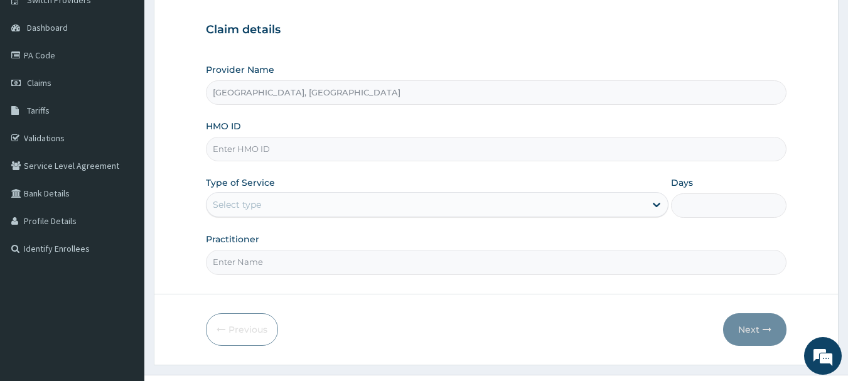
click at [330, 144] on input "HMO ID" at bounding box center [496, 149] width 581 height 24
paste input "CEG/10106/A"
type input "CEG/10106/A"
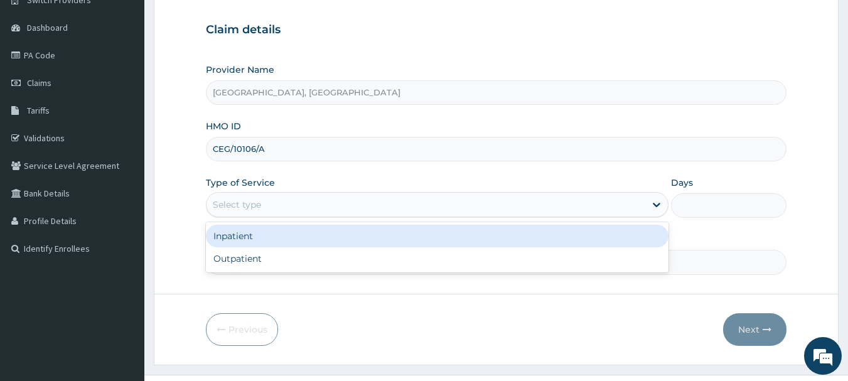
click at [237, 260] on div "Outpatient" at bounding box center [437, 258] width 462 height 23
type input "1"
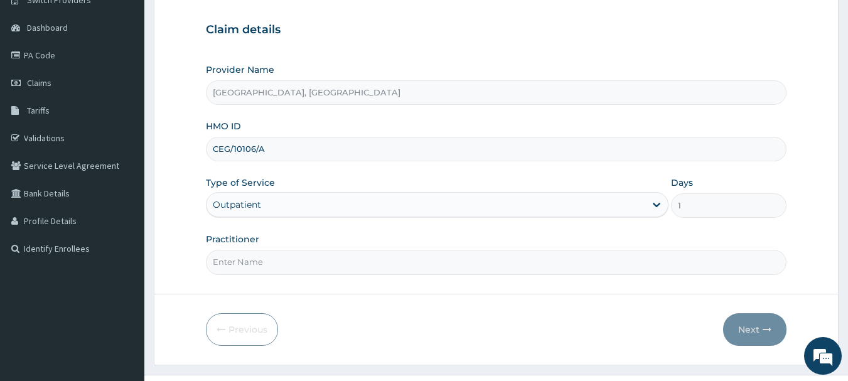
click at [269, 265] on input "Practitioner" at bounding box center [496, 262] width 581 height 24
type input "Dr Calista"
click at [762, 333] on button "Next" at bounding box center [754, 329] width 63 height 33
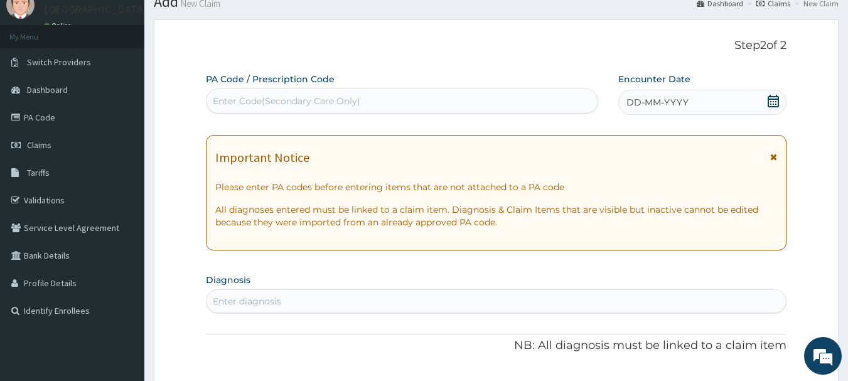
scroll to position [0, 0]
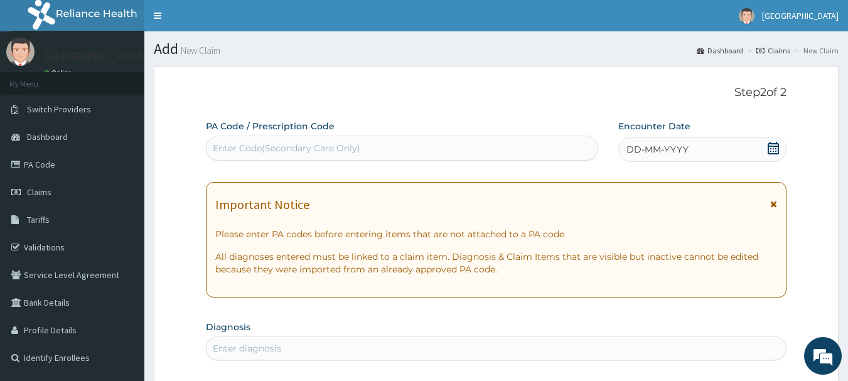
click at [666, 153] on span "DD-MM-YYYY" at bounding box center [657, 149] width 62 height 13
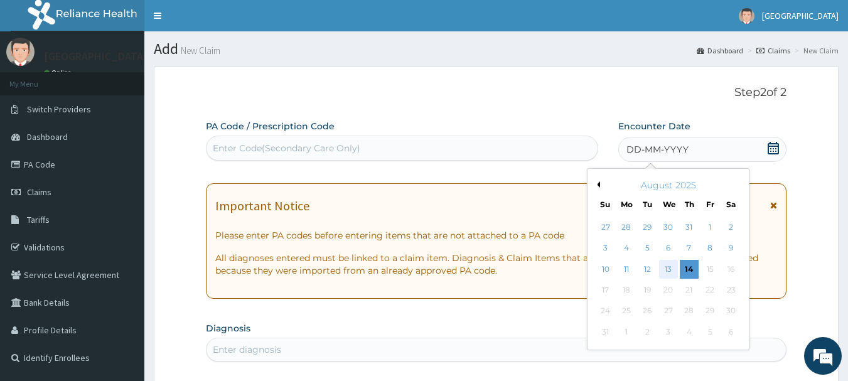
click at [672, 275] on div "13" at bounding box center [668, 269] width 19 height 19
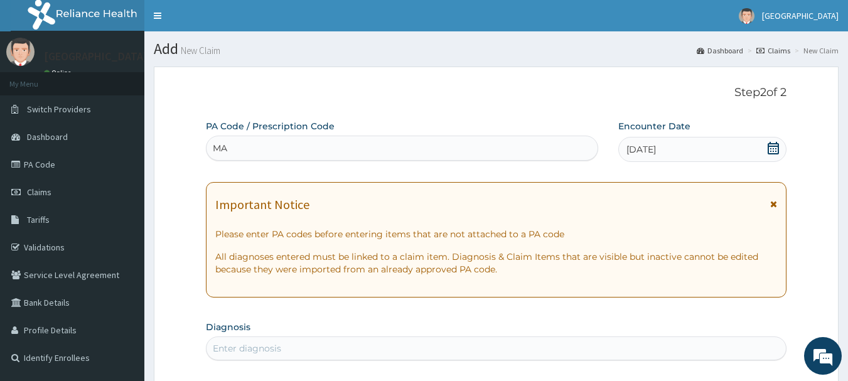
type input "M"
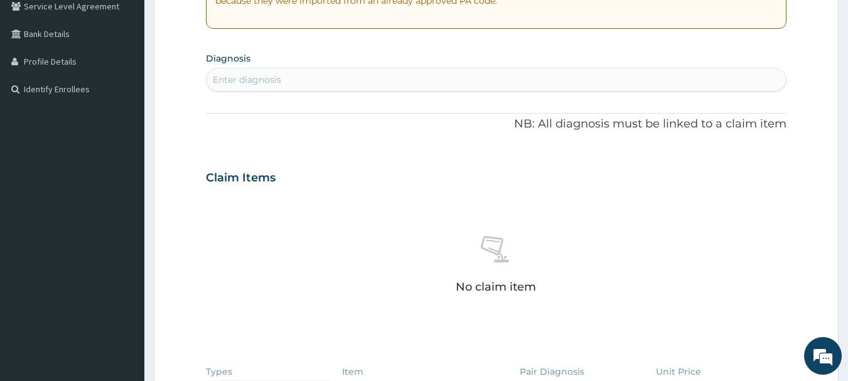
scroll to position [270, 0]
type input "mala"
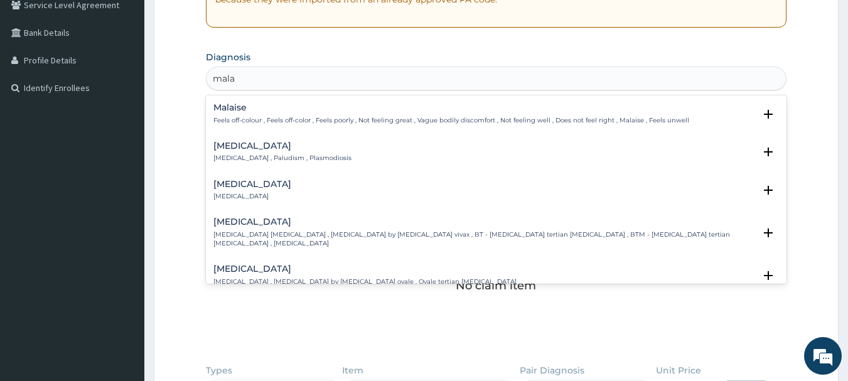
click at [264, 158] on p "Malaria , Paludism , Plasmodiosis" at bounding box center [282, 158] width 138 height 9
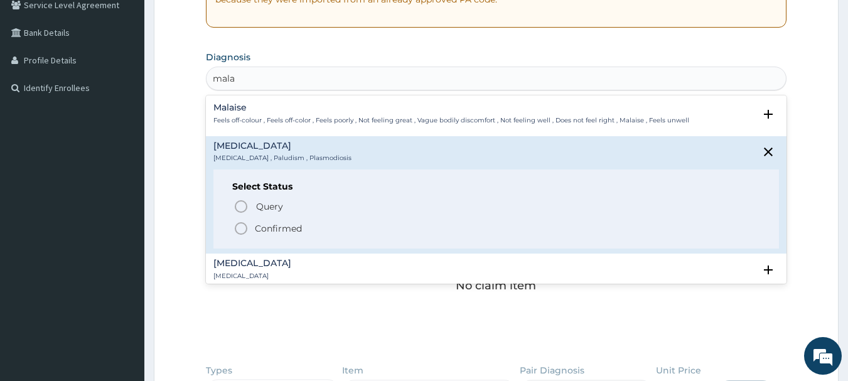
click at [235, 225] on icon "status option filled" at bounding box center [240, 228] width 15 height 15
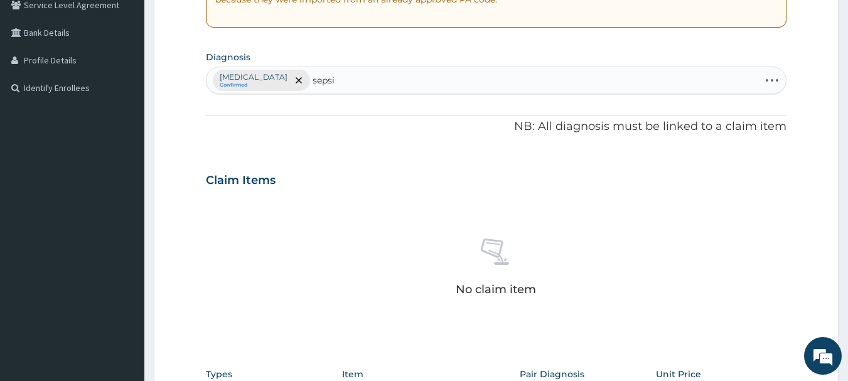
type input "sepsis"
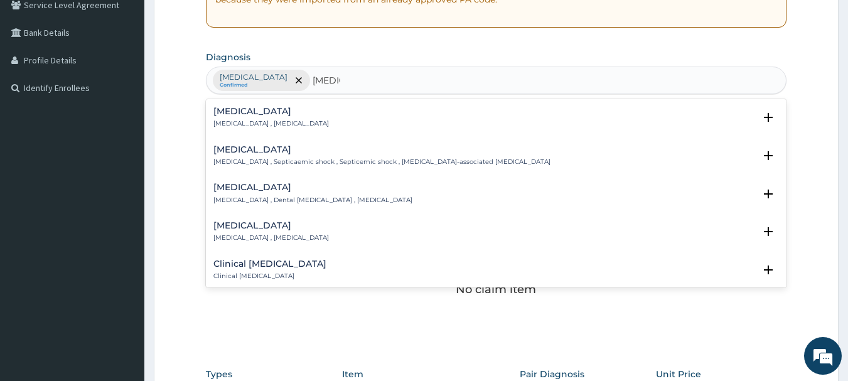
click at [276, 117] on div "Sepsis Systemic infection , Sepsis" at bounding box center [270, 118] width 115 height 22
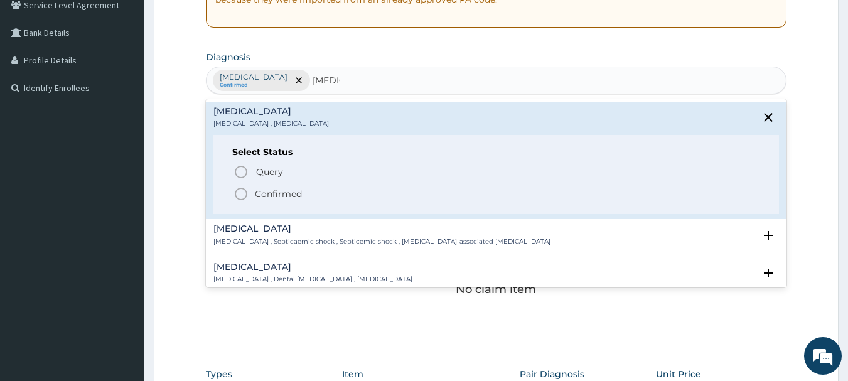
click at [237, 194] on icon "status option filled" at bounding box center [240, 193] width 15 height 15
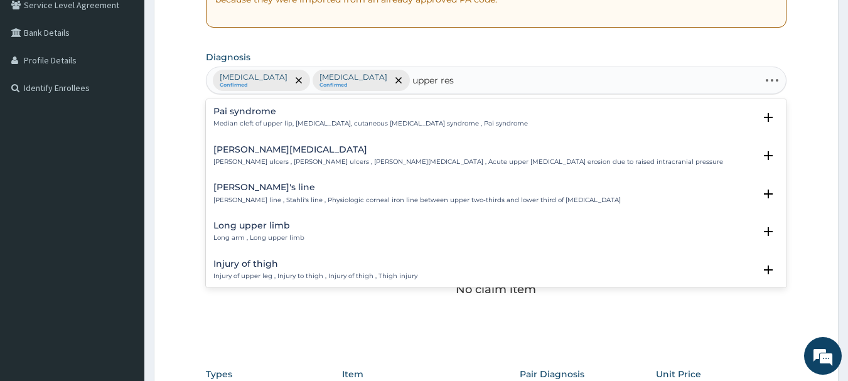
type input "upper resp"
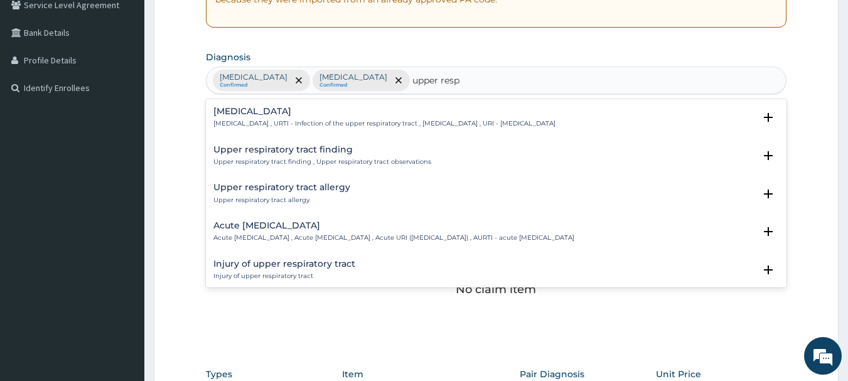
click at [290, 111] on h4 "Upper respiratory infection" at bounding box center [384, 111] width 342 height 9
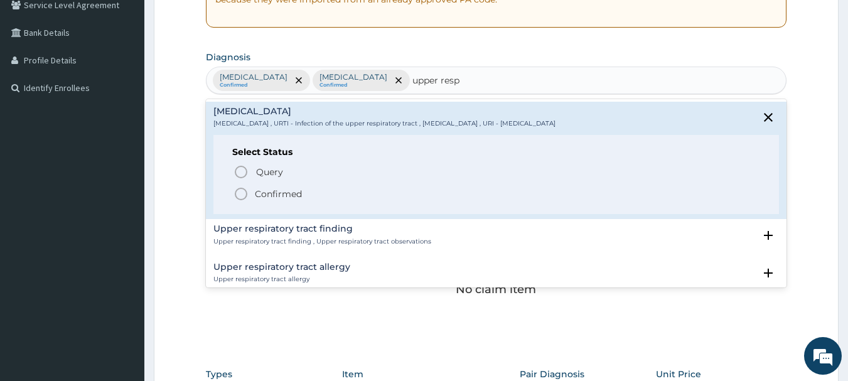
click at [244, 193] on icon "status option filled" at bounding box center [240, 193] width 15 height 15
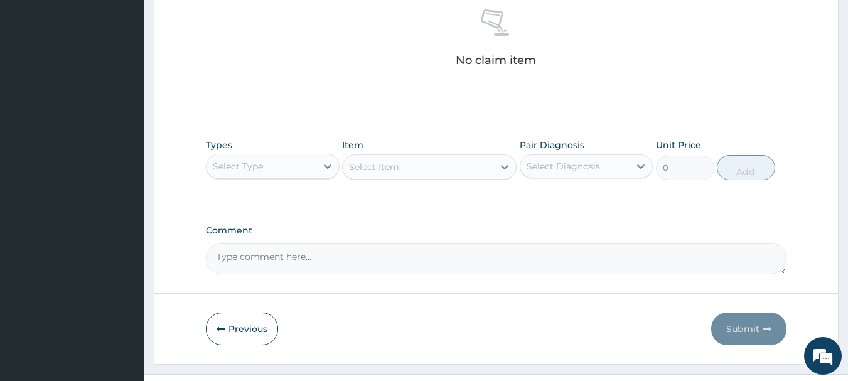
scroll to position [507, 0]
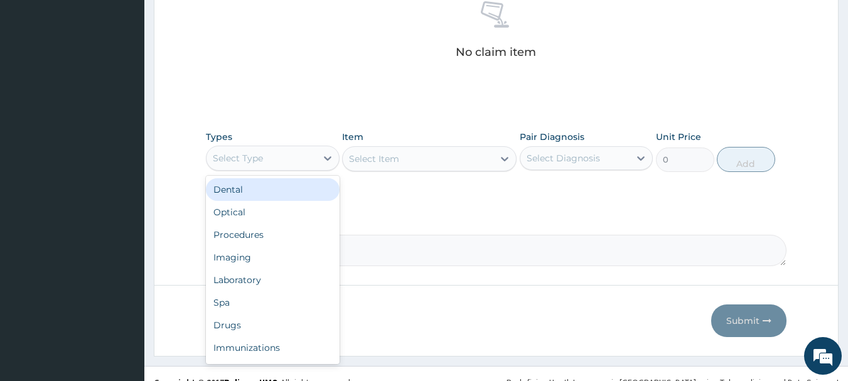
click at [234, 238] on div "Procedures" at bounding box center [273, 234] width 134 height 23
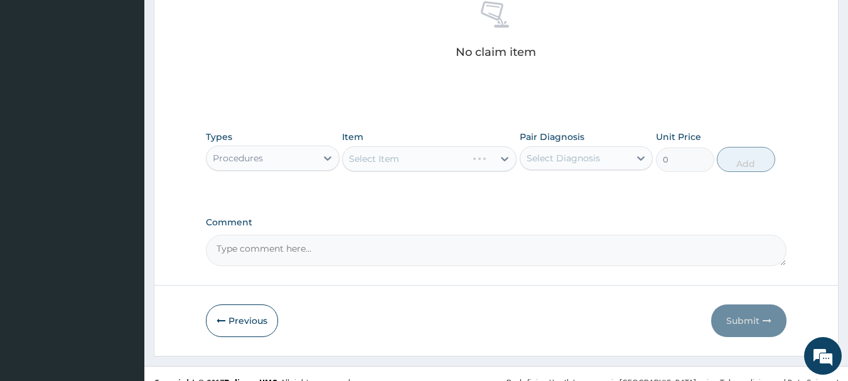
click at [476, 163] on div "Select Item" at bounding box center [429, 158] width 174 height 25
click at [474, 165] on div "Select Item" at bounding box center [429, 158] width 174 height 25
click at [479, 160] on div "Select Item" at bounding box center [429, 158] width 174 height 25
click at [486, 159] on div "Select Item" at bounding box center [429, 158] width 174 height 25
click at [495, 161] on div "Select Item" at bounding box center [429, 158] width 174 height 25
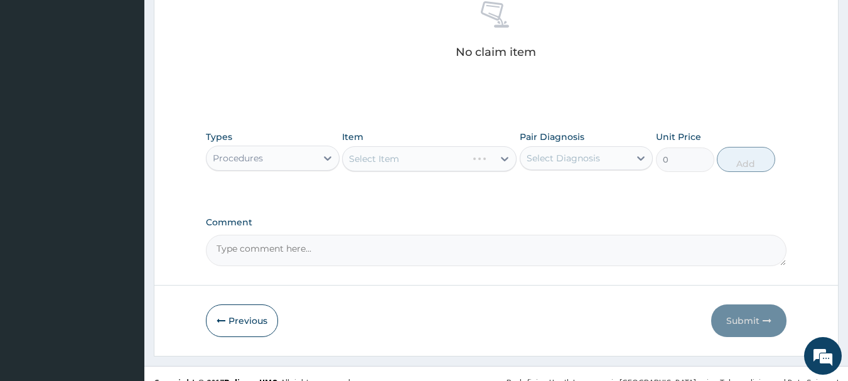
click at [500, 162] on div "Select Item" at bounding box center [429, 158] width 174 height 25
click at [499, 166] on div "Select Item" at bounding box center [429, 158] width 174 height 25
click at [508, 164] on div "Select Item" at bounding box center [429, 158] width 174 height 25
click at [476, 160] on div "Select Item" at bounding box center [429, 158] width 174 height 25
click at [471, 163] on div "Select Item" at bounding box center [429, 158] width 174 height 25
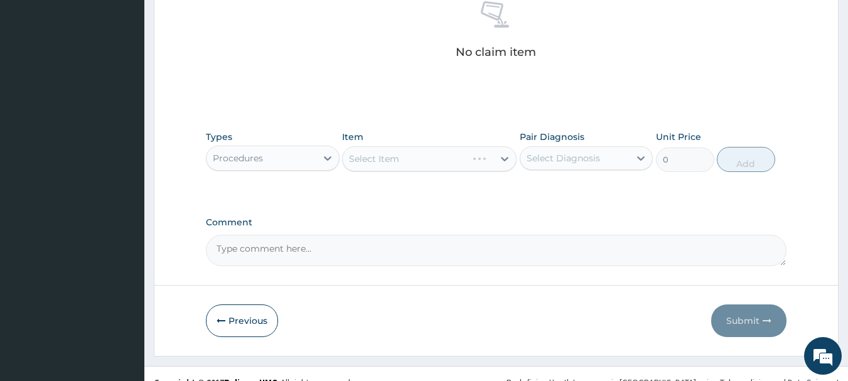
click at [464, 164] on div "Select Item" at bounding box center [429, 158] width 174 height 25
click at [463, 164] on div "Select Item" at bounding box center [429, 158] width 174 height 25
click at [457, 166] on div "Select Item" at bounding box center [429, 158] width 174 height 25
click at [450, 168] on div "Select Item" at bounding box center [429, 158] width 174 height 25
click at [461, 168] on div "Select Item" at bounding box center [429, 158] width 174 height 25
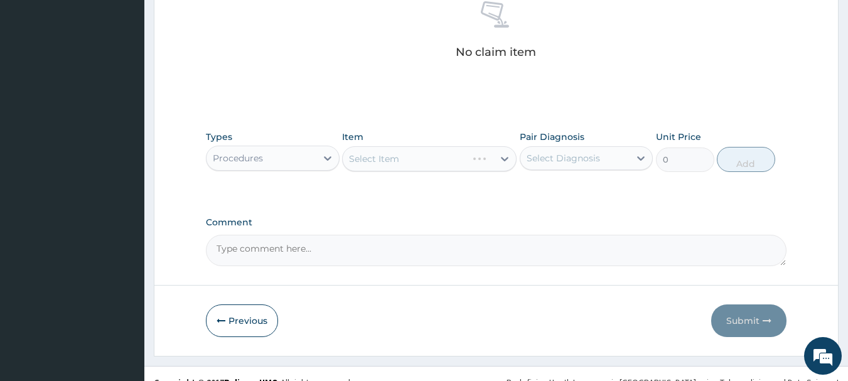
click at [452, 167] on div "Select Item" at bounding box center [429, 158] width 174 height 25
click at [467, 160] on div "Select Item" at bounding box center [405, 159] width 124 height 20
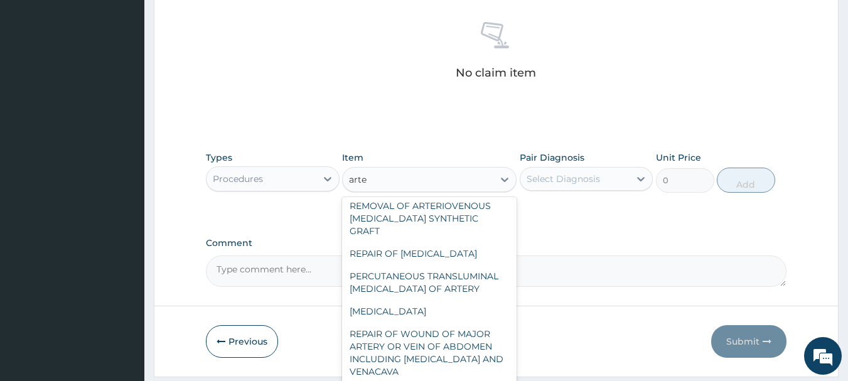
scroll to position [524, 0]
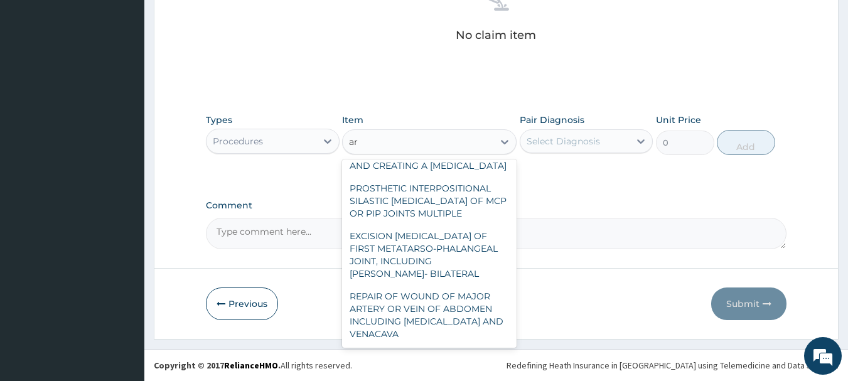
type input "a"
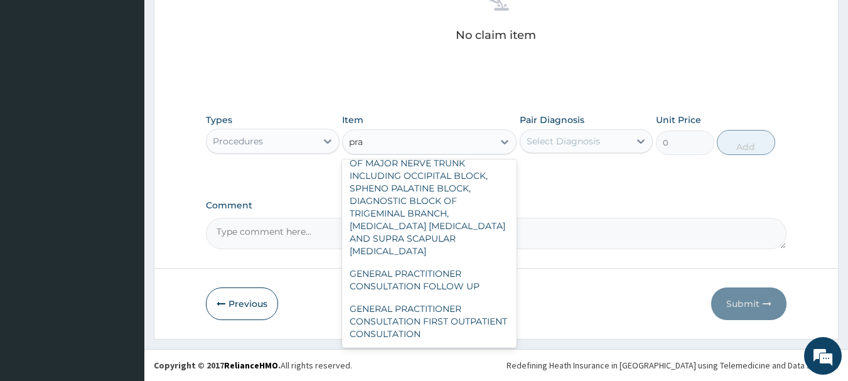
scroll to position [105, 0]
type input "prac"
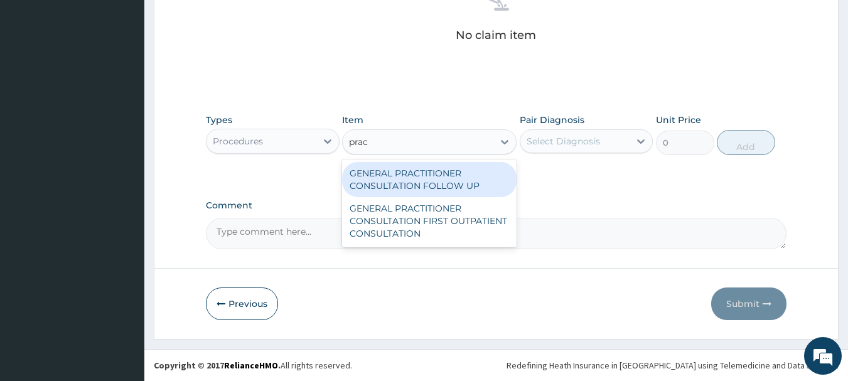
scroll to position [0, 0]
click at [444, 212] on div "GENERAL PRACTITIONER CONSULTATION FIRST OUTPATIENT CONSULTATION" at bounding box center [429, 221] width 174 height 48
type input "3000"
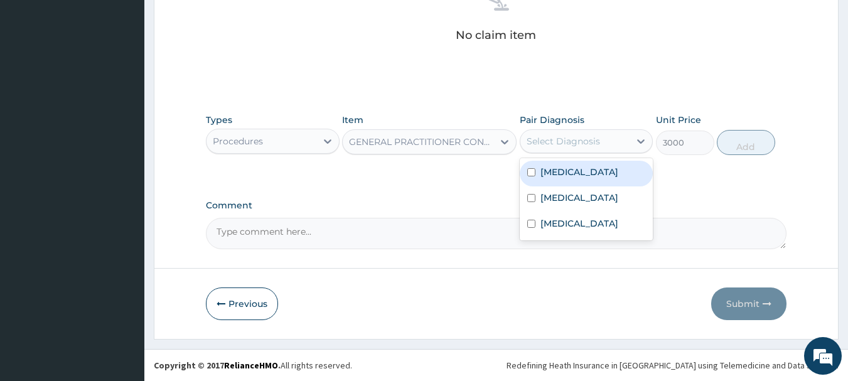
click at [564, 178] on label "Malaria" at bounding box center [579, 172] width 78 height 13
checkbox input "true"
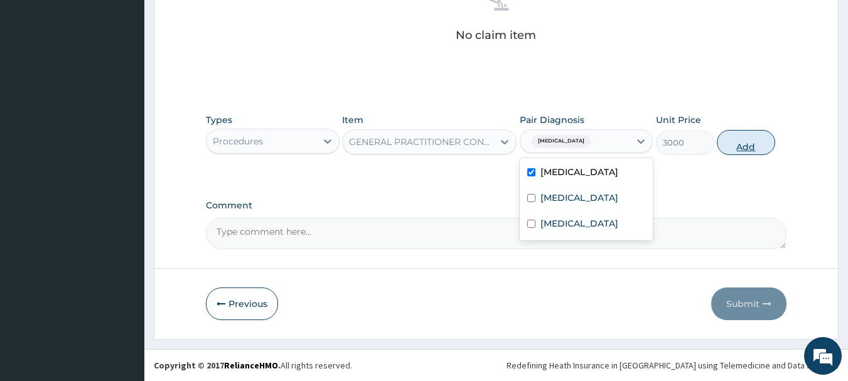
click at [745, 151] on button "Add" at bounding box center [746, 142] width 58 height 25
type input "0"
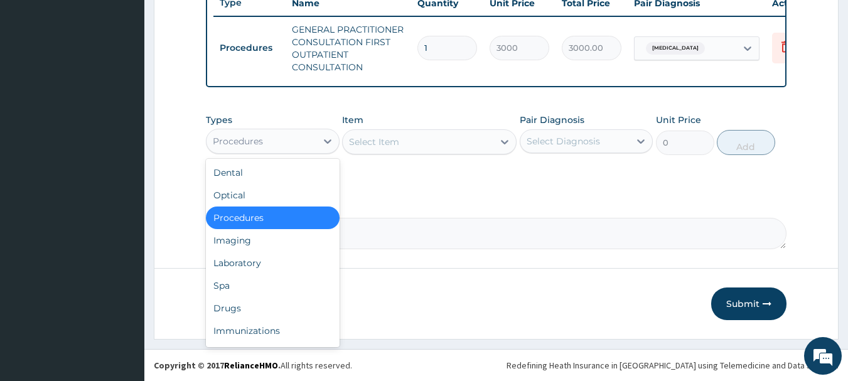
click at [228, 310] on div "Drugs" at bounding box center [273, 308] width 134 height 23
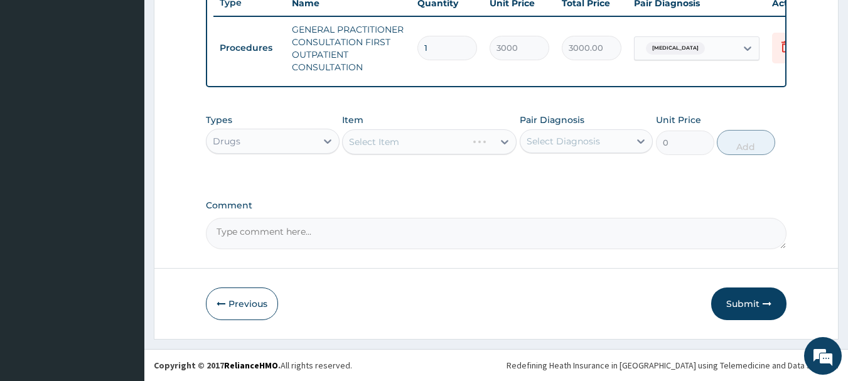
click at [479, 151] on div "Select Item" at bounding box center [429, 141] width 174 height 25
click at [494, 145] on div "Select Item" at bounding box center [429, 141] width 174 height 25
click at [495, 143] on div "Select Item" at bounding box center [429, 141] width 174 height 25
click at [503, 145] on div "Select Item" at bounding box center [429, 141] width 174 height 25
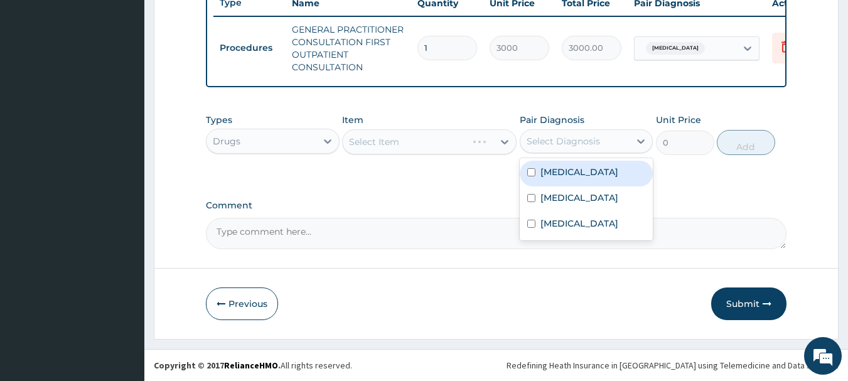
click at [509, 147] on div "Select Item" at bounding box center [429, 141] width 174 height 25
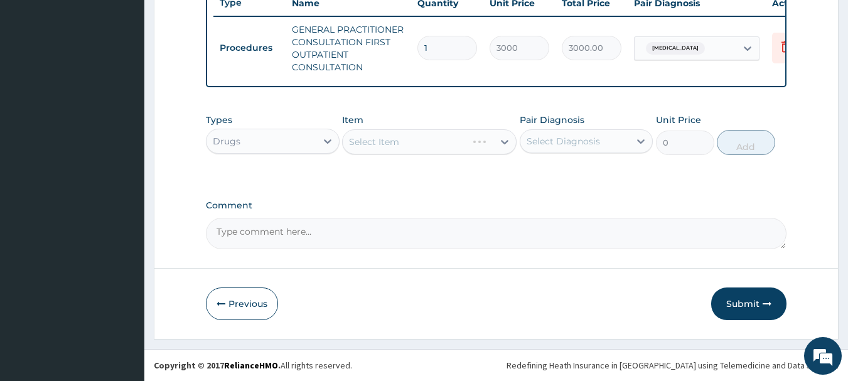
click at [464, 142] on div "Select Item" at bounding box center [429, 141] width 174 height 25
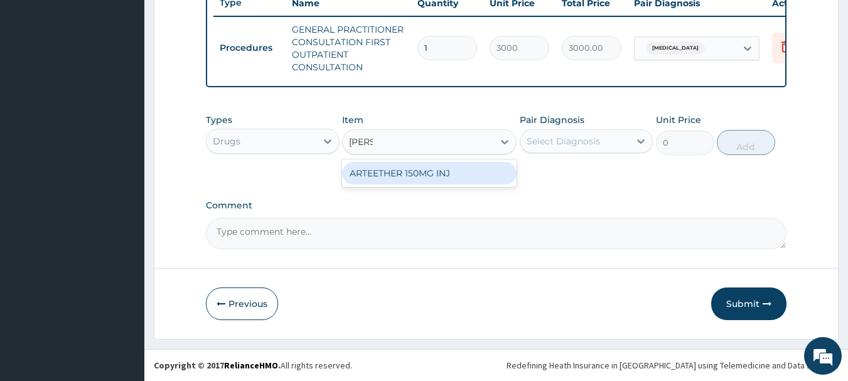
type input "arte"
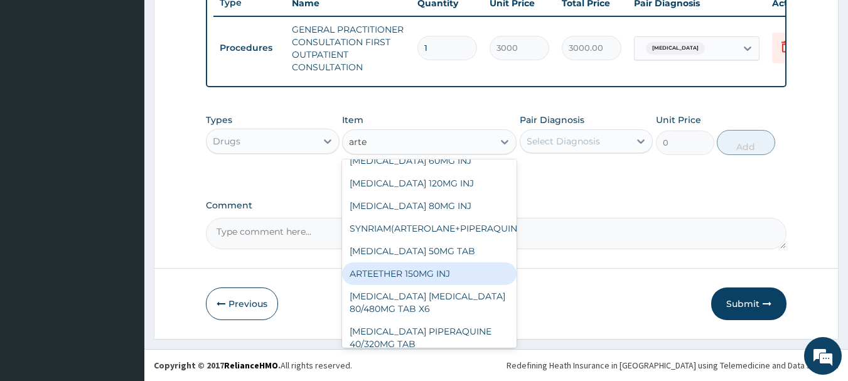
scroll to position [102, 0]
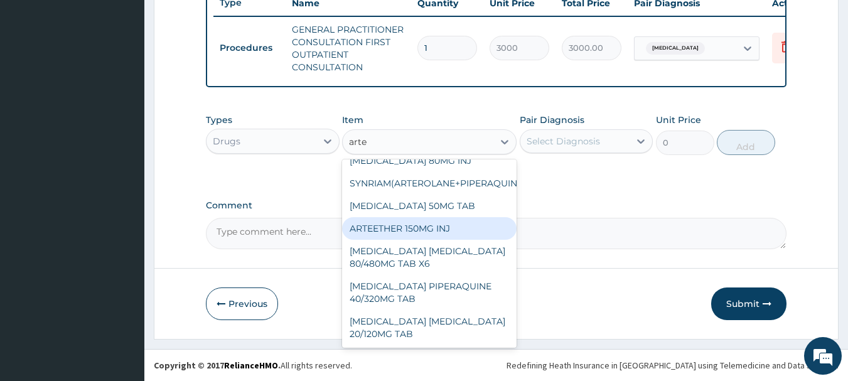
click at [441, 243] on div "ARTEMETHER LUMEFANTRINE 80/480MG TAB X6" at bounding box center [429, 257] width 174 height 35
type input "375"
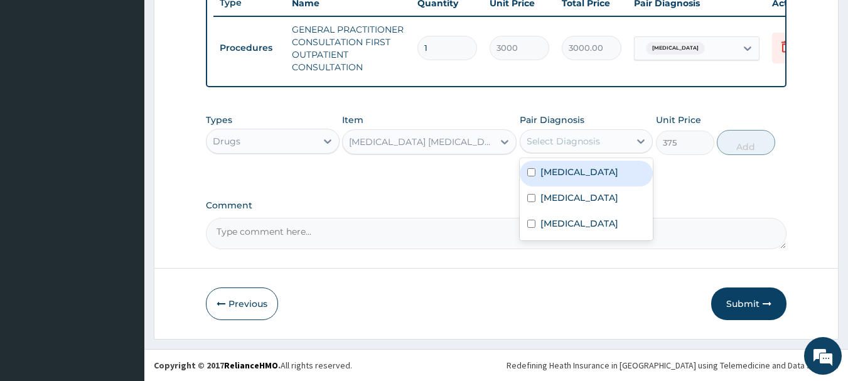
click at [550, 179] on div "Malaria" at bounding box center [587, 174] width 134 height 26
checkbox input "true"
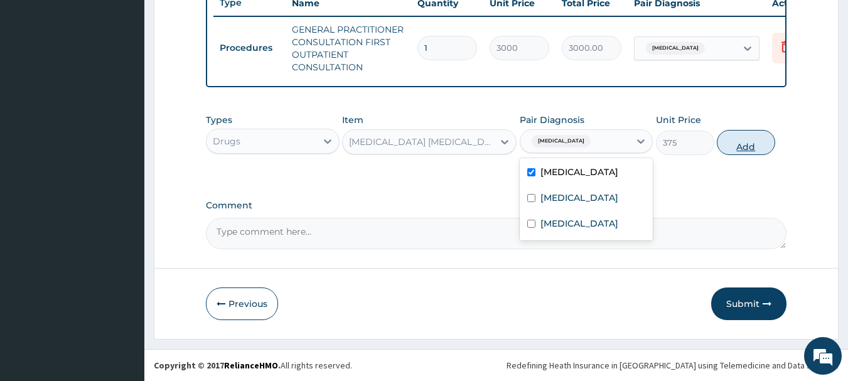
click at [769, 141] on button "Add" at bounding box center [746, 142] width 58 height 25
type input "0"
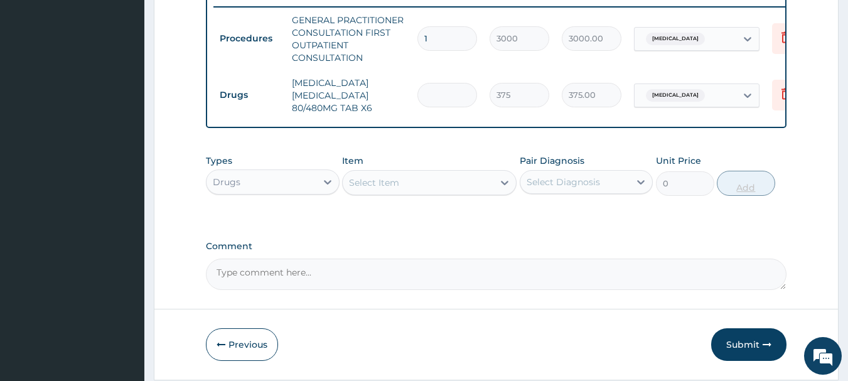
type input "0.00"
type input "6"
type input "2250.00"
type input "6"
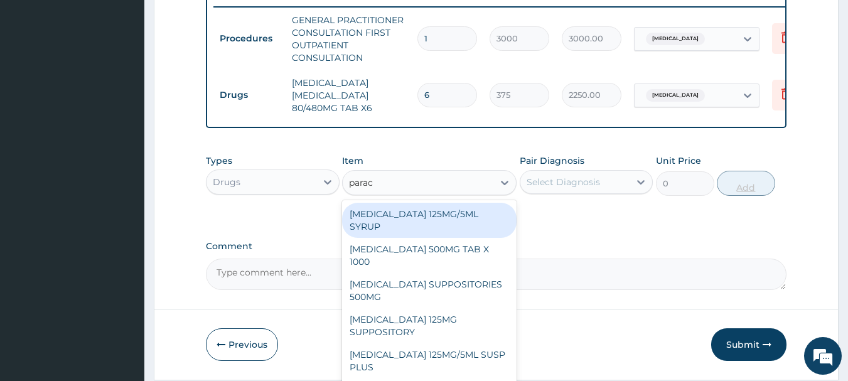
type input "parace"
click at [461, 264] on div "PARACETAMOL 500MG TAB X 1000" at bounding box center [429, 255] width 174 height 35
type input "15.75"
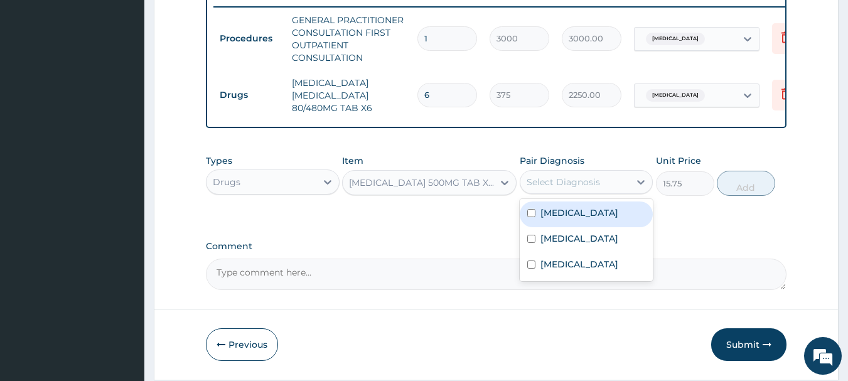
click at [566, 219] on label "Malaria" at bounding box center [579, 212] width 78 height 13
checkbox input "true"
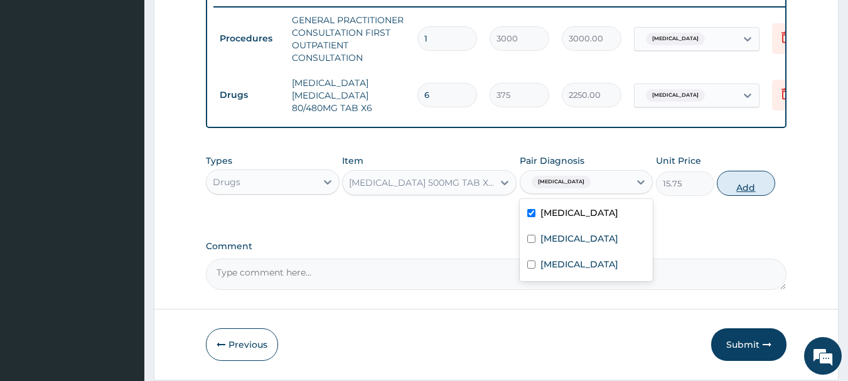
click at [761, 196] on button "Add" at bounding box center [746, 183] width 58 height 25
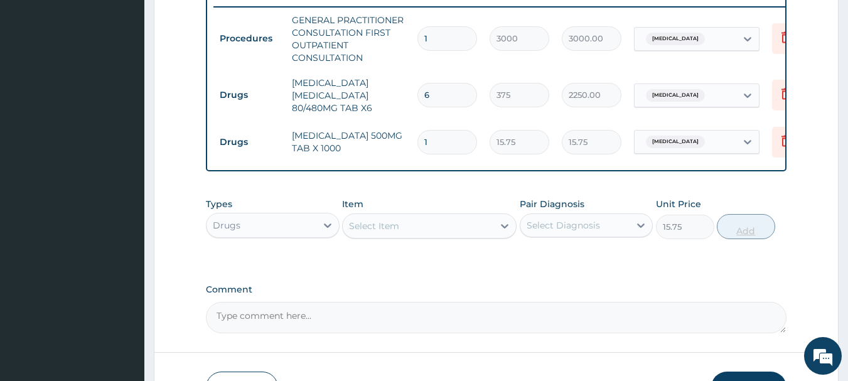
type input "0"
type input "18"
type input "283.50"
type input "18"
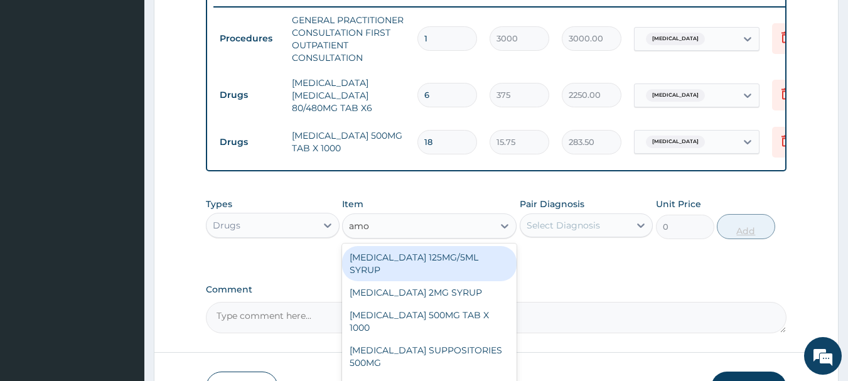
type input "amox"
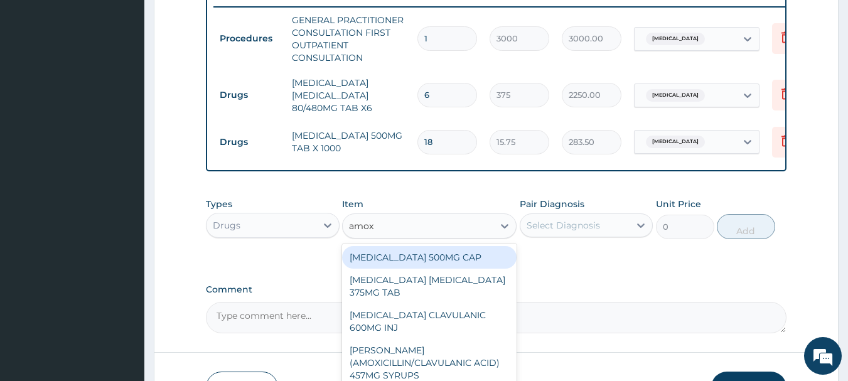
click at [449, 266] on div "AMOXICILLIN 500MG CAP" at bounding box center [429, 257] width 174 height 23
type input "50"
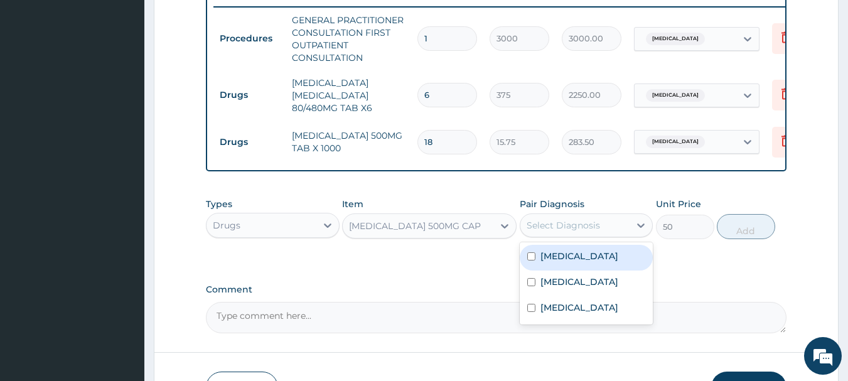
click at [551, 287] on label "Sepsis" at bounding box center [579, 281] width 78 height 13
checkbox input "true"
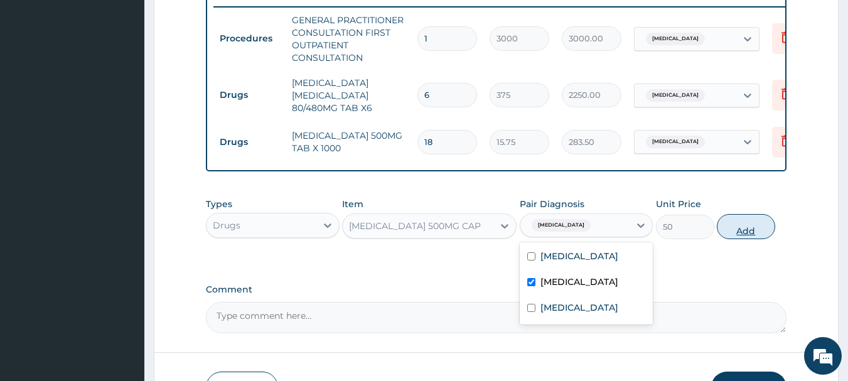
click at [759, 239] on button "Add" at bounding box center [746, 226] width 58 height 25
type input "0"
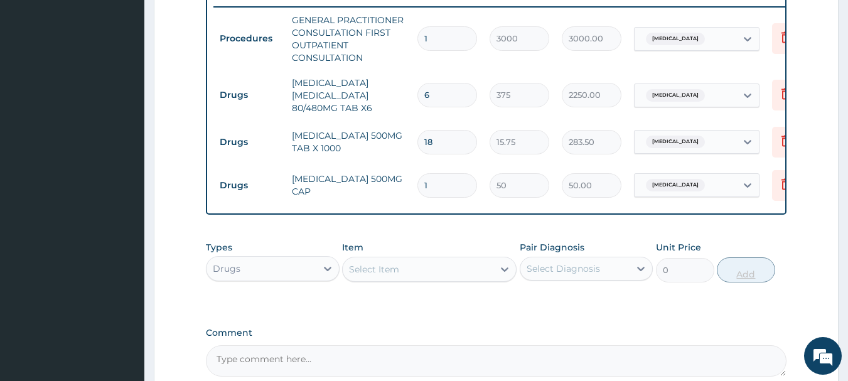
type input "0.00"
type input "9"
type input "450.00"
type input "9"
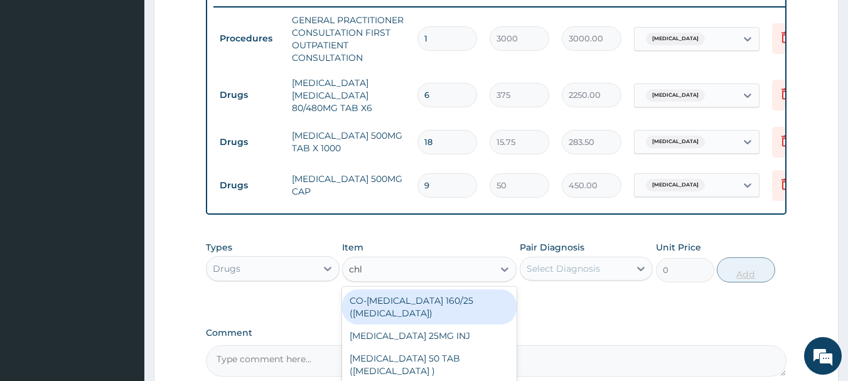
type input "chlo"
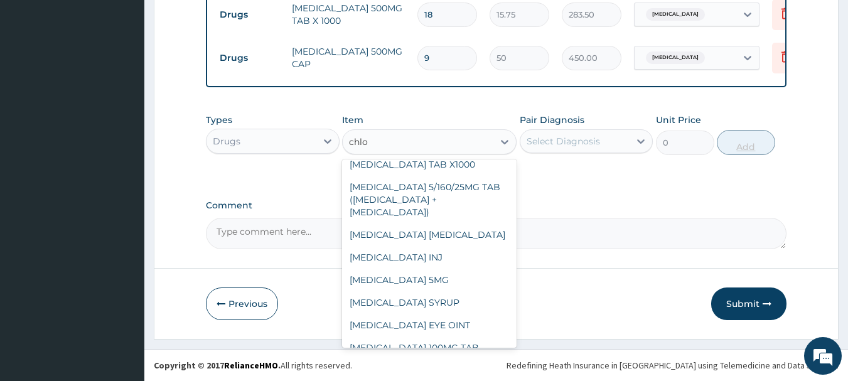
scroll to position [640, 0]
click at [450, 177] on div "CHLORPHENIRAMINE TAB X1000" at bounding box center [429, 165] width 174 height 23
type input "75"
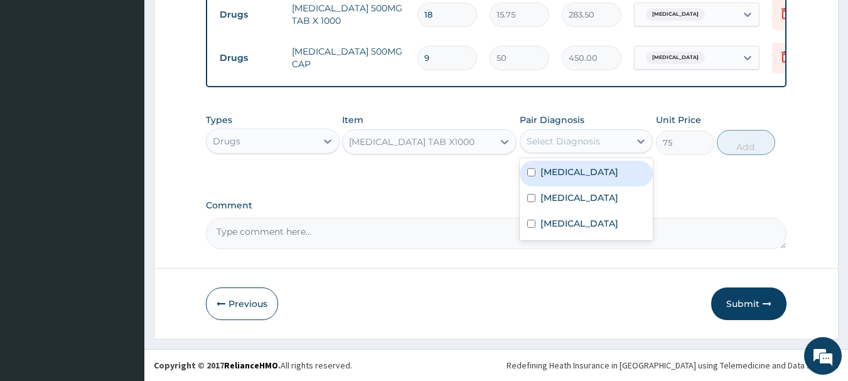
click at [585, 230] on label "Upper respiratory infection" at bounding box center [579, 223] width 78 height 13
checkbox input "true"
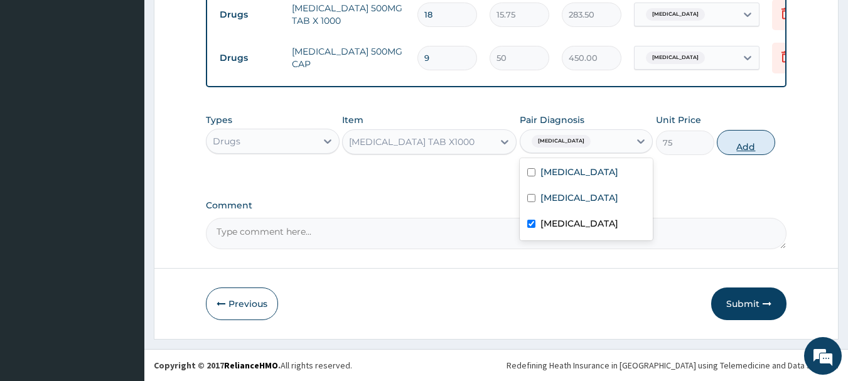
click at [745, 145] on button "Add" at bounding box center [746, 142] width 58 height 25
type input "0"
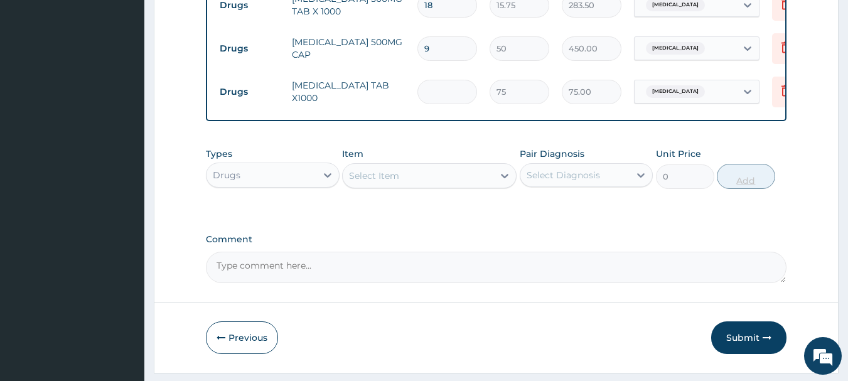
type input "0.00"
type input "5"
type input "375.00"
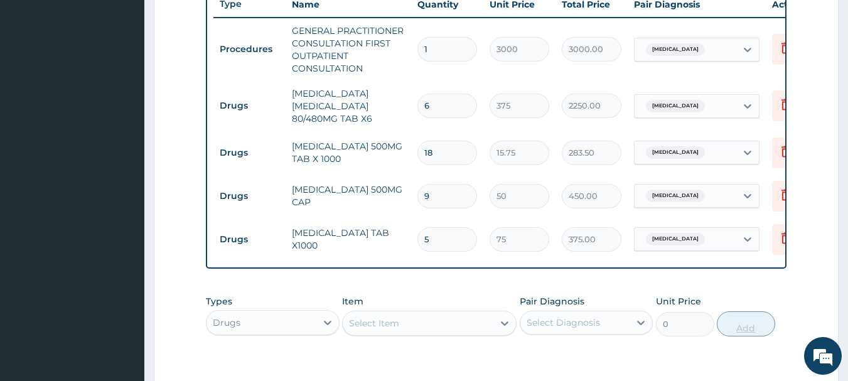
scroll to position [478, 0]
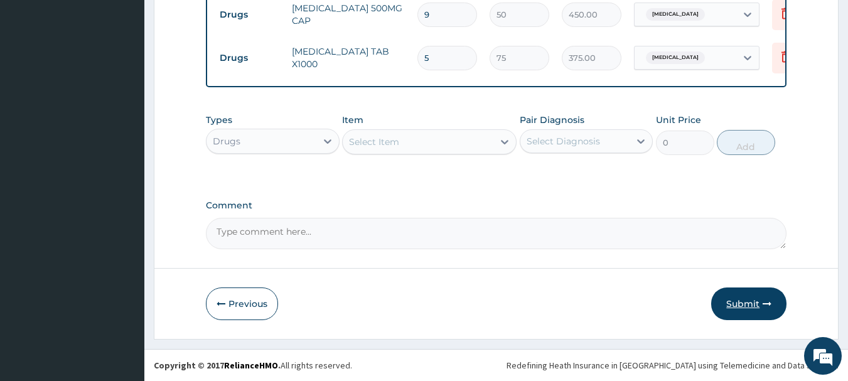
click at [762, 316] on button "Submit" at bounding box center [748, 303] width 75 height 33
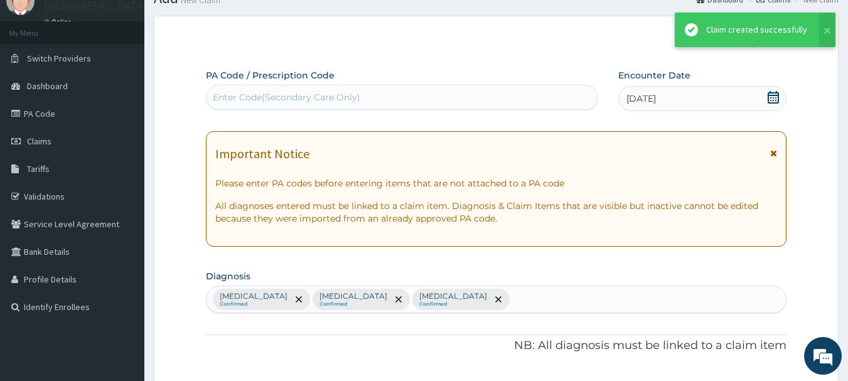
scroll to position [673, 0]
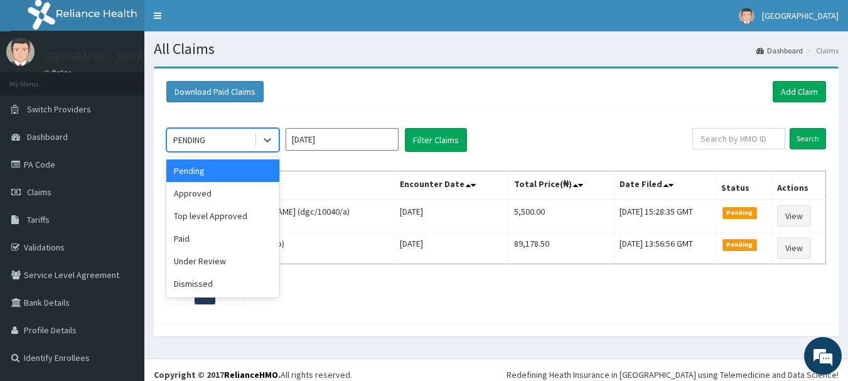
click at [190, 197] on div "Approved" at bounding box center [222, 193] width 113 height 23
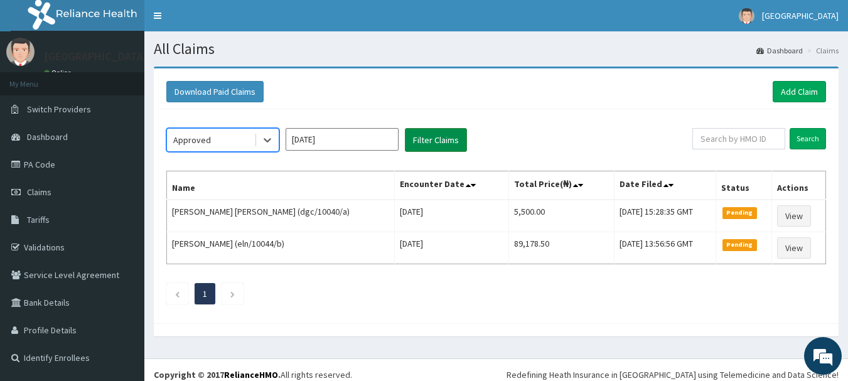
click at [437, 142] on button "Filter Claims" at bounding box center [436, 140] width 62 height 24
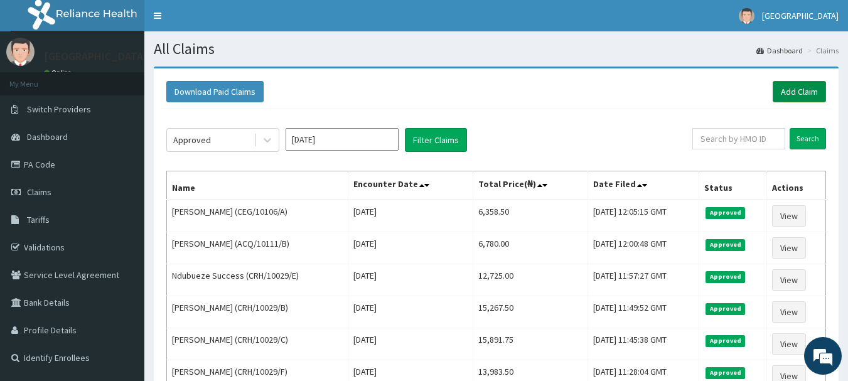
click at [817, 100] on link "Add Claim" at bounding box center [798, 91] width 53 height 21
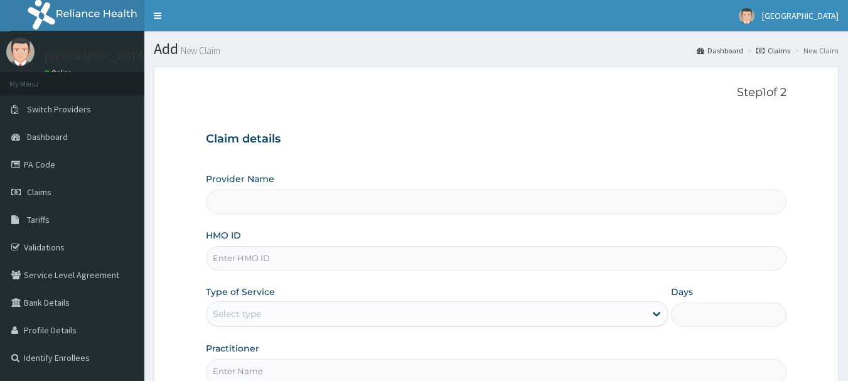
type input "[GEOGRAPHIC_DATA], [GEOGRAPHIC_DATA]"
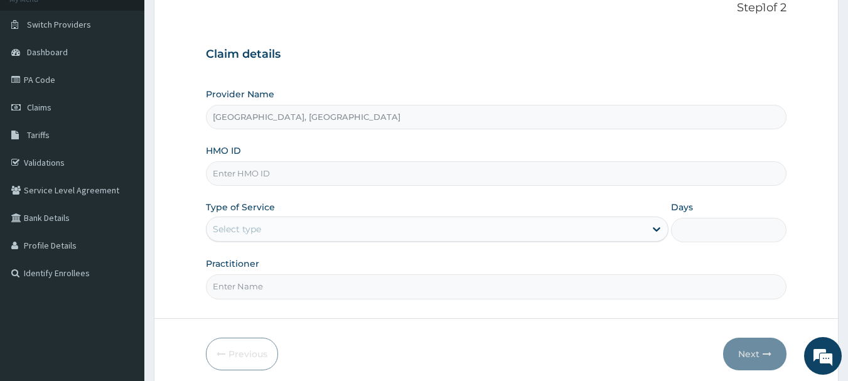
scroll to position [101, 0]
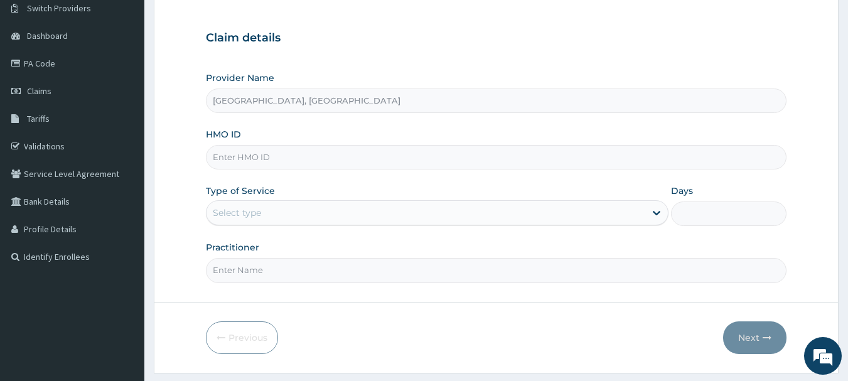
click at [314, 158] on input "HMO ID" at bounding box center [496, 157] width 581 height 24
paste input "FAO/10163/A"
type input "FAO/10163/A"
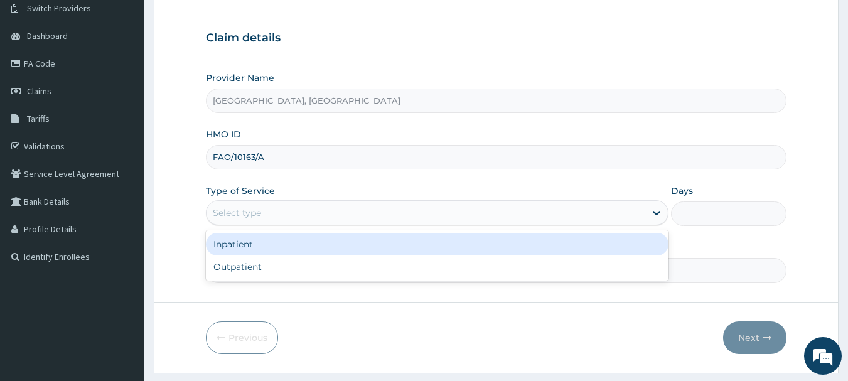
click at [239, 268] on div "Outpatient" at bounding box center [437, 266] width 462 height 23
type input "1"
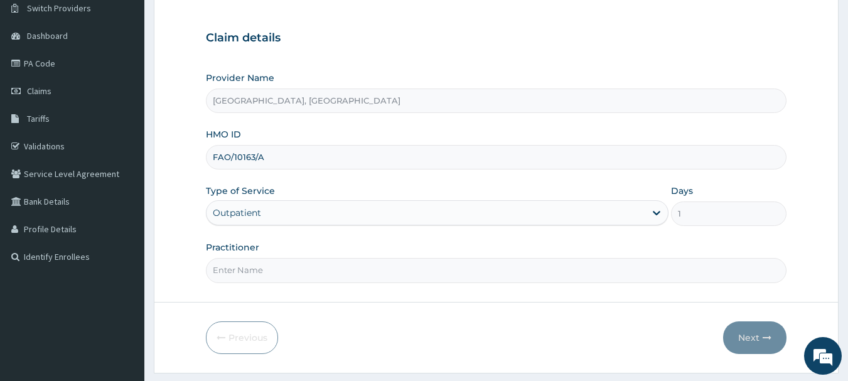
click at [289, 269] on input "Practitioner" at bounding box center [496, 270] width 581 height 24
type input "[PERSON_NAME]"
click at [761, 336] on button "Next" at bounding box center [754, 337] width 63 height 33
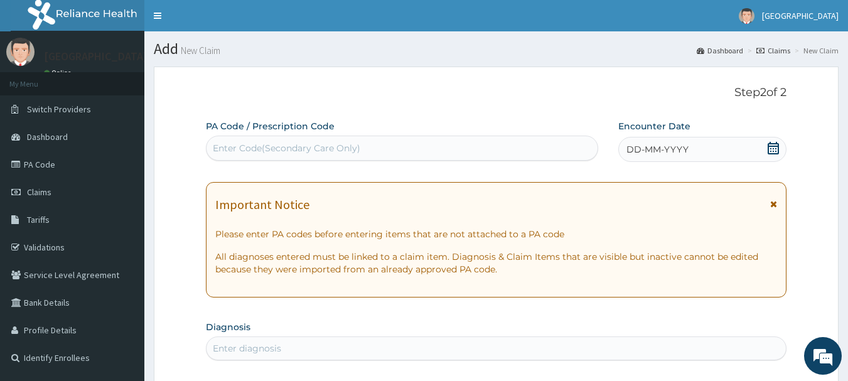
scroll to position [1, 0]
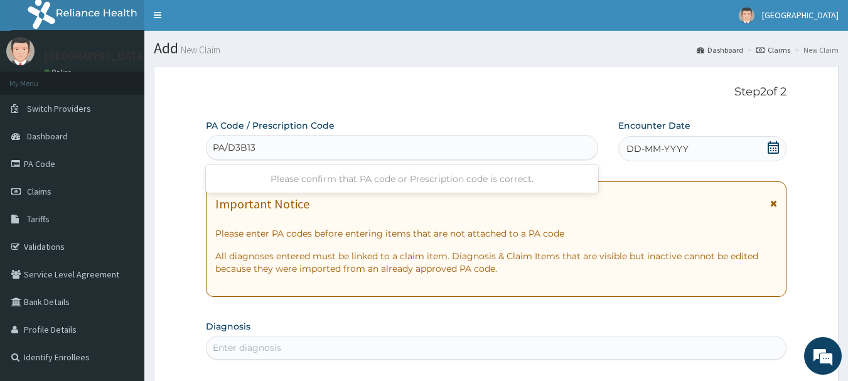
type input "PA/D3B137"
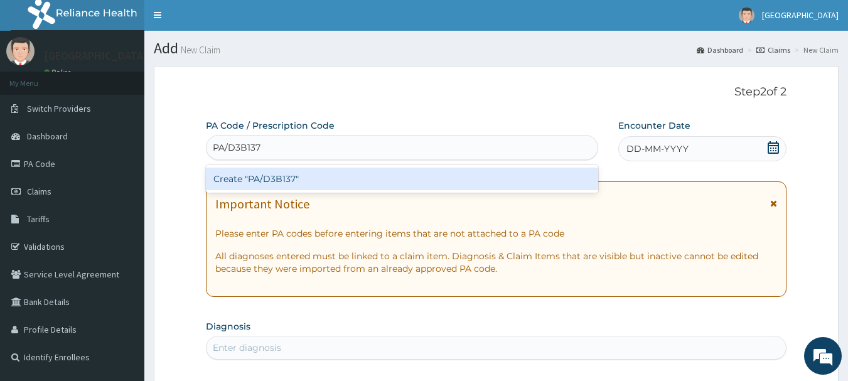
click at [333, 178] on div "Create "PA/D3B137"" at bounding box center [402, 179] width 393 height 23
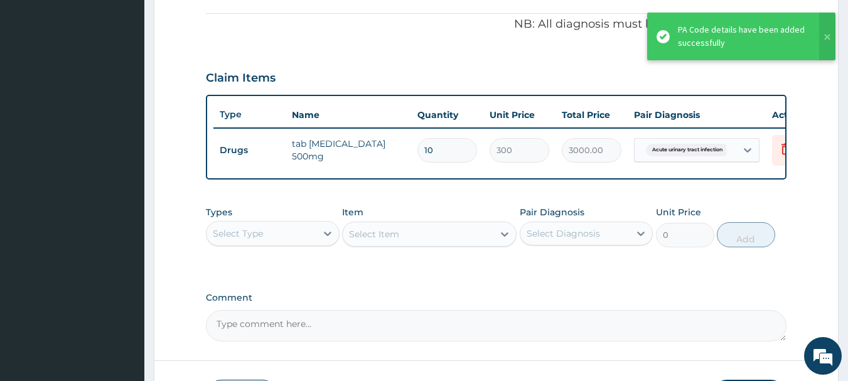
scroll to position [447, 0]
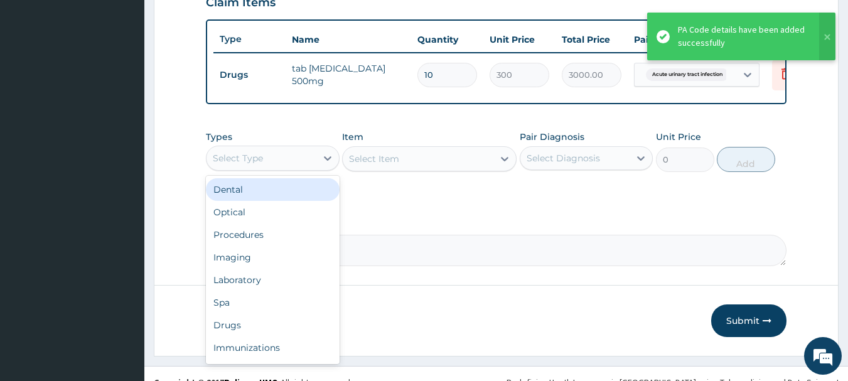
click at [235, 245] on div "Procedures" at bounding box center [273, 234] width 134 height 23
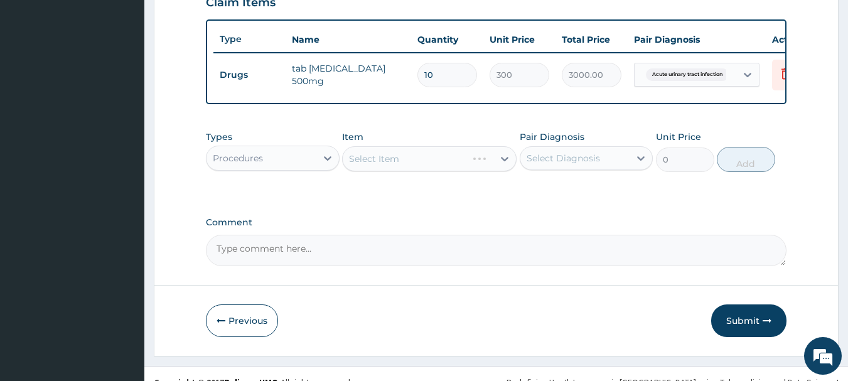
click at [458, 171] on div "Select Item" at bounding box center [429, 158] width 174 height 25
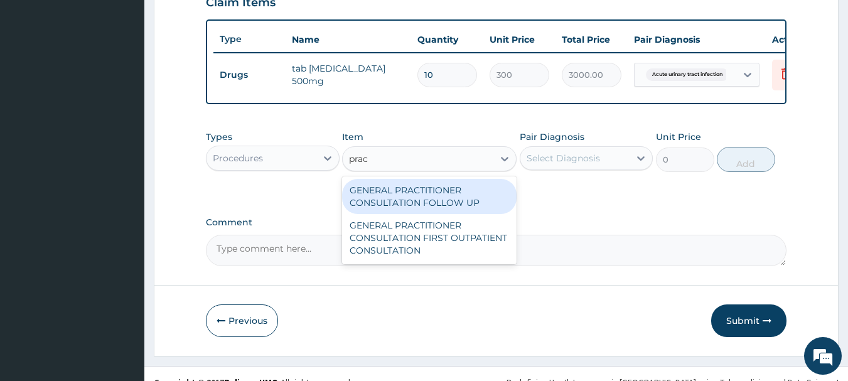
type input "pract"
click at [458, 253] on div "GENERAL PRACTITIONER CONSULTATION FIRST OUTPATIENT CONSULTATION" at bounding box center [429, 238] width 174 height 48
type input "3000"
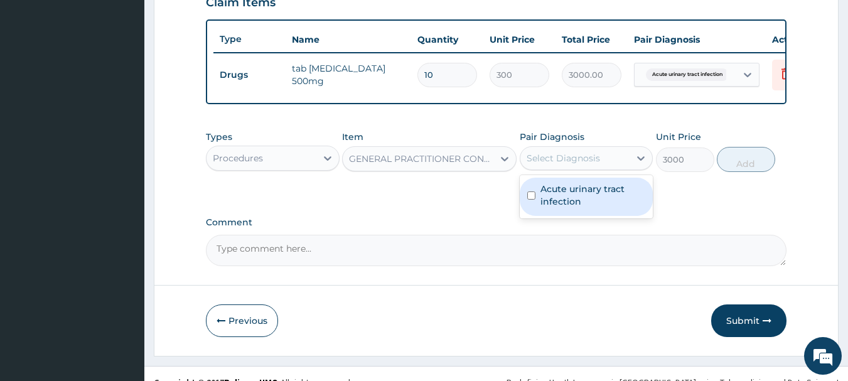
click at [587, 208] on label "Acute urinary tract infection" at bounding box center [592, 195] width 105 height 25
checkbox input "true"
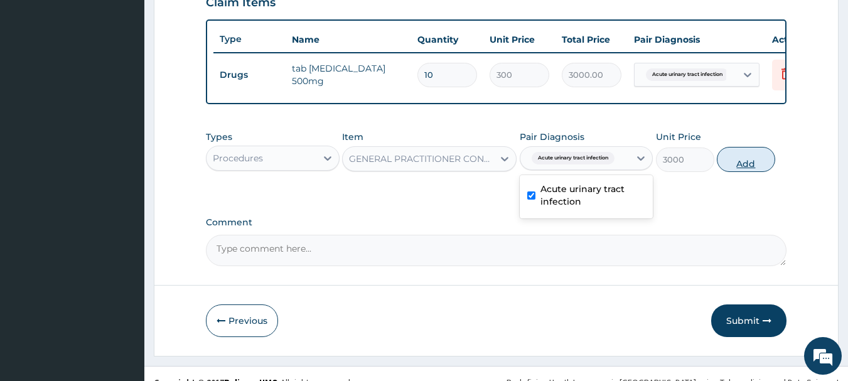
click at [742, 171] on button "Add" at bounding box center [746, 159] width 58 height 25
type input "0"
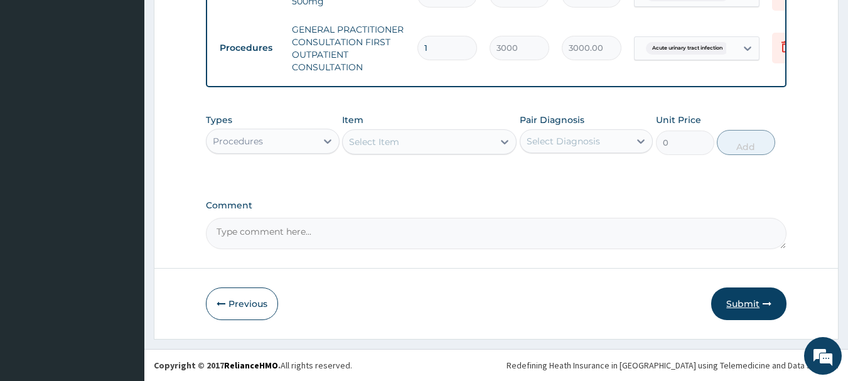
click at [759, 310] on button "Submit" at bounding box center [748, 303] width 75 height 33
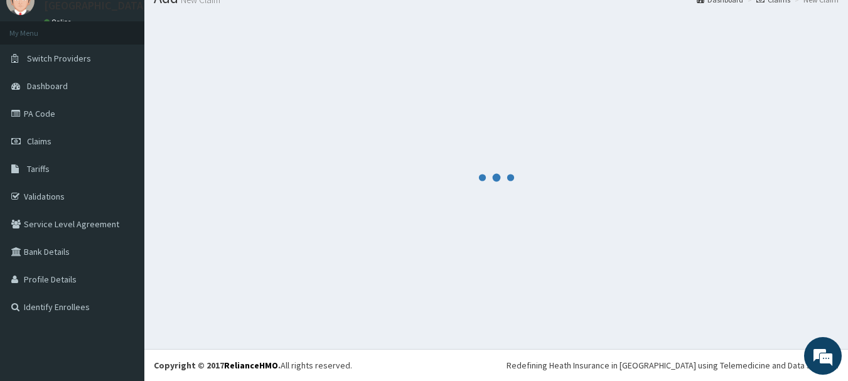
scroll to position [536, 0]
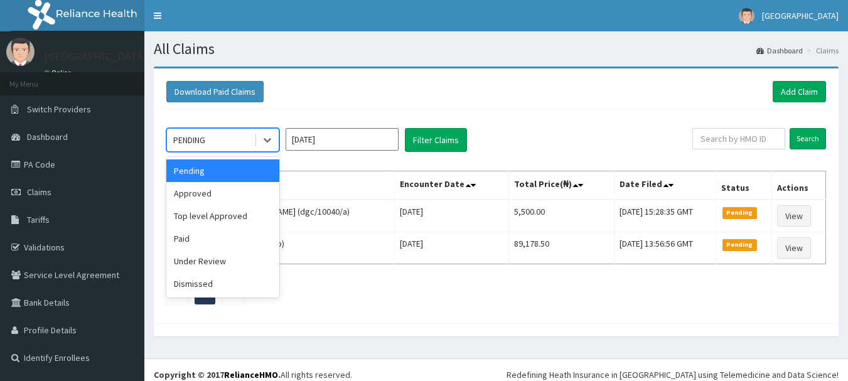
click at [196, 197] on div "Approved" at bounding box center [222, 193] width 113 height 23
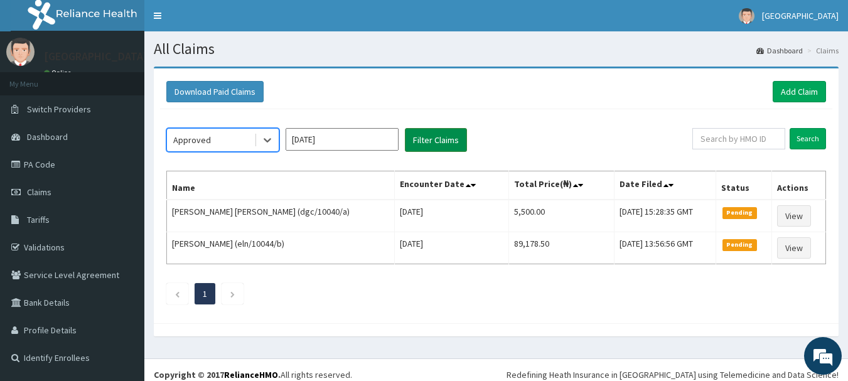
click at [451, 136] on button "Filter Claims" at bounding box center [436, 140] width 62 height 24
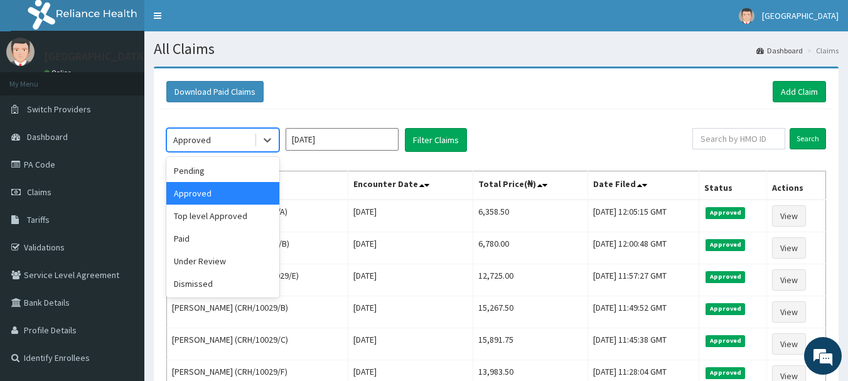
click at [222, 176] on div "Pending" at bounding box center [222, 170] width 113 height 23
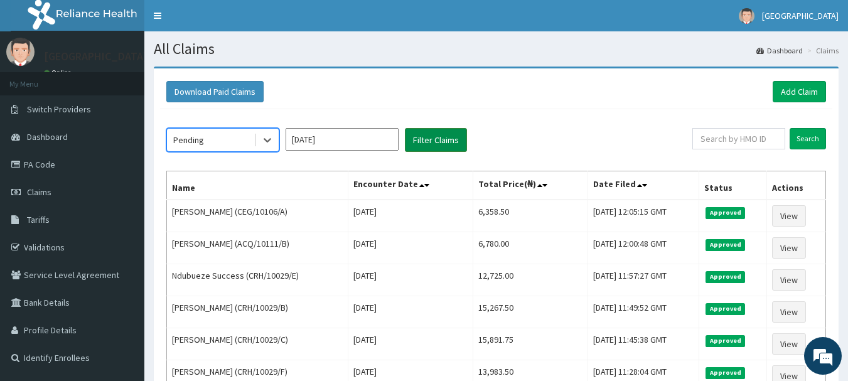
click at [453, 143] on button "Filter Claims" at bounding box center [436, 140] width 62 height 24
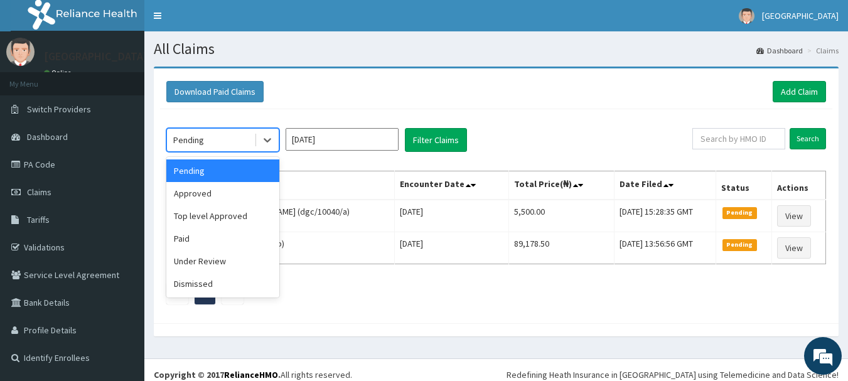
click at [200, 269] on div "Under Review" at bounding box center [222, 261] width 113 height 23
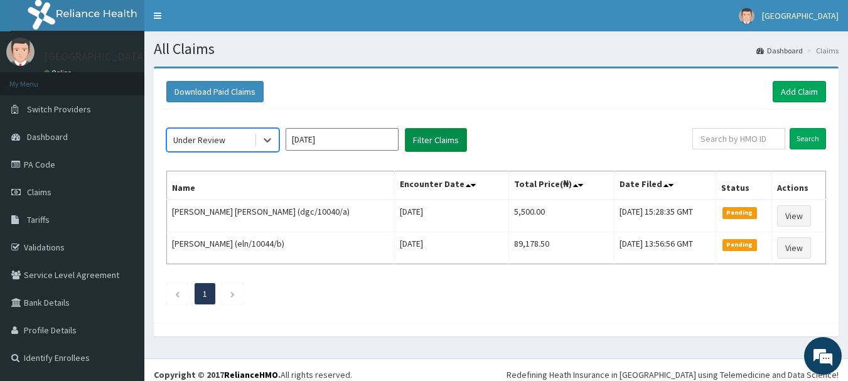
click at [448, 142] on button "Filter Claims" at bounding box center [436, 140] width 62 height 24
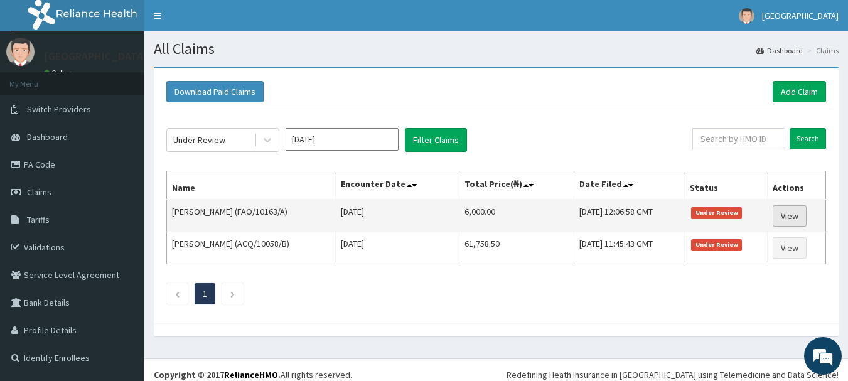
click at [797, 220] on link "View" at bounding box center [789, 215] width 34 height 21
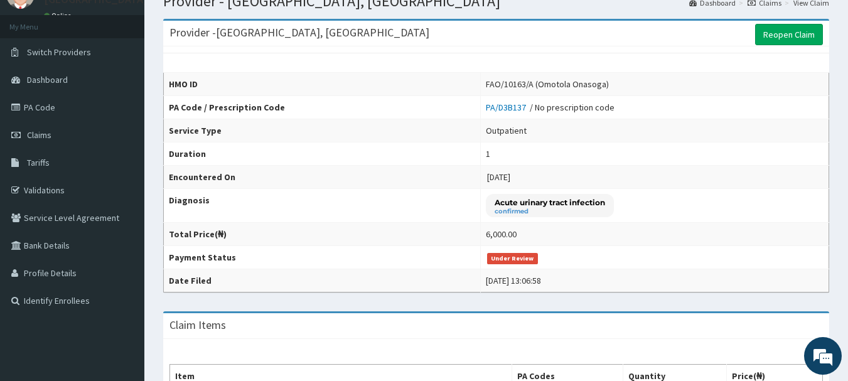
scroll to position [385, 0]
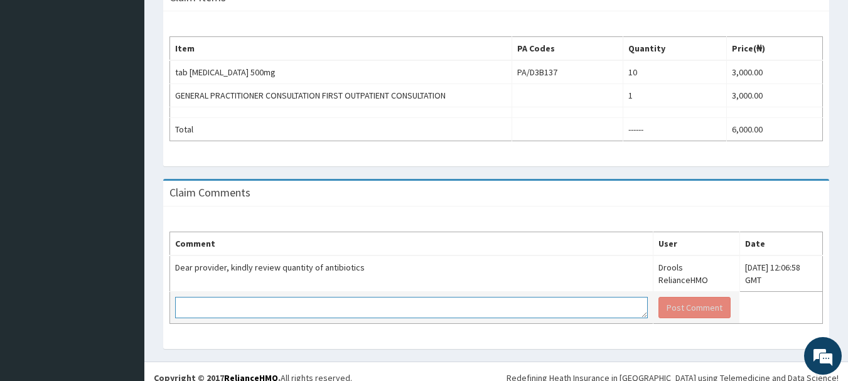
click at [451, 297] on textarea at bounding box center [411, 307] width 472 height 21
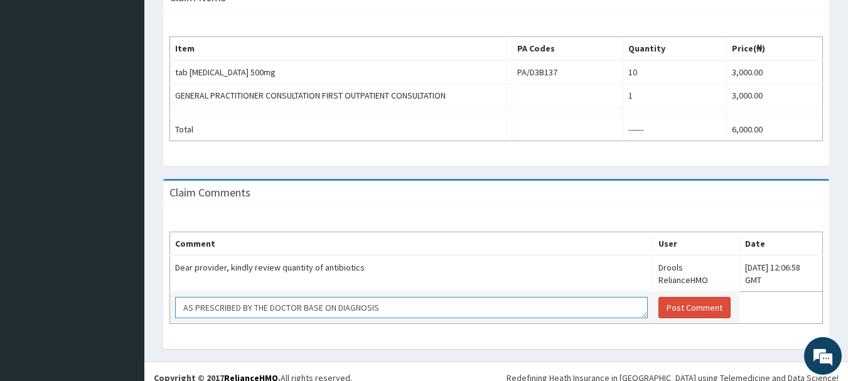
click at [336, 299] on textarea "AS PRESCRIBED BY THE DOCTOR BASE ON DIAGNOSIS" at bounding box center [411, 307] width 472 height 21
type textarea "AS PRESCRIBED BY THE DOCTOR BASE ON THE DIAGNOSIS"
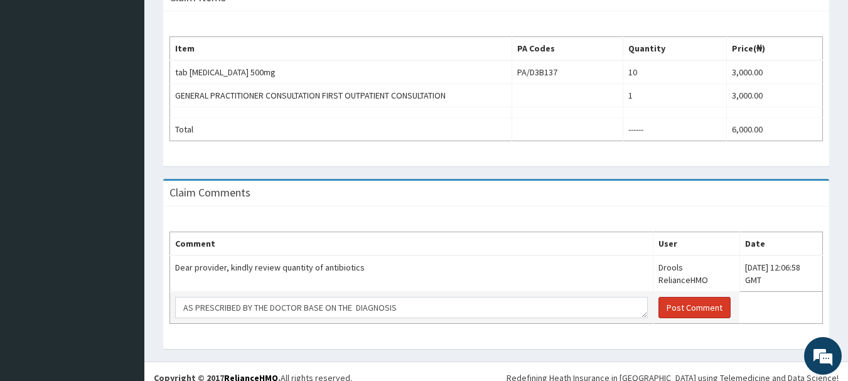
click at [659, 297] on button "Post Comment" at bounding box center [694, 307] width 72 height 21
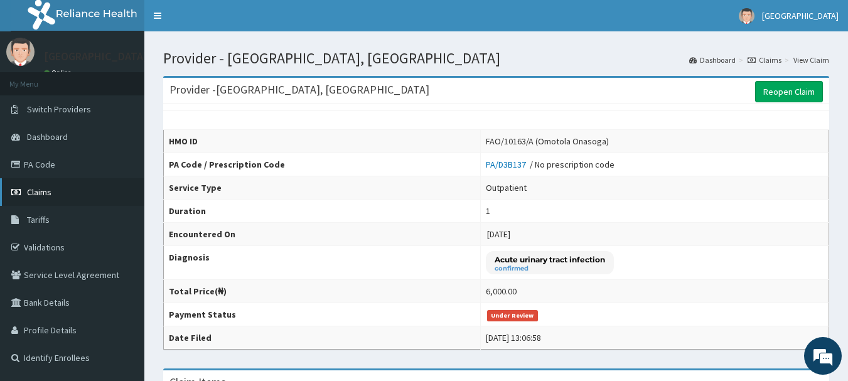
click at [38, 194] on span "Claims" at bounding box center [39, 191] width 24 height 11
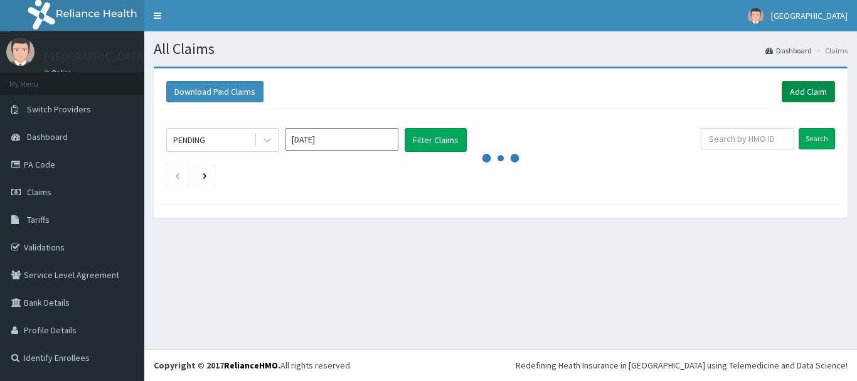
click at [814, 93] on link "Add Claim" at bounding box center [808, 91] width 53 height 21
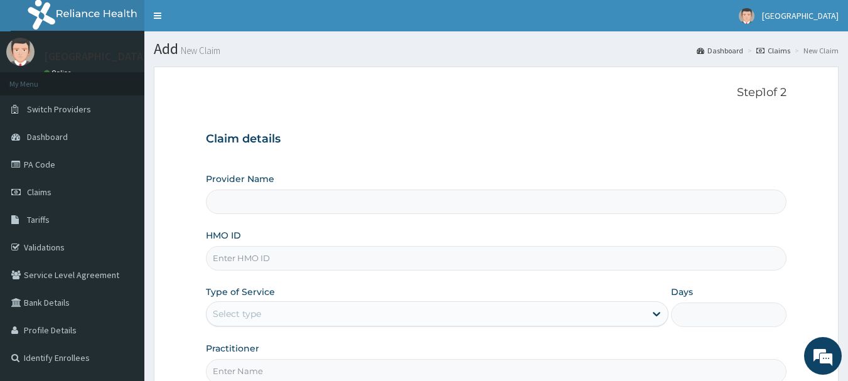
type input "[GEOGRAPHIC_DATA], [GEOGRAPHIC_DATA]"
